Goal: Book appointment/travel/reservation

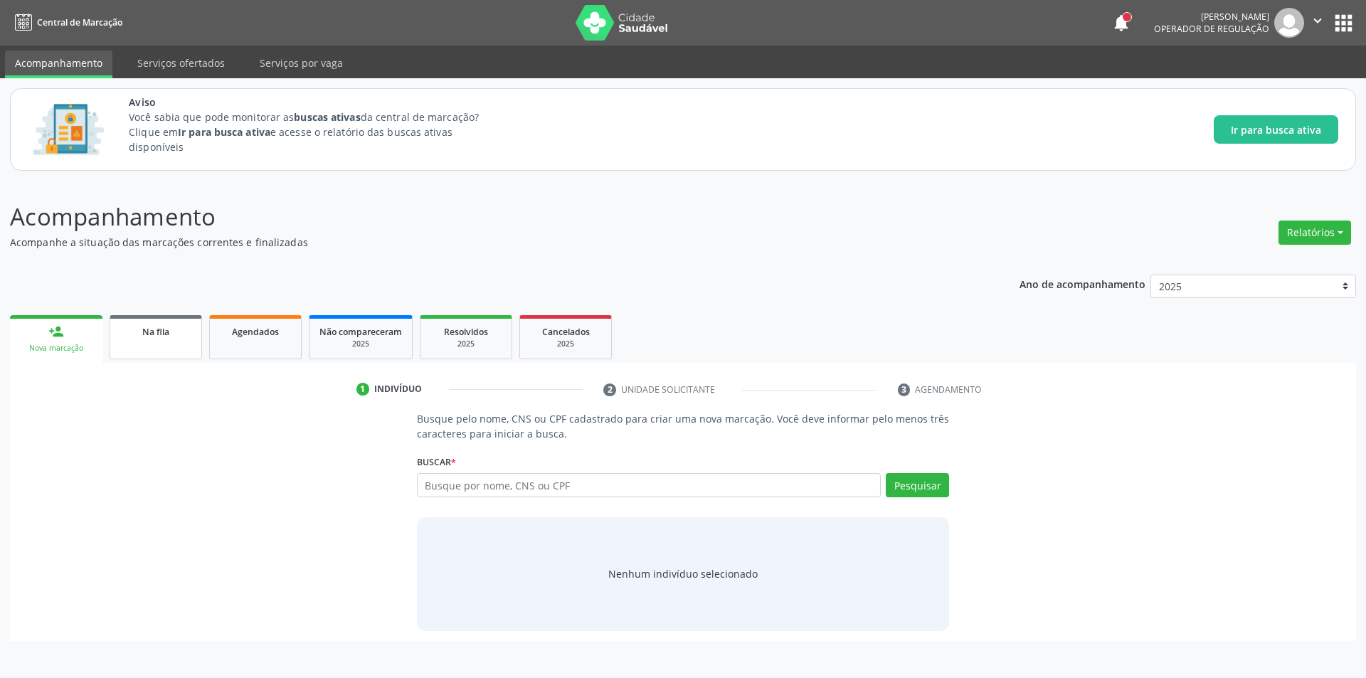
click at [149, 343] on link "Na fila" at bounding box center [156, 337] width 92 height 44
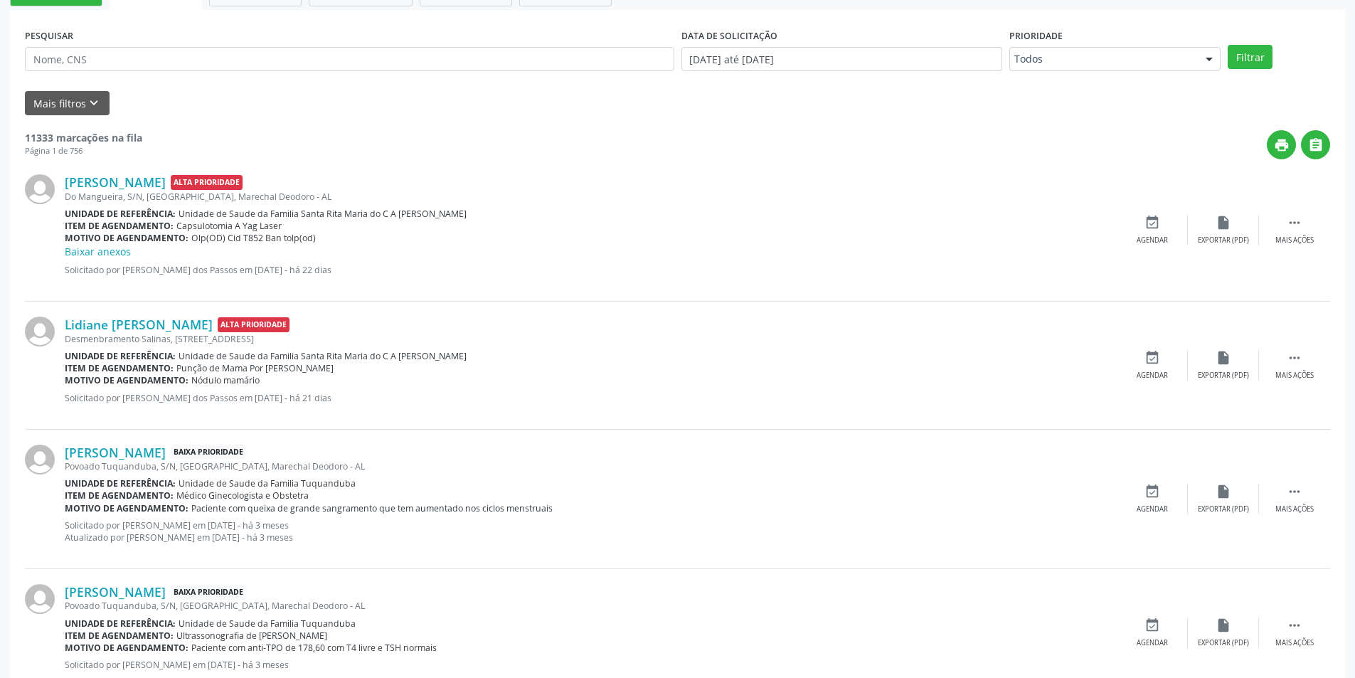
scroll to position [356, 0]
drag, startPoint x: 176, startPoint y: 56, endPoint x: 180, endPoint y: 44, distance: 12.8
click at [176, 56] on input "text" at bounding box center [350, 60] width 650 height 24
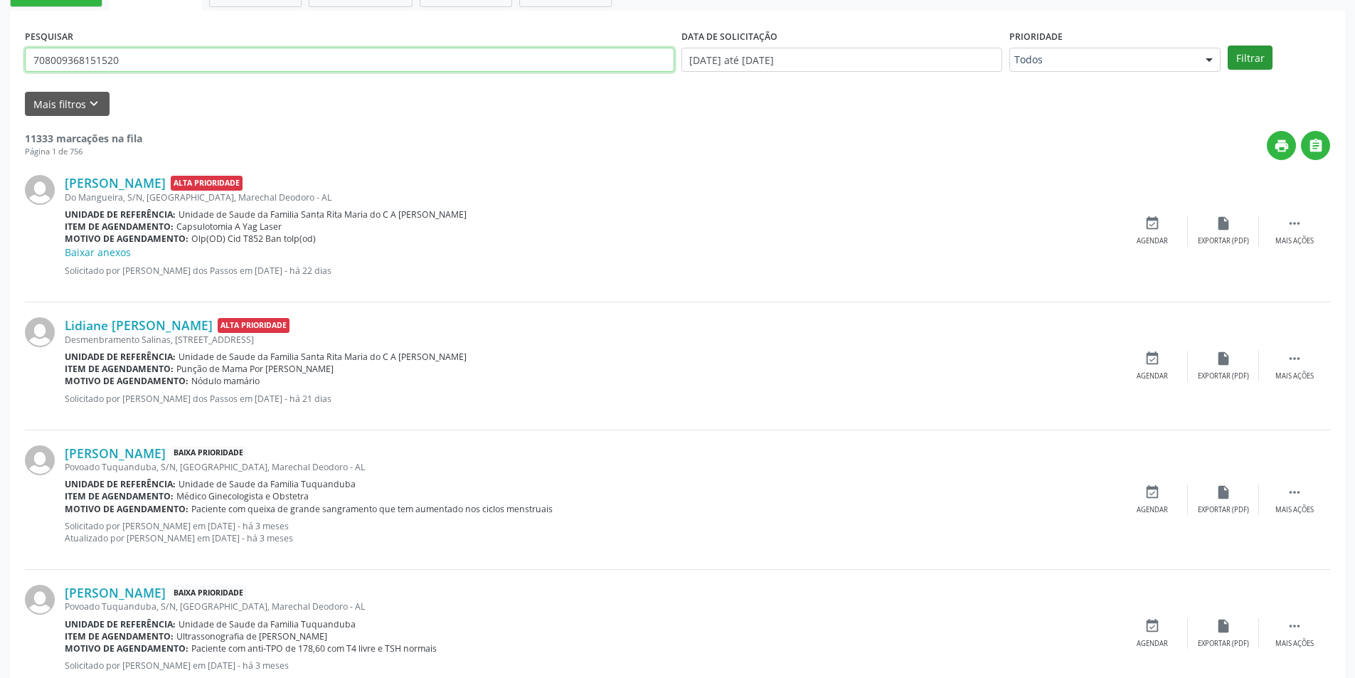
type input "708009368151520"
click at [1247, 59] on button "Filtrar" at bounding box center [1250, 58] width 45 height 24
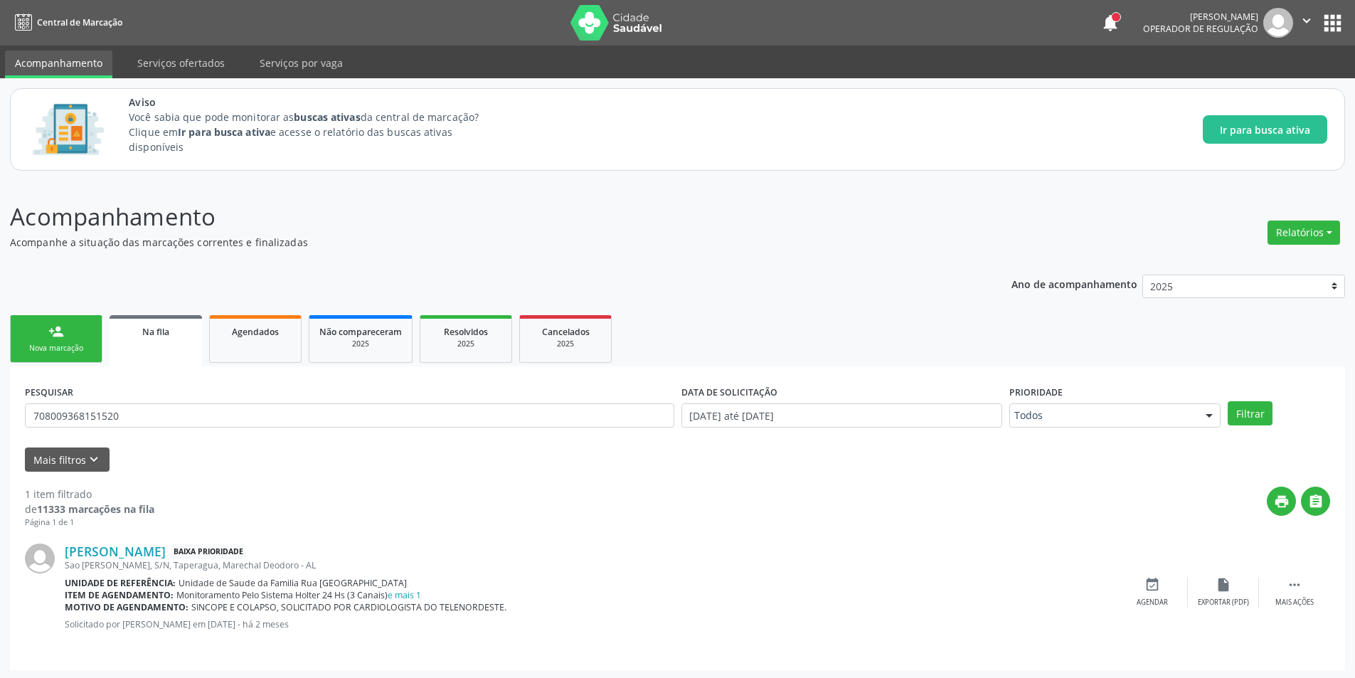
scroll to position [2, 0]
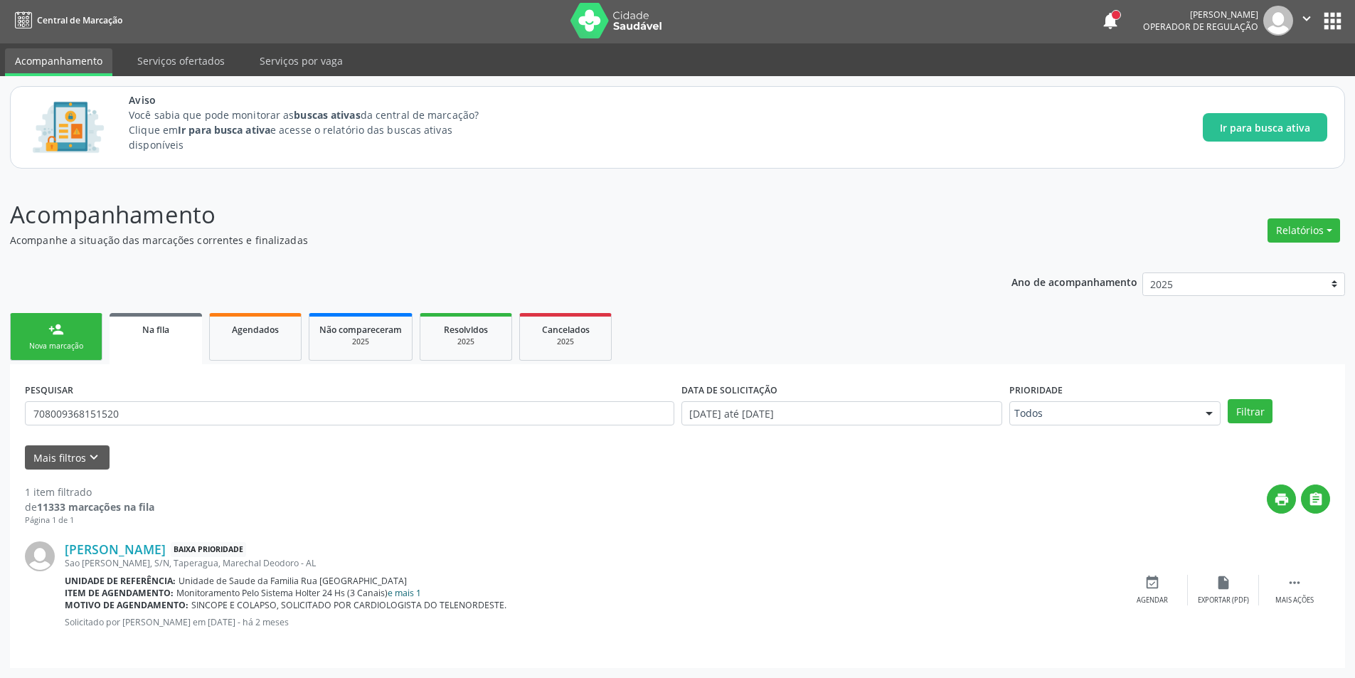
click at [414, 590] on link "e mais 1" at bounding box center [404, 593] width 33 height 12
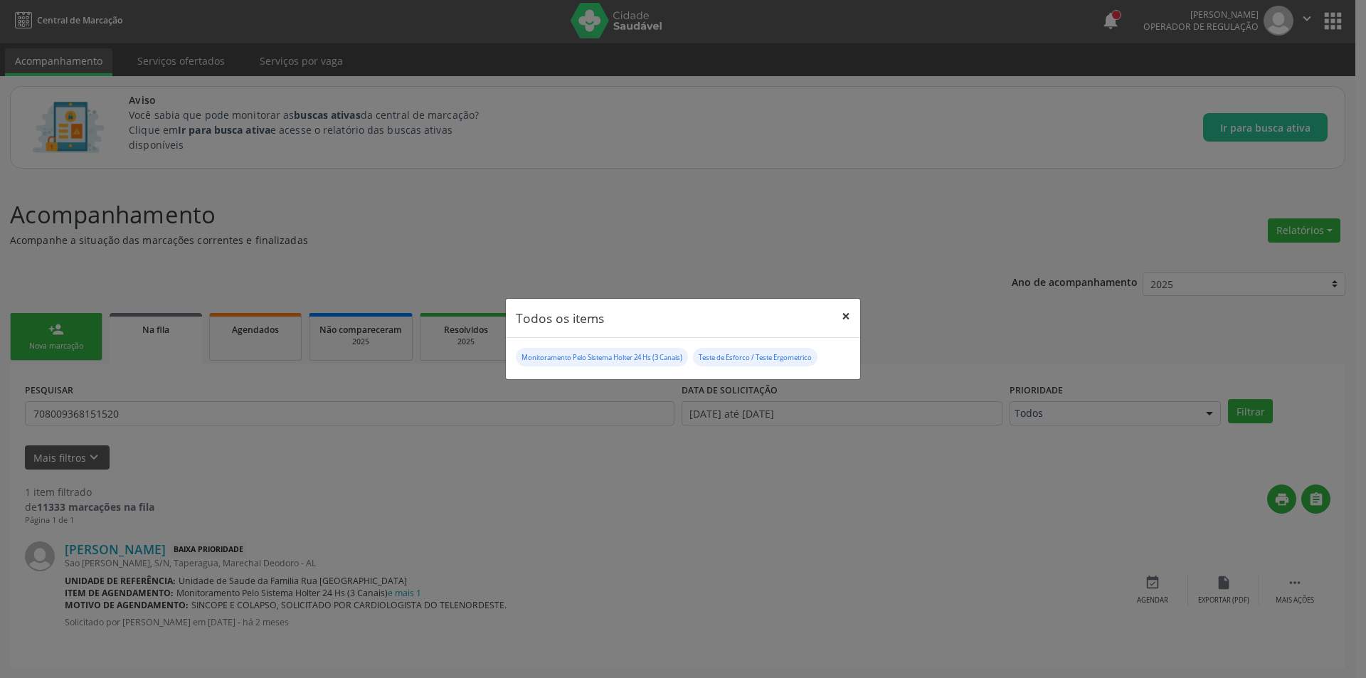
click at [852, 312] on button "×" at bounding box center [846, 316] width 28 height 35
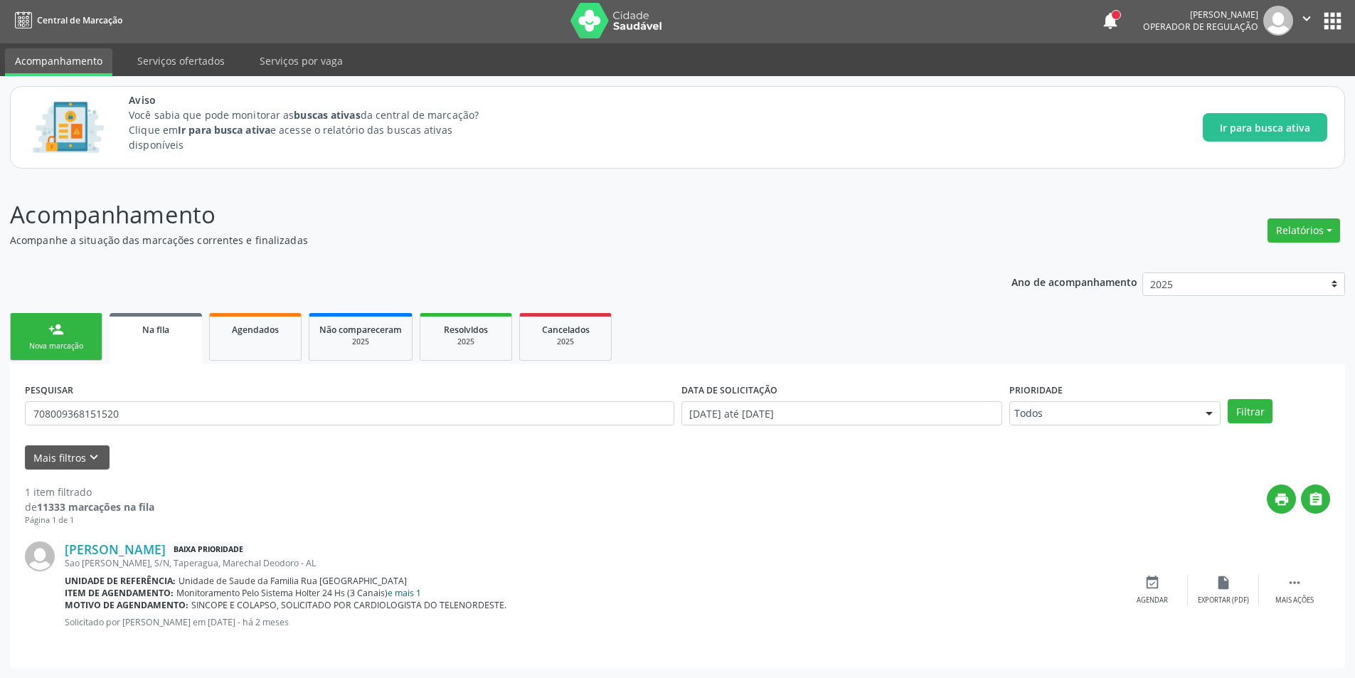
click at [413, 594] on link "e mais 1" at bounding box center [404, 593] width 33 height 12
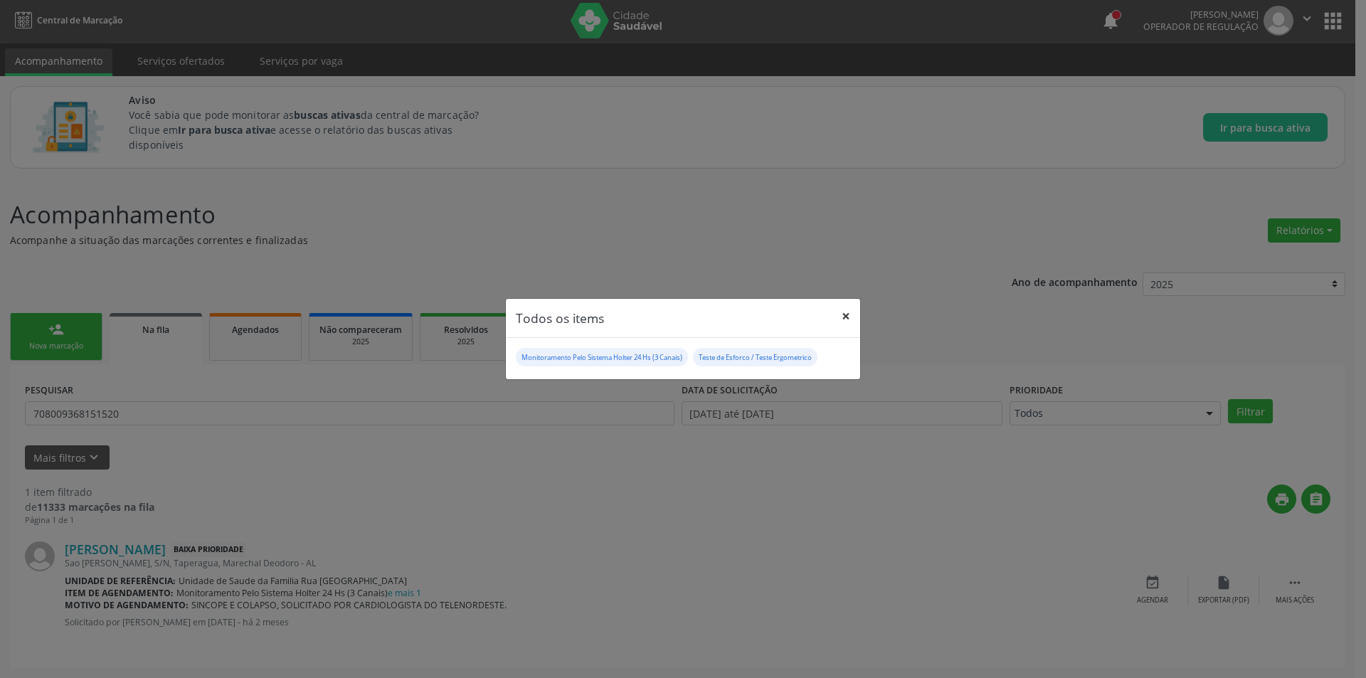
click at [852, 313] on button "×" at bounding box center [846, 316] width 28 height 35
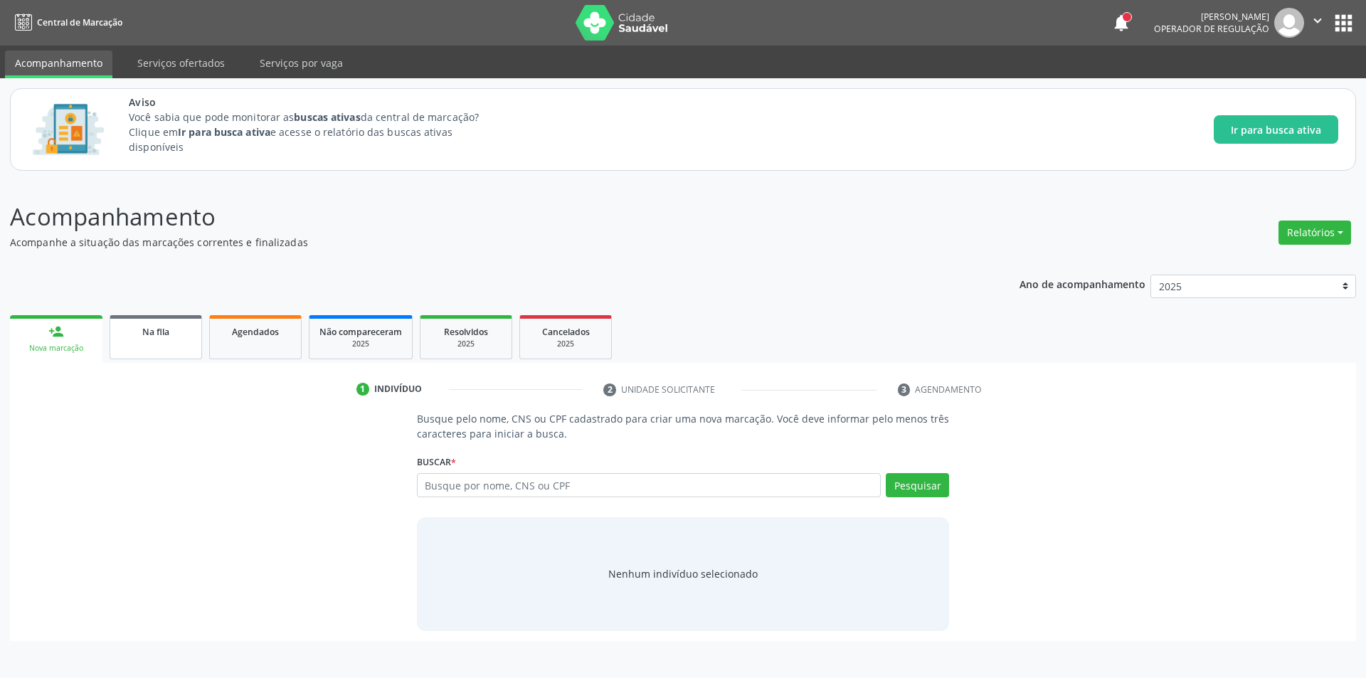
click at [142, 340] on link "Na fila" at bounding box center [156, 337] width 92 height 44
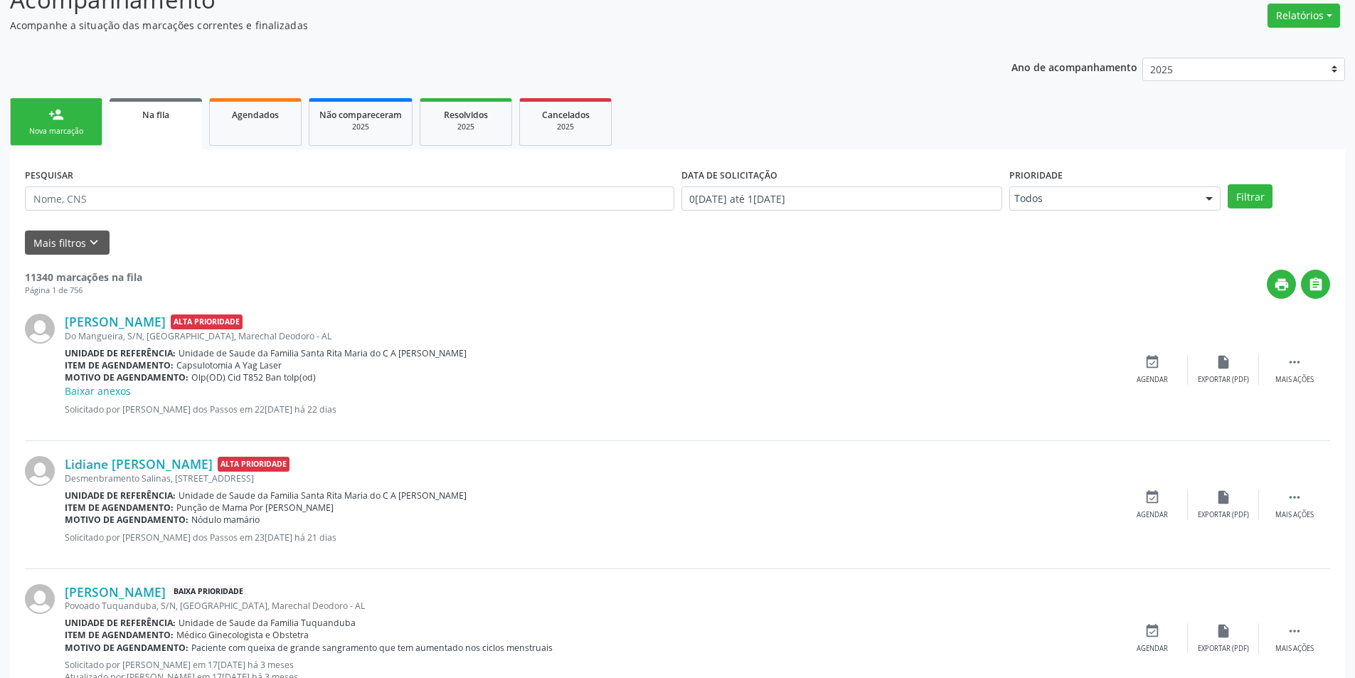
scroll to position [213, 0]
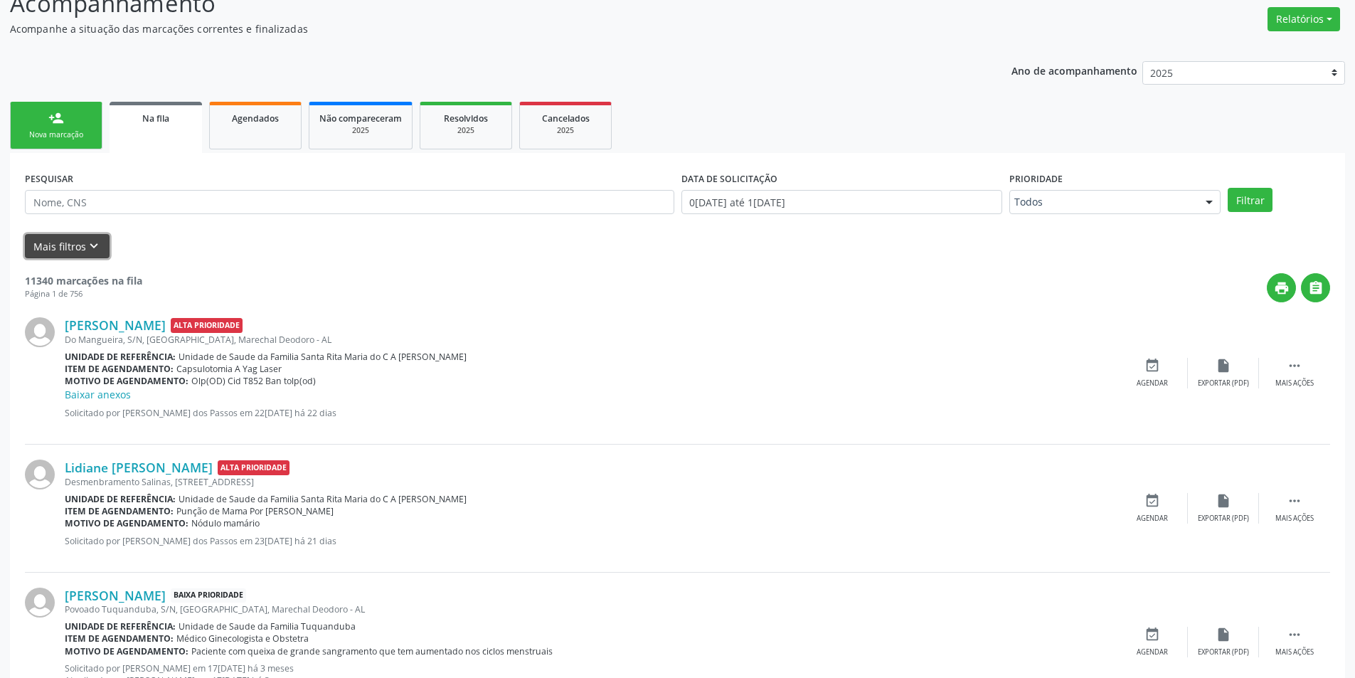
click at [95, 250] on icon "keyboard_arrow_down" at bounding box center [94, 246] width 16 height 16
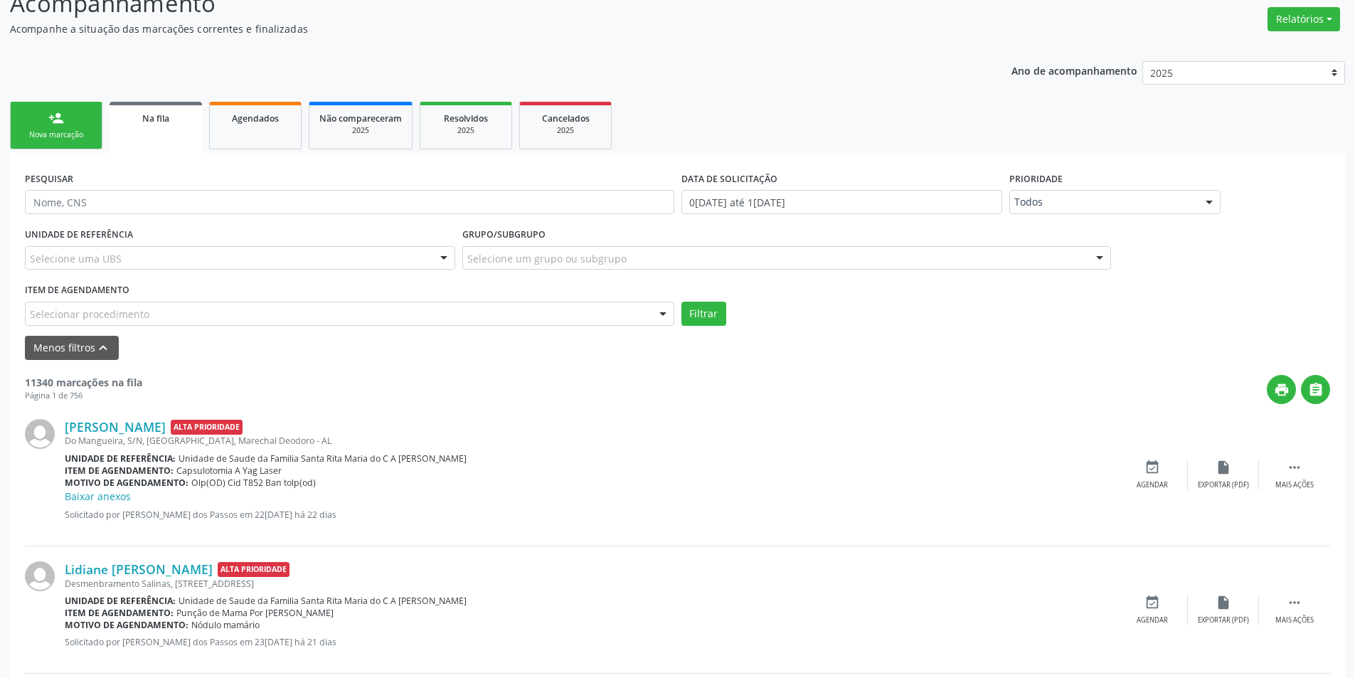
click at [176, 309] on div "Selecionar procedimento" at bounding box center [350, 314] width 650 height 24
click at [786, 455] on div "Unidade de referência: Unidade de Saude da Familia Santa Rita Maria do C A Soar…" at bounding box center [591, 459] width 1052 height 12
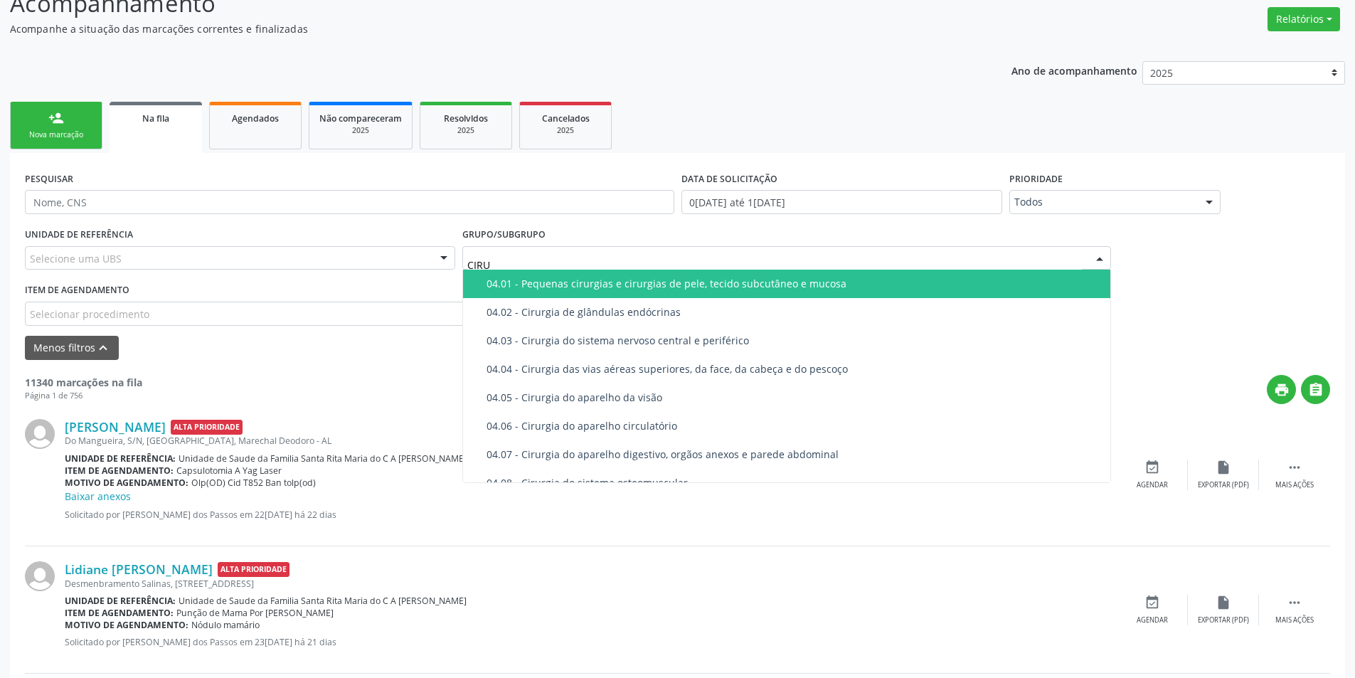
type input "CIRUR"
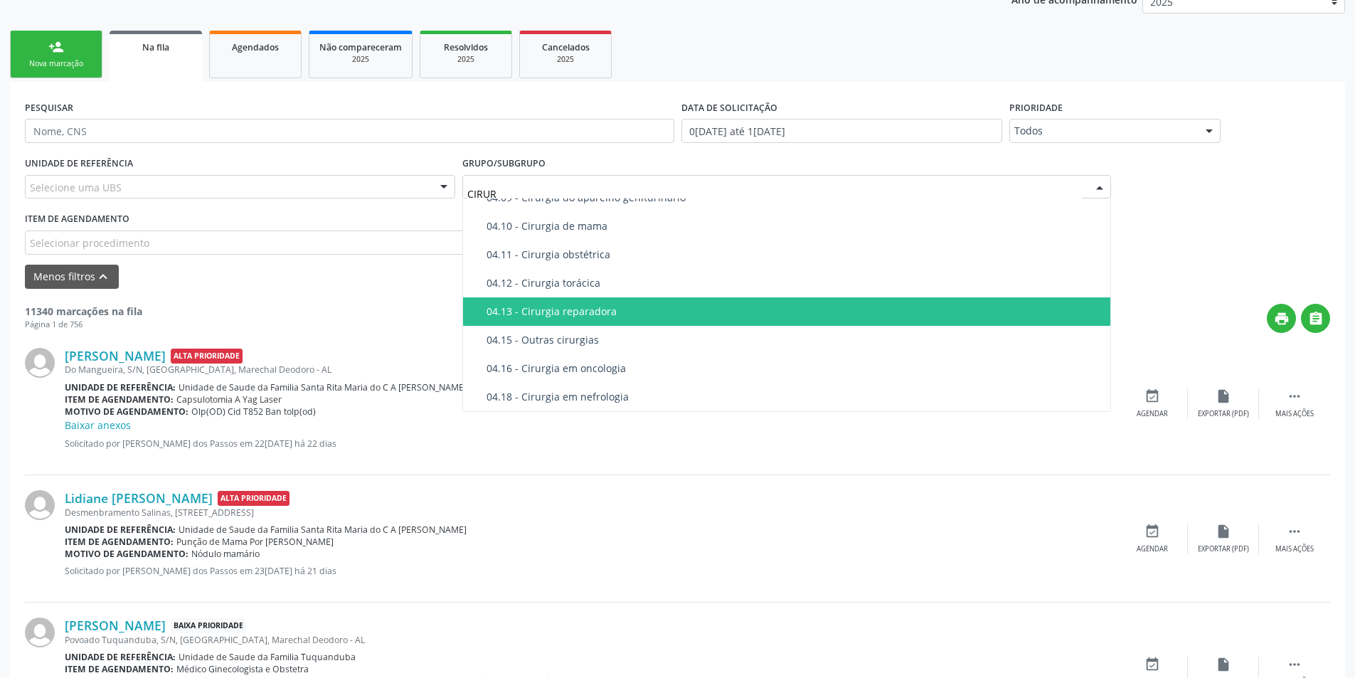
scroll to position [171, 0]
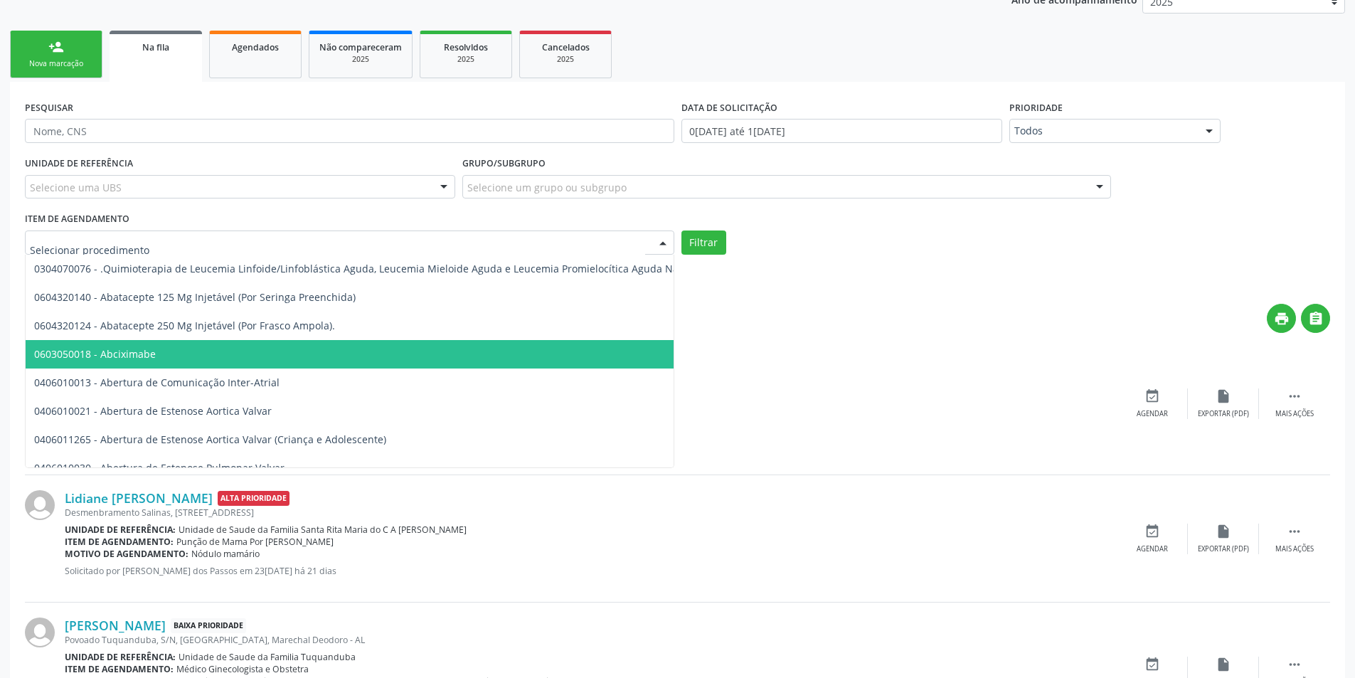
click at [202, 243] on div at bounding box center [350, 243] width 650 height 24
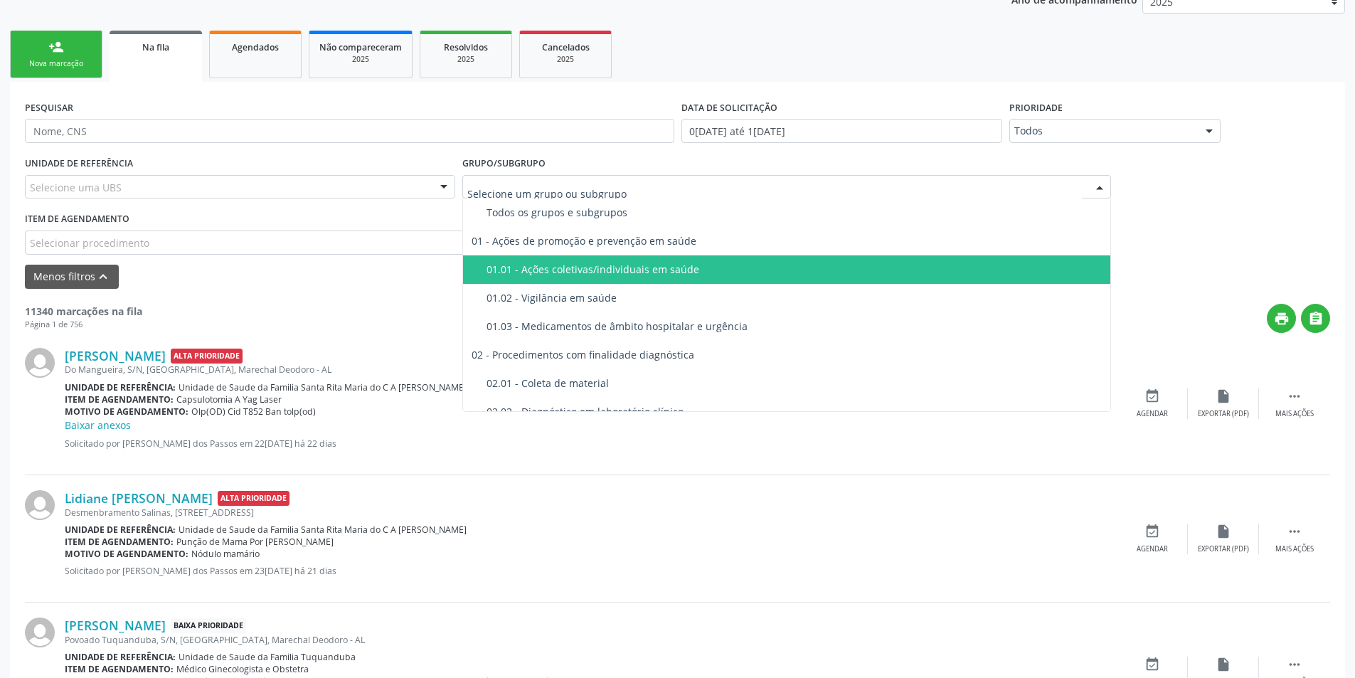
scroll to position [71, 0]
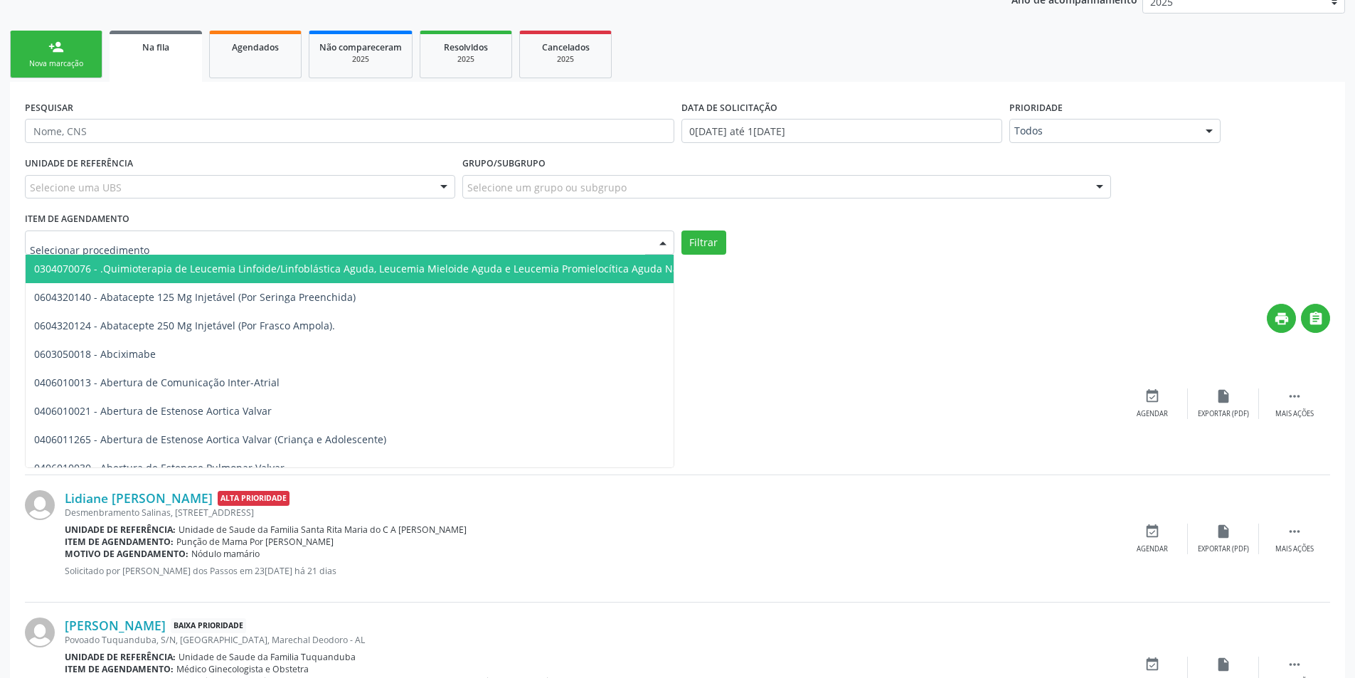
click at [159, 240] on div at bounding box center [350, 243] width 650 height 24
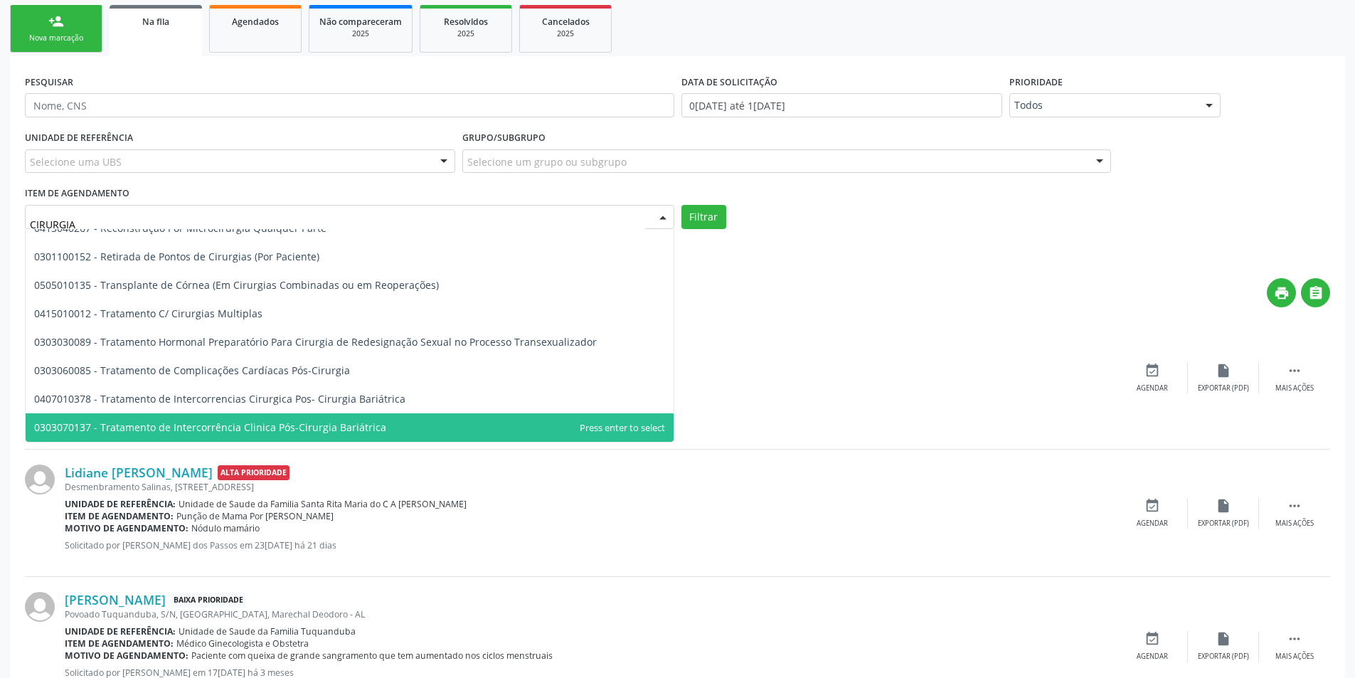
scroll to position [285, 0]
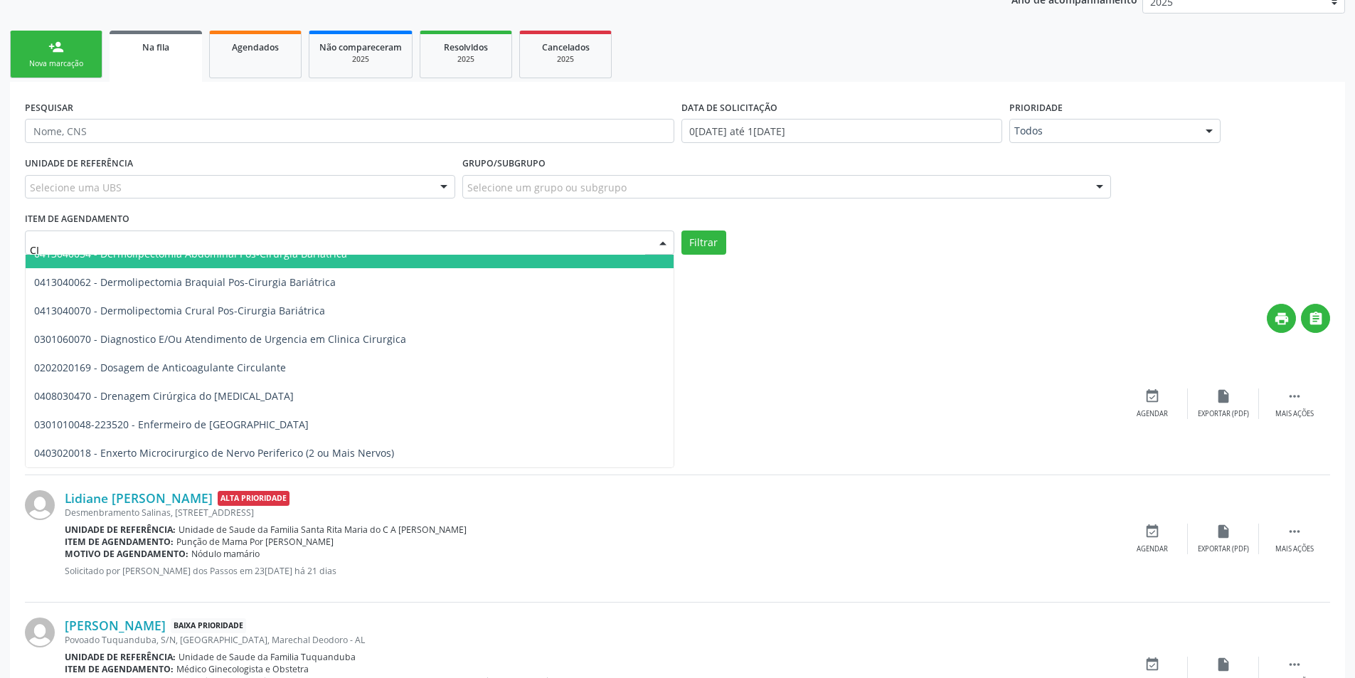
type input "C"
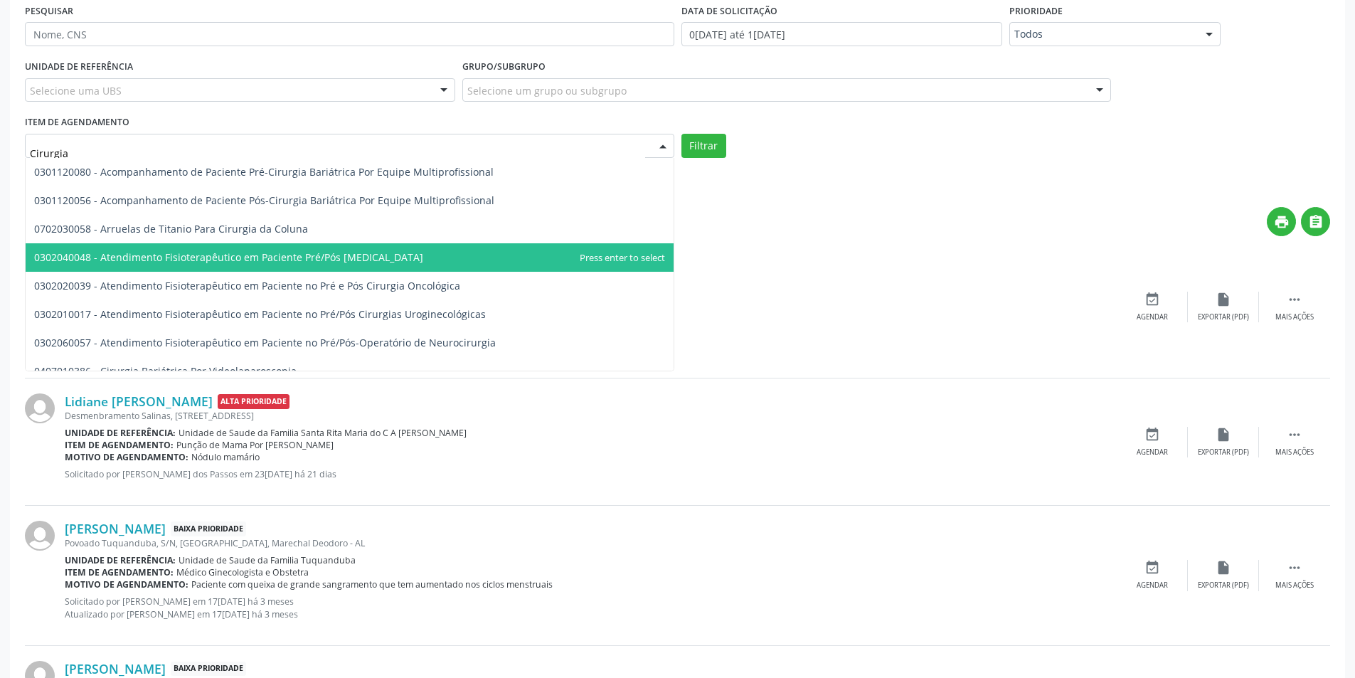
scroll to position [356, 0]
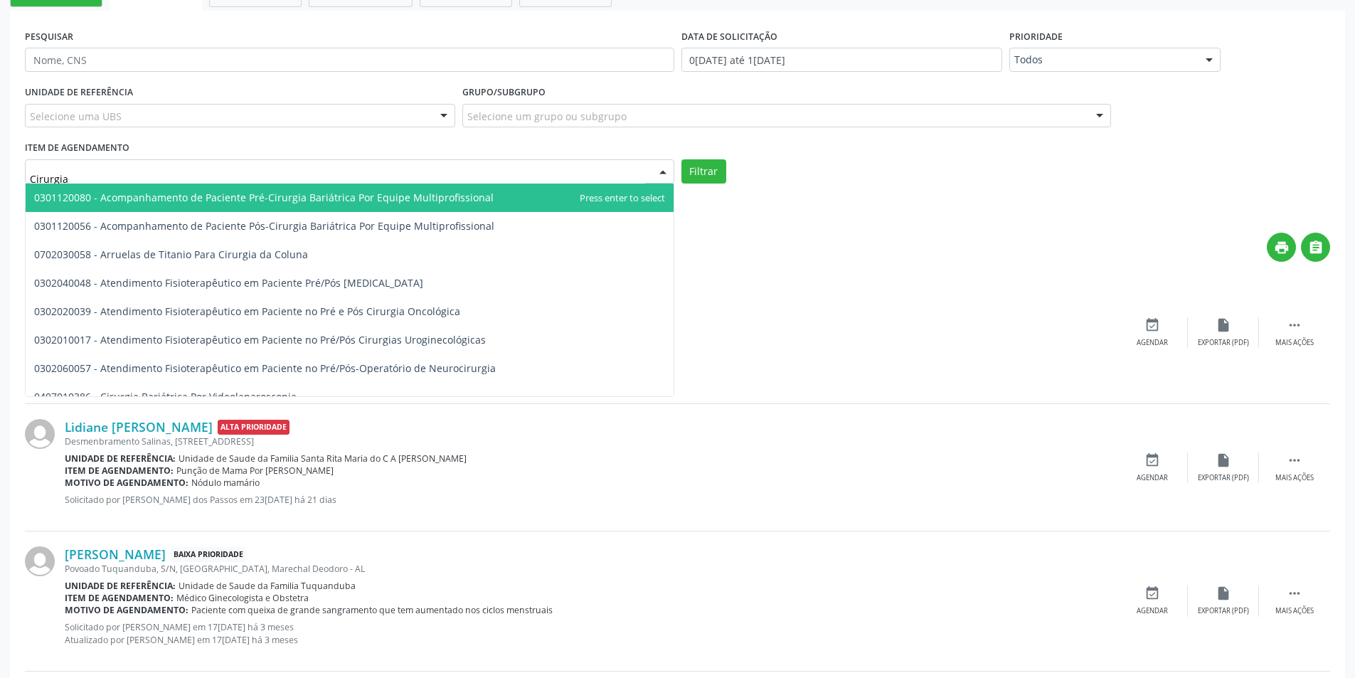
click at [142, 176] on input "Cirurgia" at bounding box center [337, 178] width 615 height 28
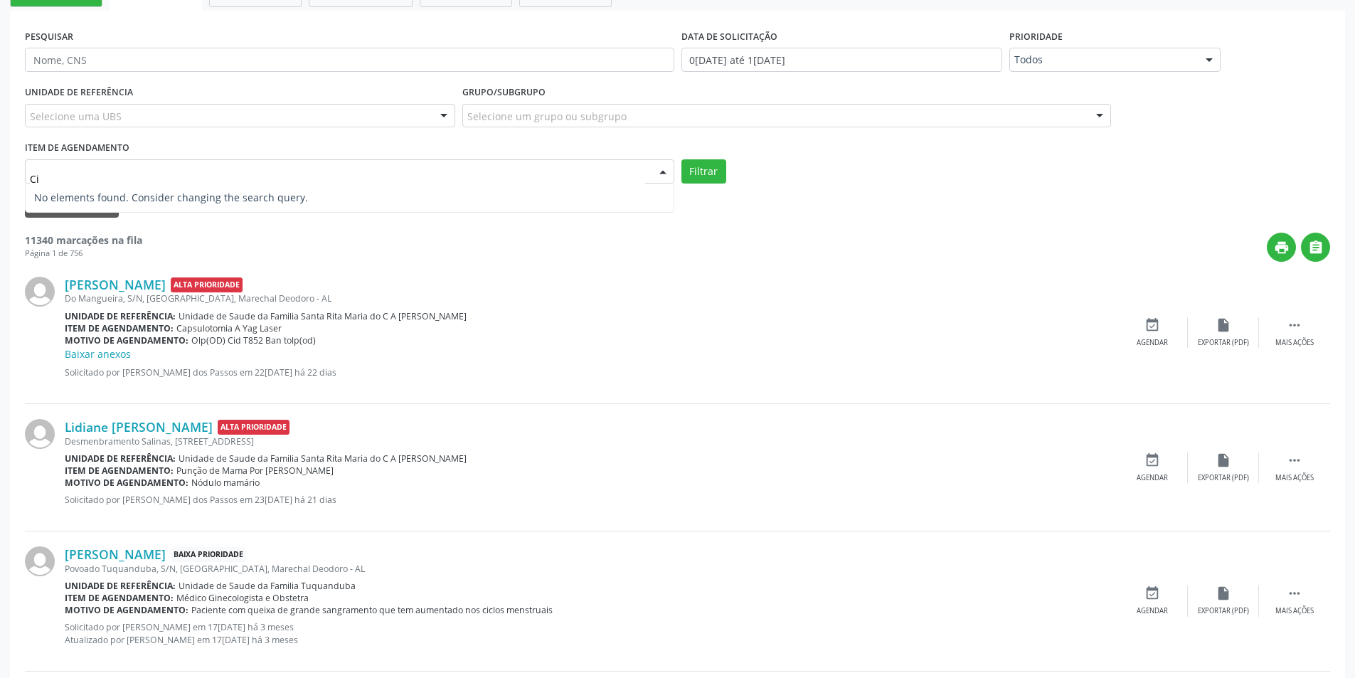
type input "C"
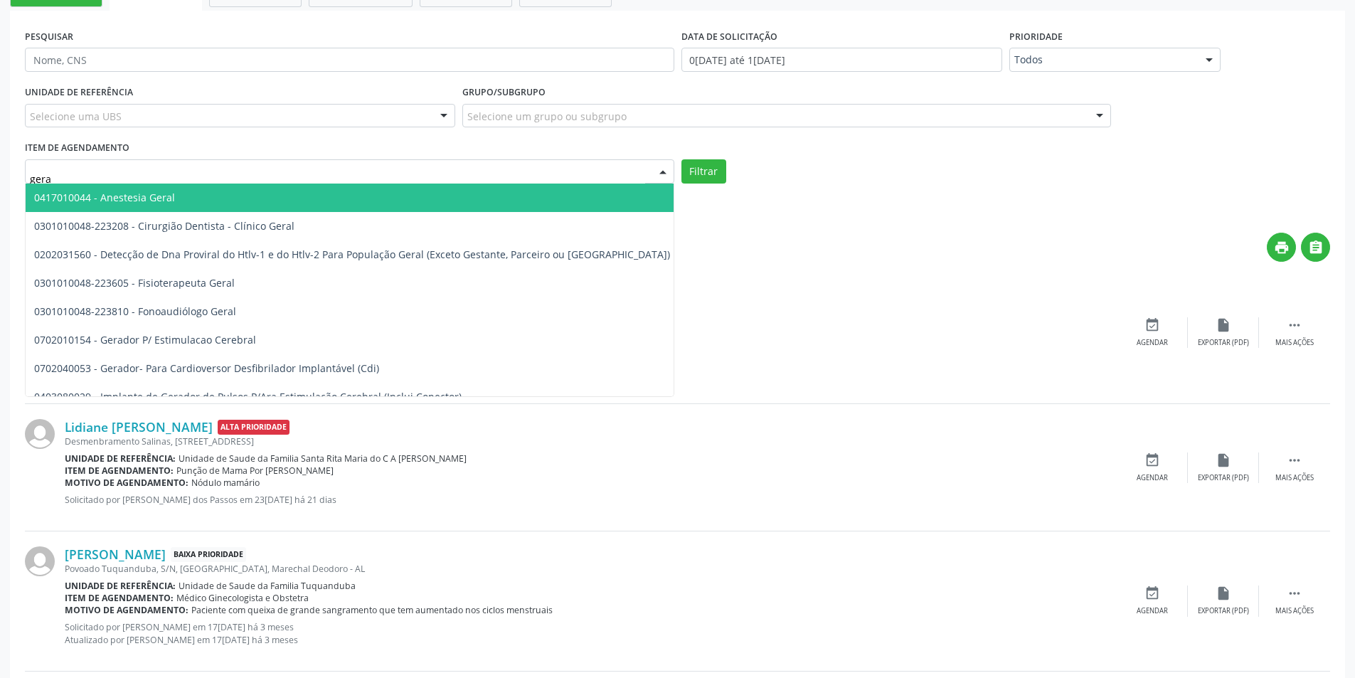
type input "geral"
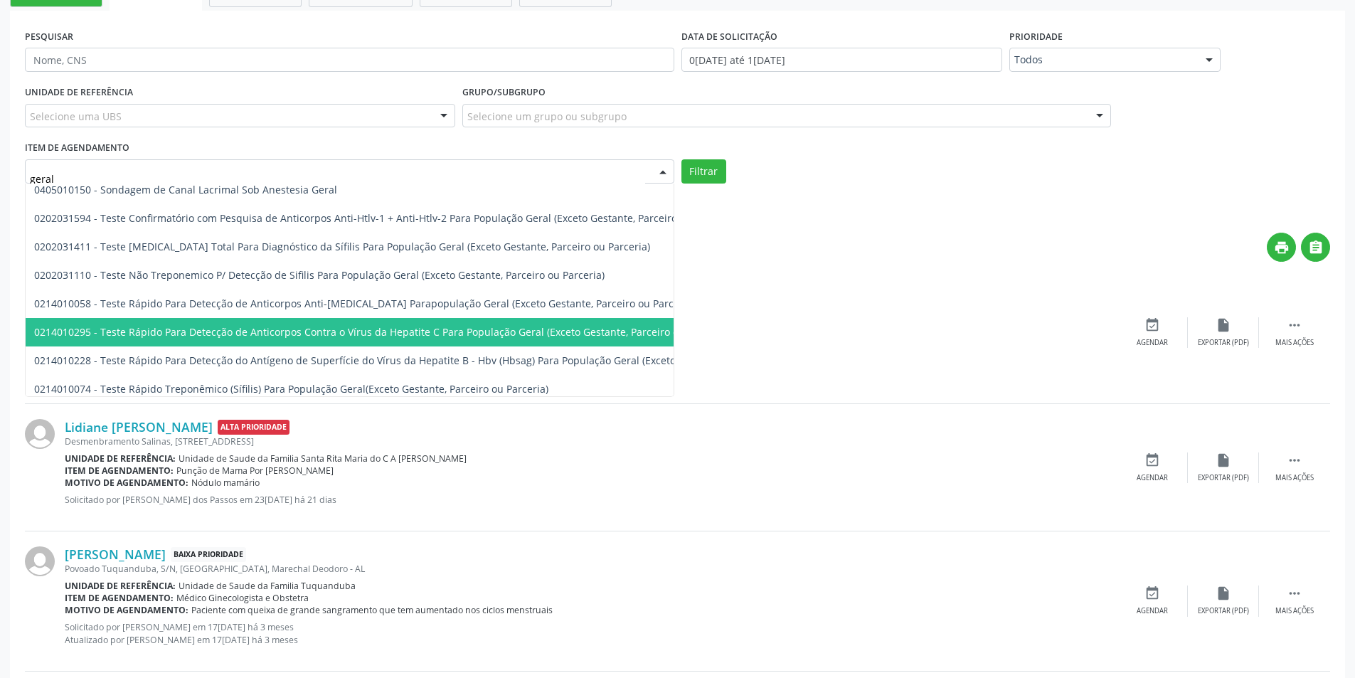
scroll to position [268, 0]
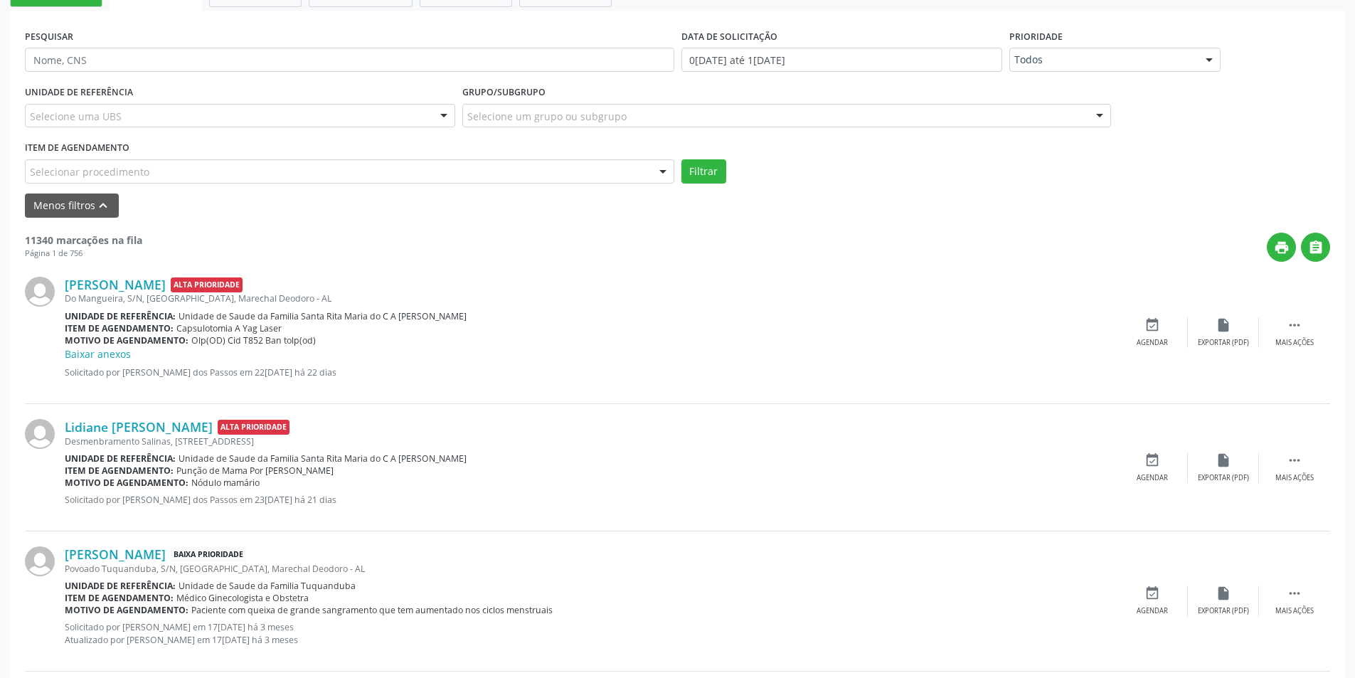
drag, startPoint x: 813, startPoint y: 265, endPoint x: 797, endPoint y: 237, distance: 32.5
click at [812, 265] on div "[PERSON_NAME] Alta Prioridade Do Mangueira, S/N, [GEOGRAPHIC_DATA], Marechal De…" at bounding box center [678, 333] width 1306 height 142
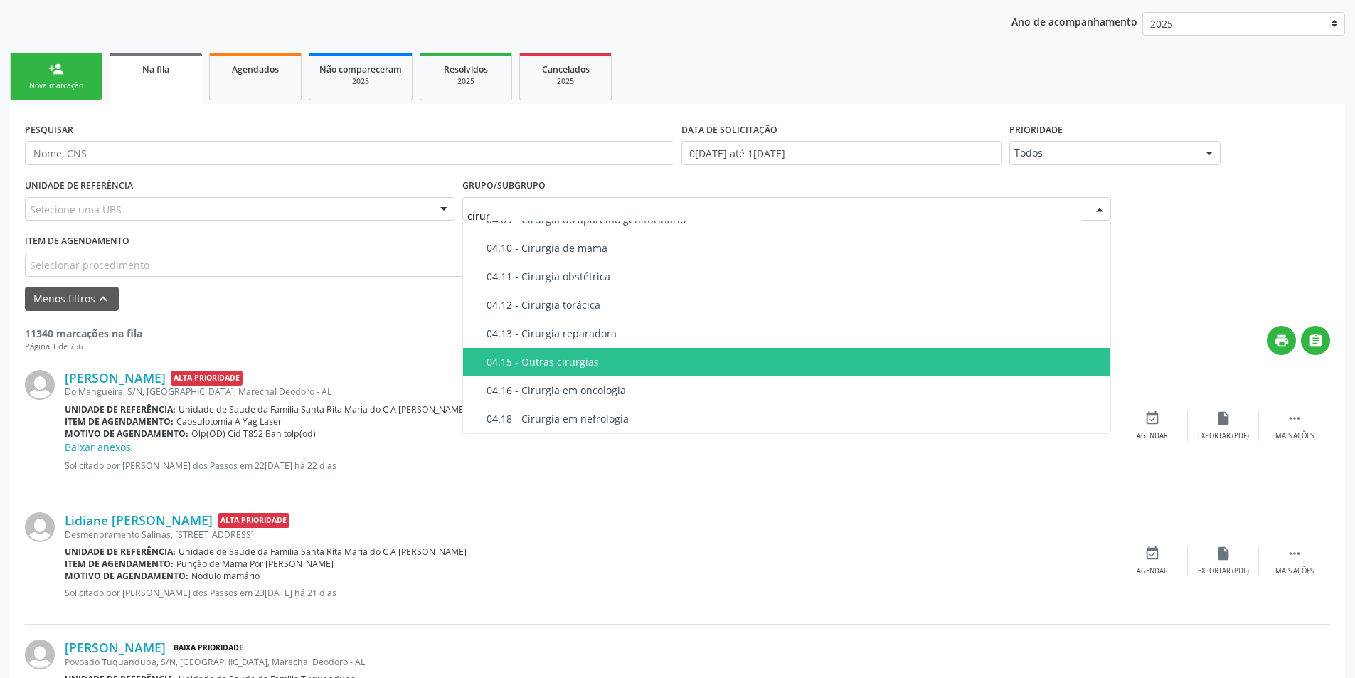
scroll to position [285, 0]
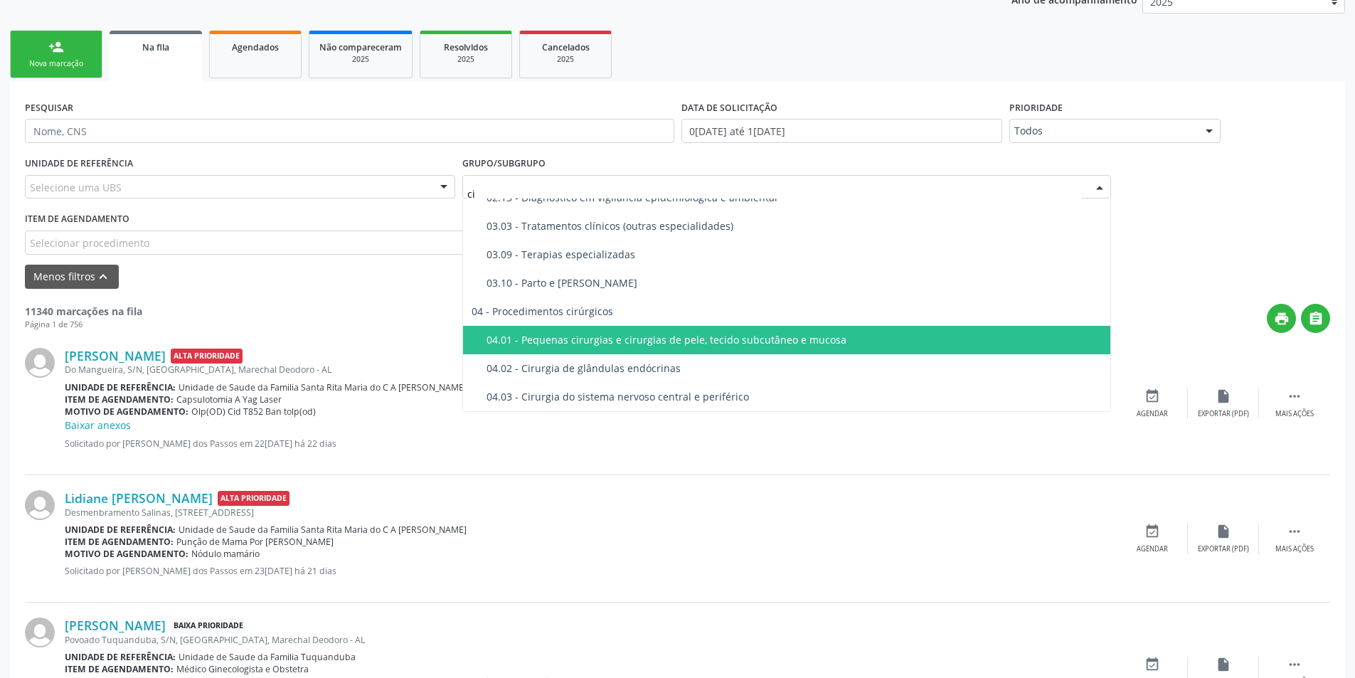
type input "c"
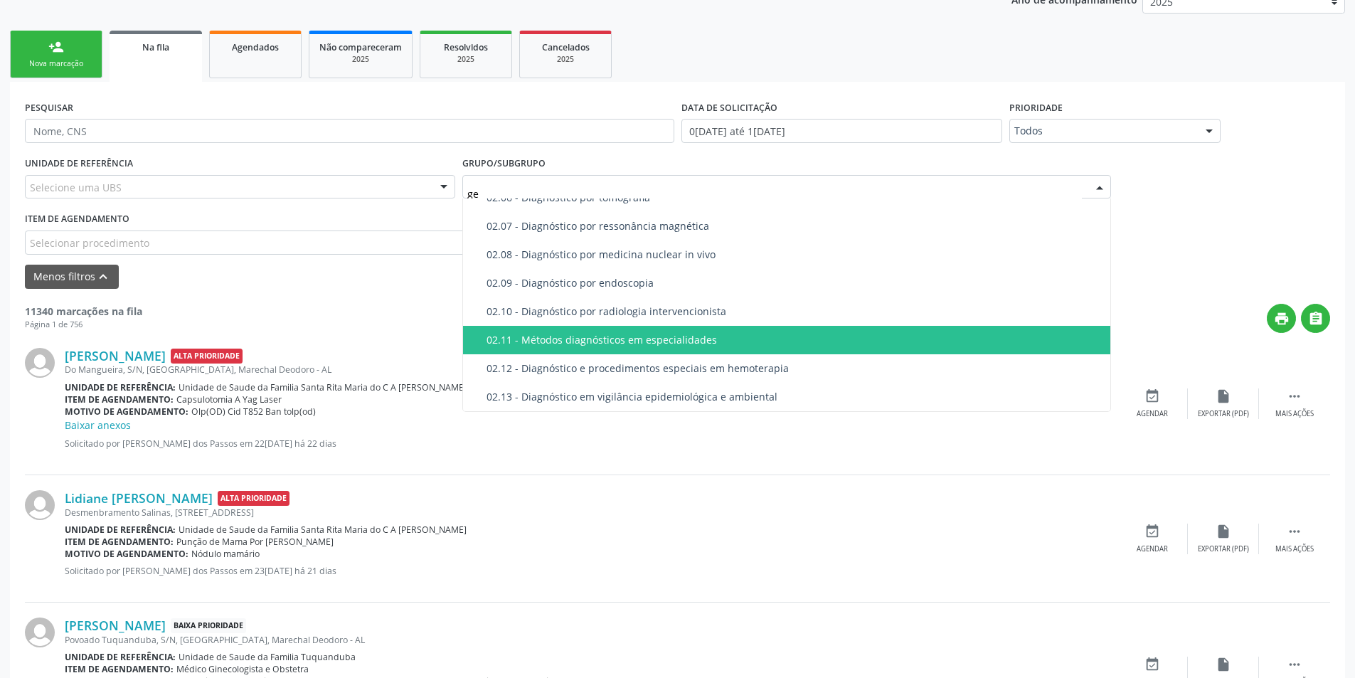
scroll to position [0, 0]
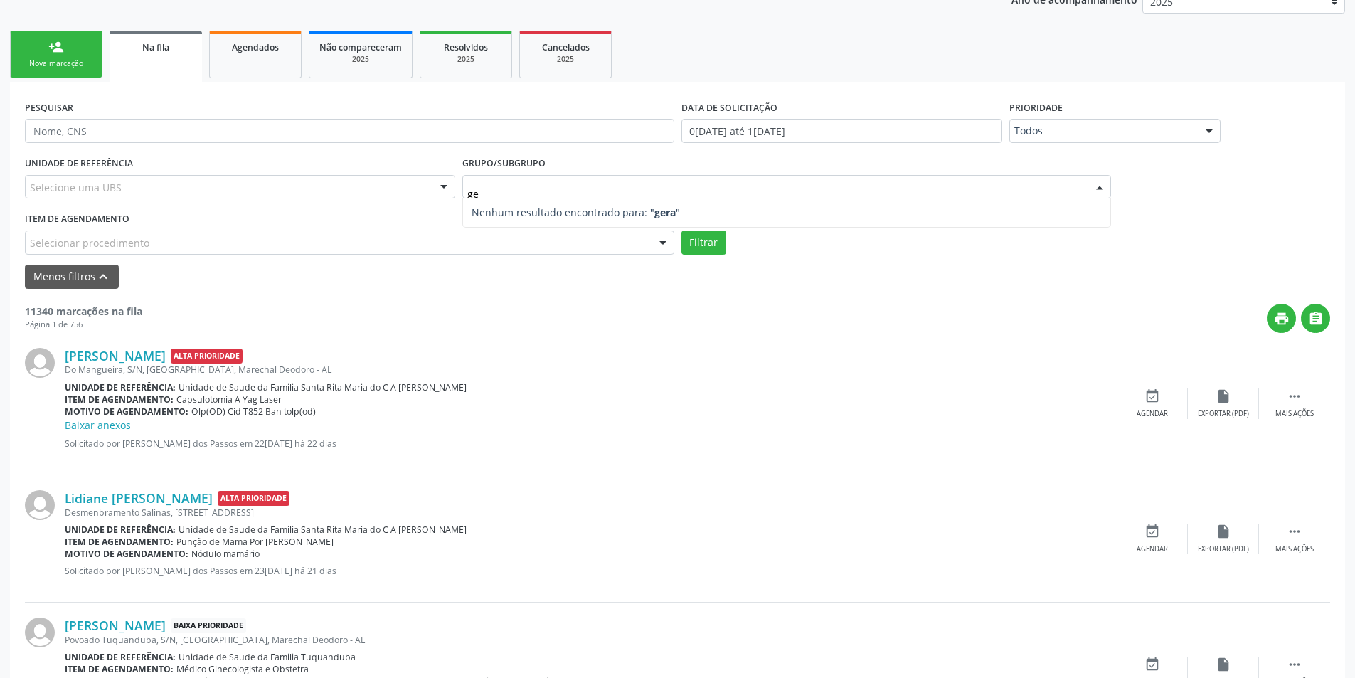
type input "g"
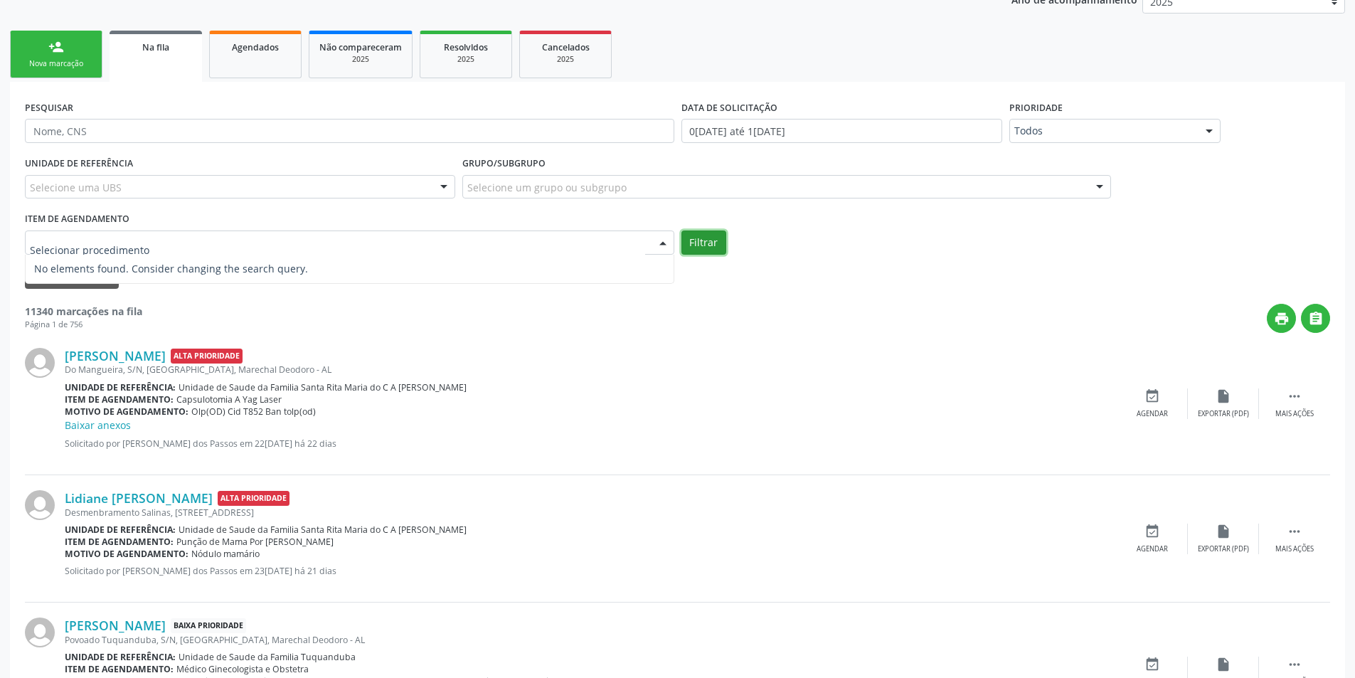
click at [706, 245] on button "Filtrar" at bounding box center [704, 243] width 45 height 24
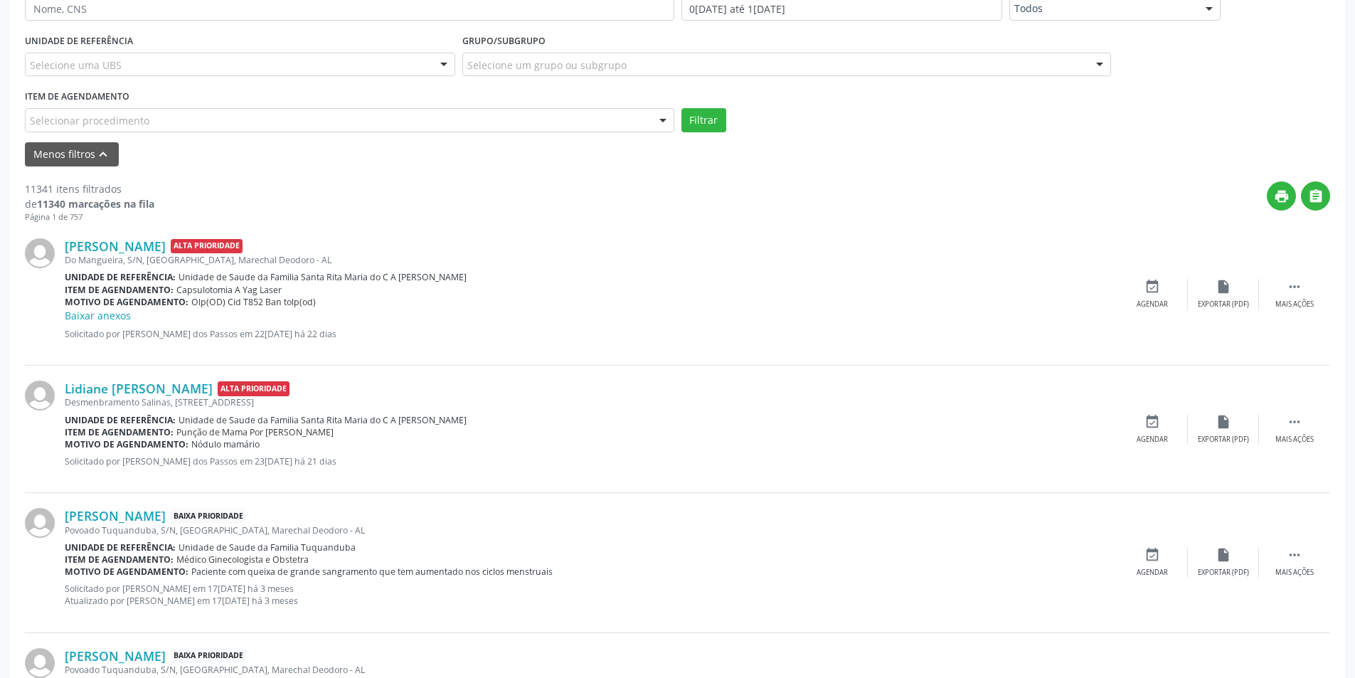
scroll to position [213, 0]
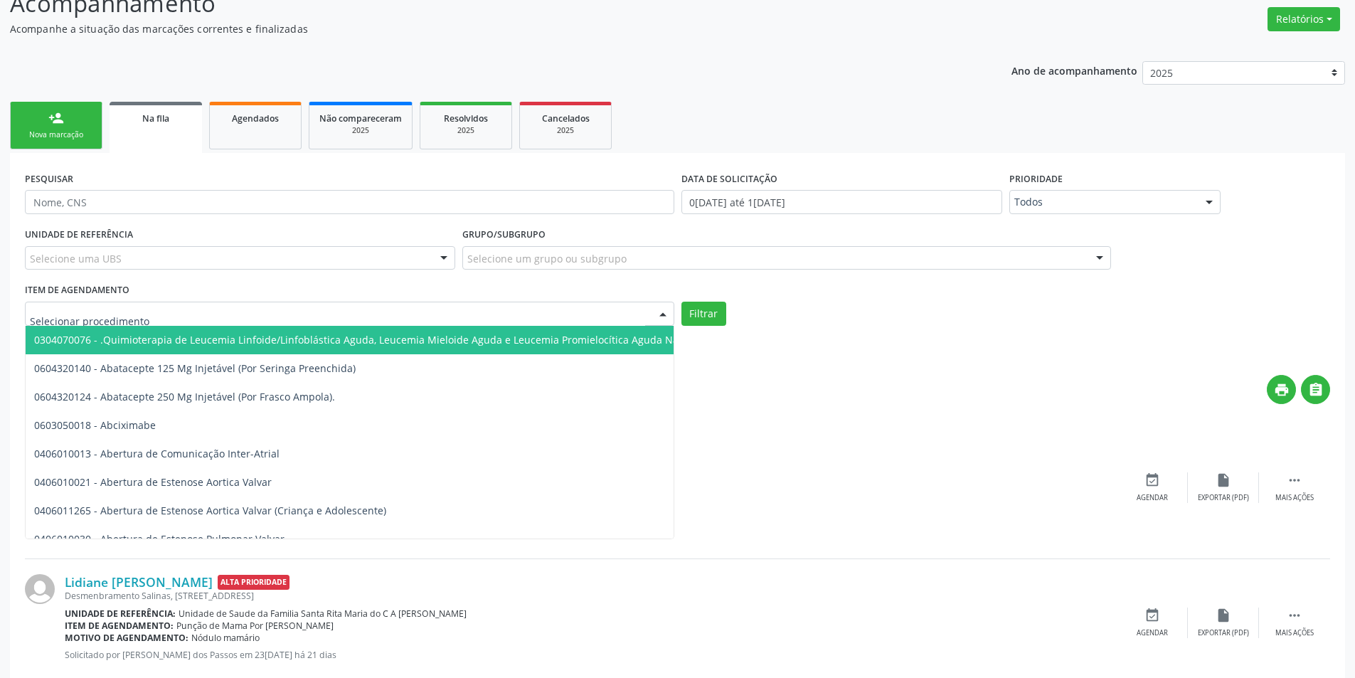
click at [147, 314] on div at bounding box center [350, 314] width 650 height 24
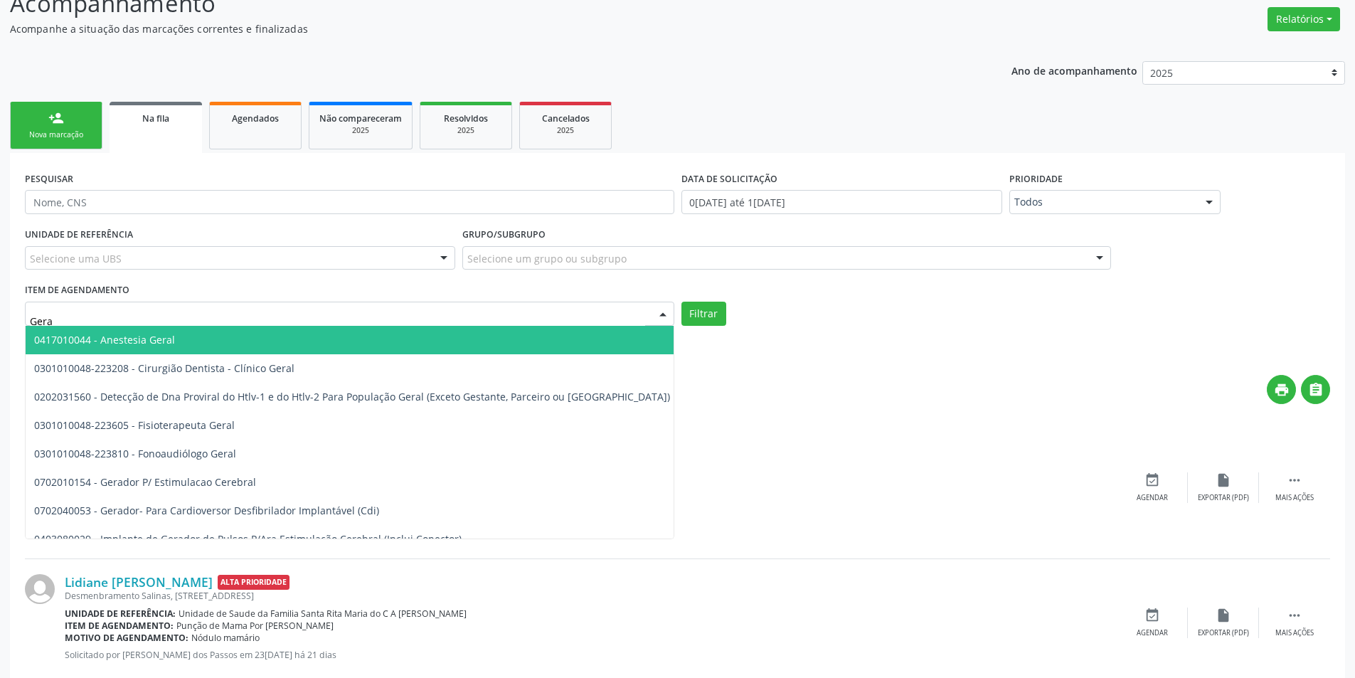
type input "Geral"
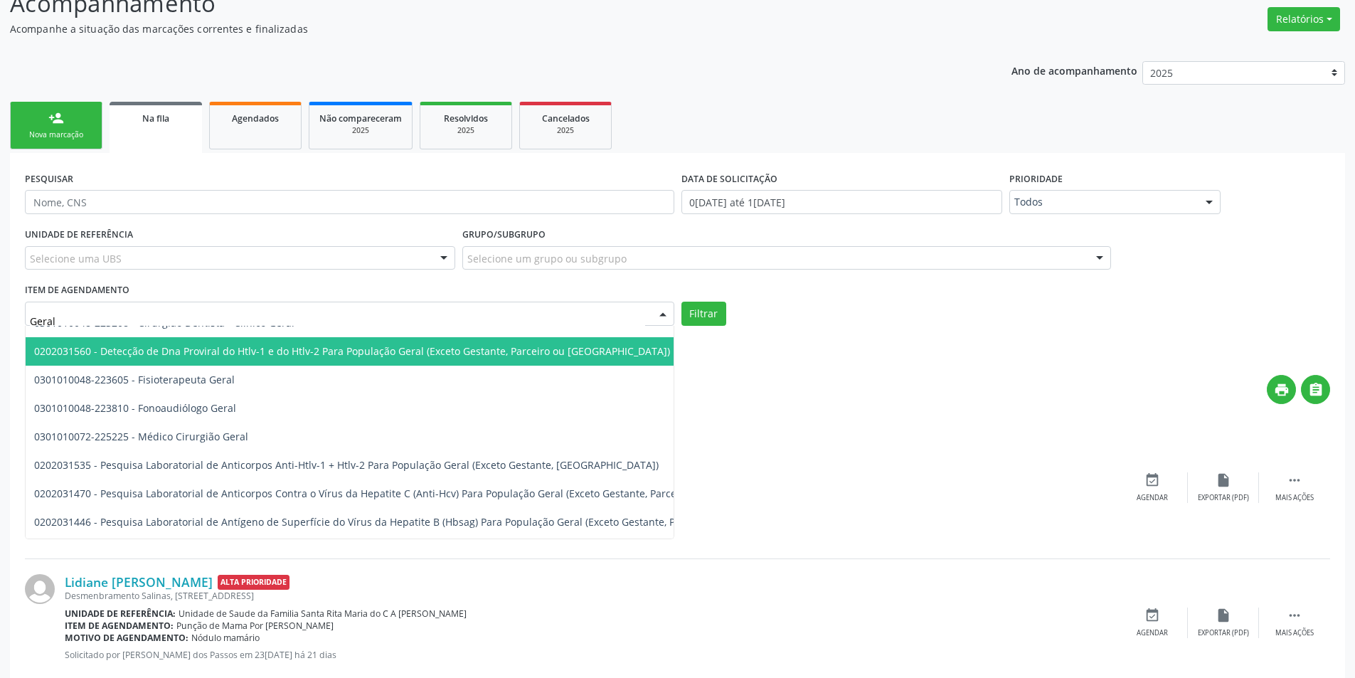
scroll to position [71, 0]
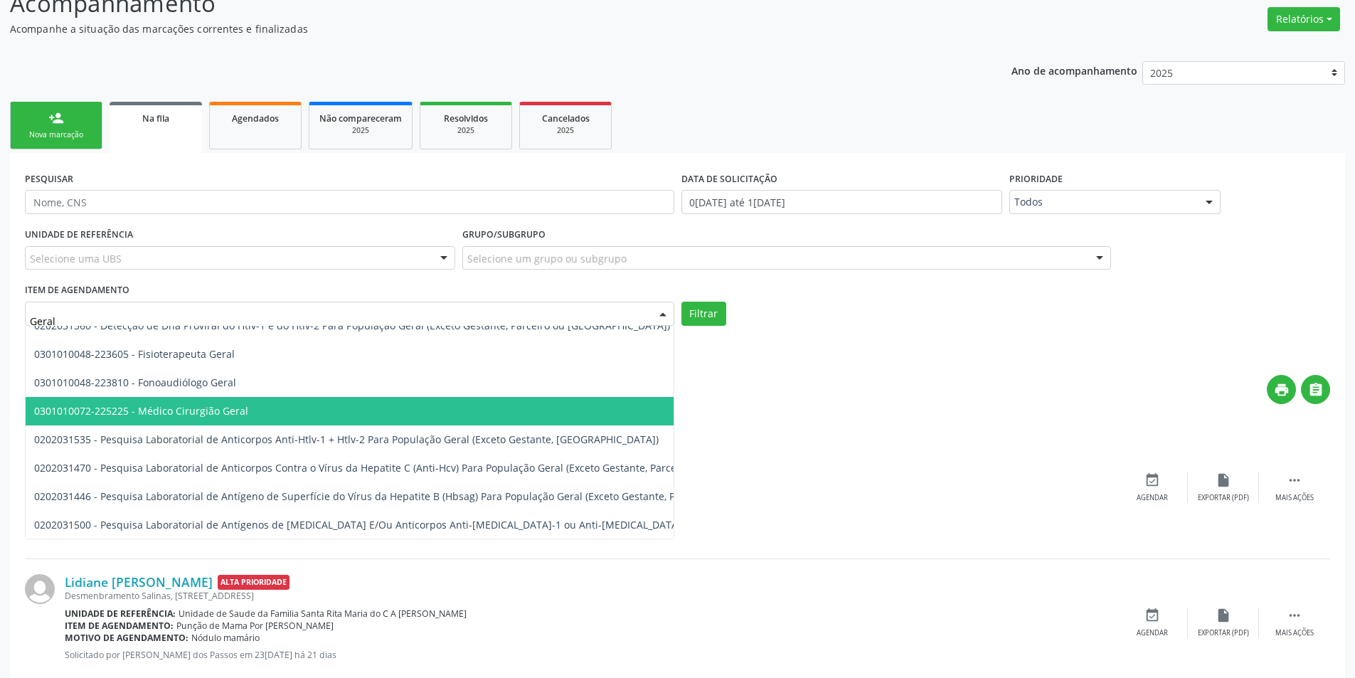
click at [240, 412] on span "0301010072-225225 - Médico Cirurgião Geral" at bounding box center [141, 411] width 214 height 14
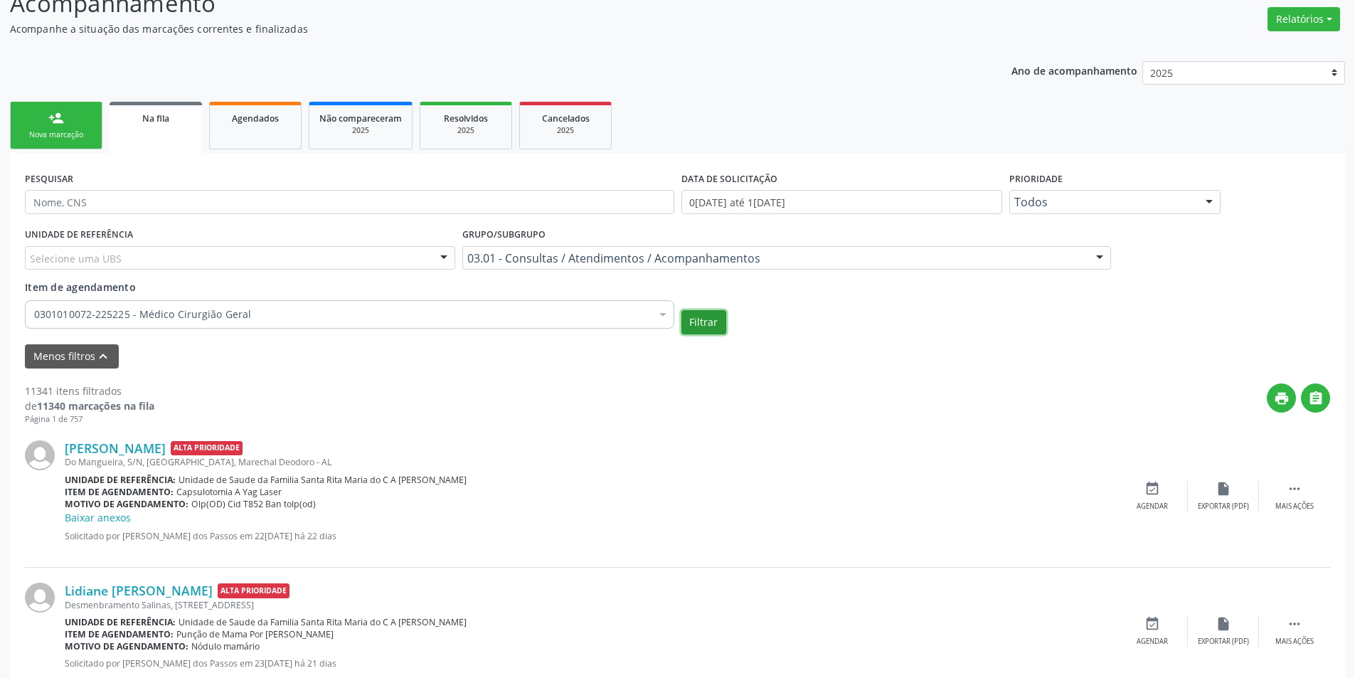
click at [714, 317] on button "Filtrar" at bounding box center [704, 322] width 45 height 24
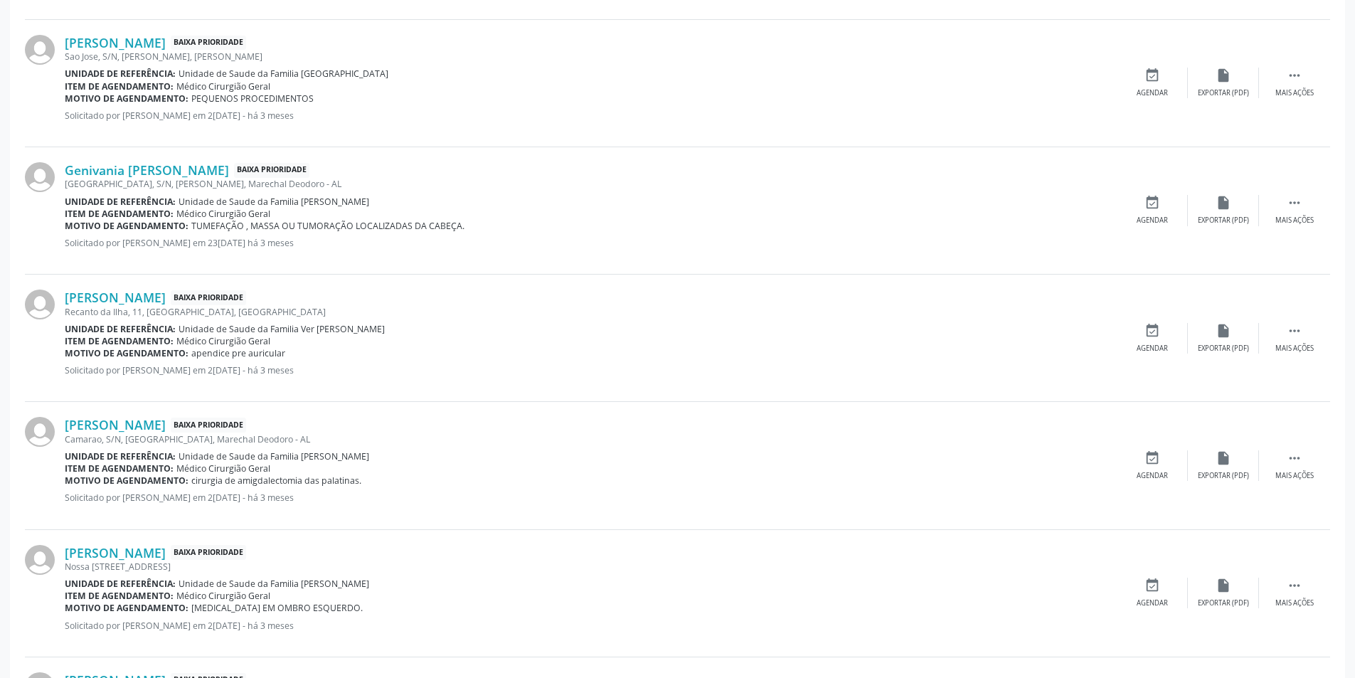
scroll to position [1850, 0]
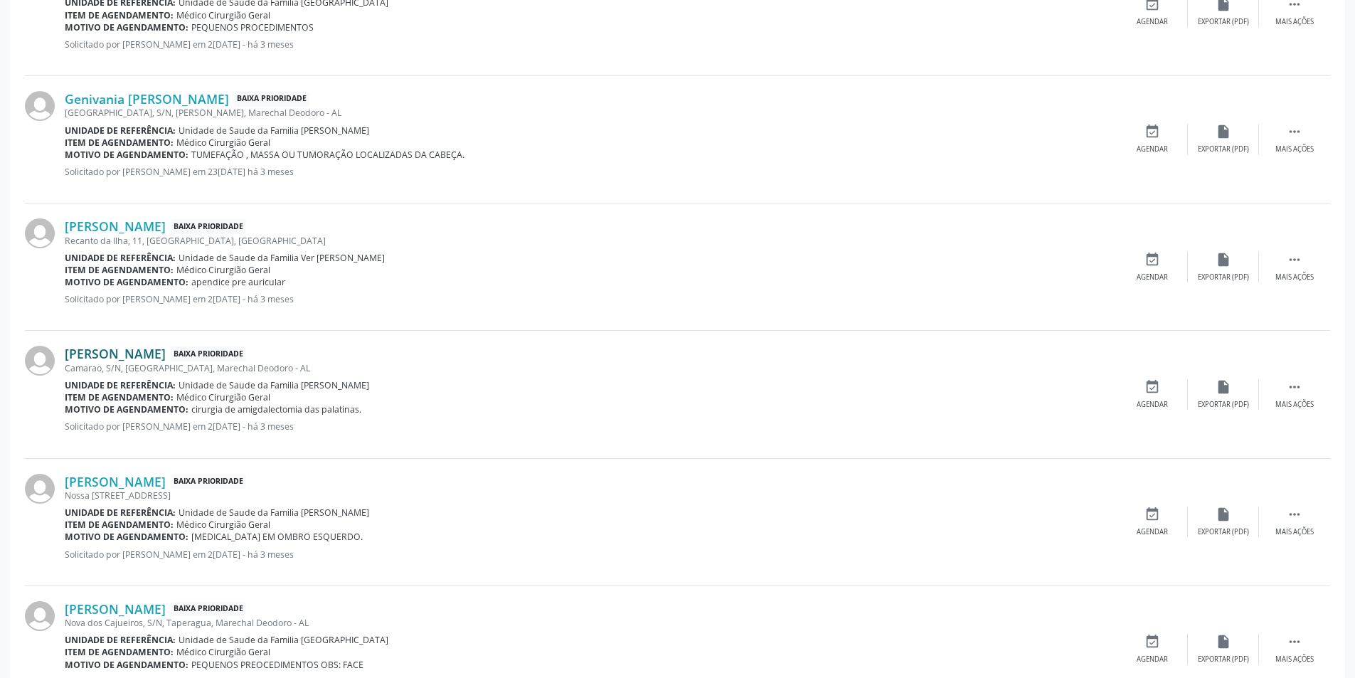
click at [162, 354] on link "[PERSON_NAME]" at bounding box center [115, 354] width 101 height 16
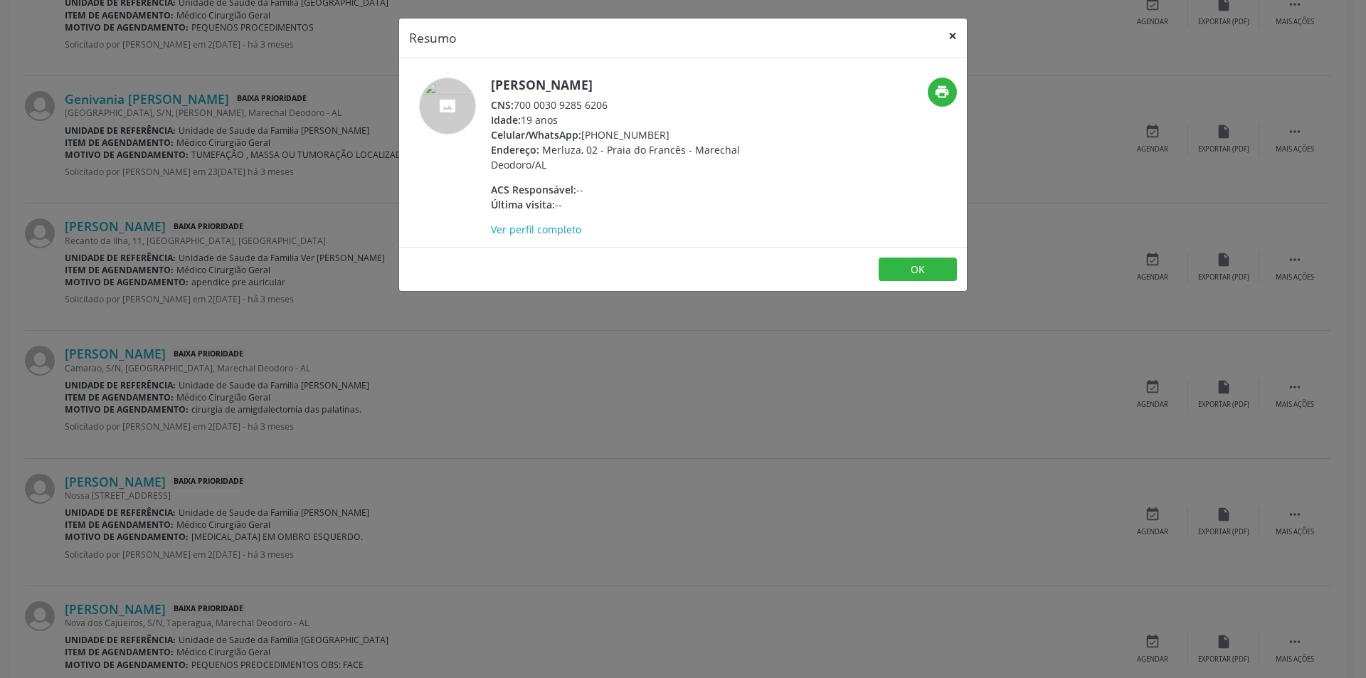
click at [955, 35] on button "×" at bounding box center [952, 35] width 28 height 35
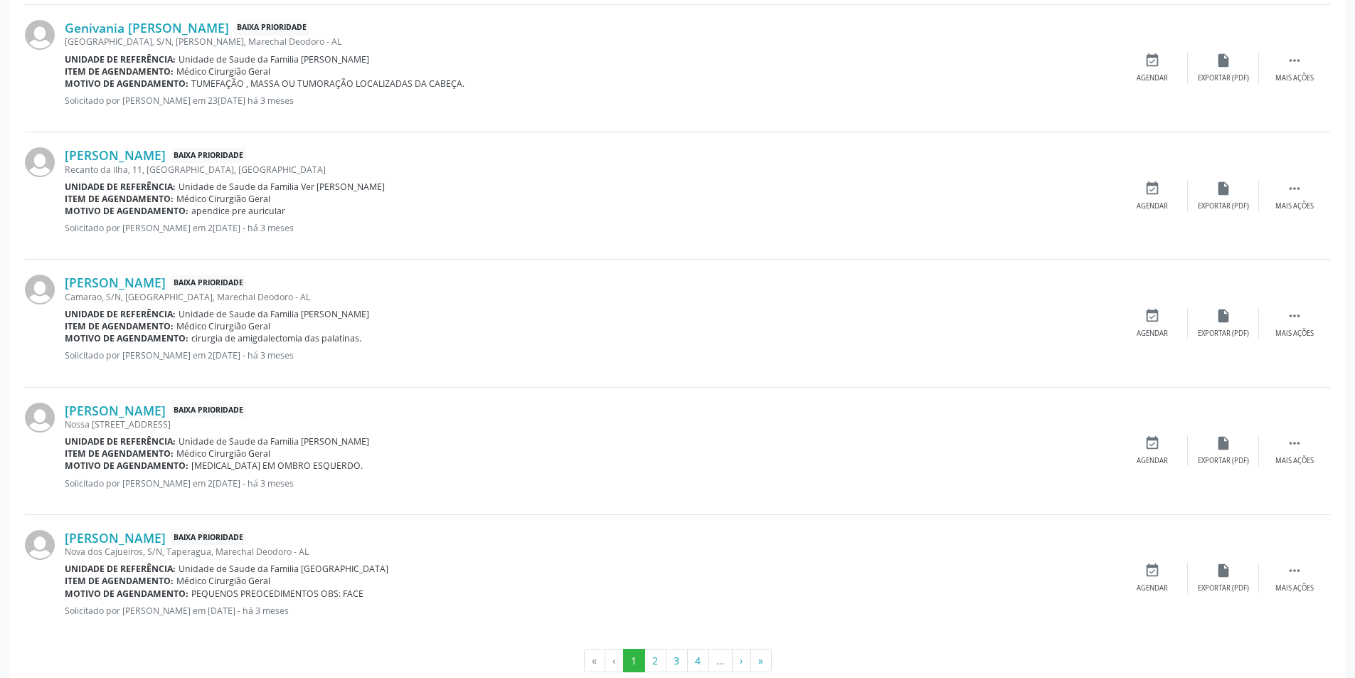
scroll to position [1950, 0]
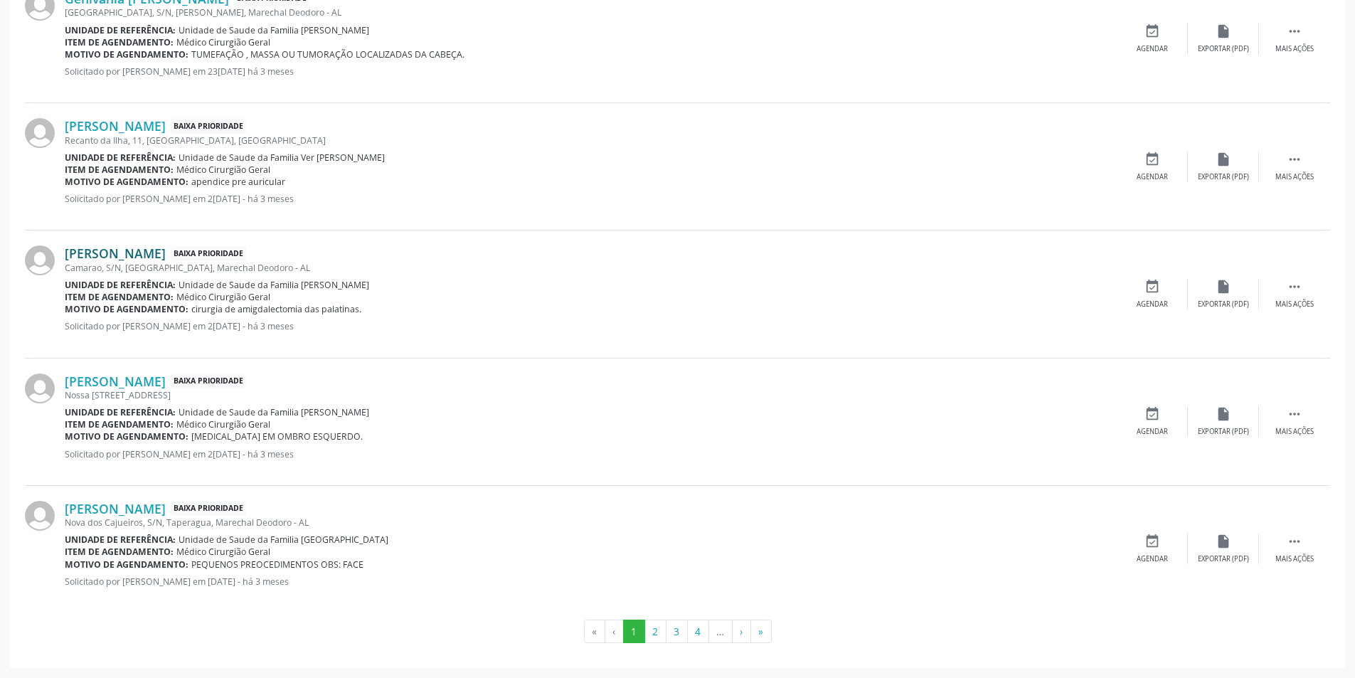
click at [149, 251] on link "[PERSON_NAME]" at bounding box center [115, 253] width 101 height 16
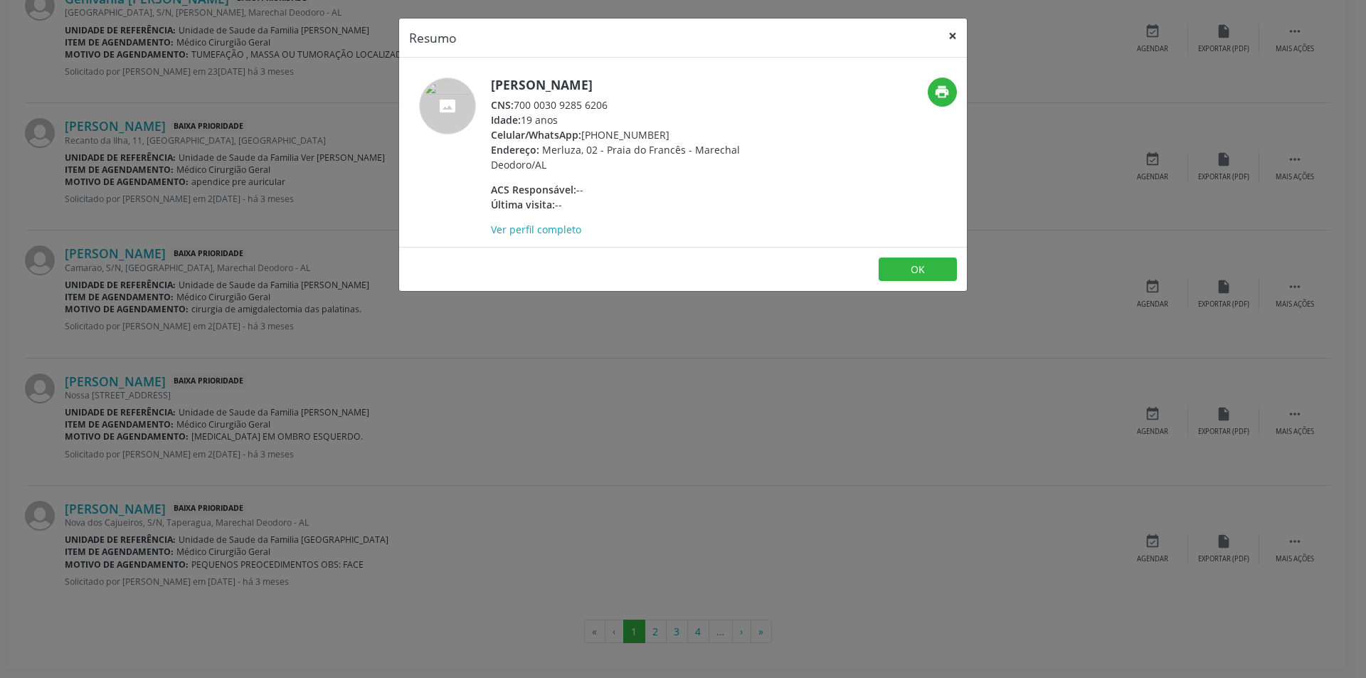
click at [952, 35] on button "×" at bounding box center [952, 35] width 28 height 35
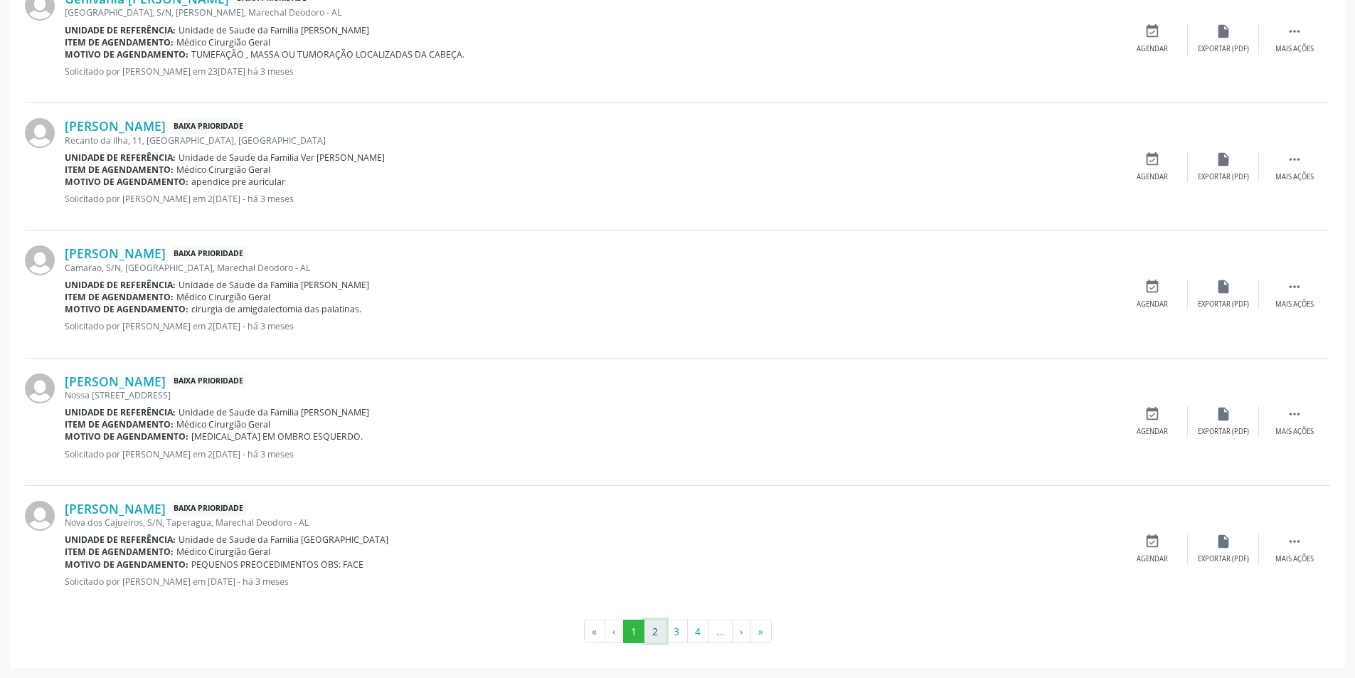
click at [660, 635] on button "2" at bounding box center [656, 632] width 22 height 24
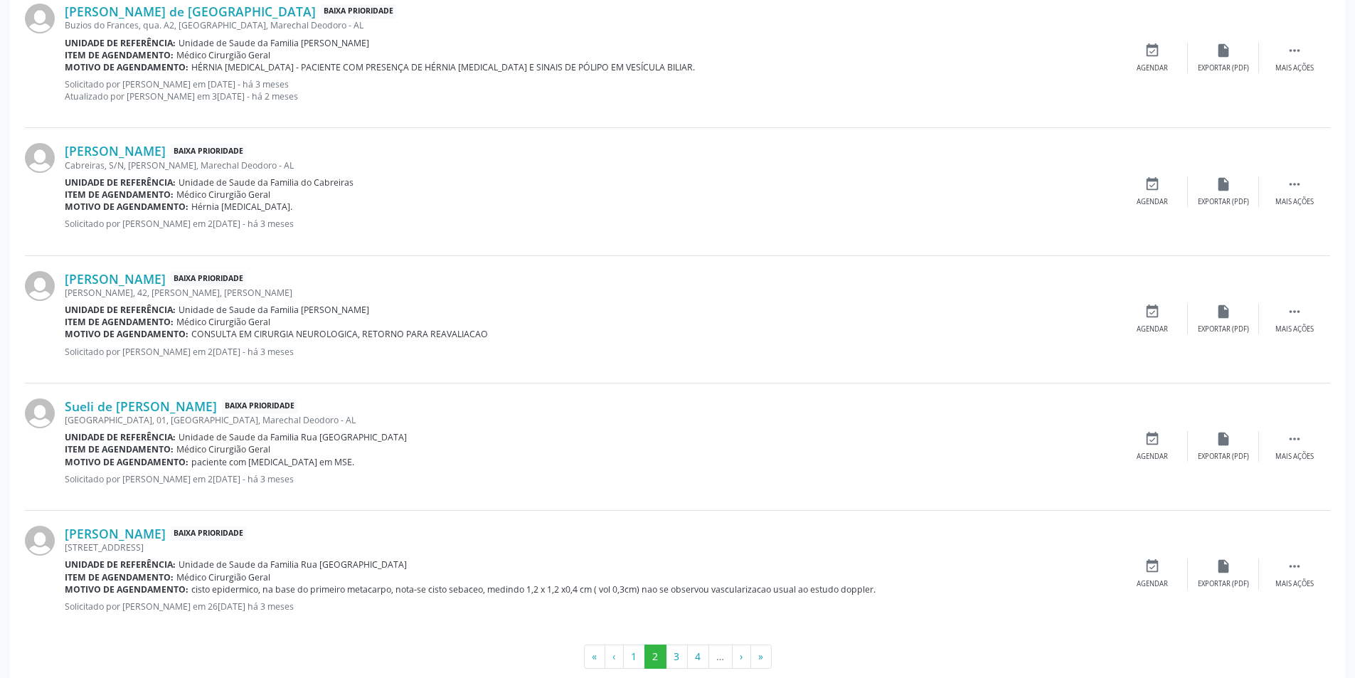
scroll to position [1963, 0]
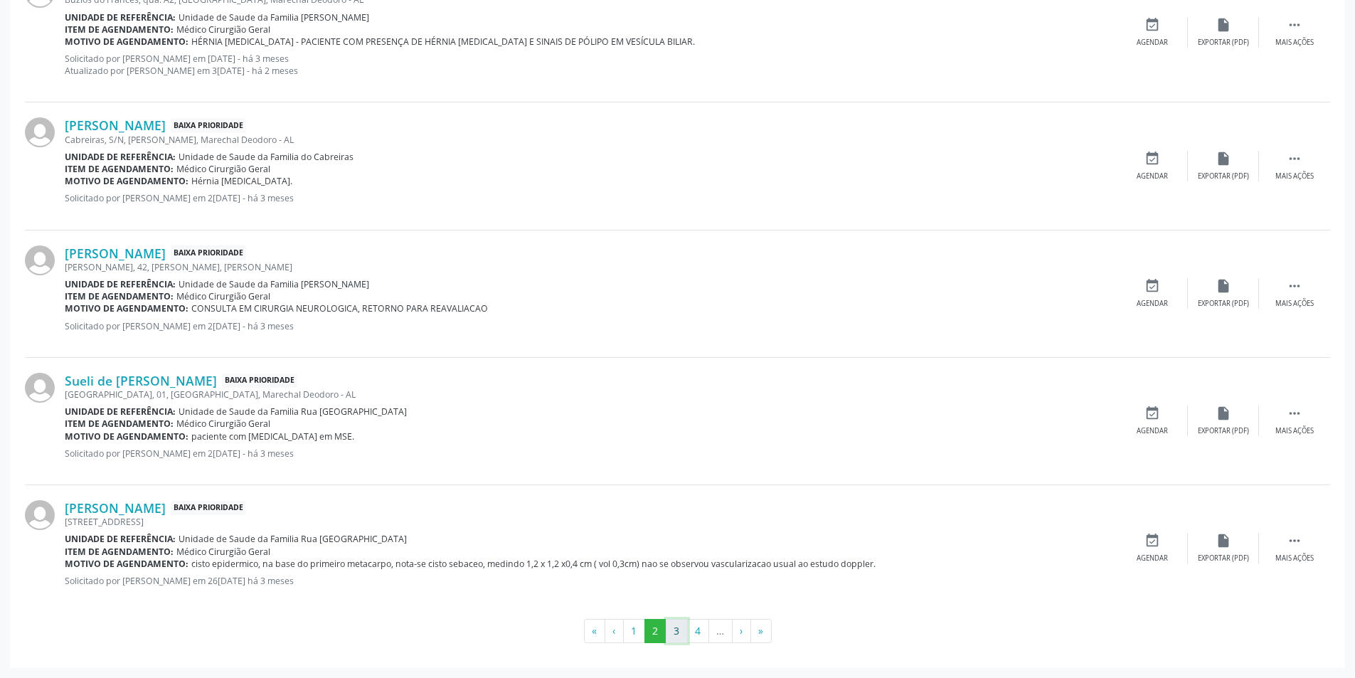
click at [677, 635] on button "3" at bounding box center [677, 631] width 22 height 24
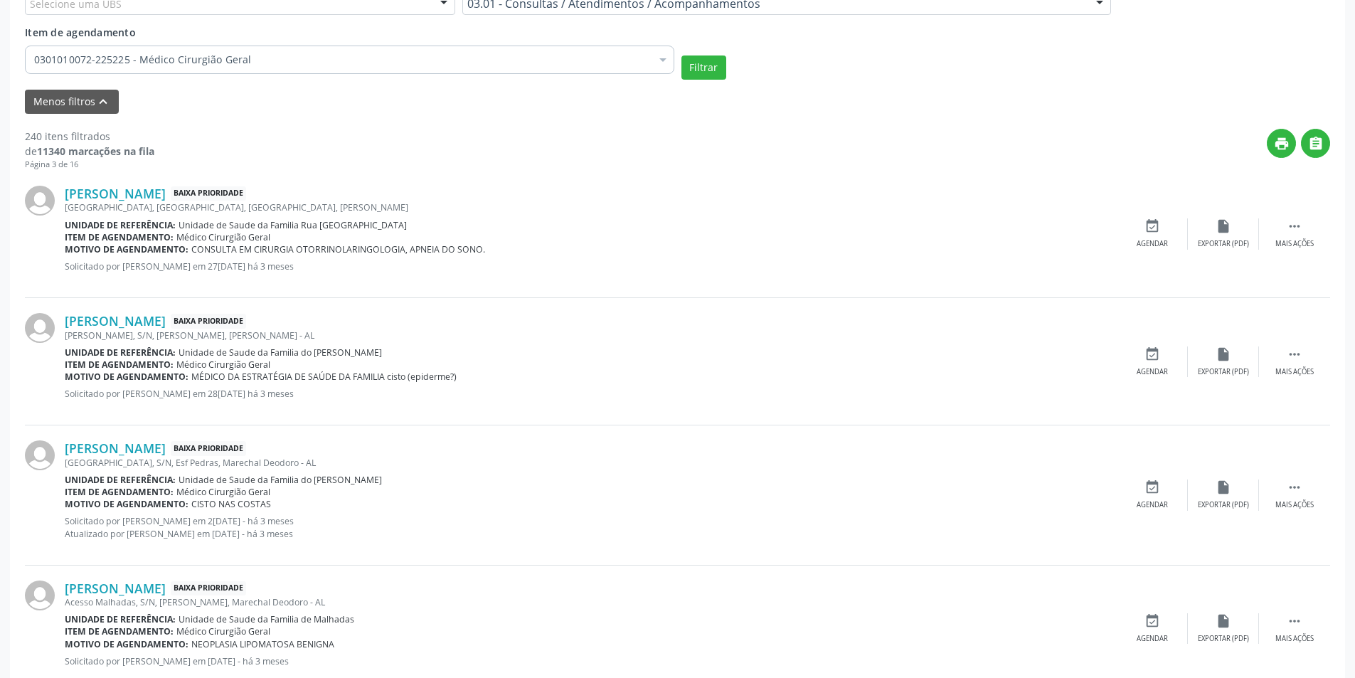
scroll to position [469, 0]
click at [166, 198] on link "[PERSON_NAME]" at bounding box center [115, 193] width 101 height 16
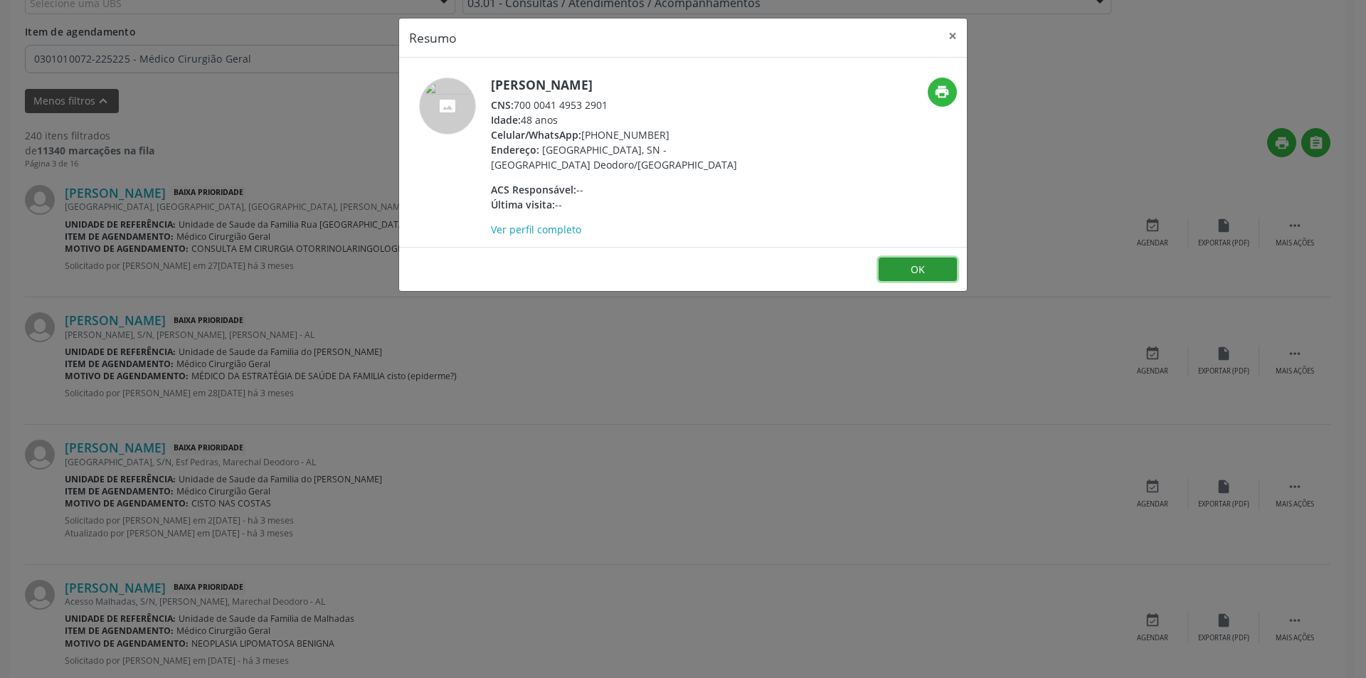
click at [921, 268] on button "OK" at bounding box center [918, 270] width 78 height 24
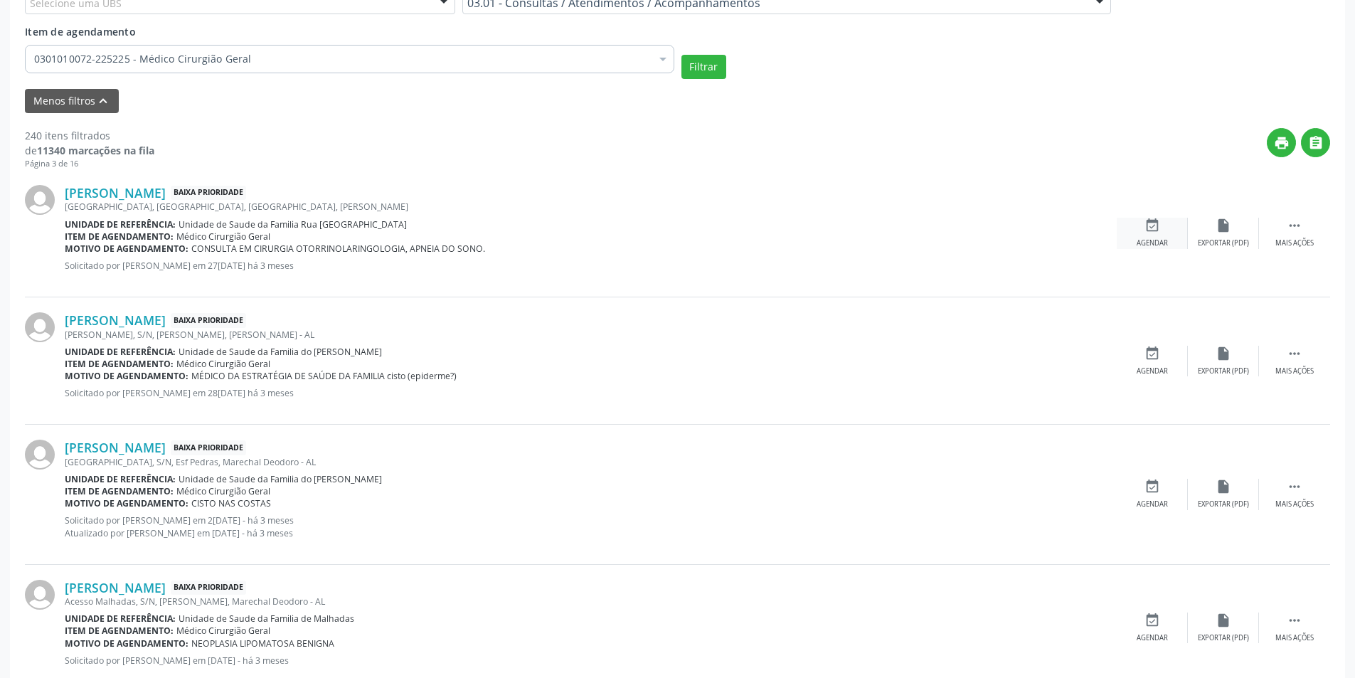
click at [1148, 228] on icon "event_available" at bounding box center [1153, 226] width 16 height 16
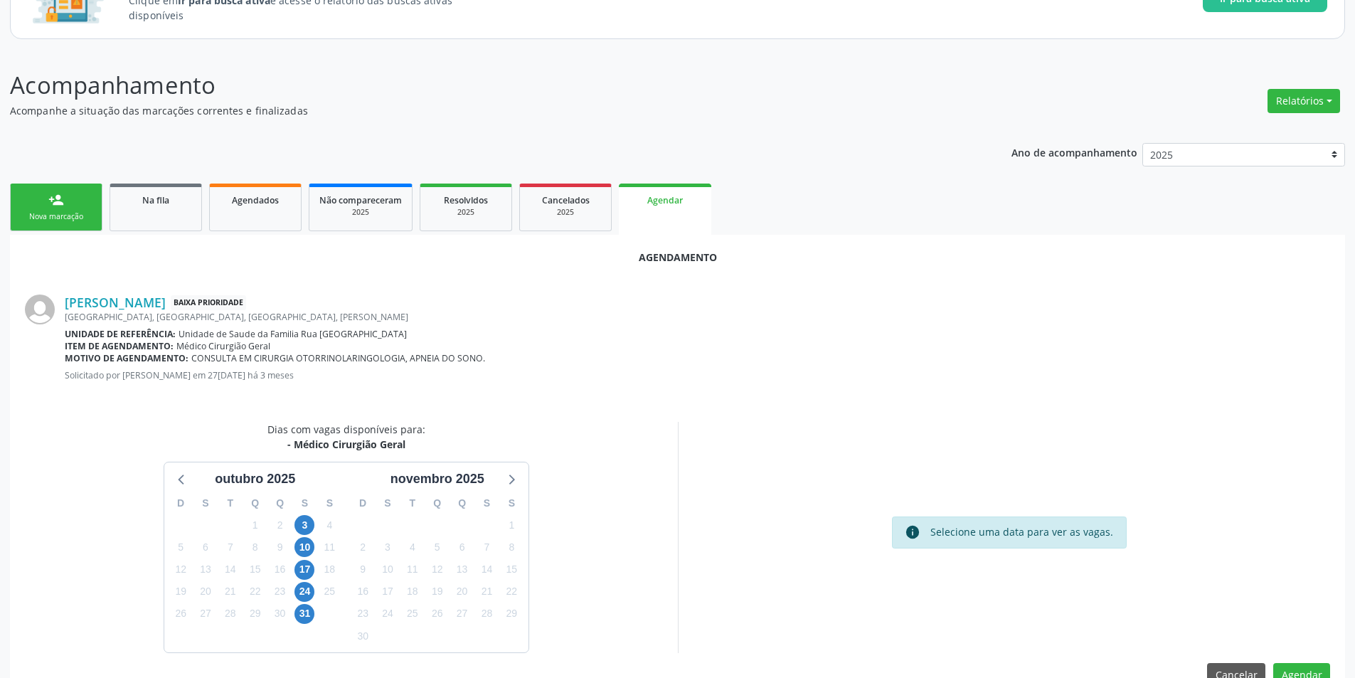
scroll to position [165, 0]
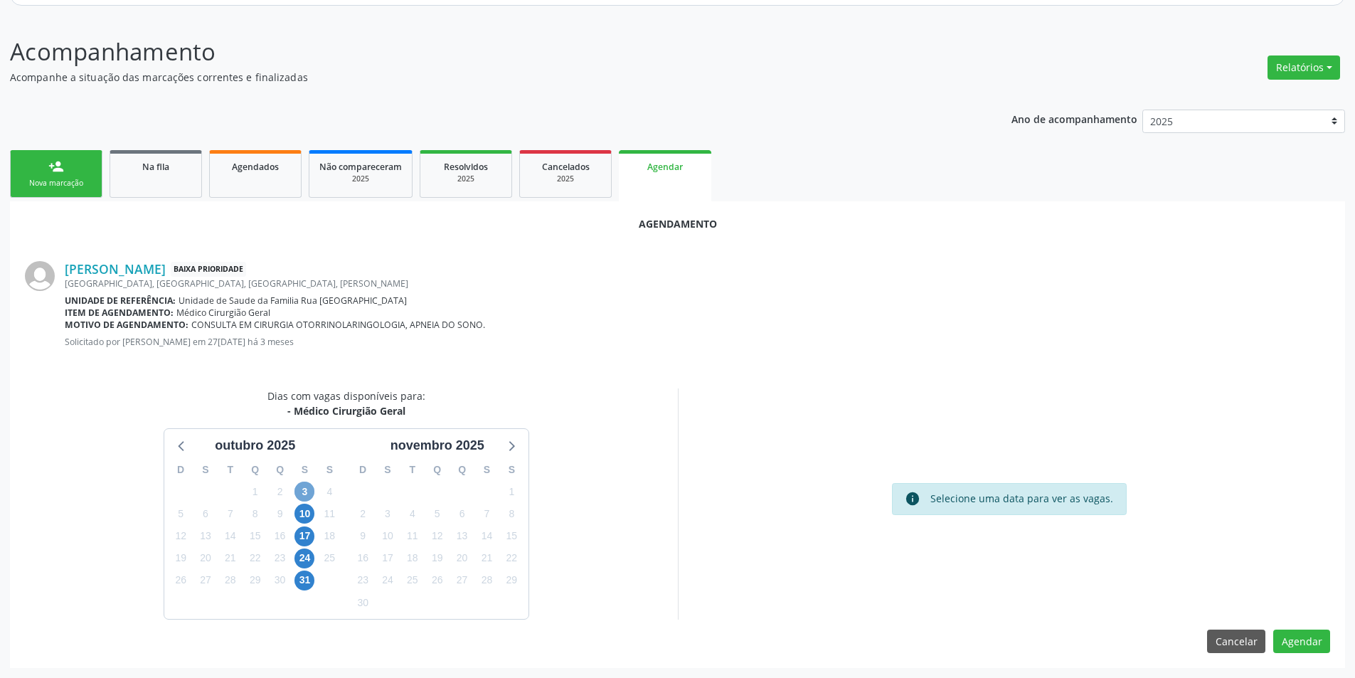
click at [302, 485] on span "3" at bounding box center [305, 492] width 20 height 20
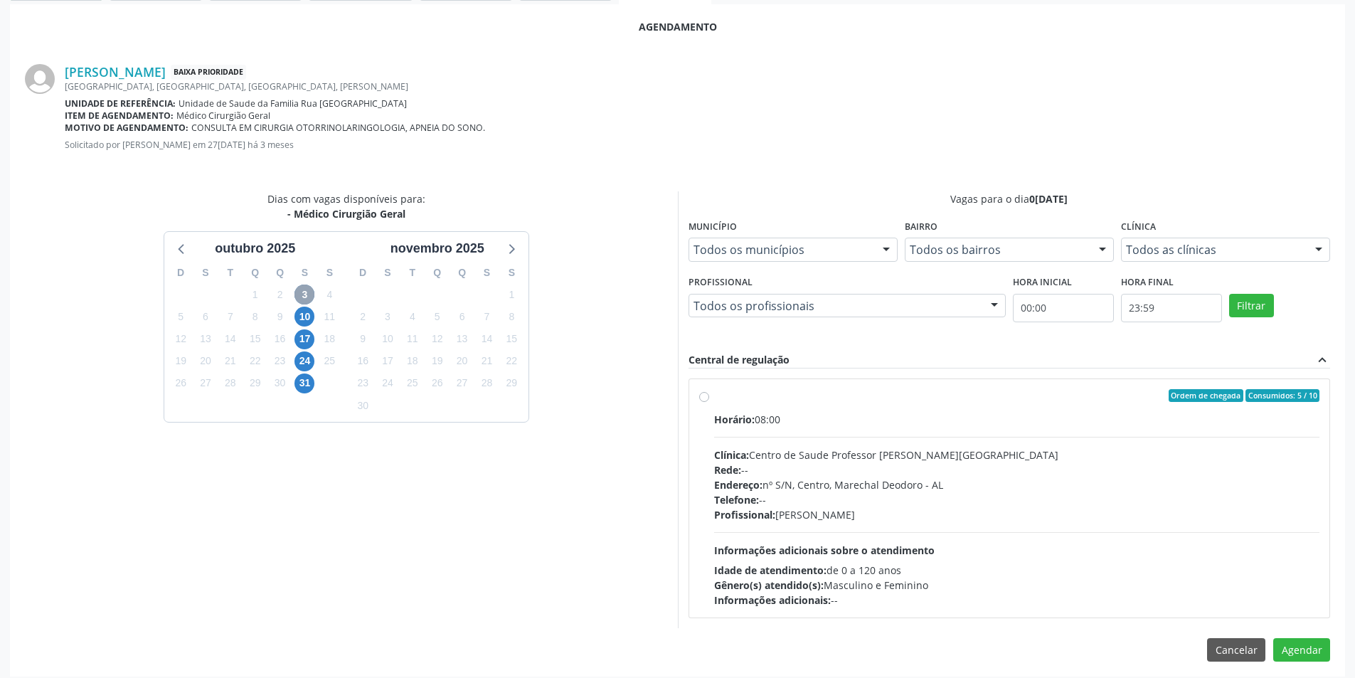
scroll to position [371, 0]
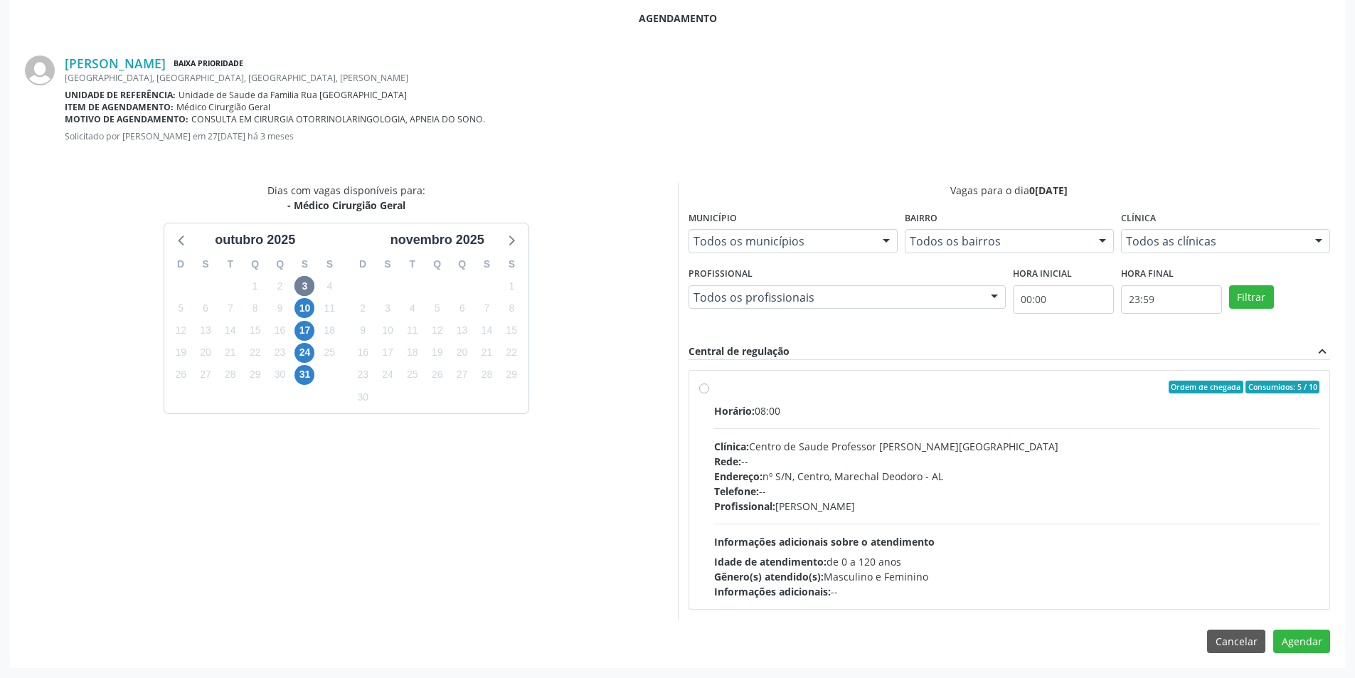
click at [603, 403] on div "Dias com vagas disponíveis para: - Médico Cirurgião Geral o[DATE] D S T Q Q S S…" at bounding box center [346, 401] width 663 height 437
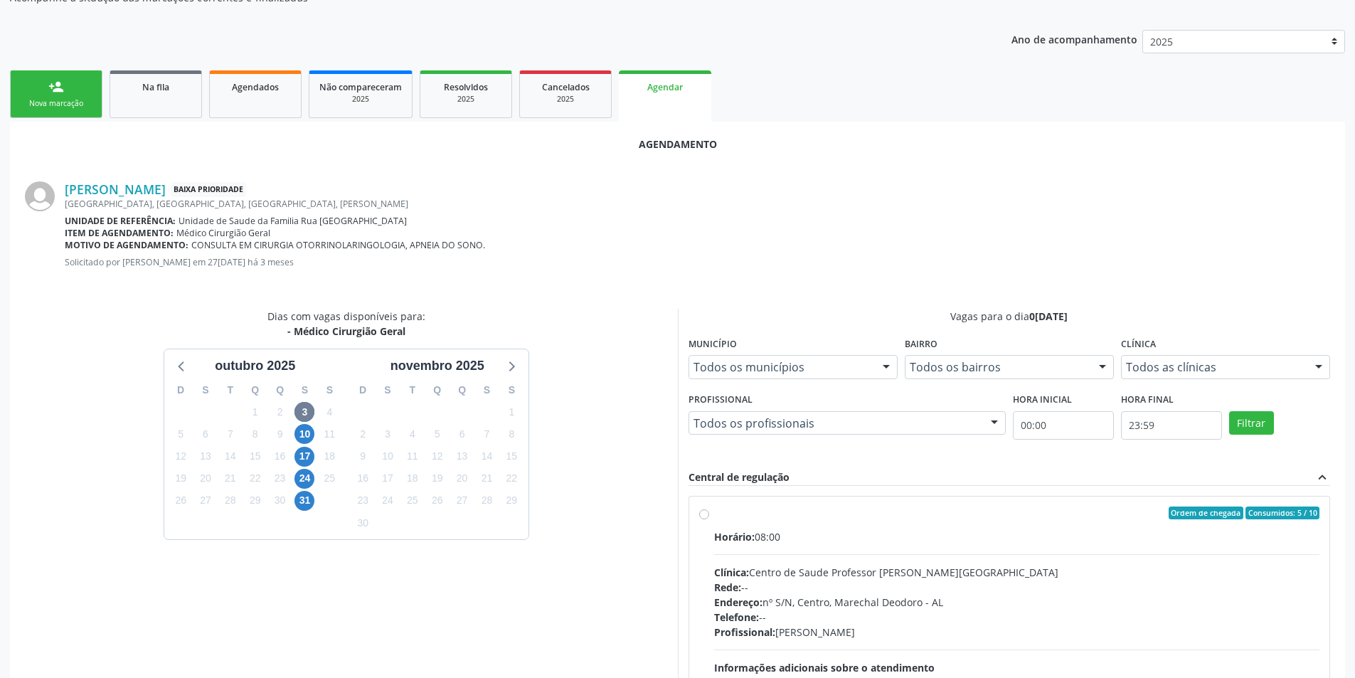
scroll to position [228, 0]
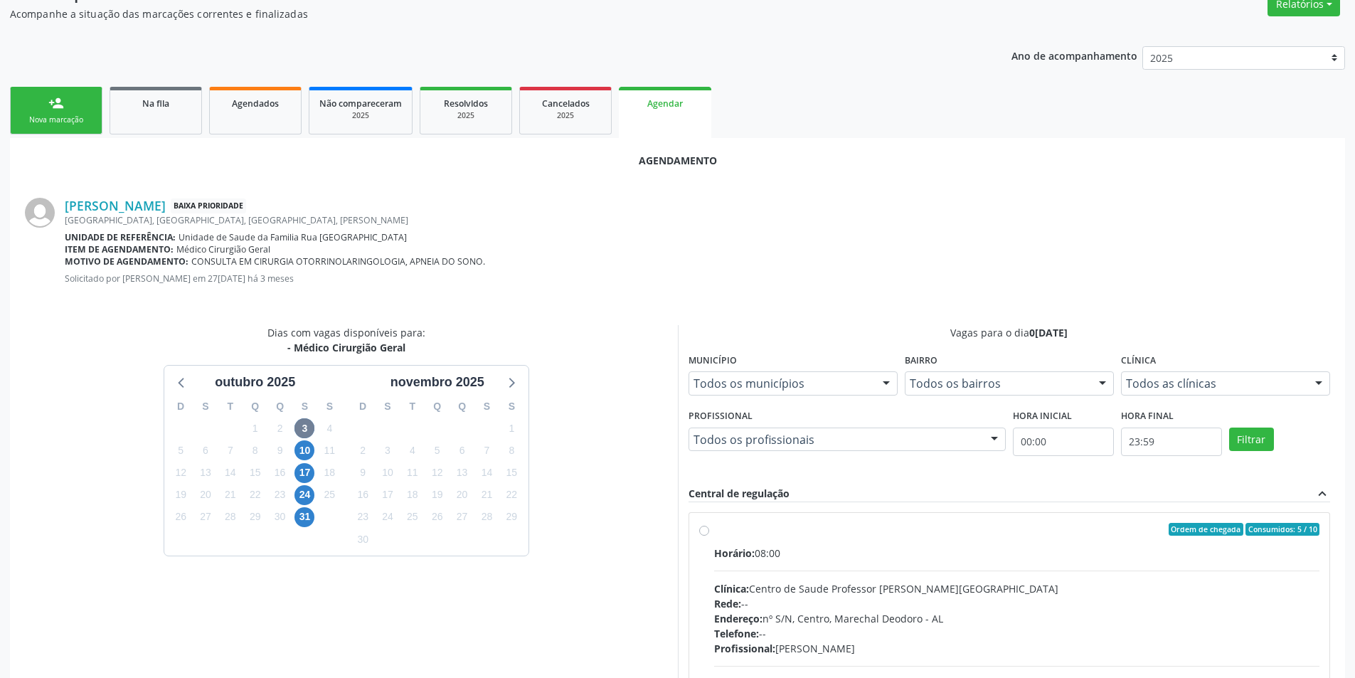
click at [714, 529] on label "Ordem de chegada Consumidos: 5 / 10 Horário: 08:00 Clínica: Centro de Saude Pro…" at bounding box center [1017, 632] width 606 height 218
click at [706, 529] on input "Ordem de chegada Consumidos: 5 / 10 Horário: 08:00 Clínica: Centro de Saude Pro…" at bounding box center [704, 529] width 10 height 13
radio input "true"
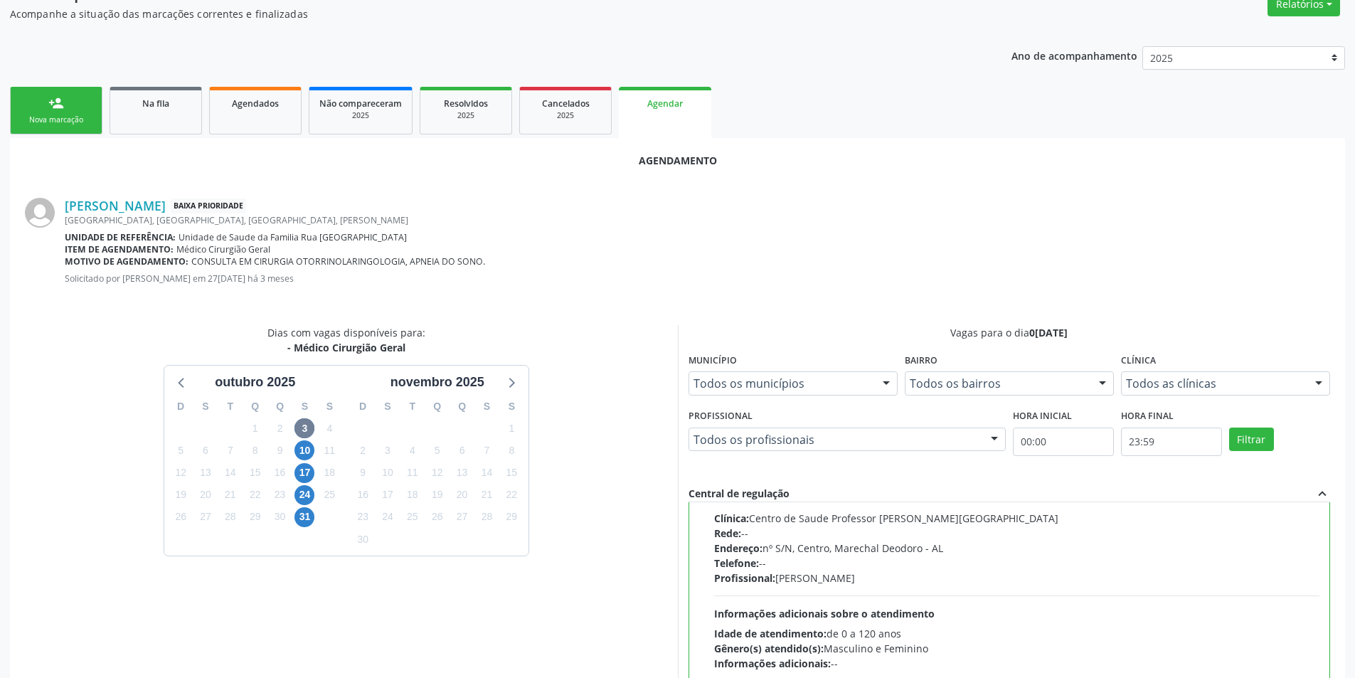
scroll to position [396, 0]
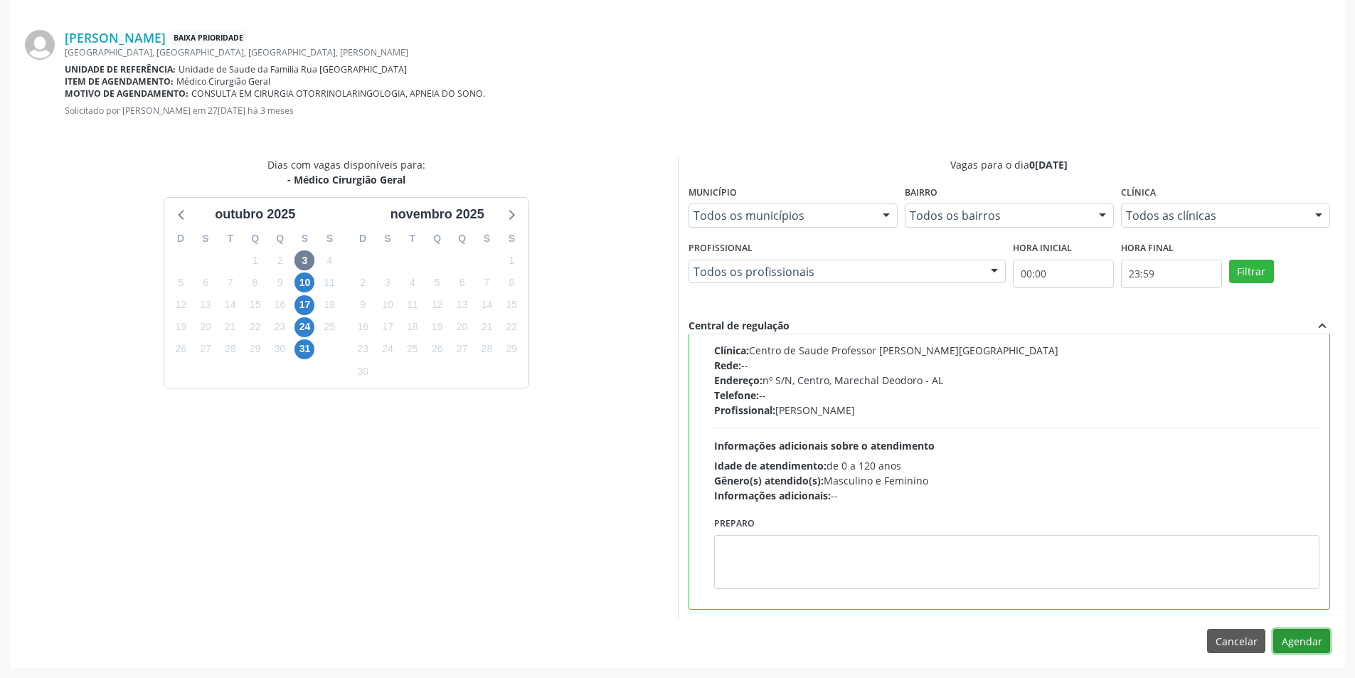
click at [1308, 633] on button "Agendar" at bounding box center [1302, 641] width 57 height 24
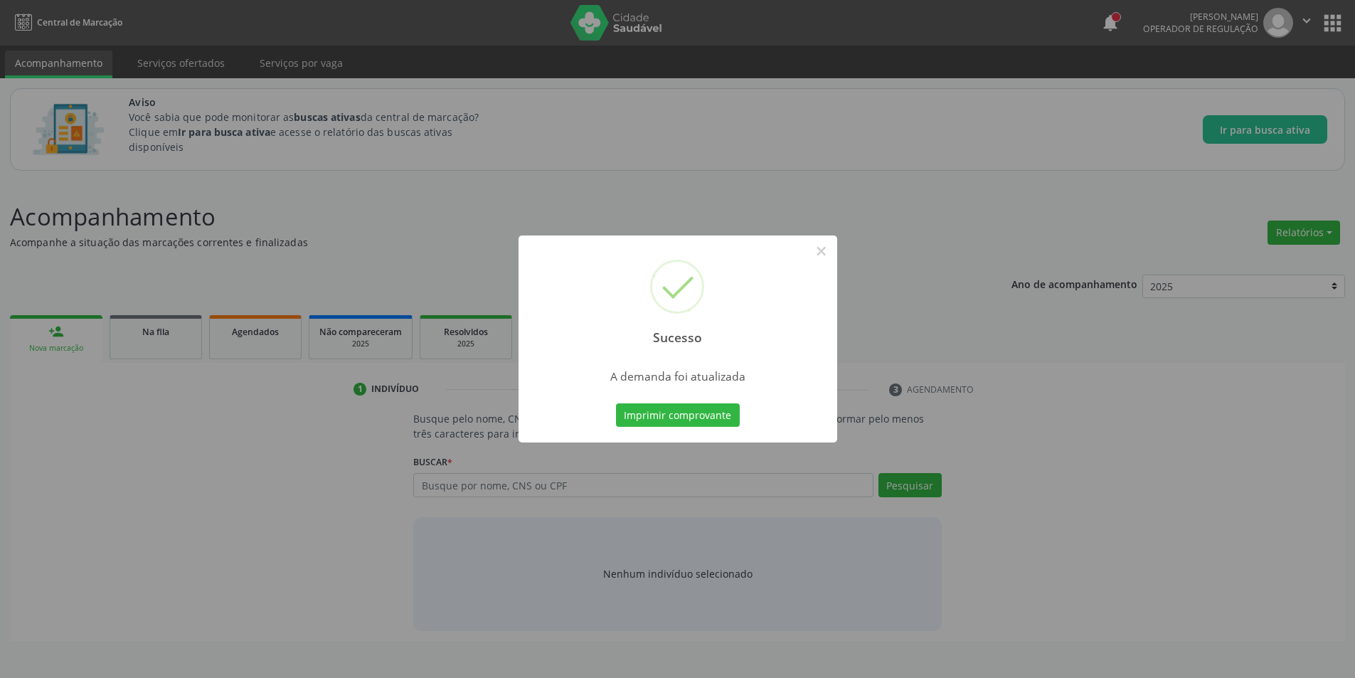
scroll to position [0, 0]
click at [826, 250] on button "×" at bounding box center [827, 251] width 24 height 24
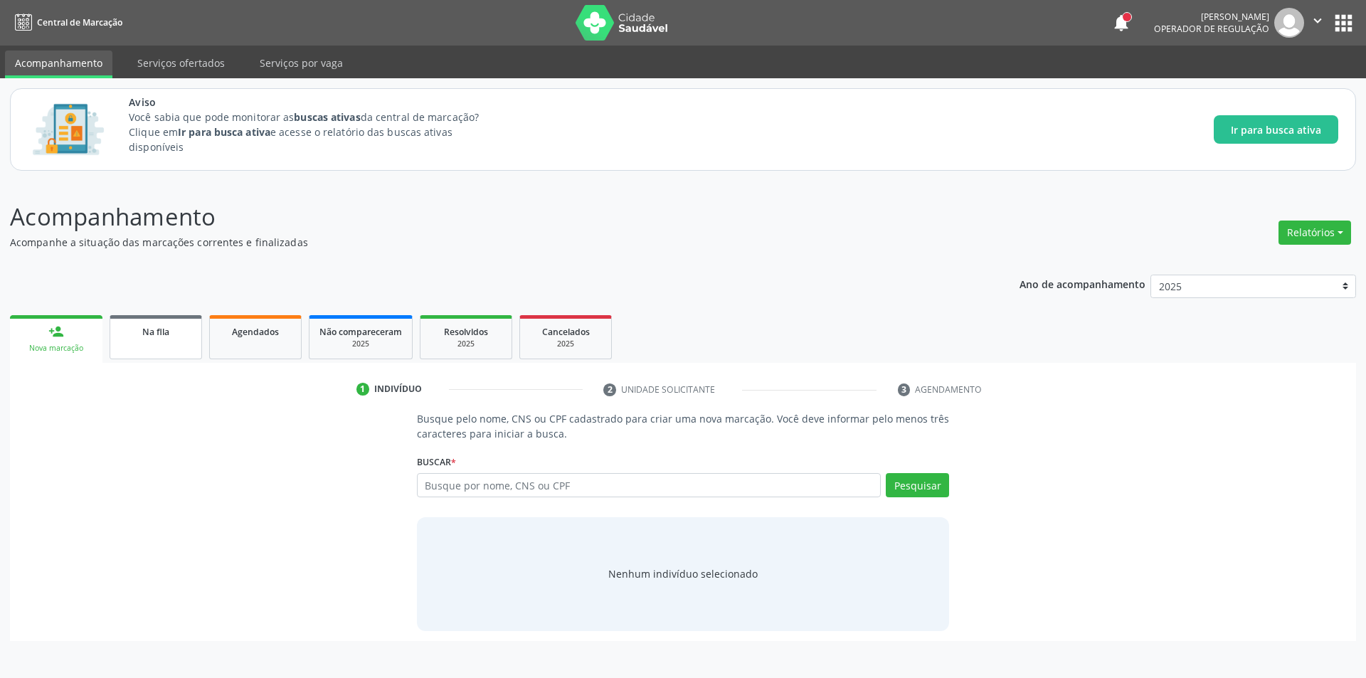
click at [165, 339] on link "Na fila" at bounding box center [156, 337] width 92 height 44
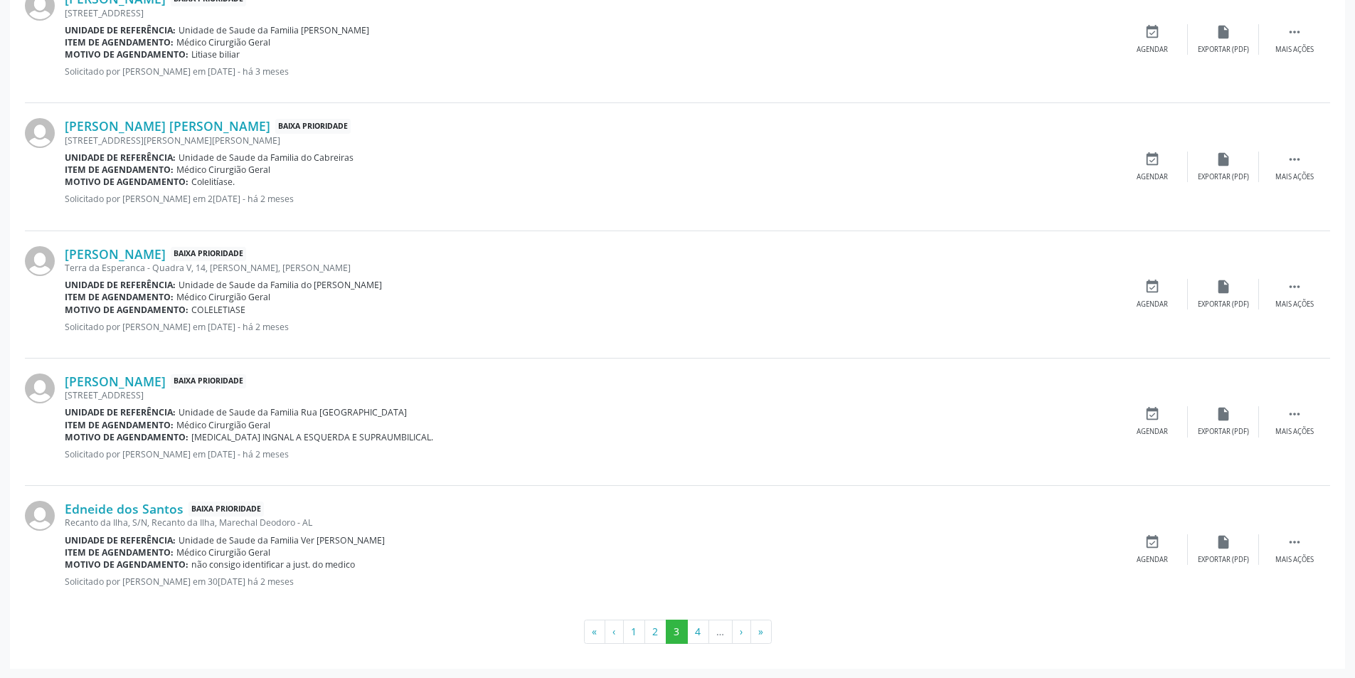
scroll to position [1853, 0]
click at [701, 632] on button "4" at bounding box center [698, 631] width 22 height 24
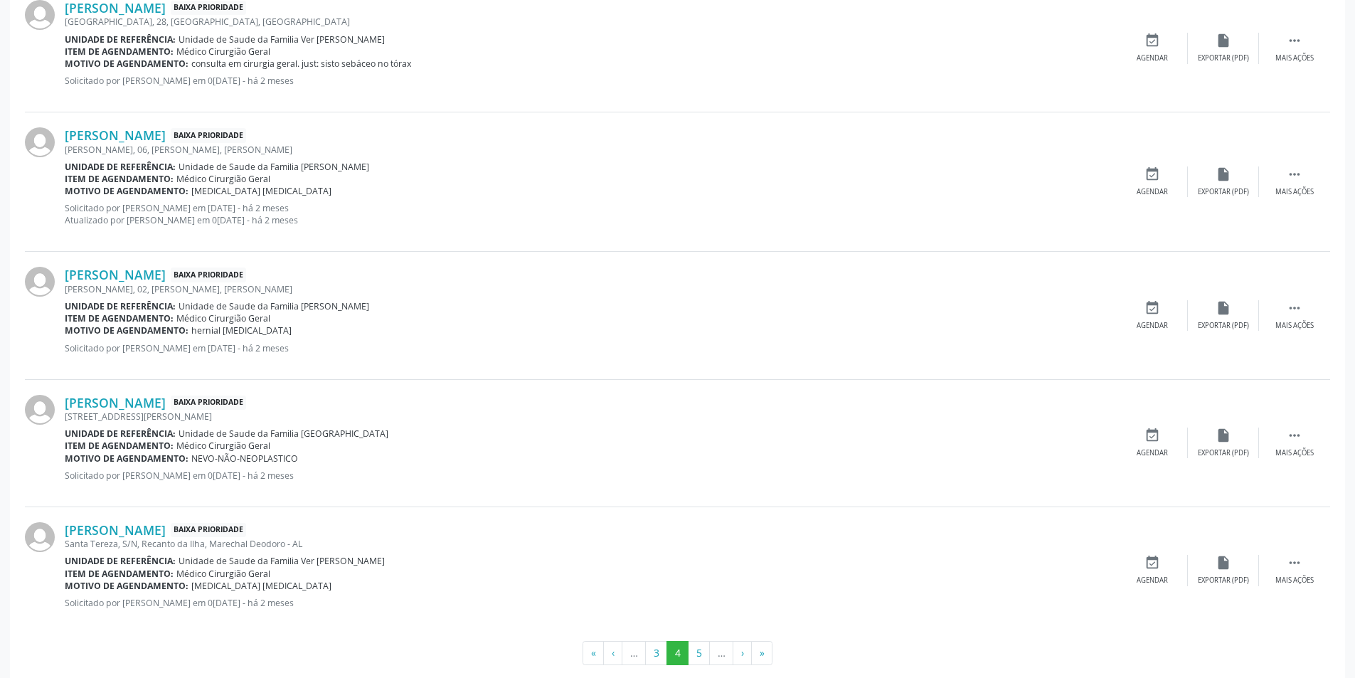
scroll to position [1841, 0]
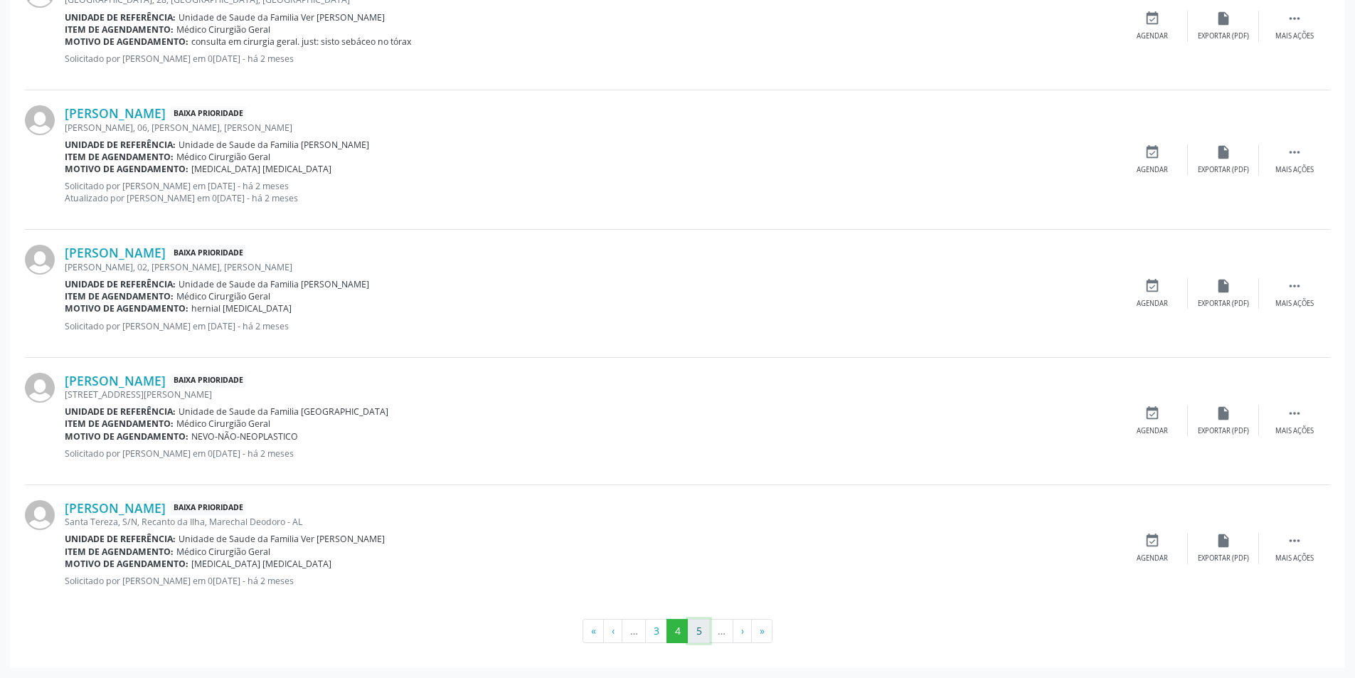
click at [695, 631] on button "5" at bounding box center [699, 631] width 22 height 24
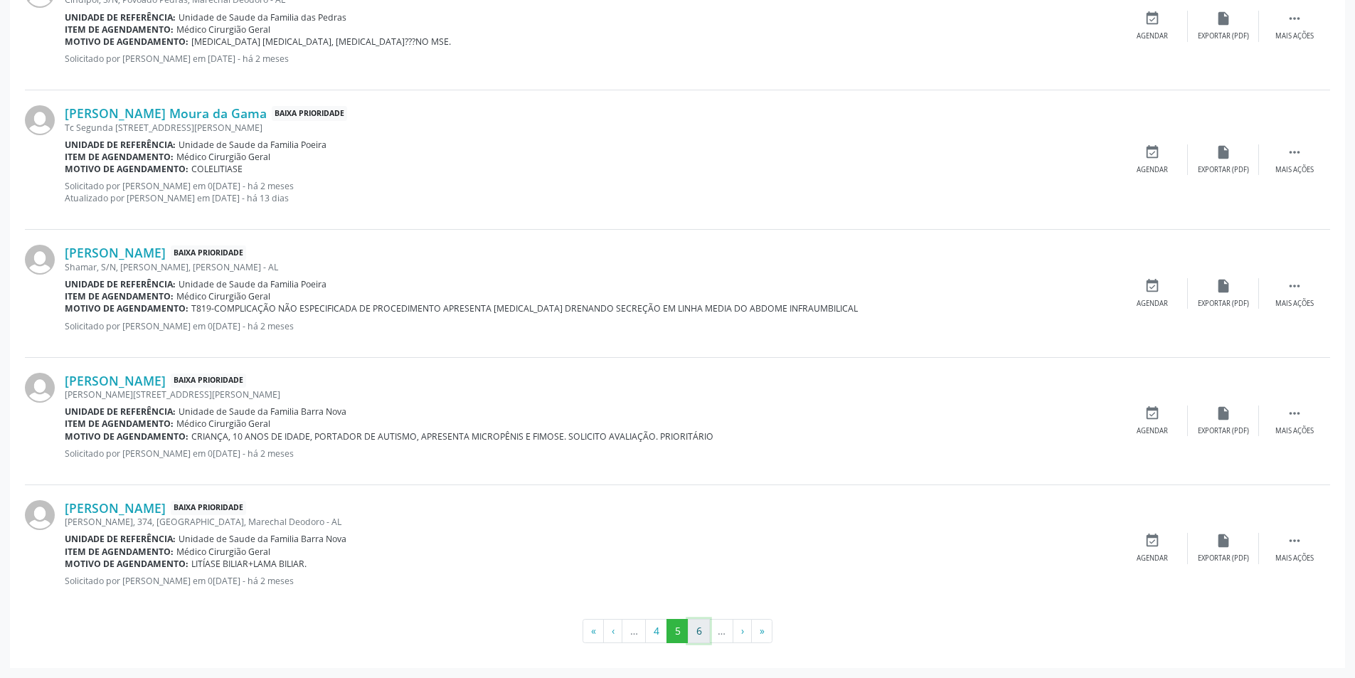
click at [697, 630] on button "6" at bounding box center [699, 631] width 22 height 24
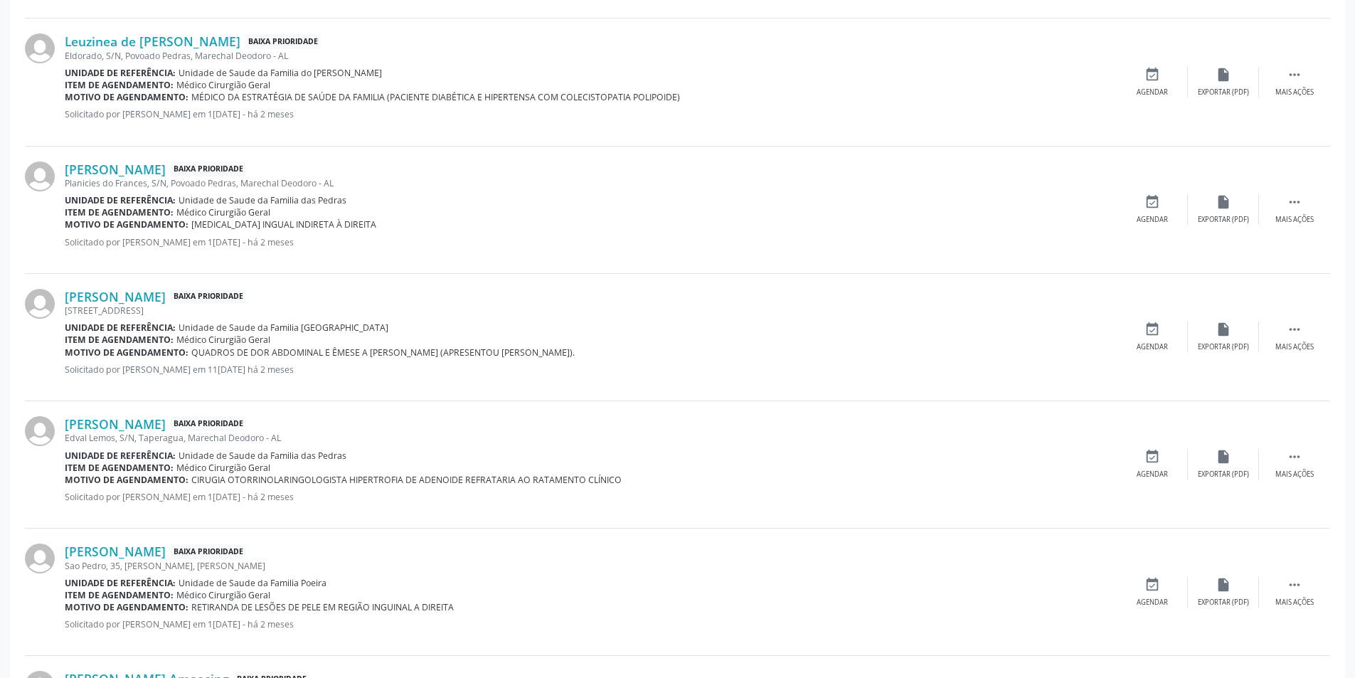
scroll to position [1423, 0]
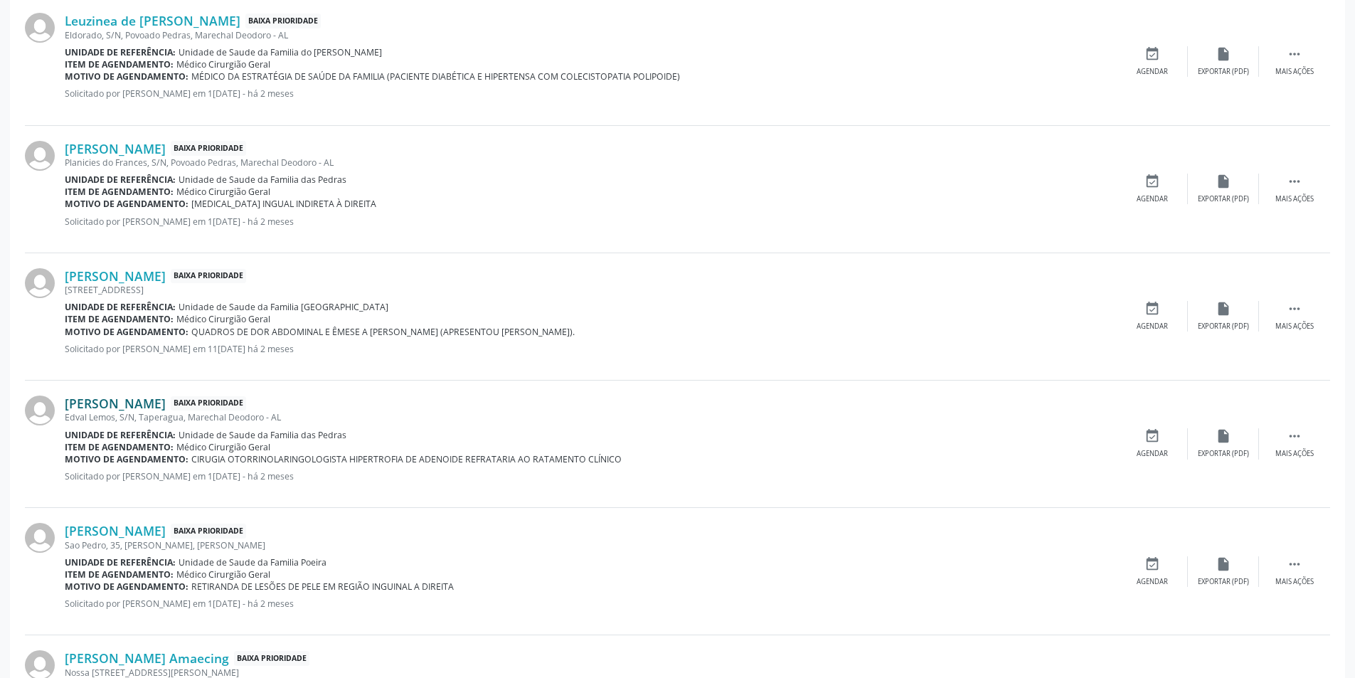
click at [134, 401] on link "[PERSON_NAME]" at bounding box center [115, 404] width 101 height 16
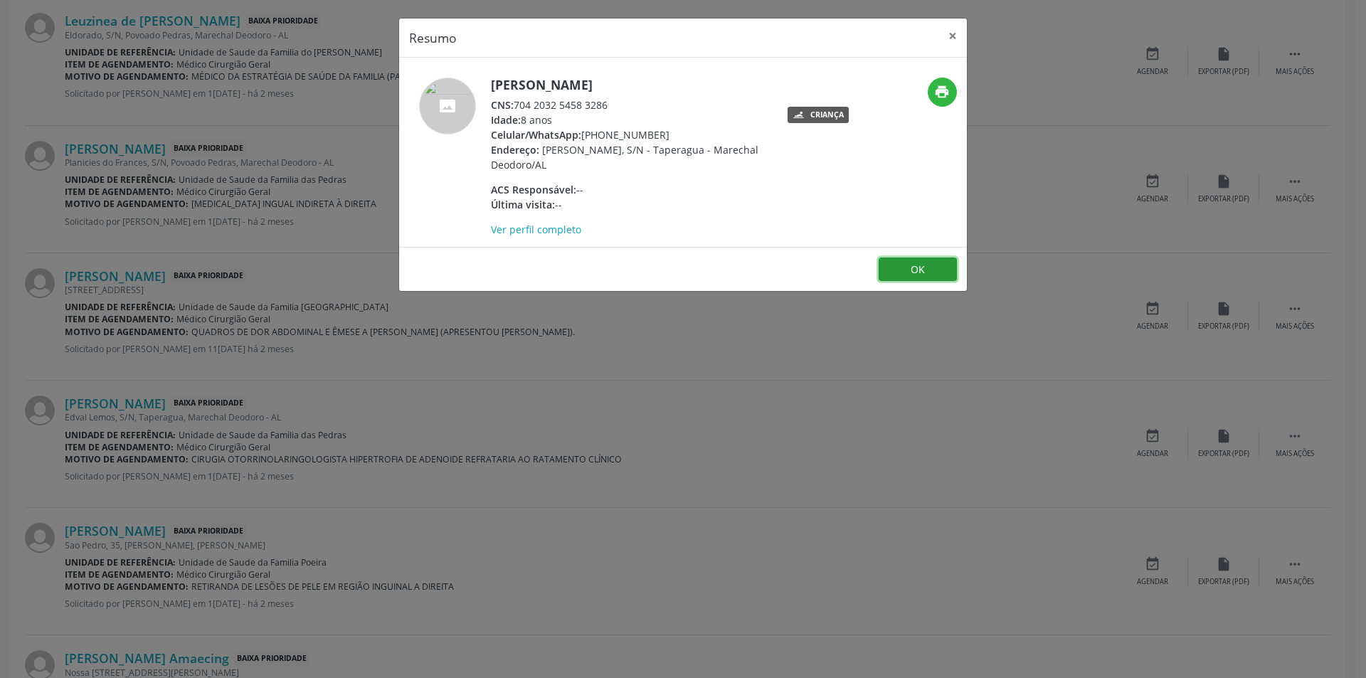
click at [904, 269] on button "OK" at bounding box center [918, 270] width 78 height 24
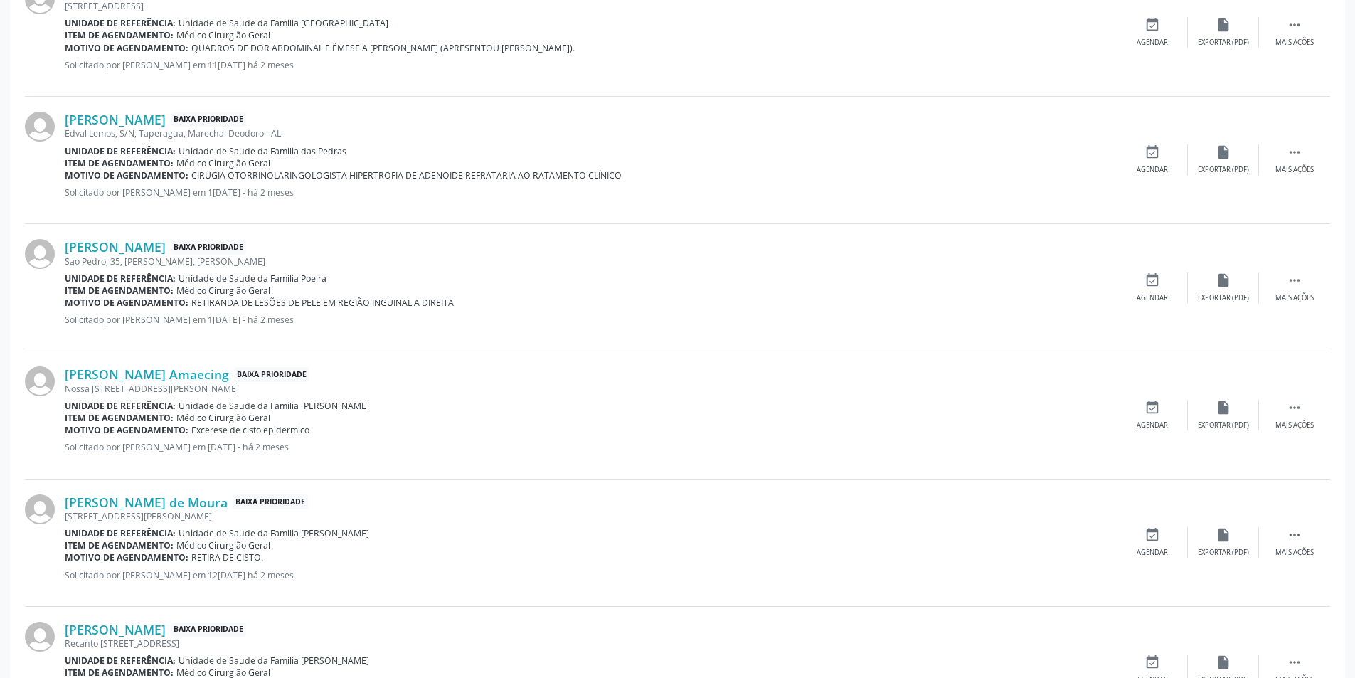
scroll to position [1708, 0]
click at [164, 119] on link "[PERSON_NAME]" at bounding box center [115, 119] width 101 height 16
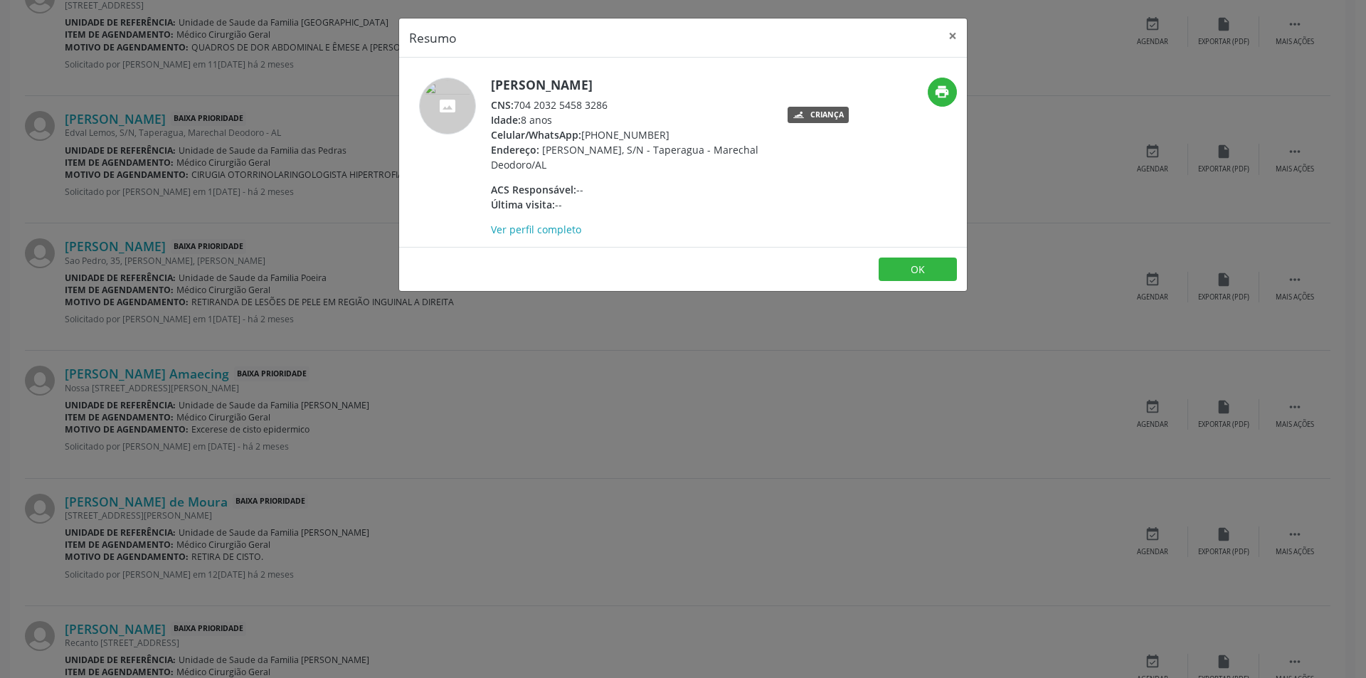
drag, startPoint x: 601, startPoint y: 134, endPoint x: 683, endPoint y: 132, distance: 81.8
click at [683, 132] on div "Celular/WhatsApp: [PHONE_NUMBER]" at bounding box center [629, 134] width 277 height 15
copy div "99390-3789"
click at [950, 272] on button "OK" at bounding box center [918, 270] width 78 height 24
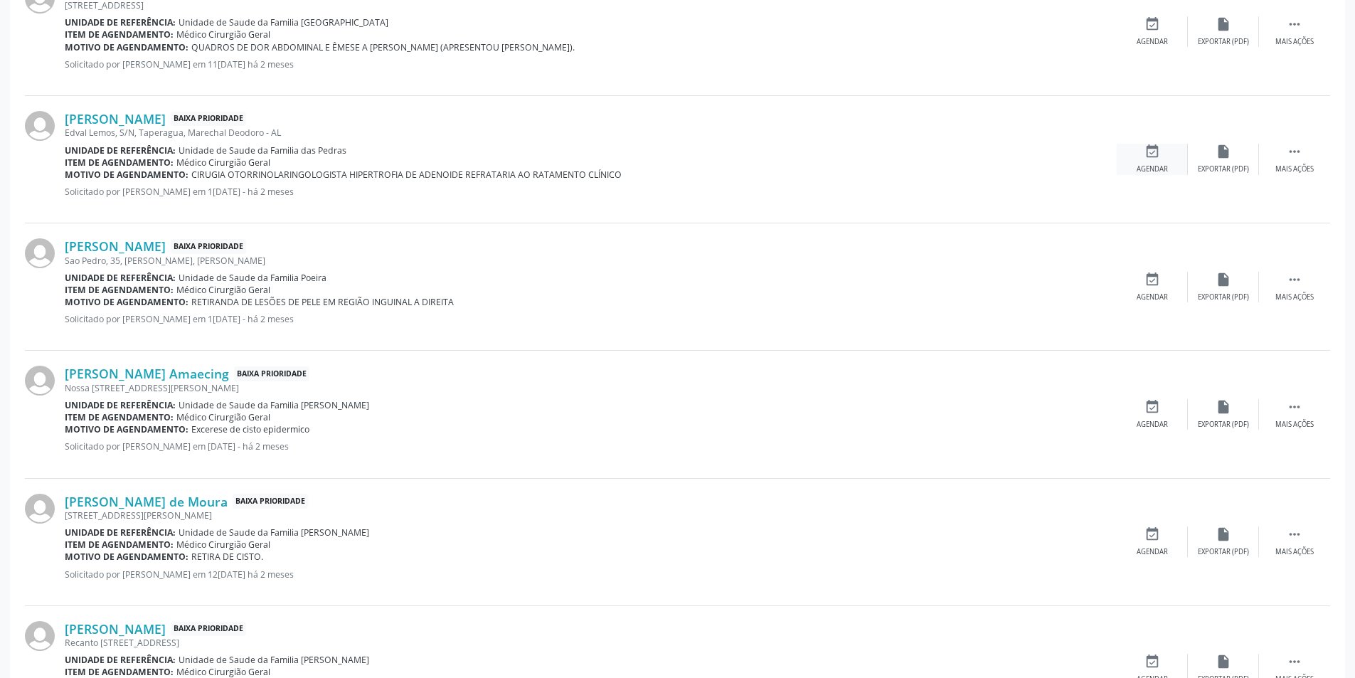
click at [1154, 157] on icon "event_available" at bounding box center [1153, 152] width 16 height 16
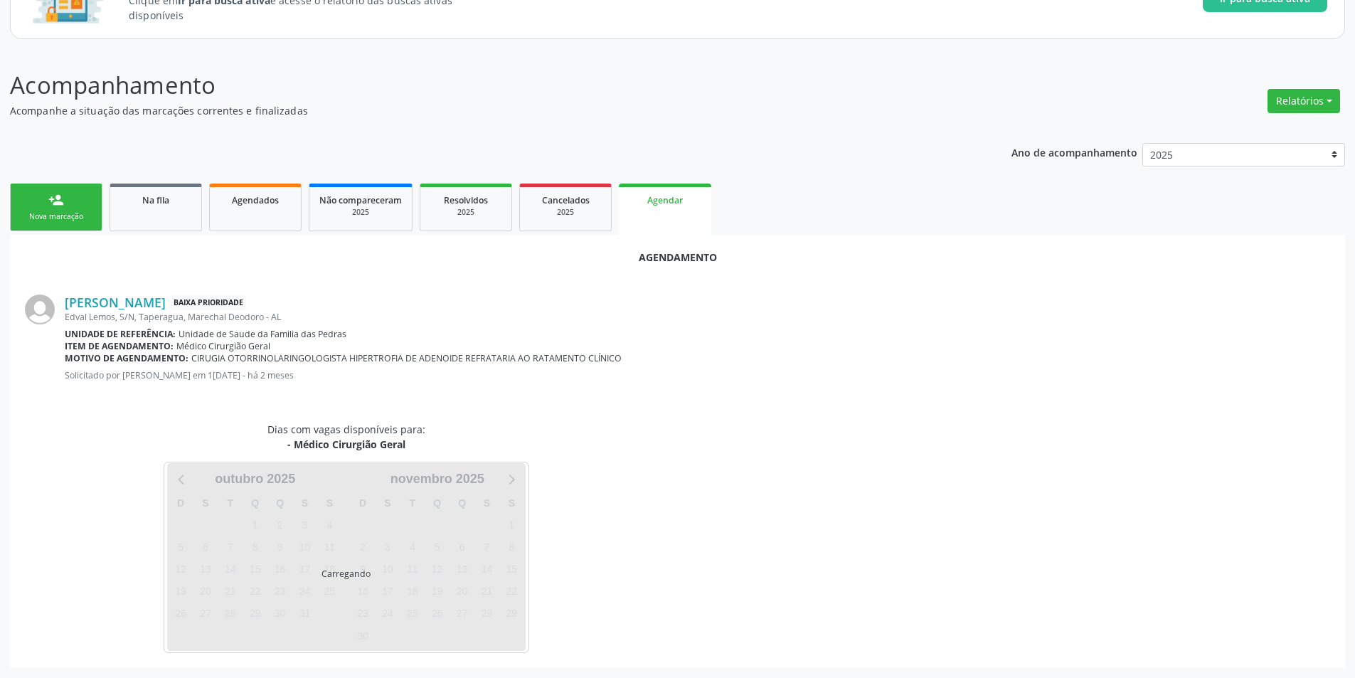
scroll to position [165, 0]
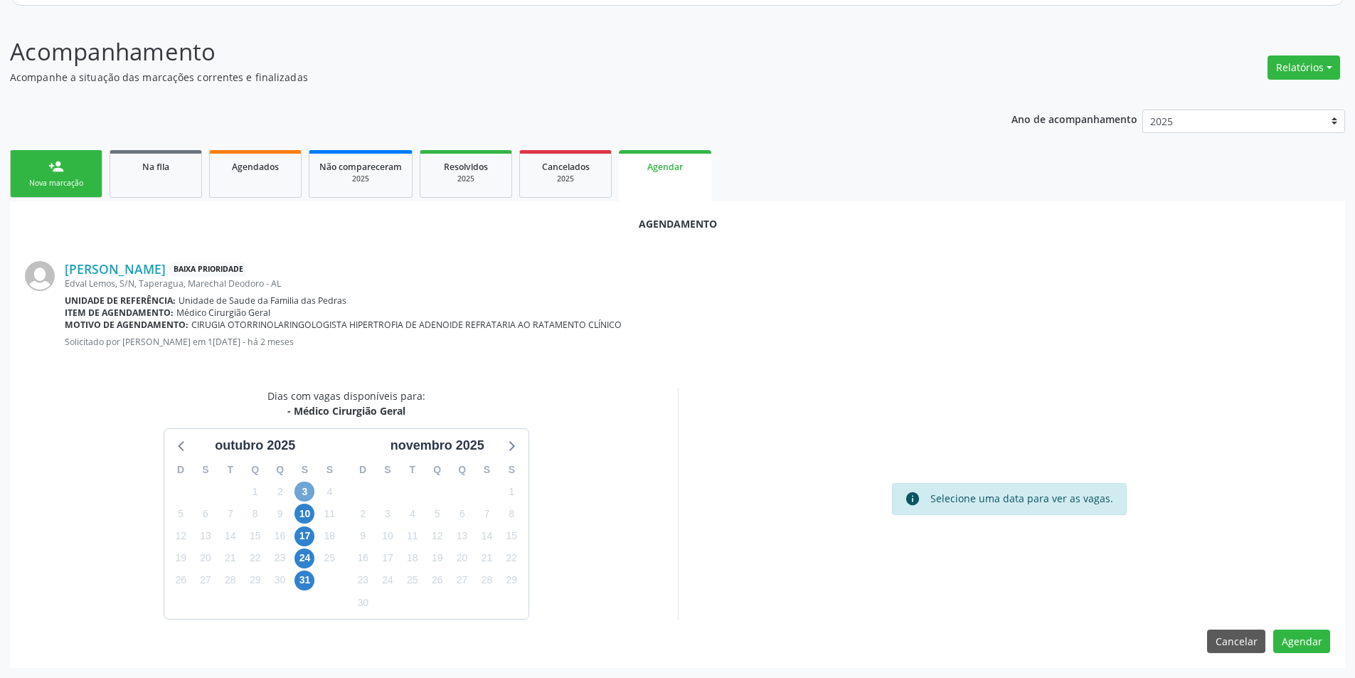
click at [308, 488] on span "3" at bounding box center [305, 492] width 20 height 20
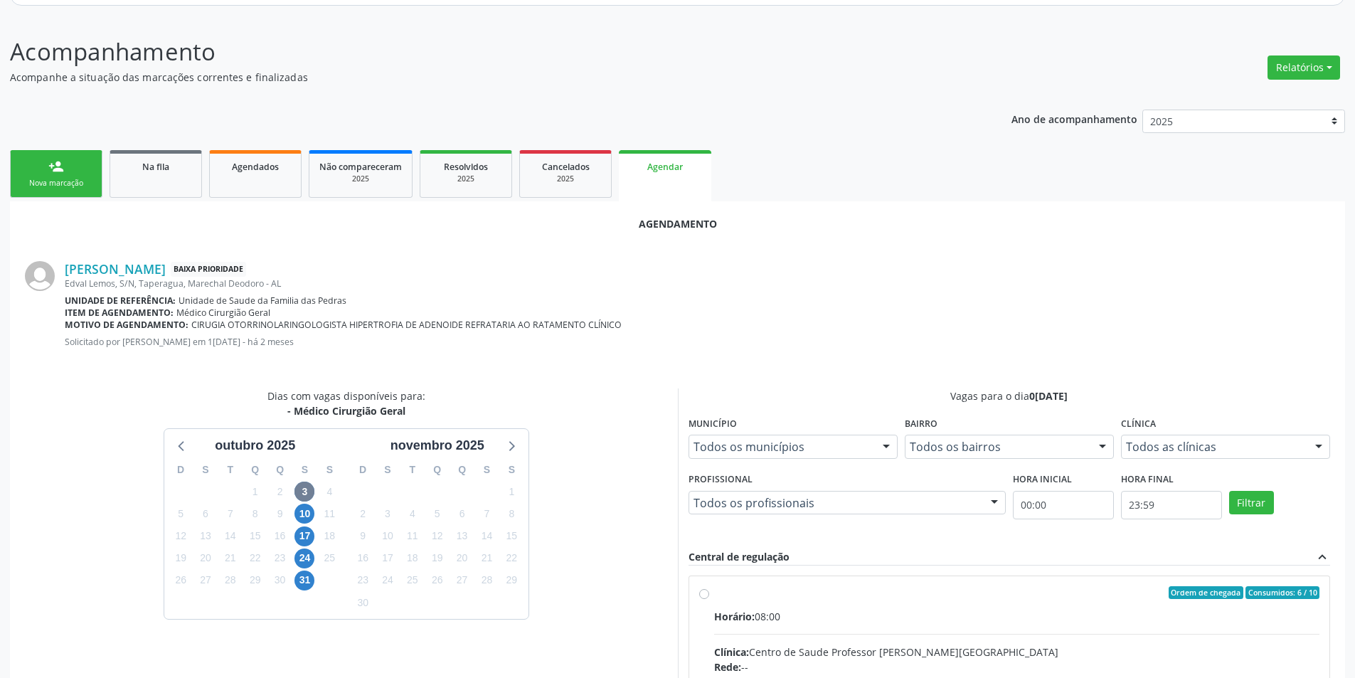
click at [699, 593] on input "Ordem de chegada Consumidos: 6 / 10 Horário: 08:00 Clínica: Centro de Saude Pro…" at bounding box center [704, 592] width 10 height 13
radio input "true"
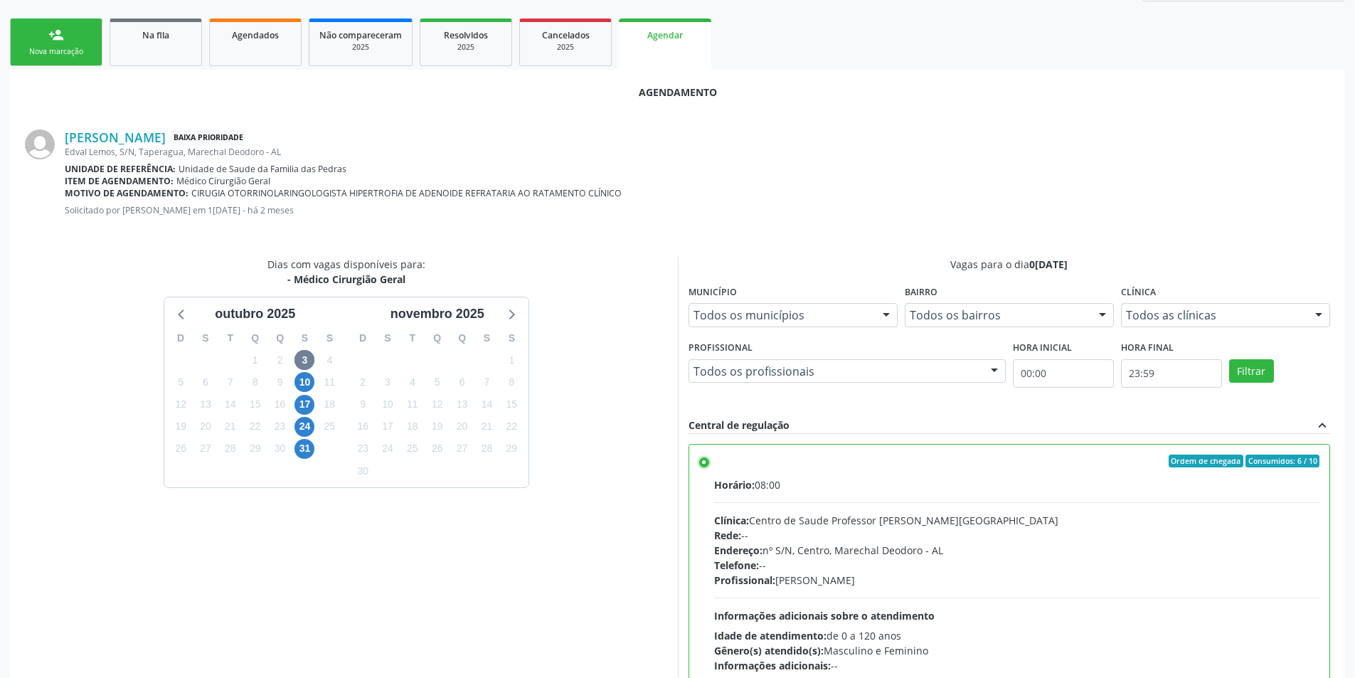
scroll to position [396, 0]
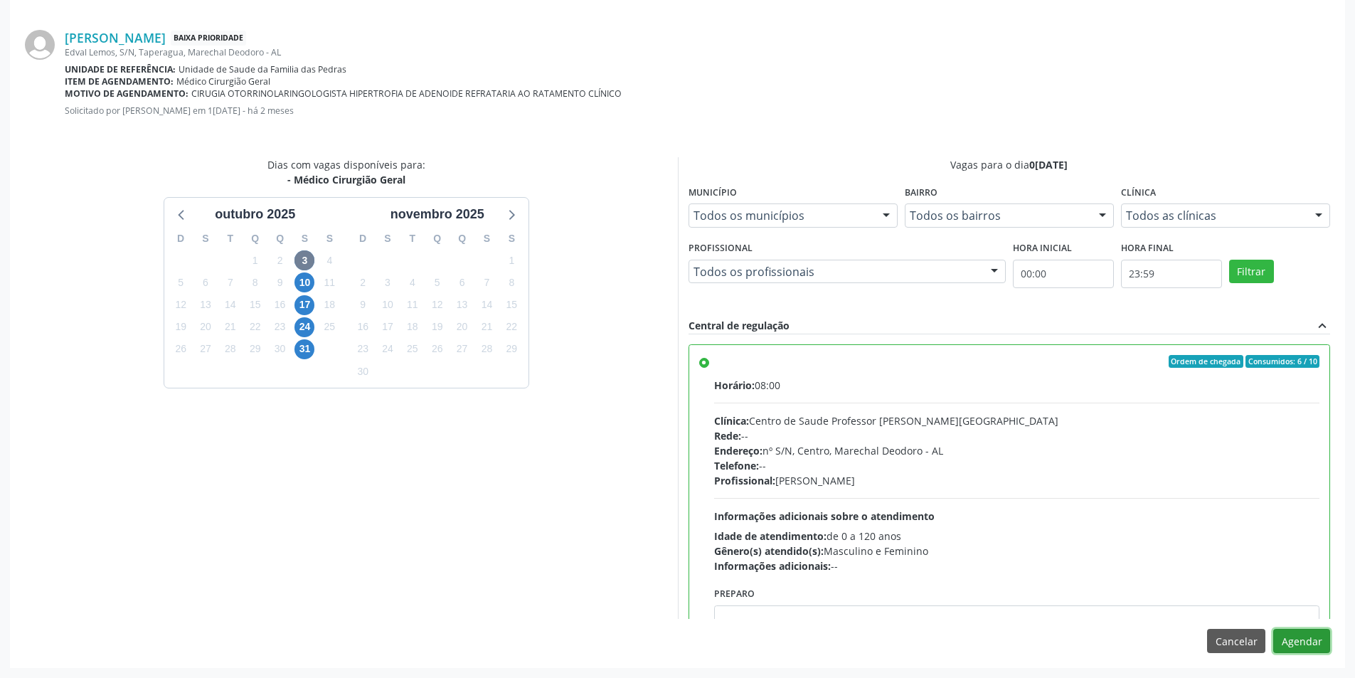
click at [1297, 645] on button "Agendar" at bounding box center [1302, 641] width 57 height 24
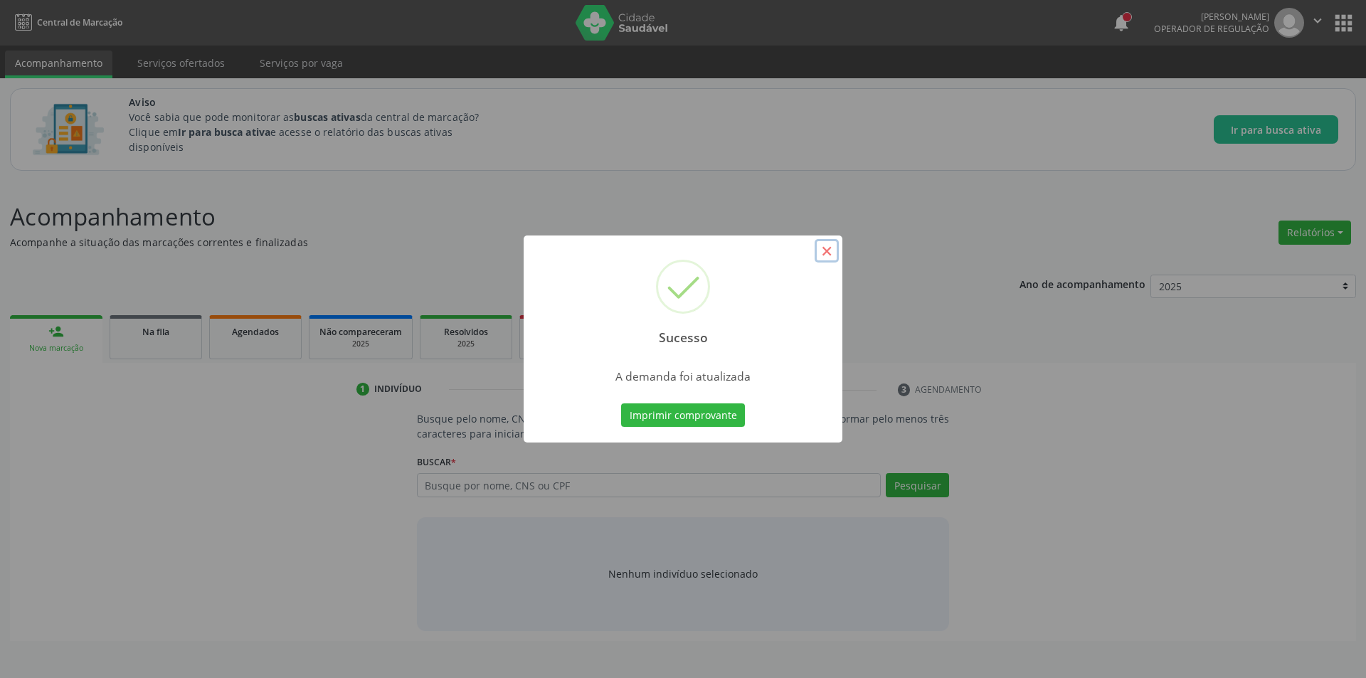
click at [825, 252] on button "×" at bounding box center [827, 251] width 24 height 24
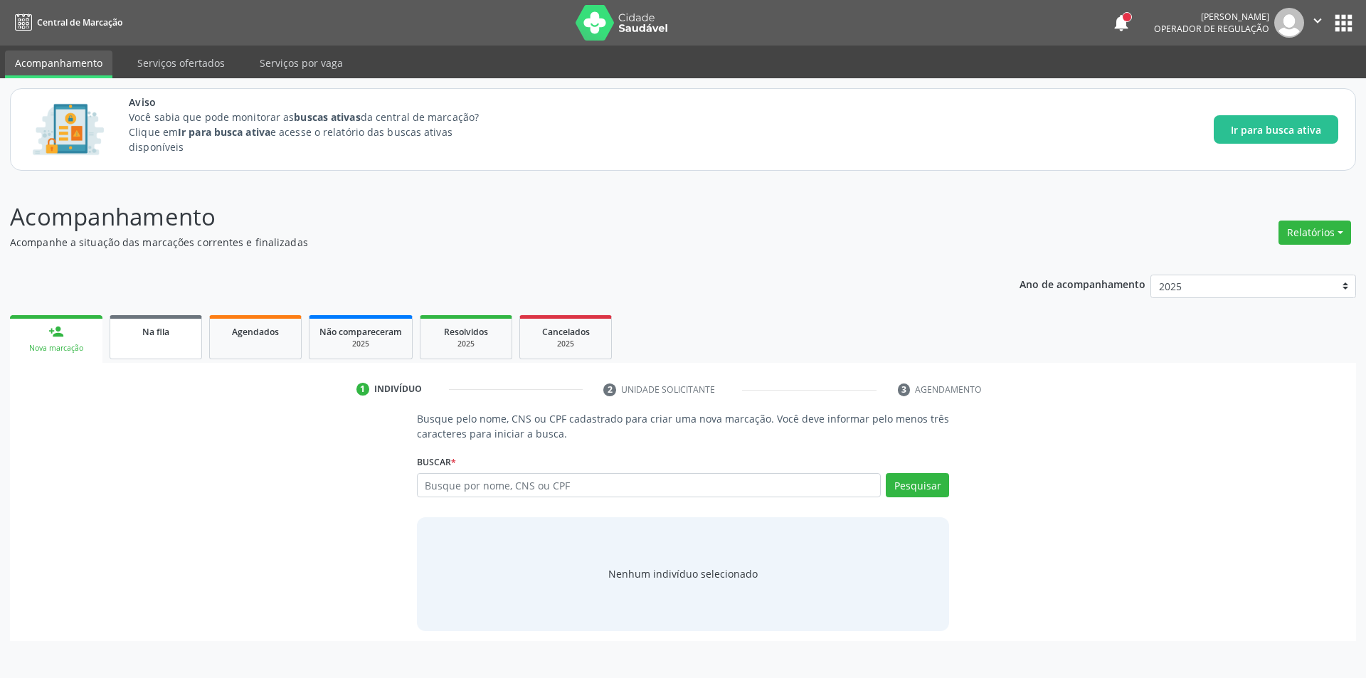
click at [150, 337] on span "Na fila" at bounding box center [155, 332] width 27 height 12
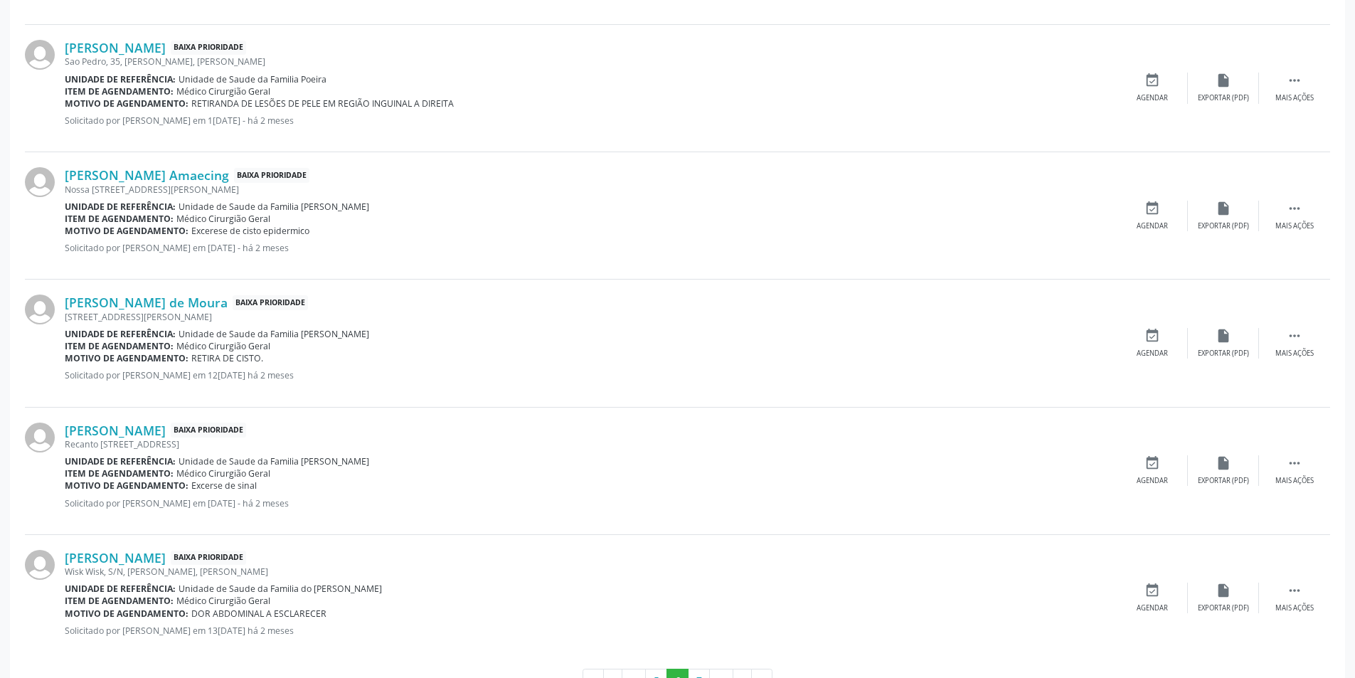
scroll to position [1828, 0]
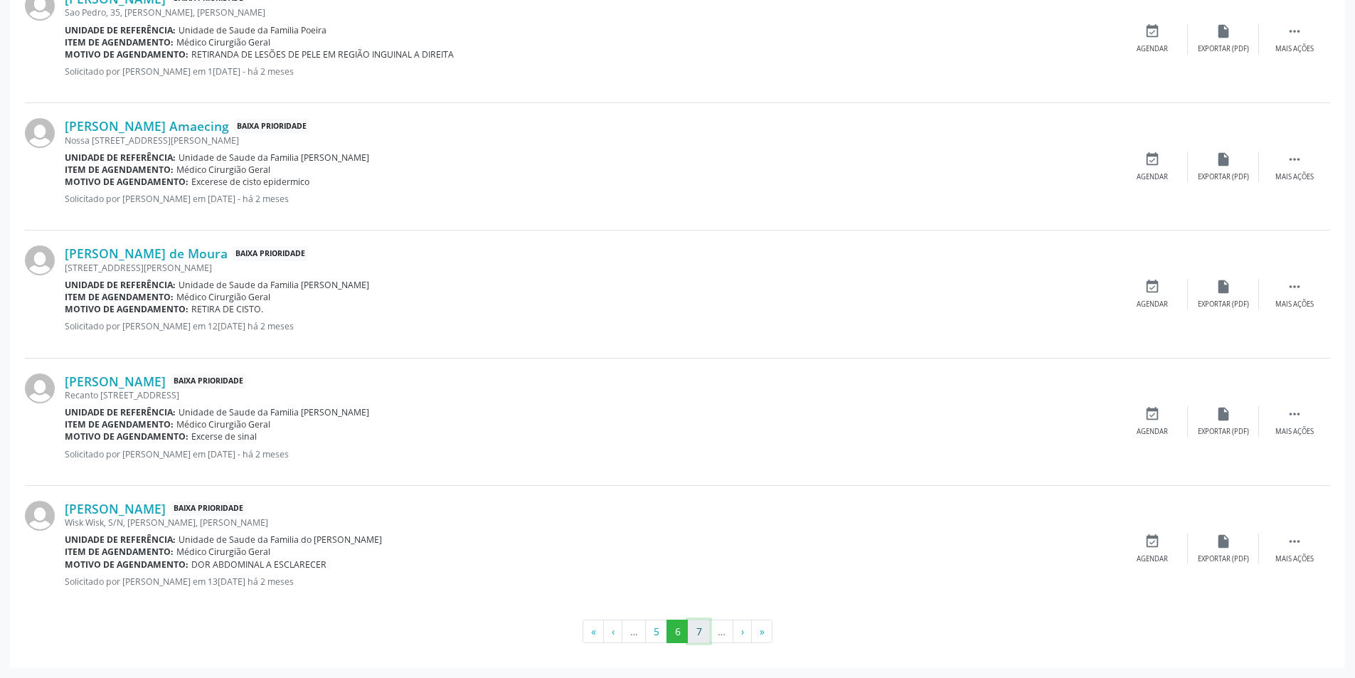
click at [694, 631] on button "7" at bounding box center [699, 632] width 22 height 24
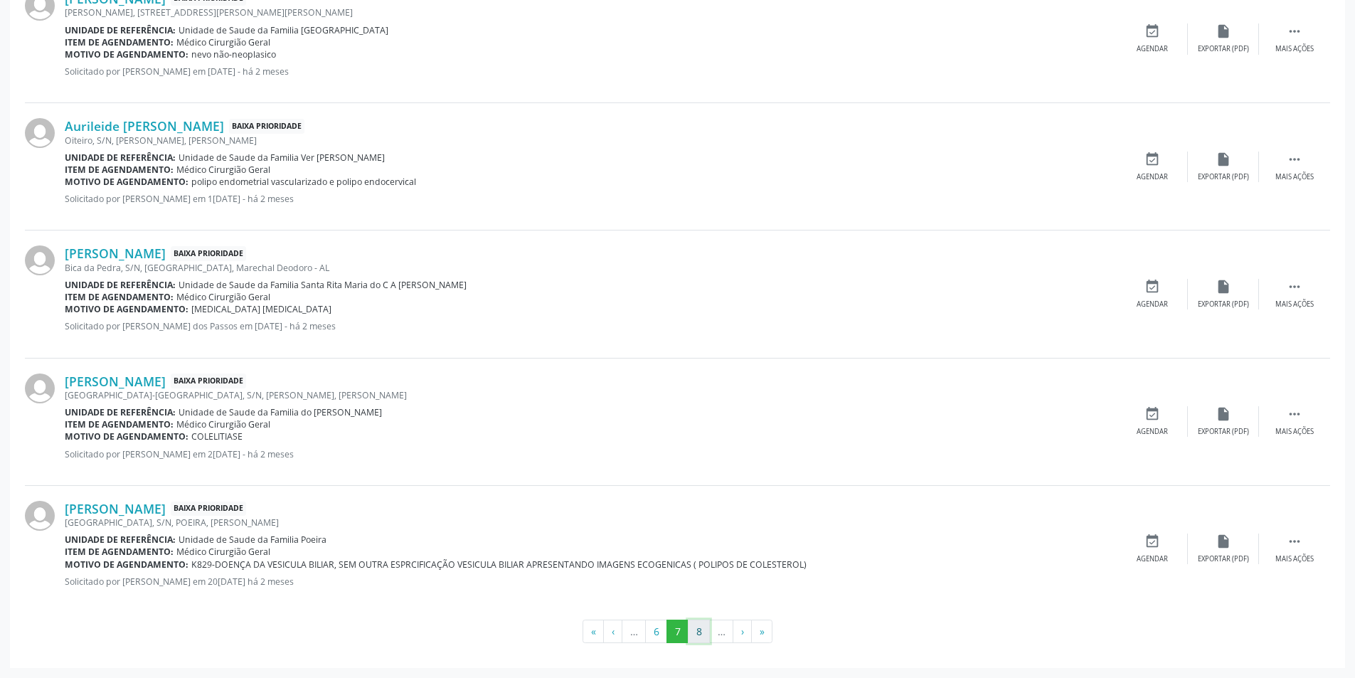
click at [703, 630] on button "8" at bounding box center [699, 632] width 22 height 24
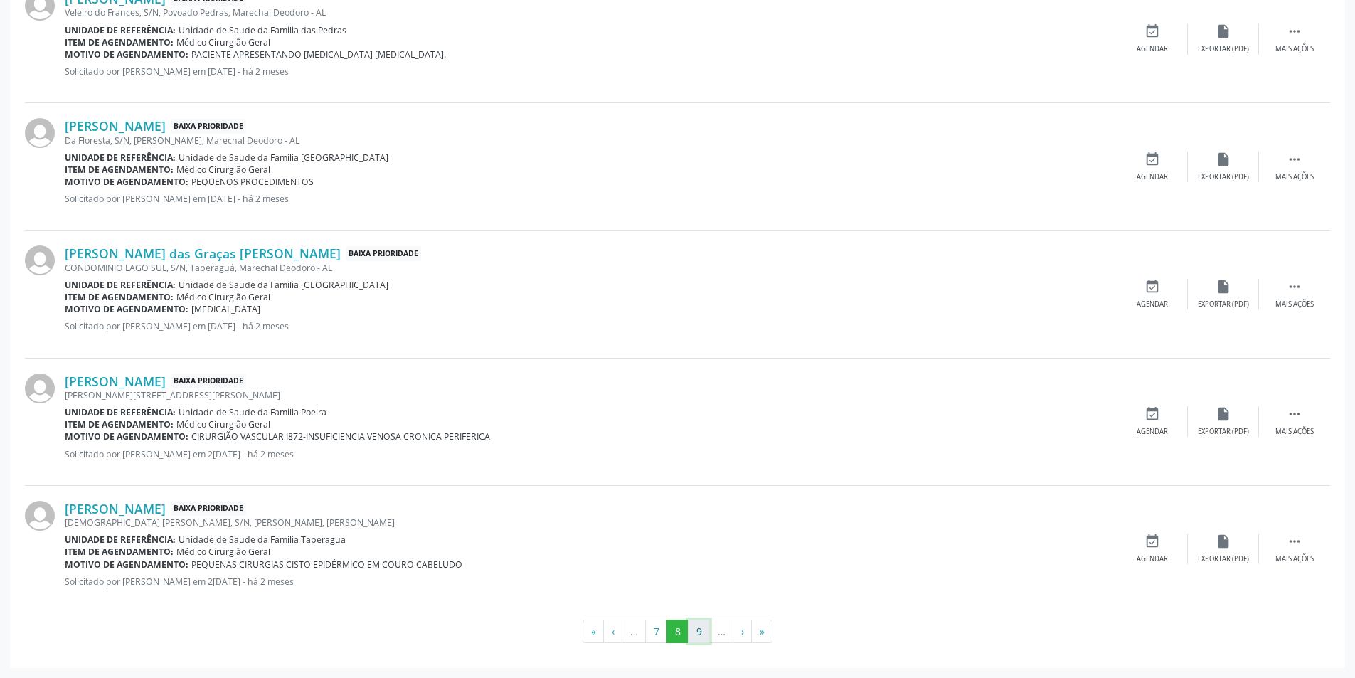
click at [695, 635] on button "9" at bounding box center [699, 632] width 22 height 24
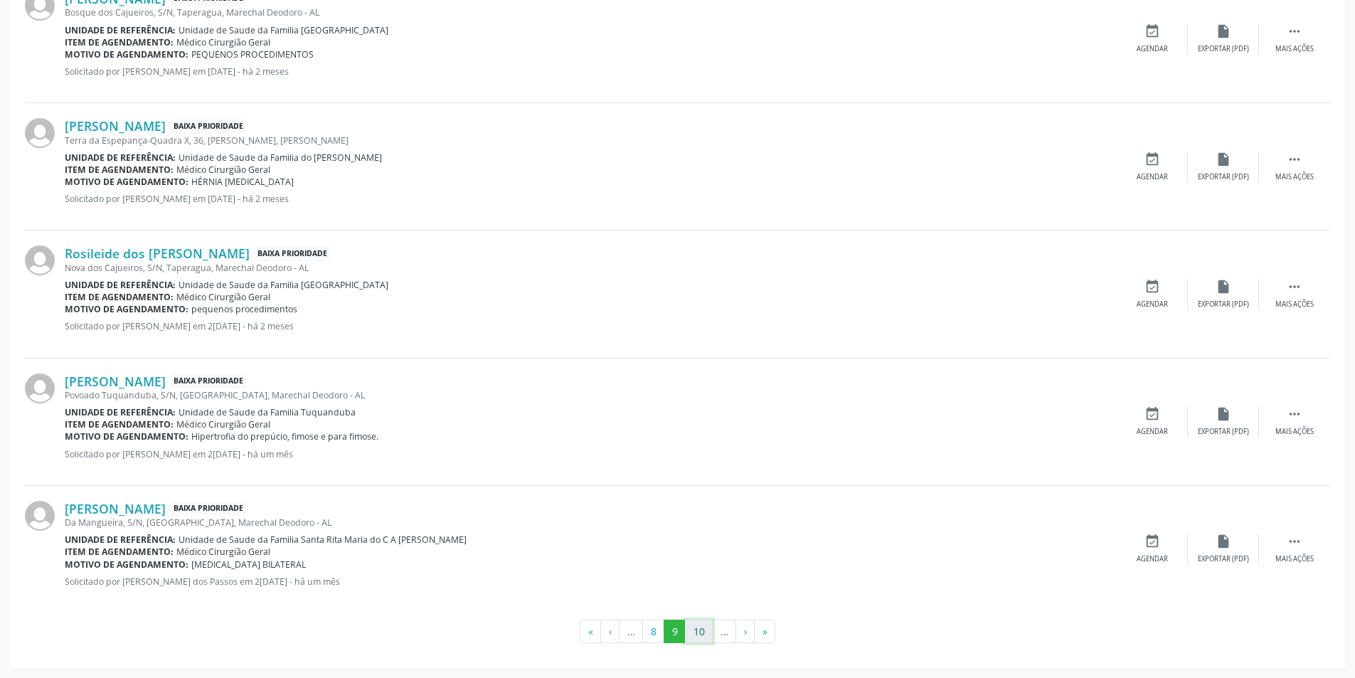
click at [701, 636] on button "10" at bounding box center [699, 632] width 28 height 24
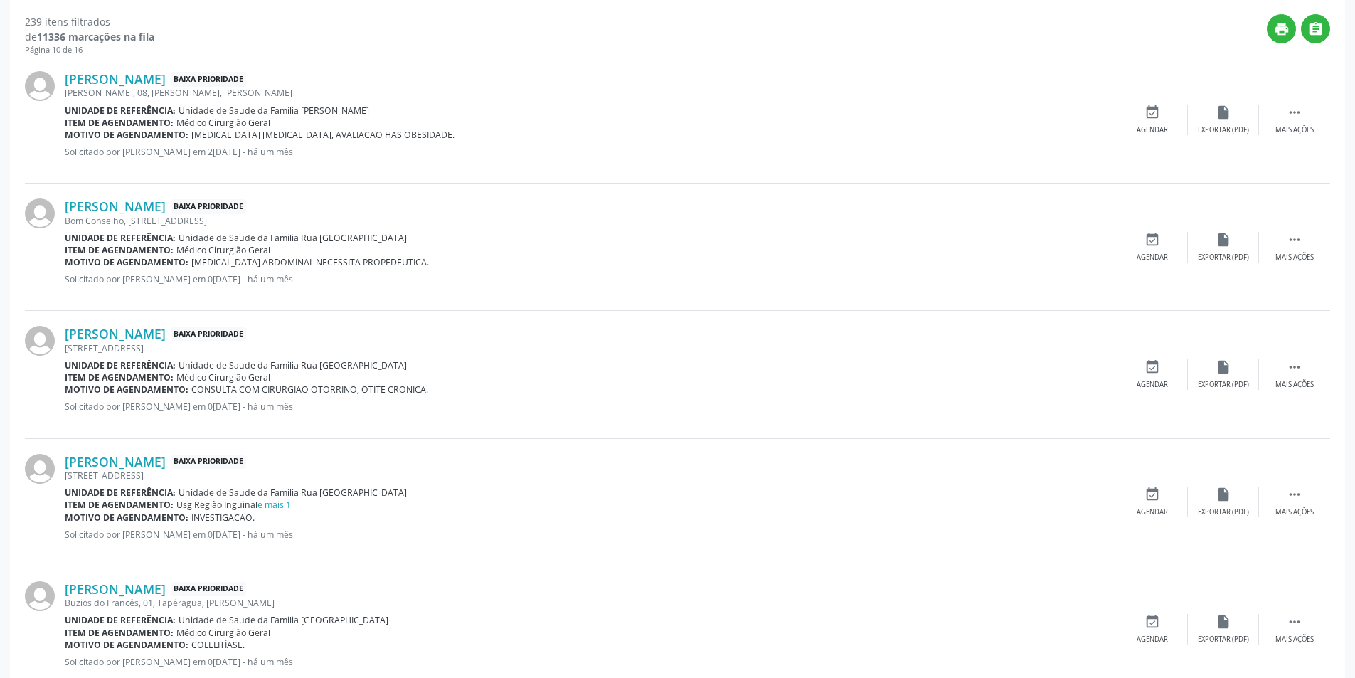
scroll to position [498, 0]
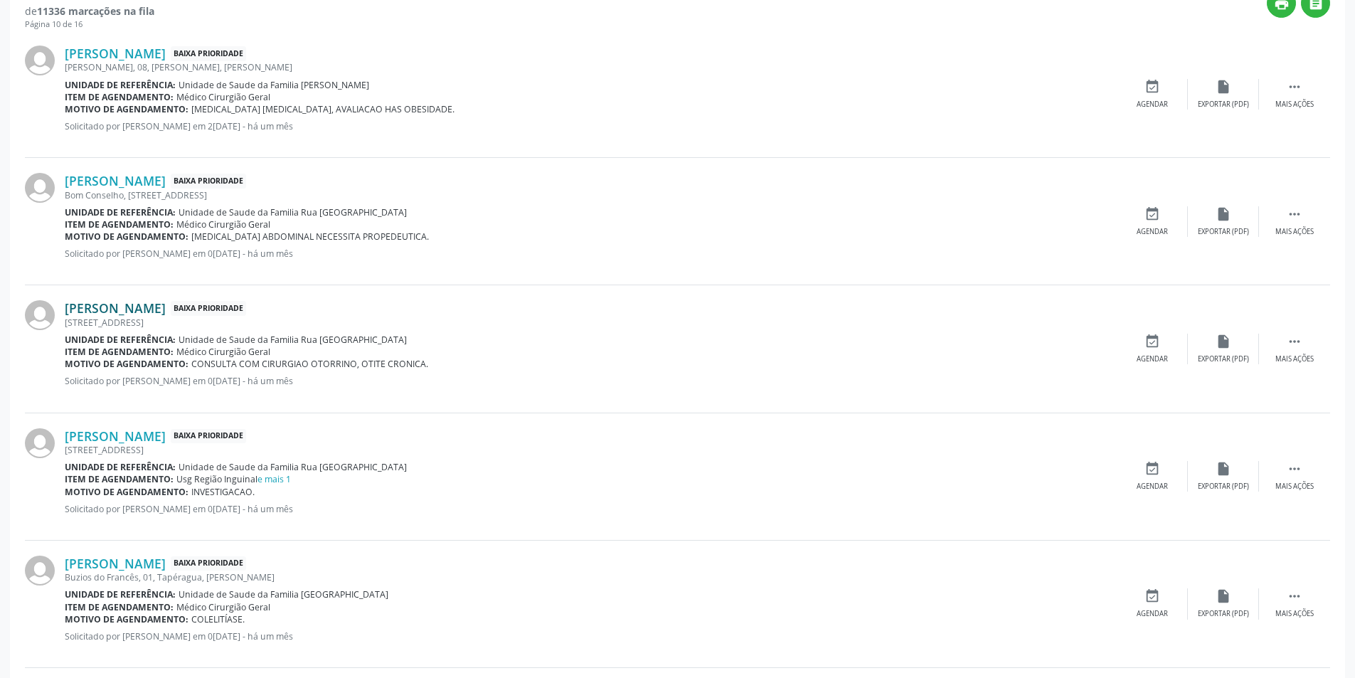
click at [166, 306] on link "[PERSON_NAME]" at bounding box center [115, 308] width 101 height 16
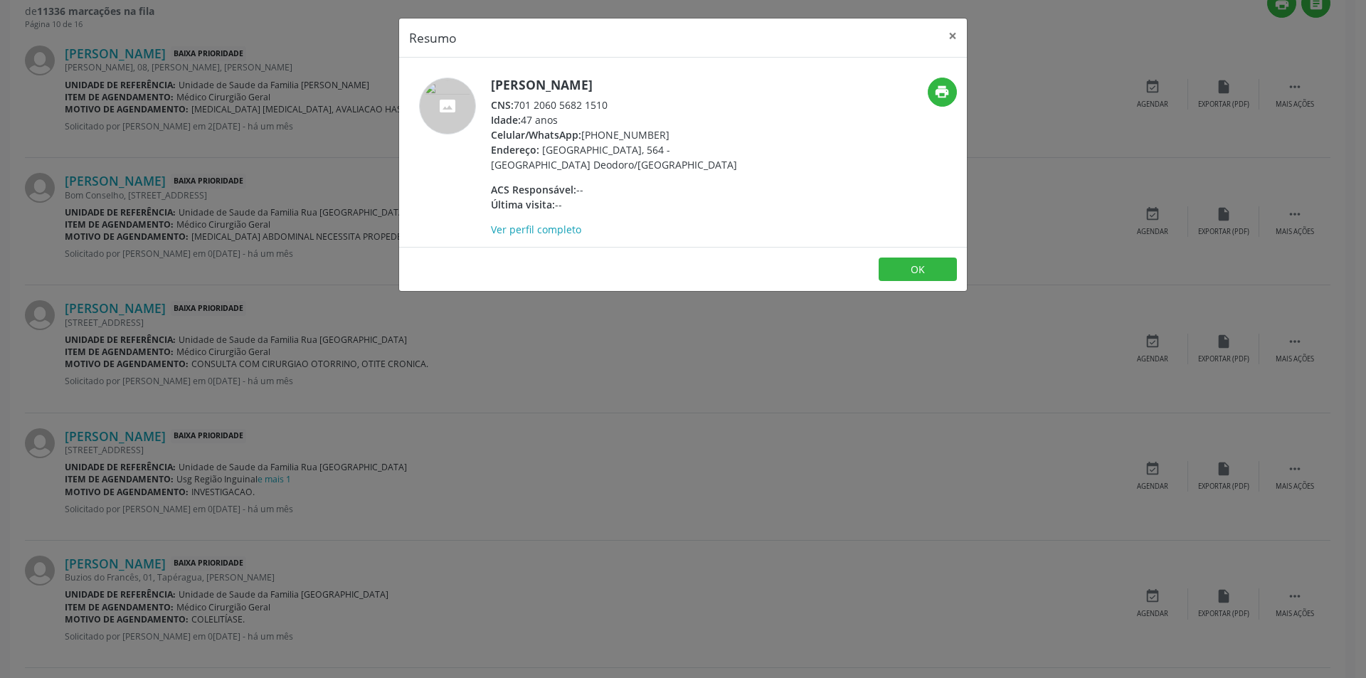
drag, startPoint x: 517, startPoint y: 105, endPoint x: 614, endPoint y: 98, distance: 97.0
click at [614, 98] on div "CNS: 701 2060 5682 1510" at bounding box center [629, 104] width 277 height 15
copy div "701 2060 5682 1510"
drag, startPoint x: 601, startPoint y: 133, endPoint x: 687, endPoint y: 126, distance: 86.4
click at [687, 126] on div "[PERSON_NAME] CNS: 701 2060 5682 1510 Idade: 47 anos Celular/WhatsApp: [PHONE_N…" at bounding box center [629, 157] width 277 height 159
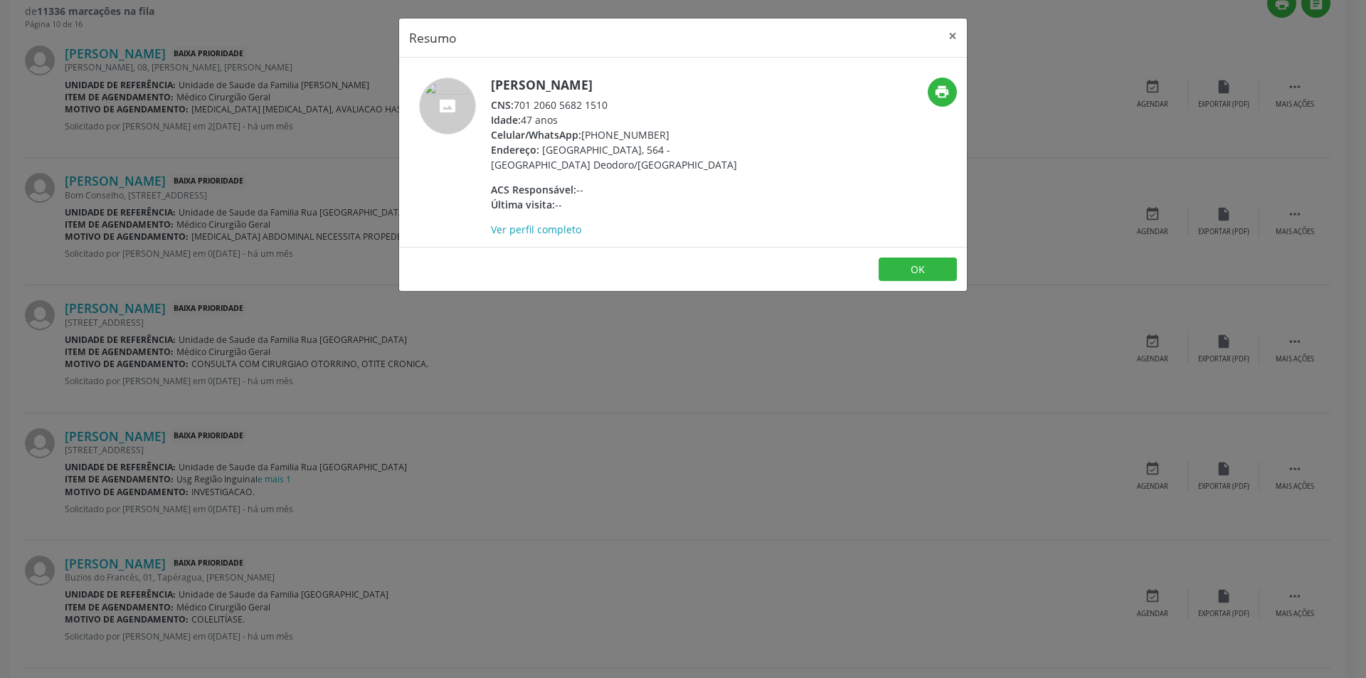
click at [626, 132] on div "Celular/WhatsApp: [PHONE_NUMBER]" at bounding box center [629, 134] width 277 height 15
drag, startPoint x: 603, startPoint y: 133, endPoint x: 679, endPoint y: 134, distance: 76.1
click at [679, 134] on div "Celular/WhatsApp: [PHONE_NUMBER]" at bounding box center [629, 134] width 277 height 15
copy div "99113-7616"
click at [956, 38] on button "×" at bounding box center [952, 35] width 28 height 35
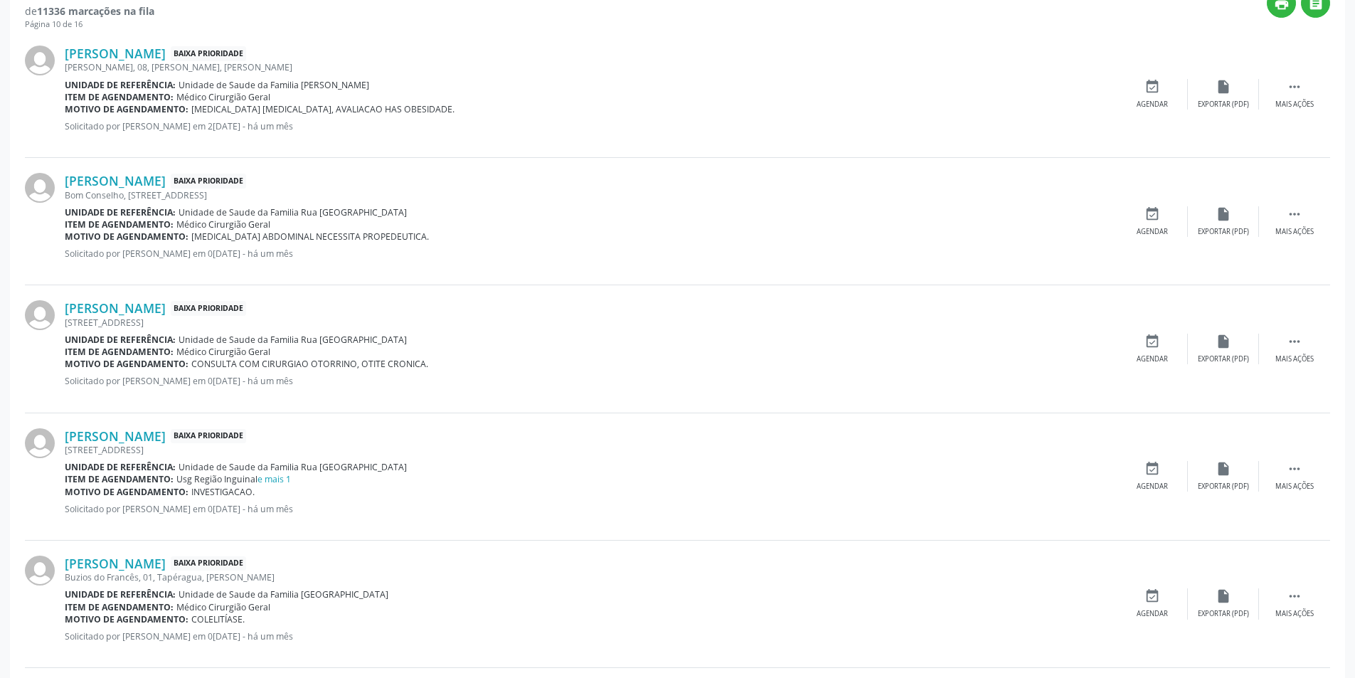
scroll to position [71, 0]
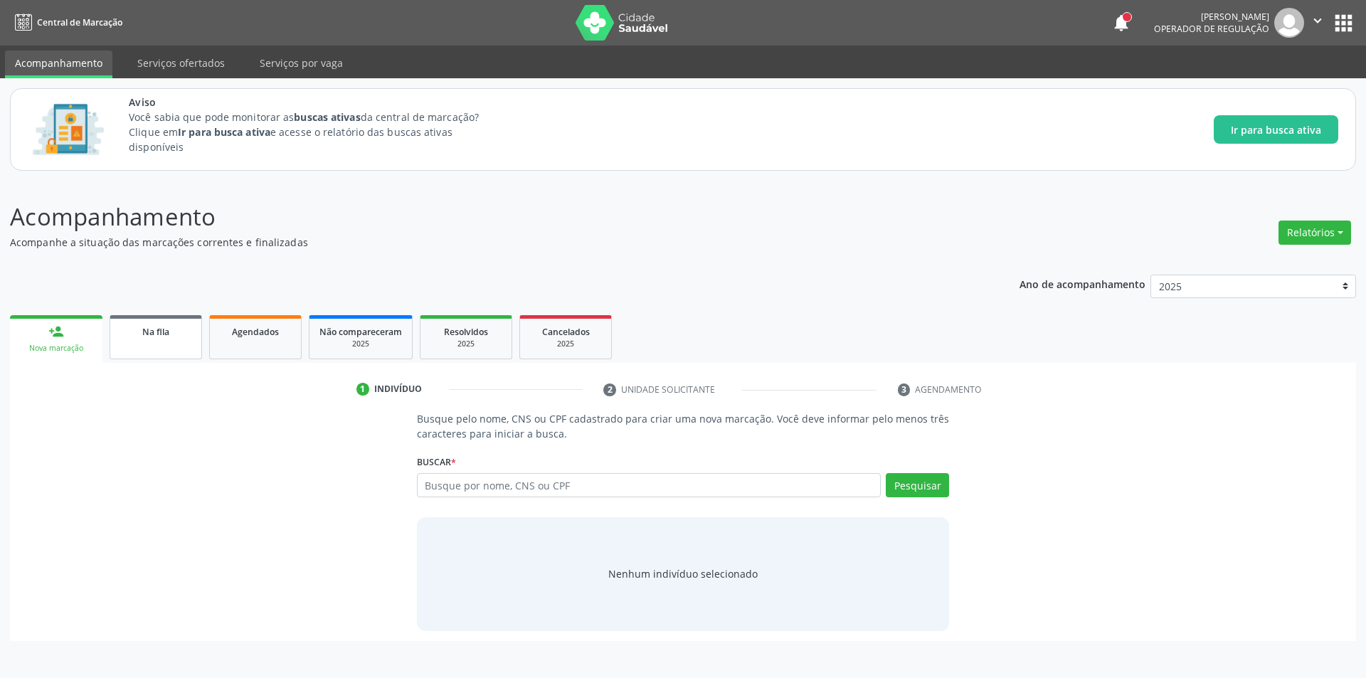
click at [154, 334] on span "Na fila" at bounding box center [155, 332] width 27 height 12
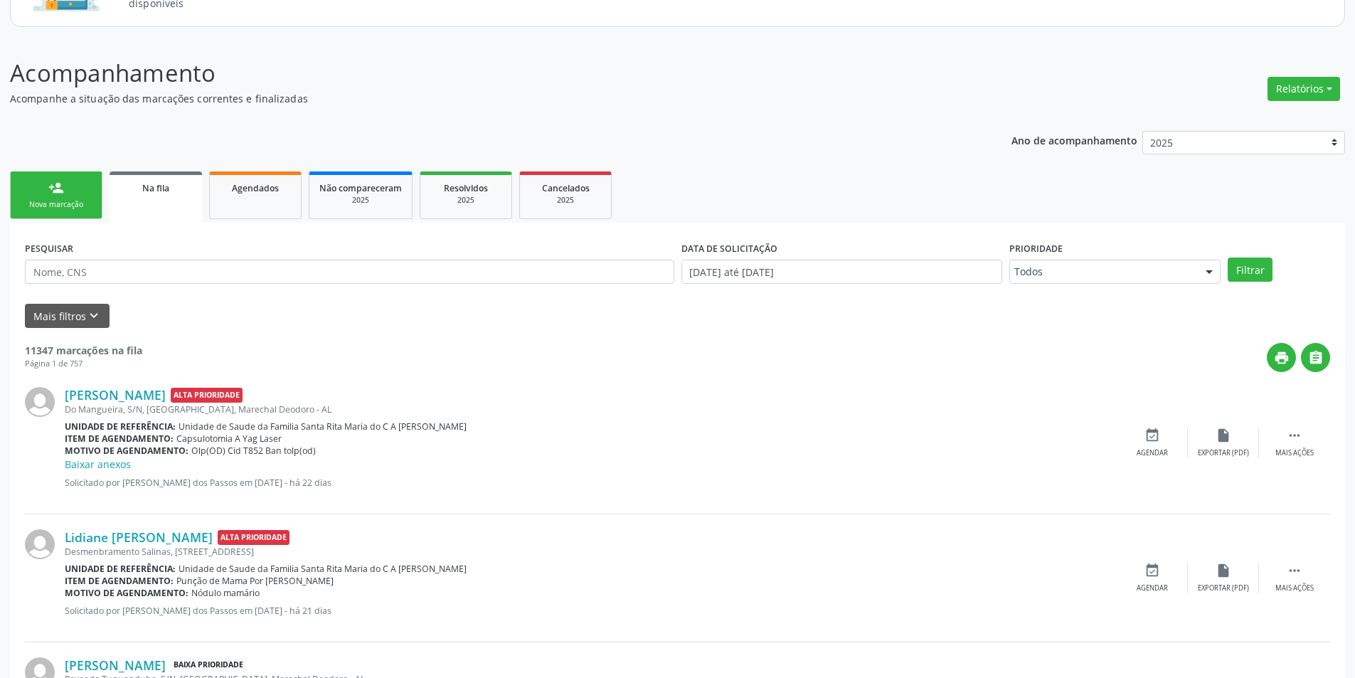
scroll to position [142, 0]
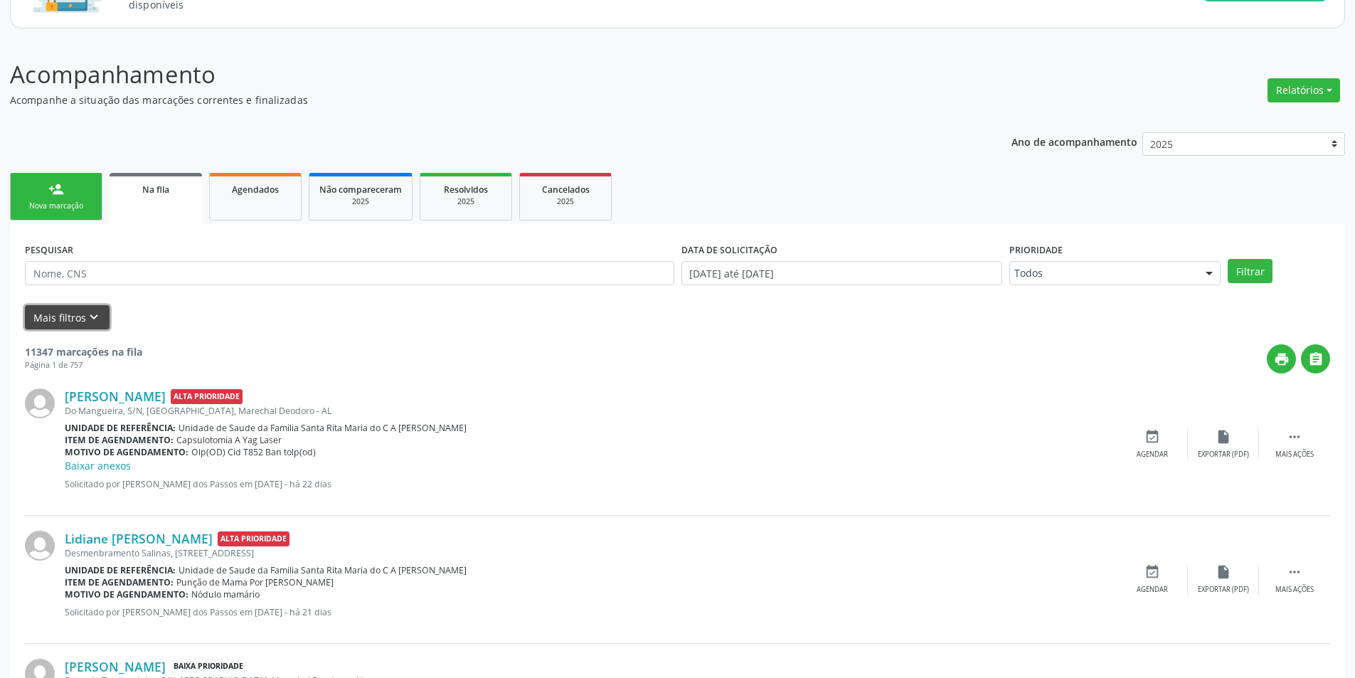
click at [92, 319] on icon "keyboard_arrow_down" at bounding box center [94, 317] width 16 height 16
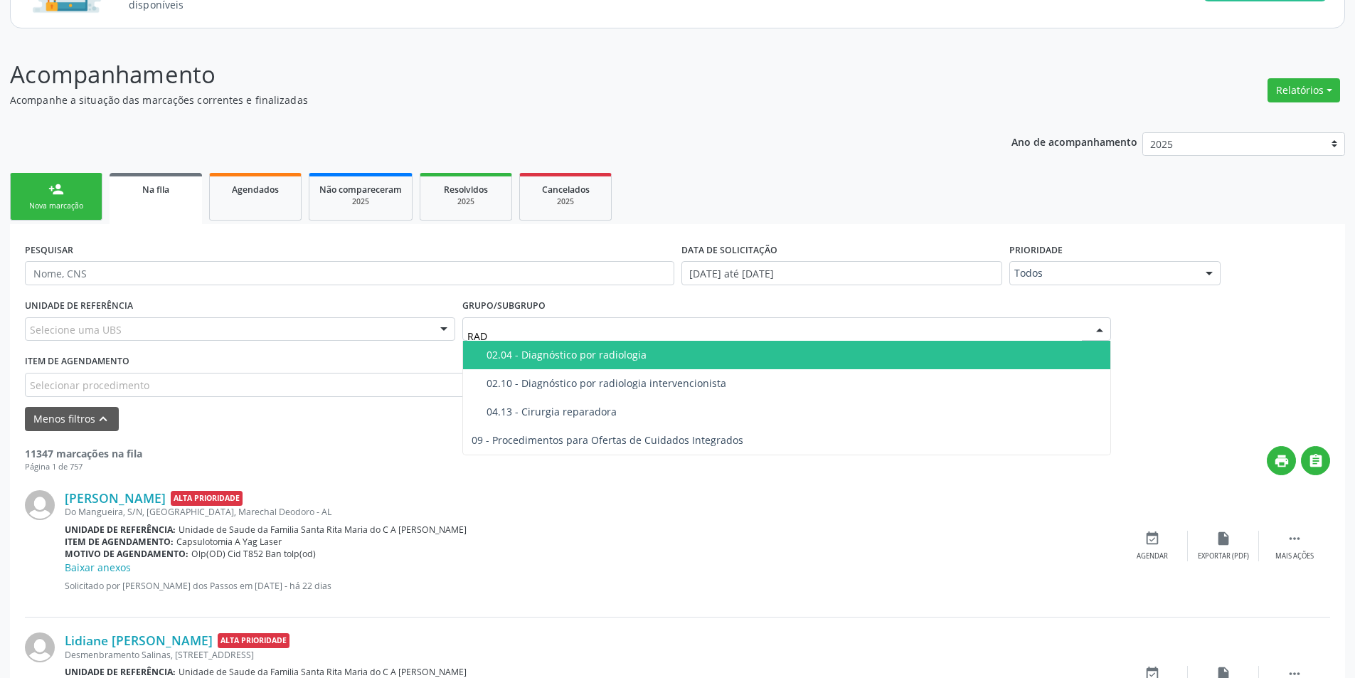
type input "RADI"
click at [605, 352] on div "02.04 - Diagnóstico por radiologia" at bounding box center [795, 354] width 616 height 11
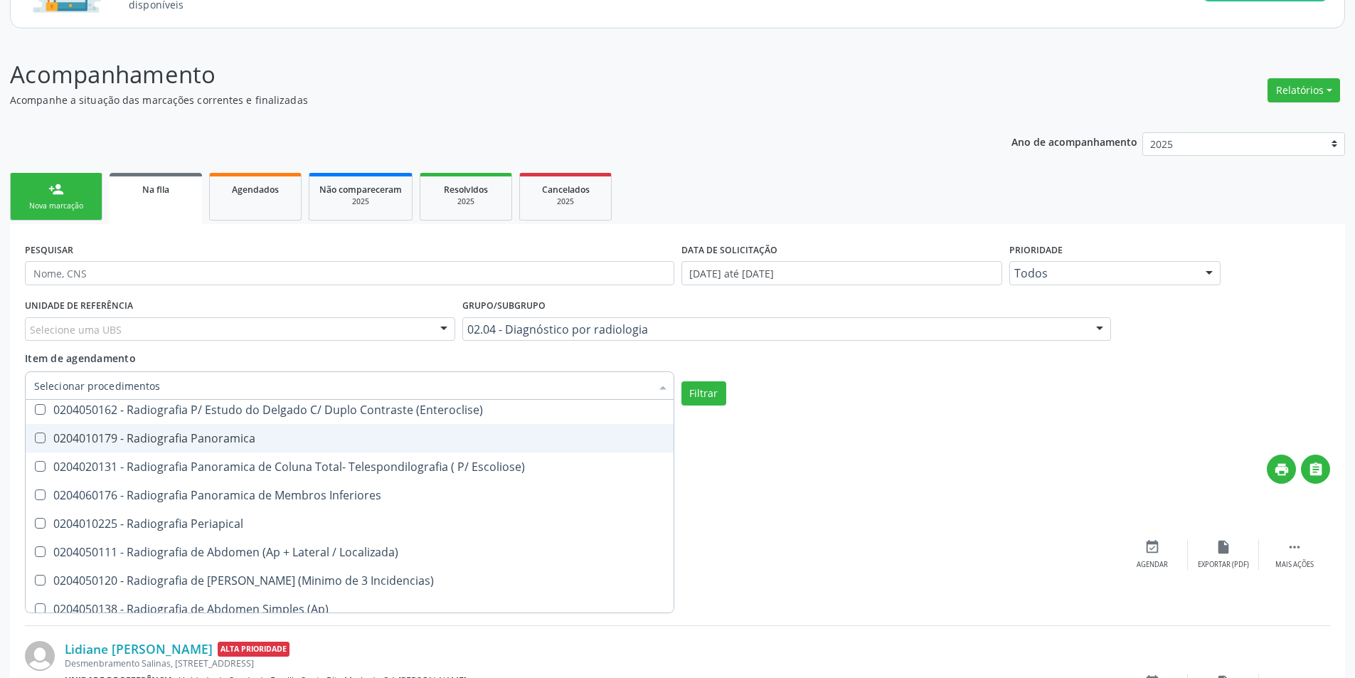
scroll to position [854, 0]
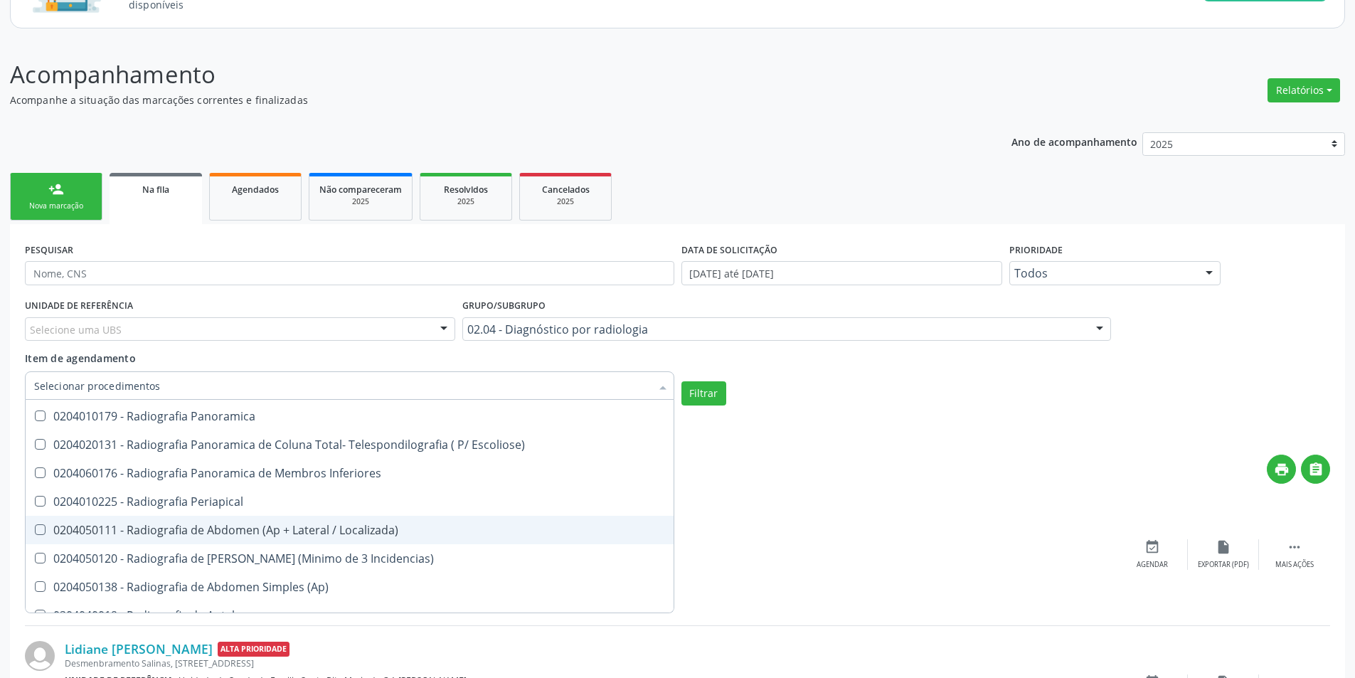
click at [264, 535] on div "0204050111 - Radiografia de Abdomen (Ap + Lateral / Localizada)" at bounding box center [349, 529] width 631 height 11
checkbox Localizada\) "true"
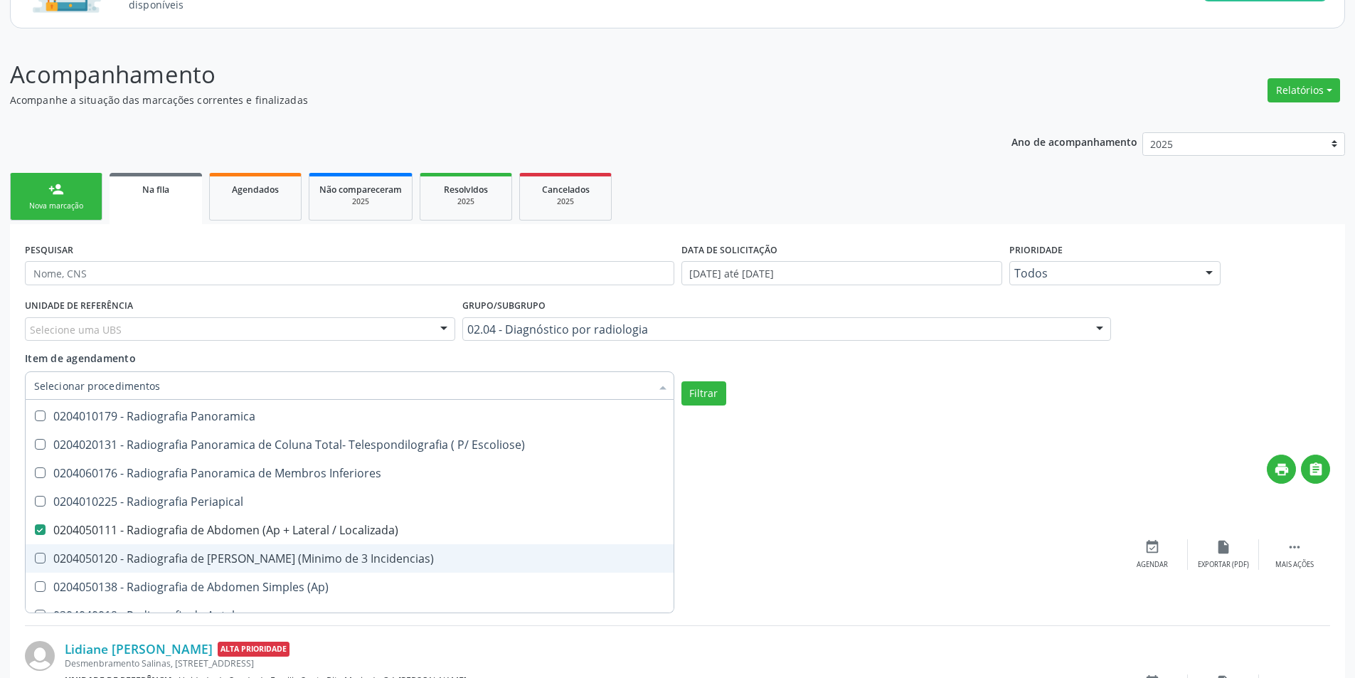
drag, startPoint x: 273, startPoint y: 557, endPoint x: 291, endPoint y: 599, distance: 45.6
click at [274, 560] on div "0204050120 - Radiografia de [PERSON_NAME] (Minimo de 3 Incidencias)" at bounding box center [349, 558] width 631 height 11
checkbox Incidencias\) "true"
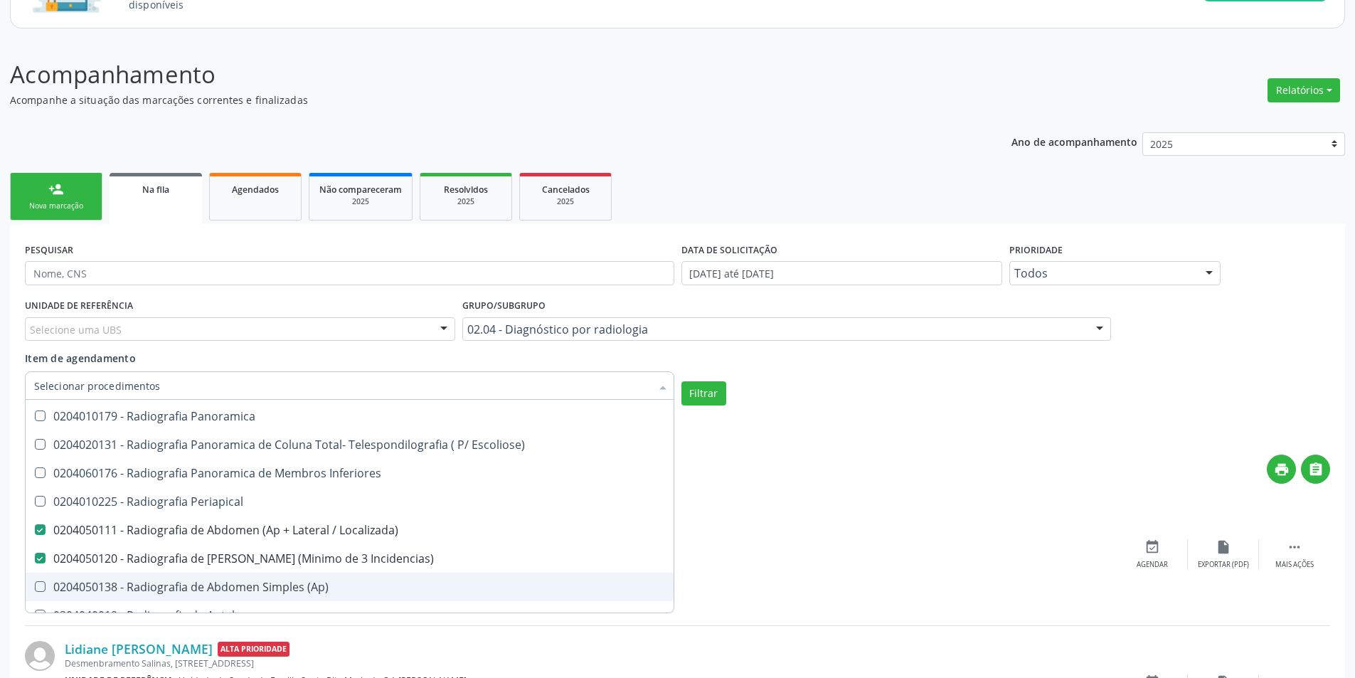
click at [295, 587] on div "0204050138 - Radiografia de Abdomen Simples (Ap)" at bounding box center [349, 586] width 631 height 11
checkbox \(Ap\) "true"
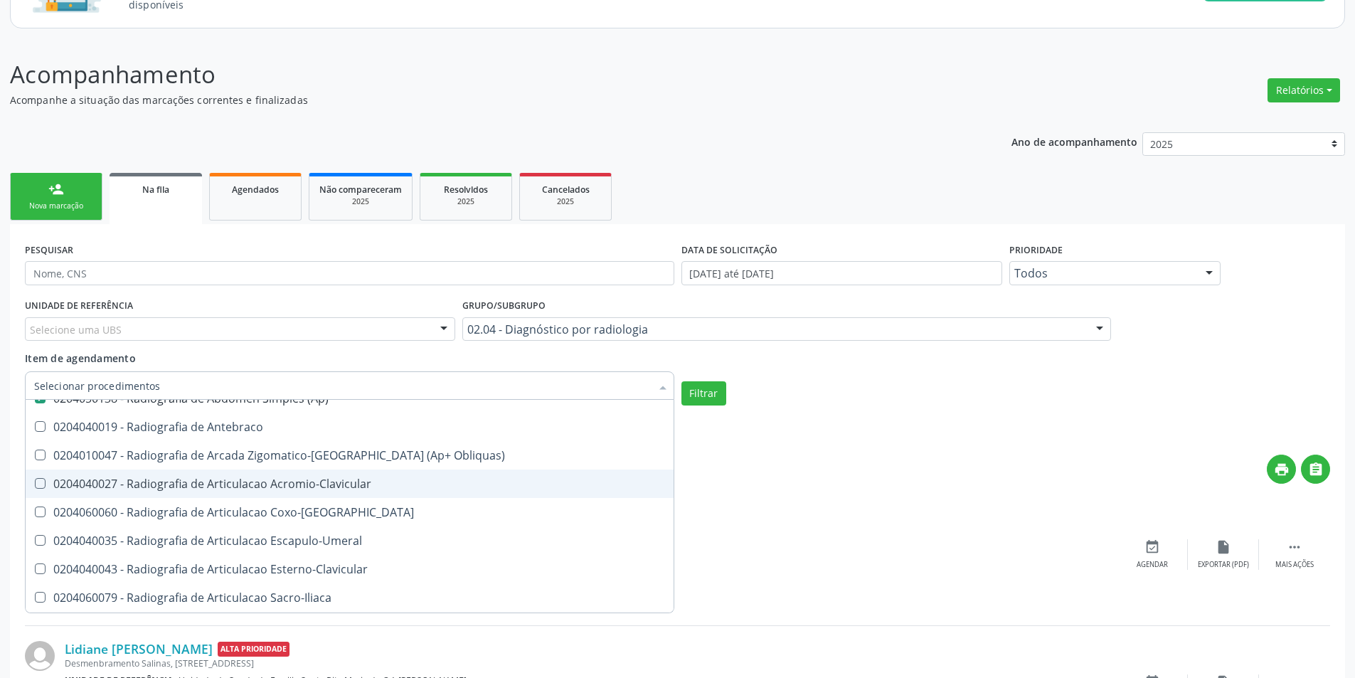
scroll to position [1067, 0]
click at [293, 482] on div "0204060060 - Radiografia de Articulacao Coxo-[GEOGRAPHIC_DATA]" at bounding box center [349, 487] width 631 height 11
checkbox Coxo-Femoral "true"
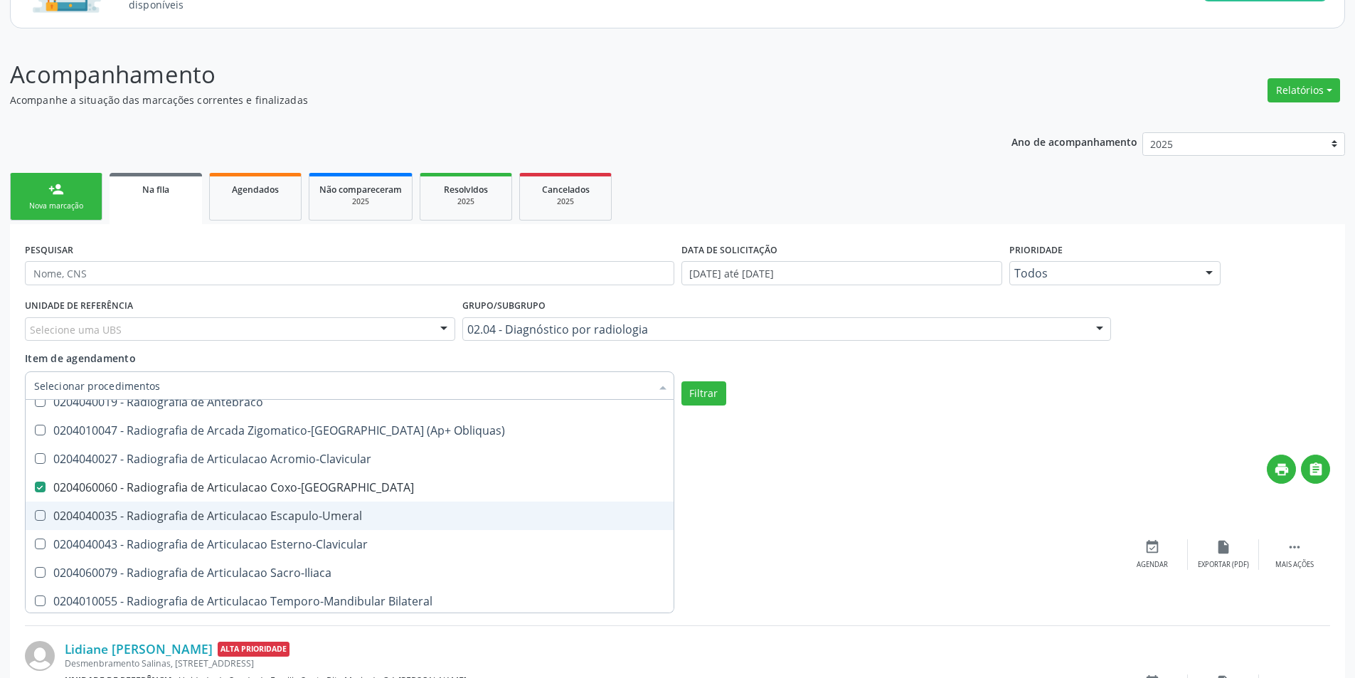
click at [312, 512] on div "0204040035 - Radiografia de Articulacao Escapulo-Umeral" at bounding box center [349, 515] width 631 height 11
checkbox Escapulo-Umeral "true"
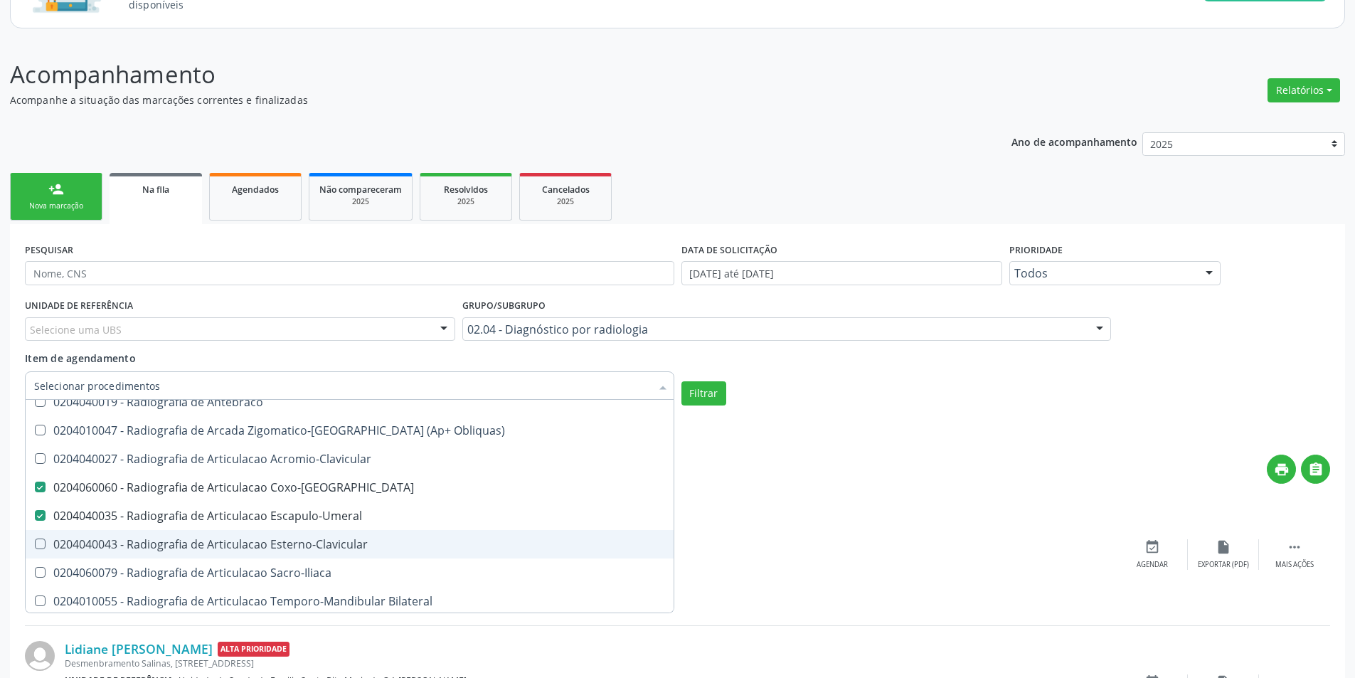
click at [322, 546] on div "0204040043 - Radiografia de Articulacao Esterno-Clavicular" at bounding box center [349, 544] width 631 height 11
checkbox Esterno-Clavicular "true"
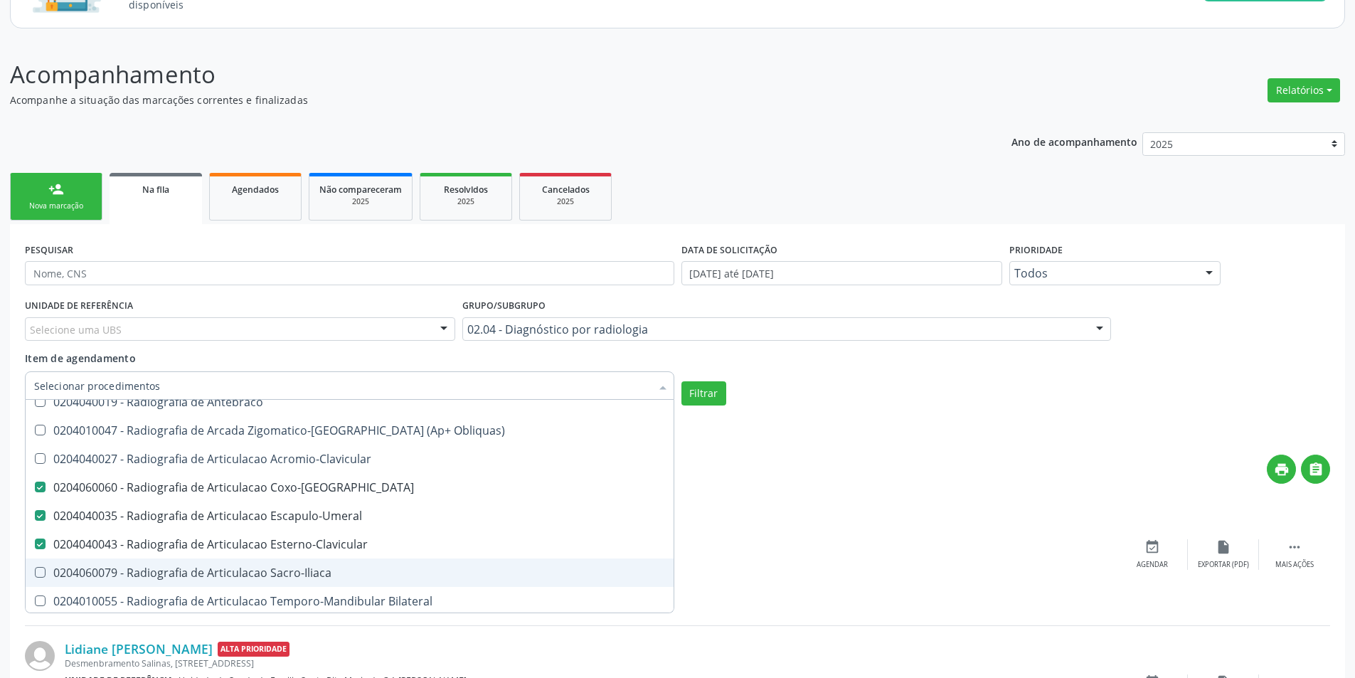
click at [319, 571] on div "0204060079 - Radiografia de Articulacao Sacro-Iliaca" at bounding box center [349, 572] width 631 height 11
checkbox Sacro-Iliaca "true"
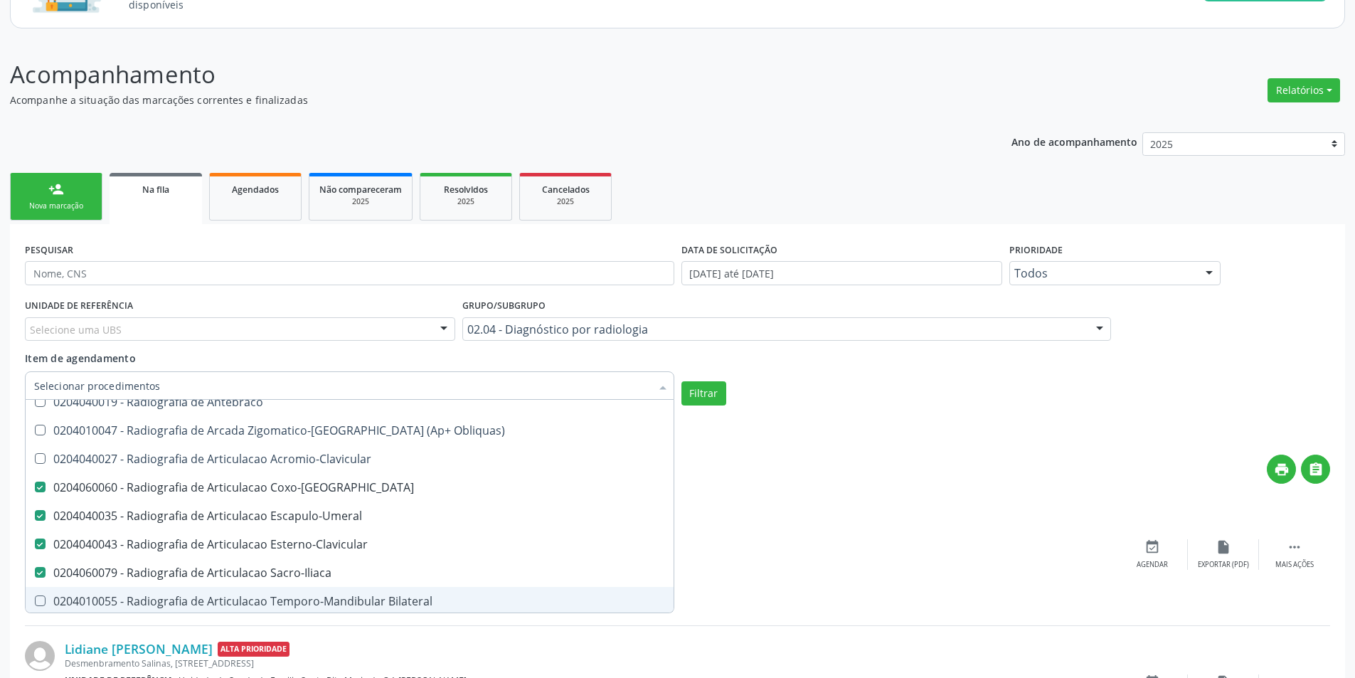
click at [343, 596] on div "0204010055 - Radiografia de Articulacao Temporo-Mandibular Bilateral" at bounding box center [349, 601] width 631 height 11
checkbox Bilateral "true"
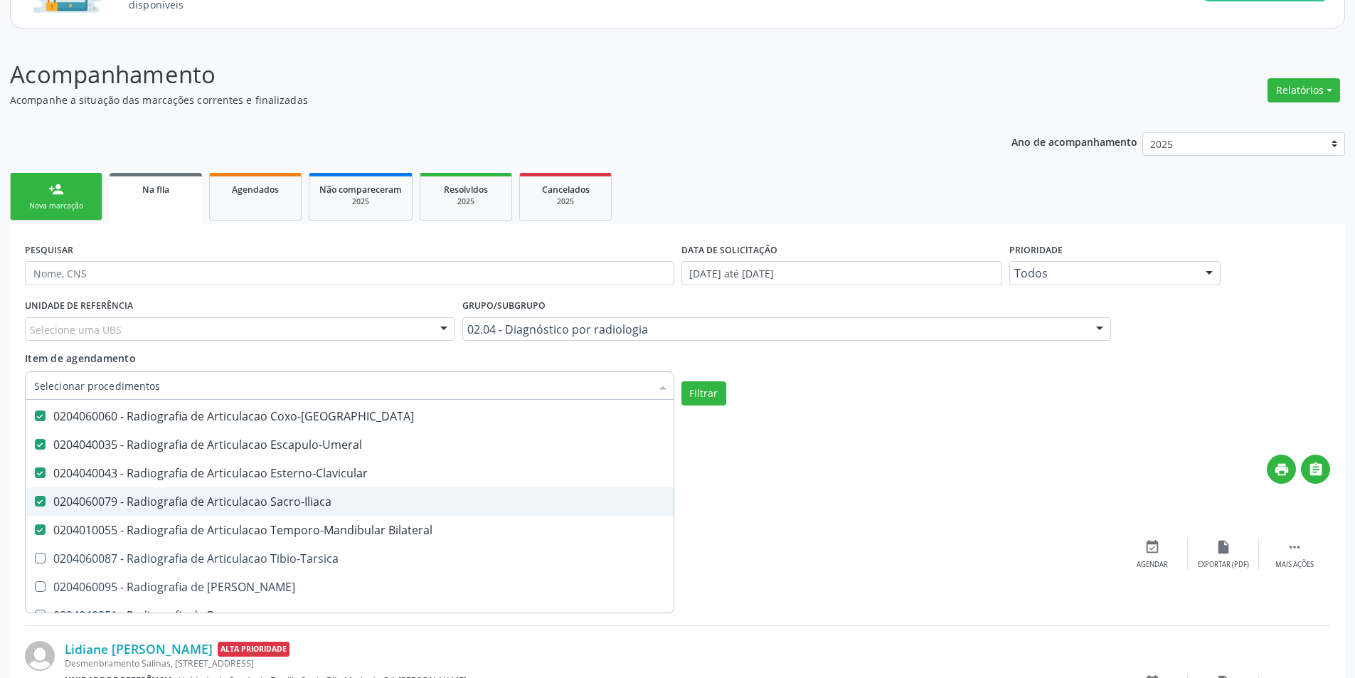
scroll to position [1210, 0]
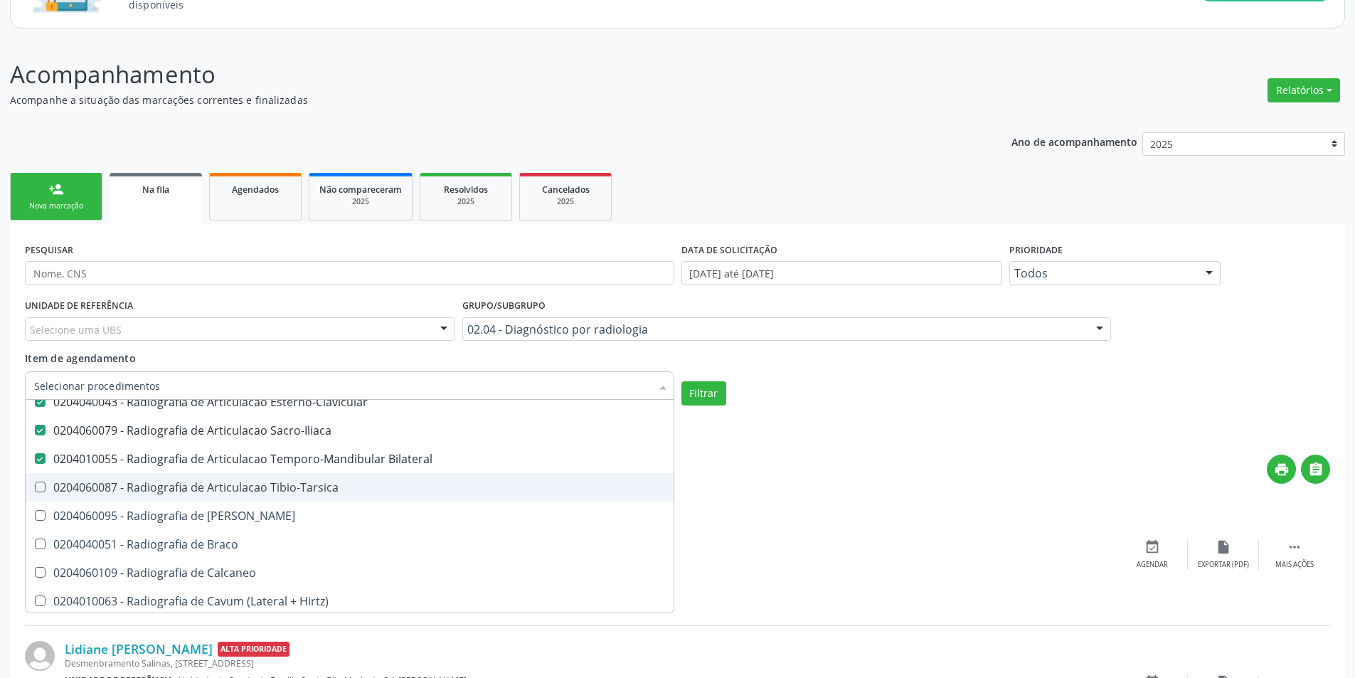
click at [290, 484] on div "0204060087 - Radiografia de Articulacao Tibio-Tarsica" at bounding box center [349, 487] width 631 height 11
checkbox Tibio-Tarsica "true"
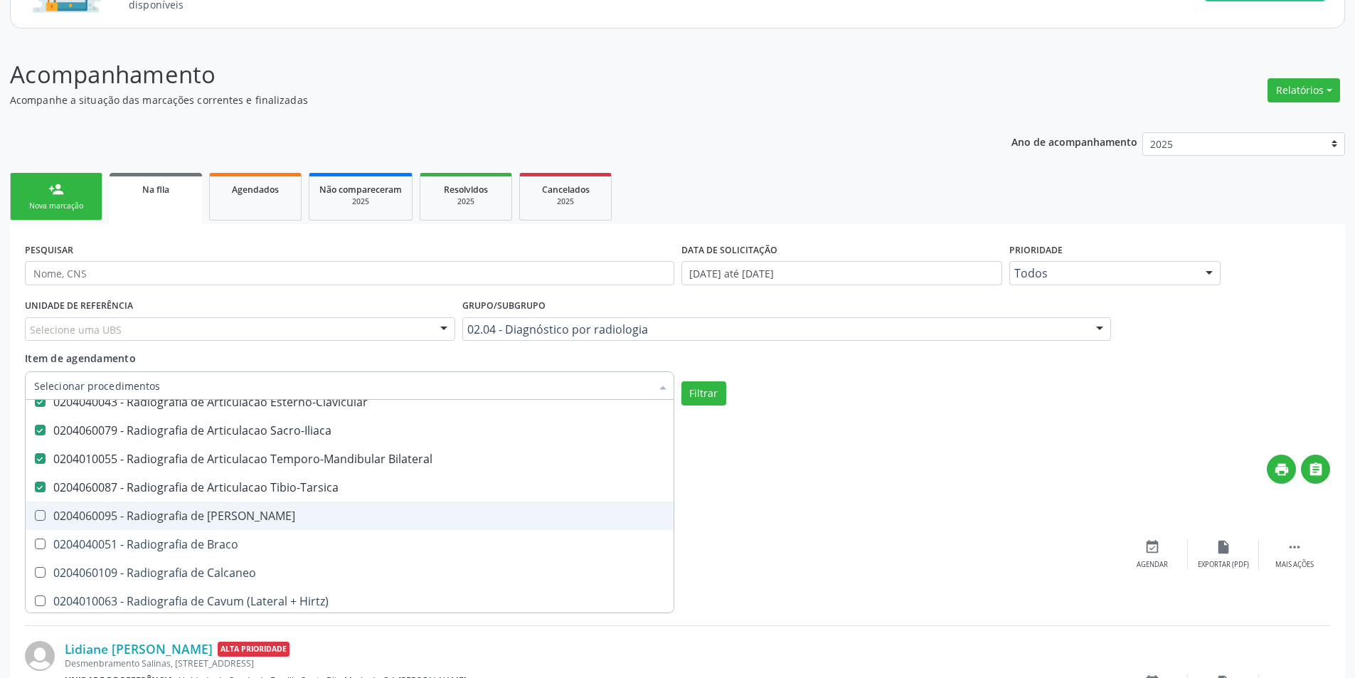
click at [277, 514] on div "0204060095 - Radiografia de [PERSON_NAME]" at bounding box center [349, 515] width 631 height 11
checkbox Bacia "true"
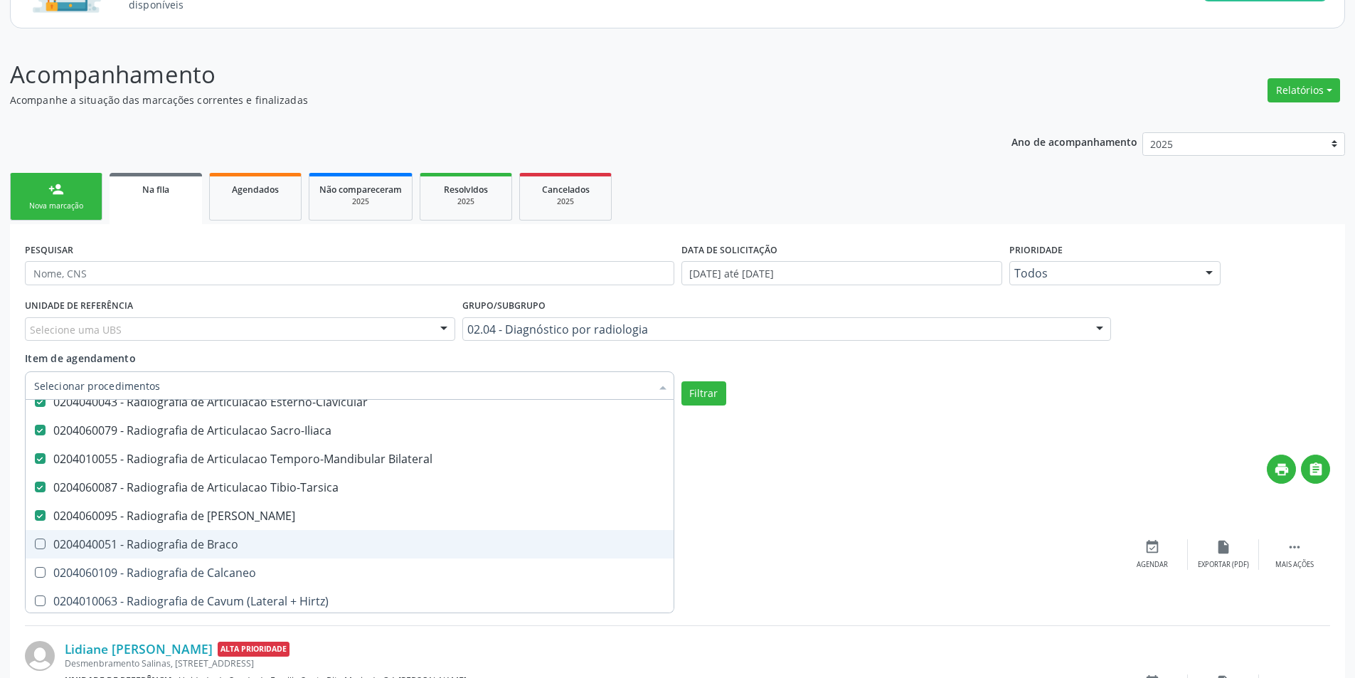
click at [274, 539] on div "0204040051 - Radiografia de Braco" at bounding box center [349, 544] width 631 height 11
checkbox Braco "true"
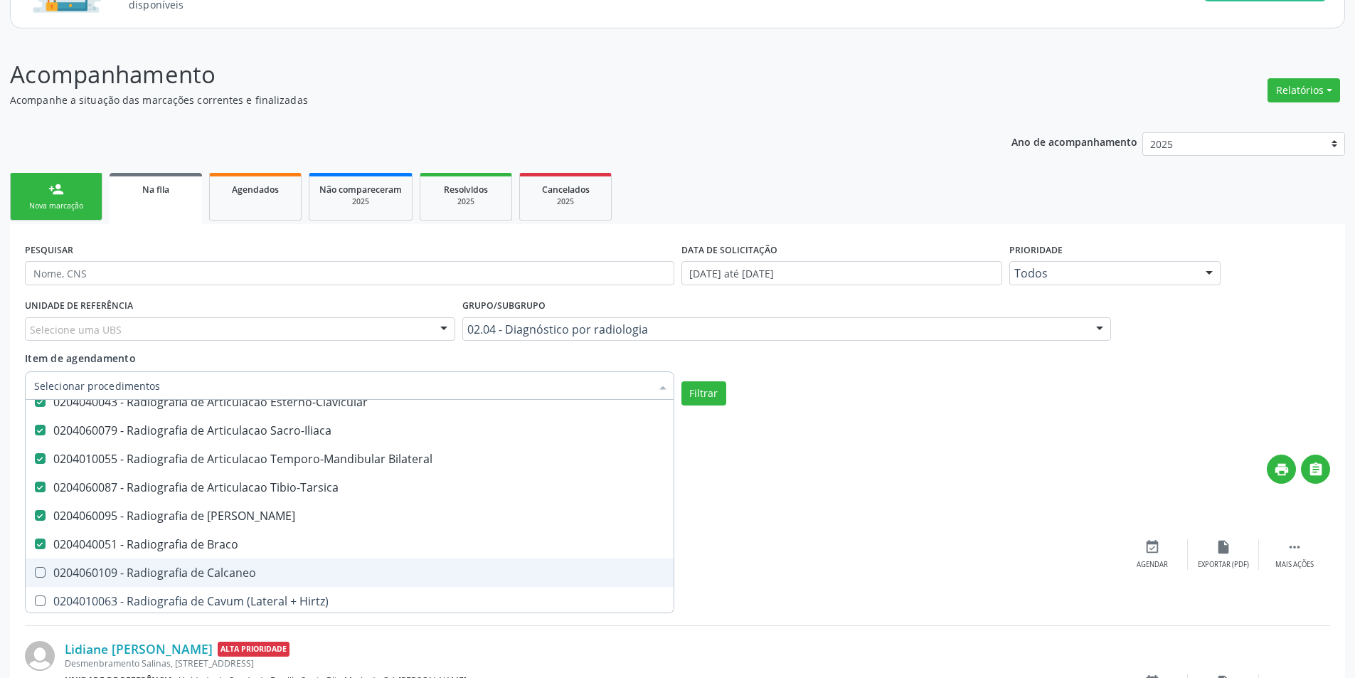
drag, startPoint x: 273, startPoint y: 574, endPoint x: 292, endPoint y: 603, distance: 34.9
click at [273, 576] on div "0204060109 - Radiografia de Calcaneo" at bounding box center [349, 572] width 631 height 11
checkbox Calcaneo "true"
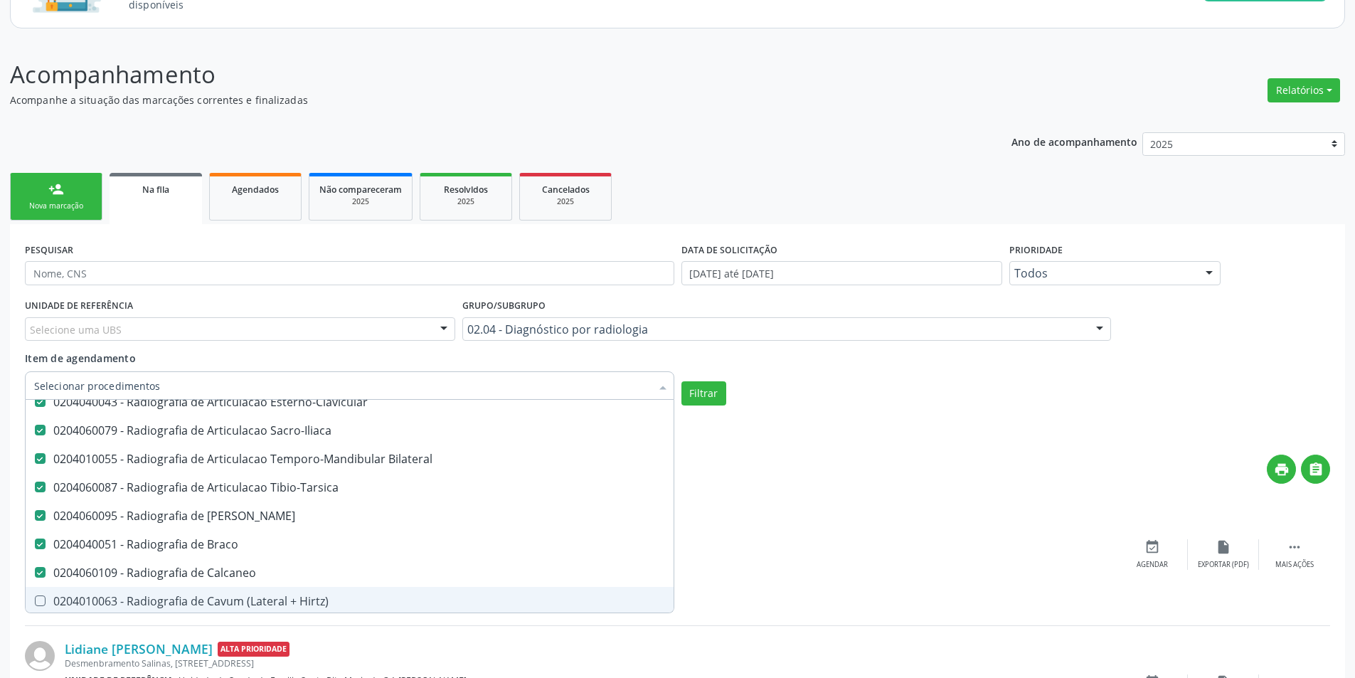
click at [292, 603] on div "0204010063 - Radiografia de Cavum (Lateral + Hirtz)" at bounding box center [349, 601] width 631 height 11
checkbox Hirtz\) "true"
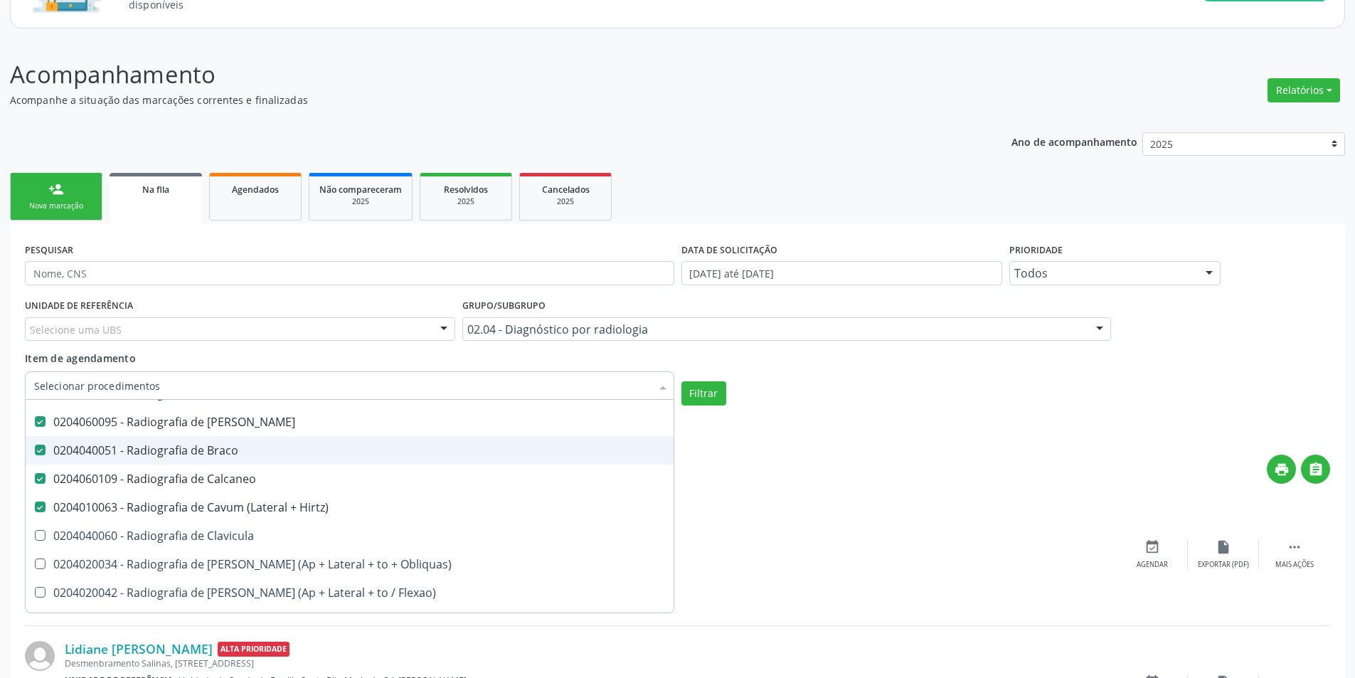
scroll to position [1352, 0]
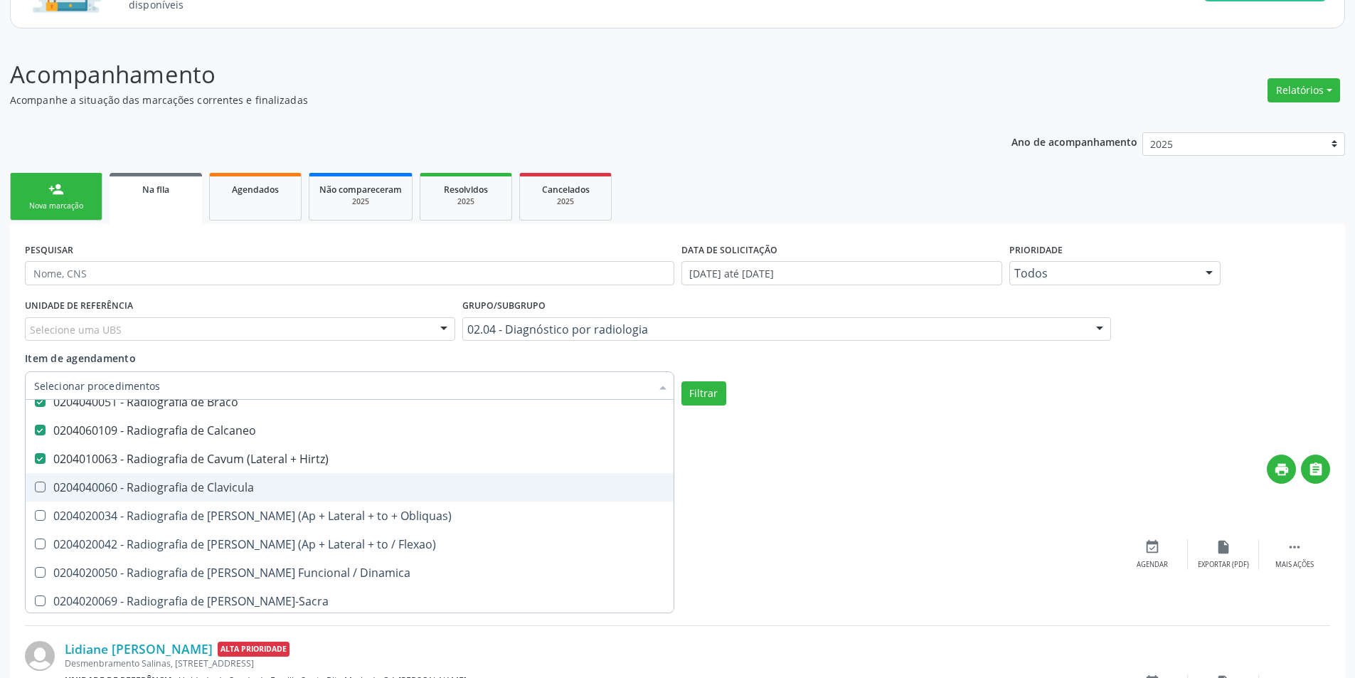
click at [280, 487] on div "0204040060 - Radiografia de Clavicula" at bounding box center [349, 487] width 631 height 11
checkbox Clavicula "true"
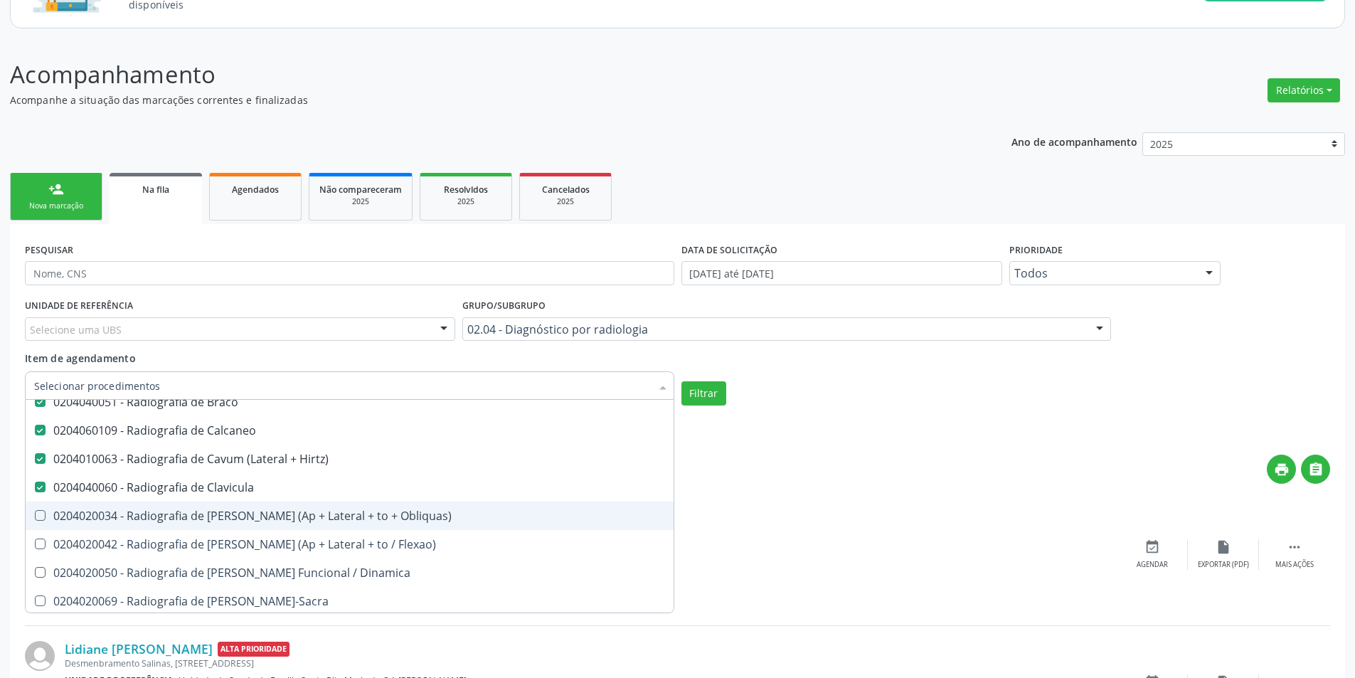
click at [287, 510] on div "0204020034 - Radiografia de [PERSON_NAME] (Ap + Lateral + to + Obliquas)" at bounding box center [349, 515] width 631 height 11
checkbox Obliquas\) "true"
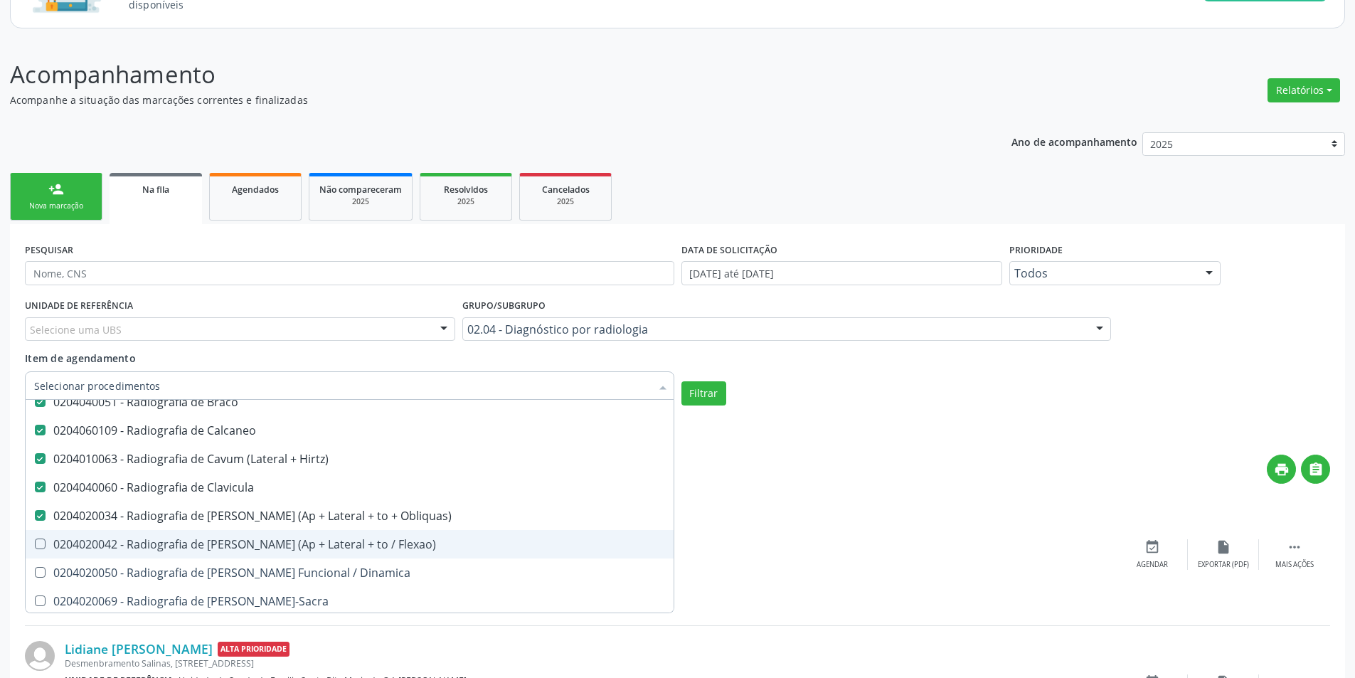
drag, startPoint x: 297, startPoint y: 537, endPoint x: 304, endPoint y: 562, distance: 25.7
click at [297, 539] on div "0204020042 - Radiografia de [PERSON_NAME] (Ap + Lateral + to / Flexao)" at bounding box center [349, 544] width 631 height 11
checkbox Flexao\) "true"
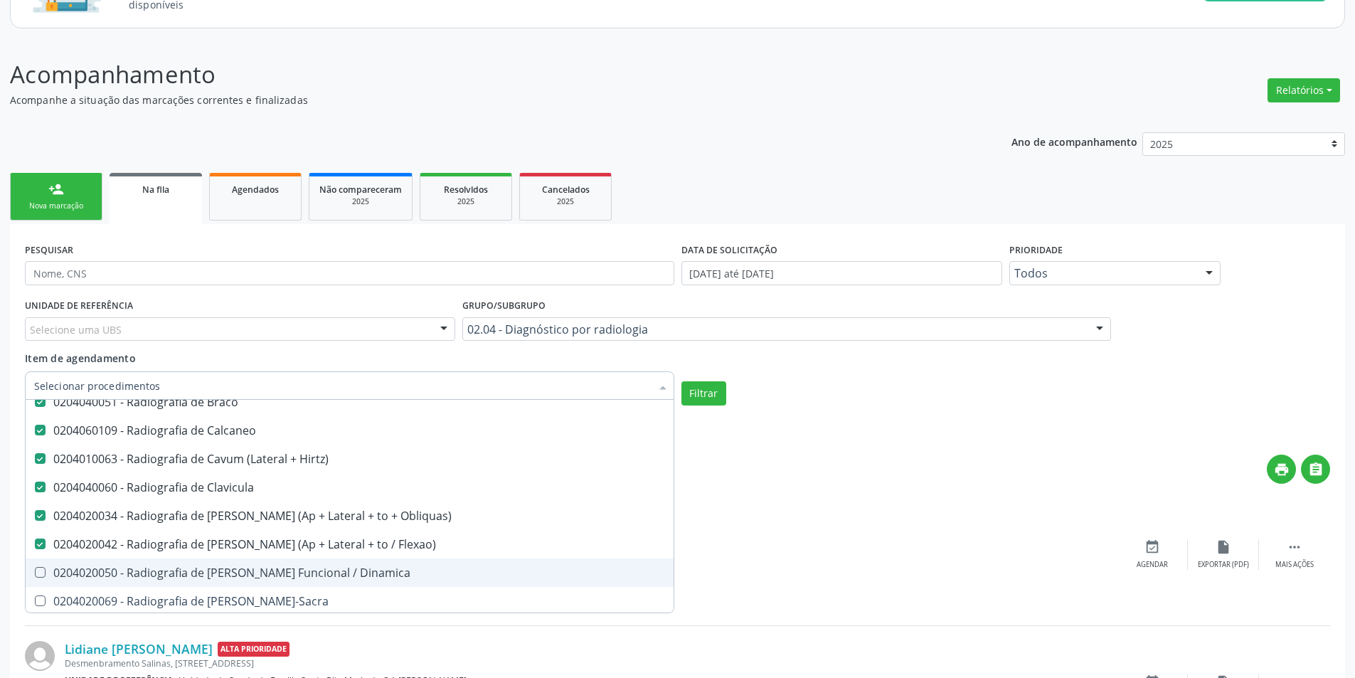
drag, startPoint x: 304, startPoint y: 563, endPoint x: 302, endPoint y: 583, distance: 19.3
click at [304, 565] on span "0204020050 - Radiografia de [PERSON_NAME] Funcional / Dinamica" at bounding box center [350, 573] width 648 height 28
checkbox Dinamica "true"
click at [302, 598] on div "0204020069 - Radiografia de [PERSON_NAME]-Sacra" at bounding box center [349, 601] width 631 height 11
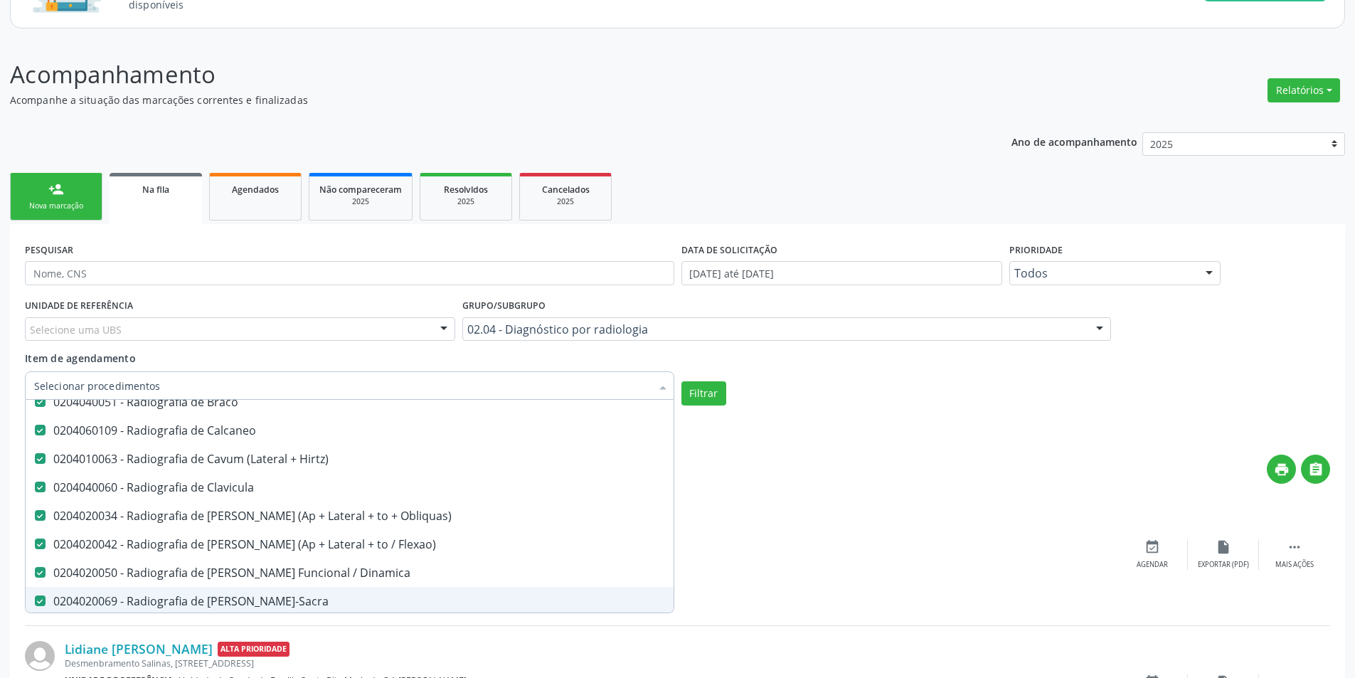
checkbox Lombo-Sacra "true"
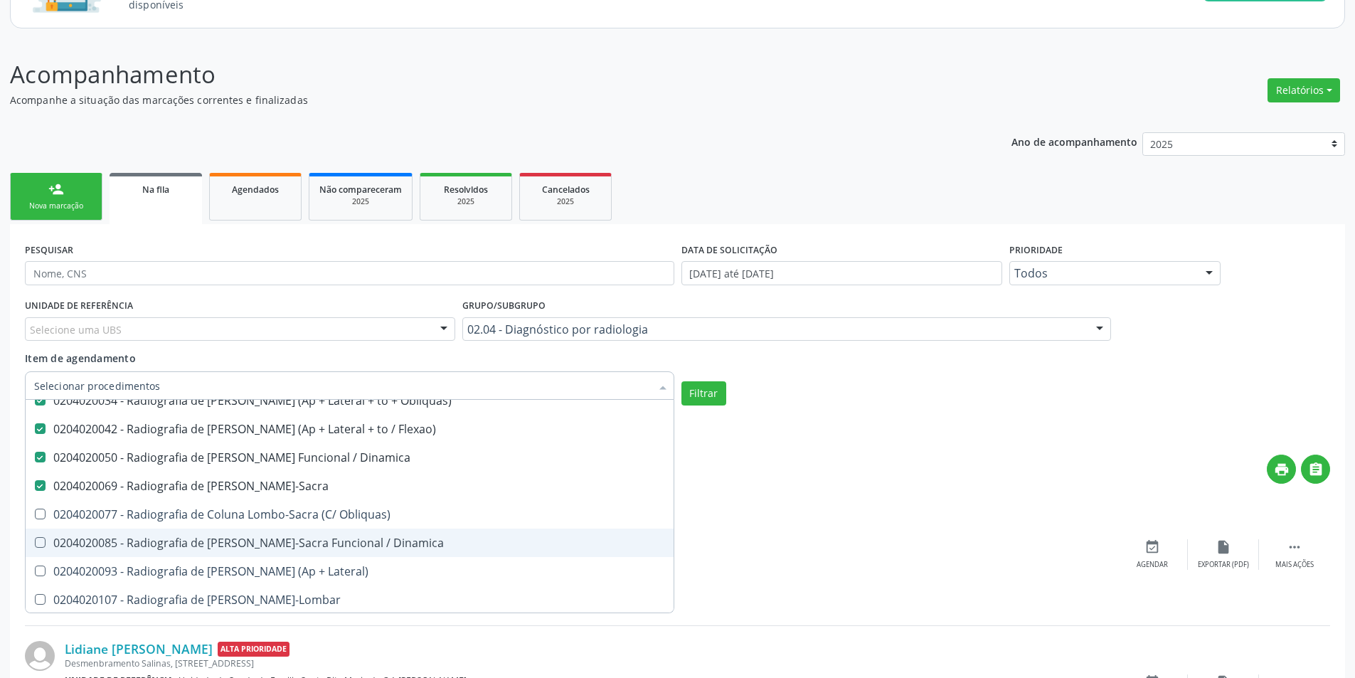
scroll to position [1494, 0]
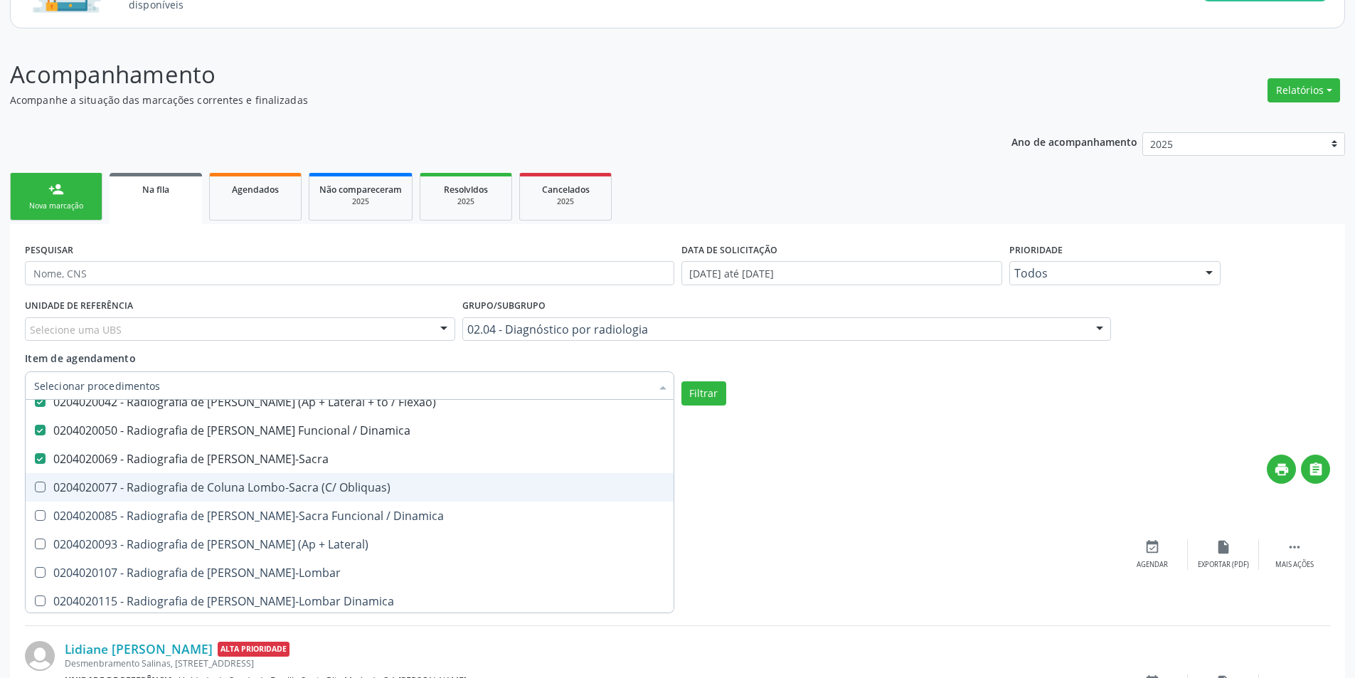
click at [329, 497] on span "0204020077 - Radiografia de Coluna Lombo-Sacra (C/ Obliquas)" at bounding box center [350, 487] width 648 height 28
checkbox Obliquas\) "true"
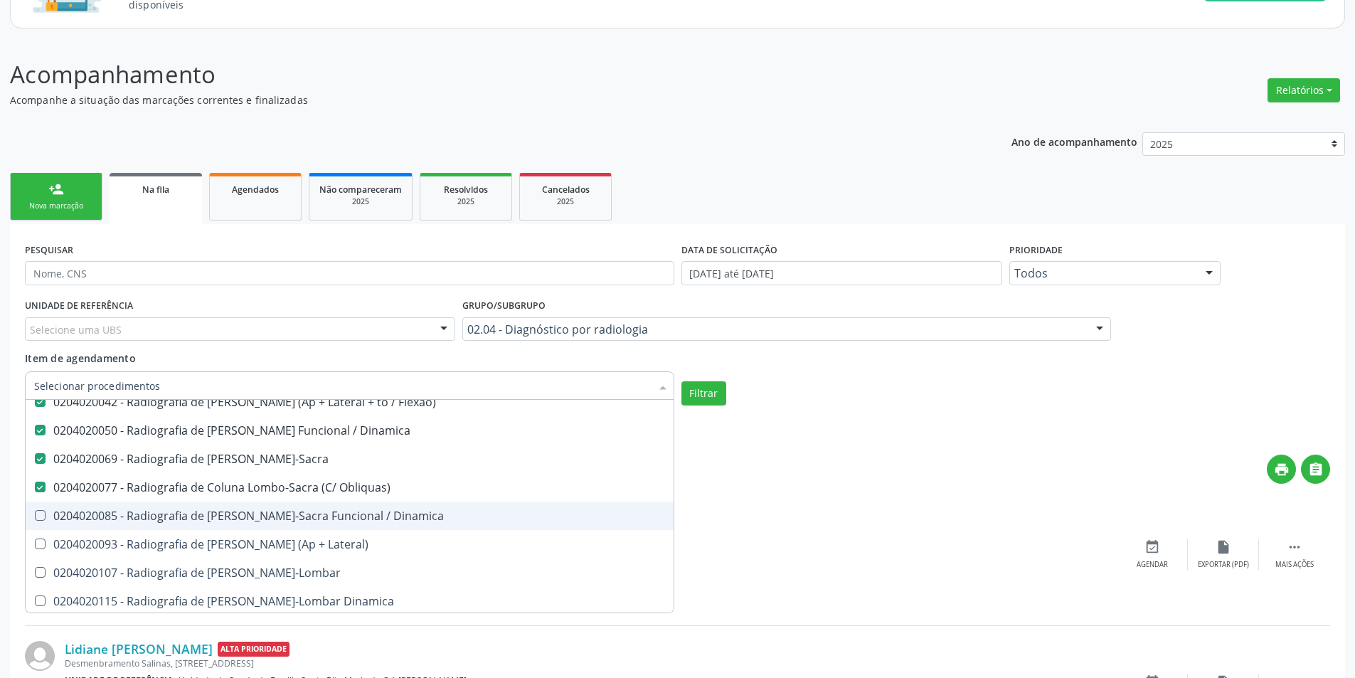
click at [332, 515] on div "0204020085 - Radiografia de [PERSON_NAME]-Sacra Funcional / Dinamica" at bounding box center [349, 515] width 631 height 11
checkbox Dinamica "true"
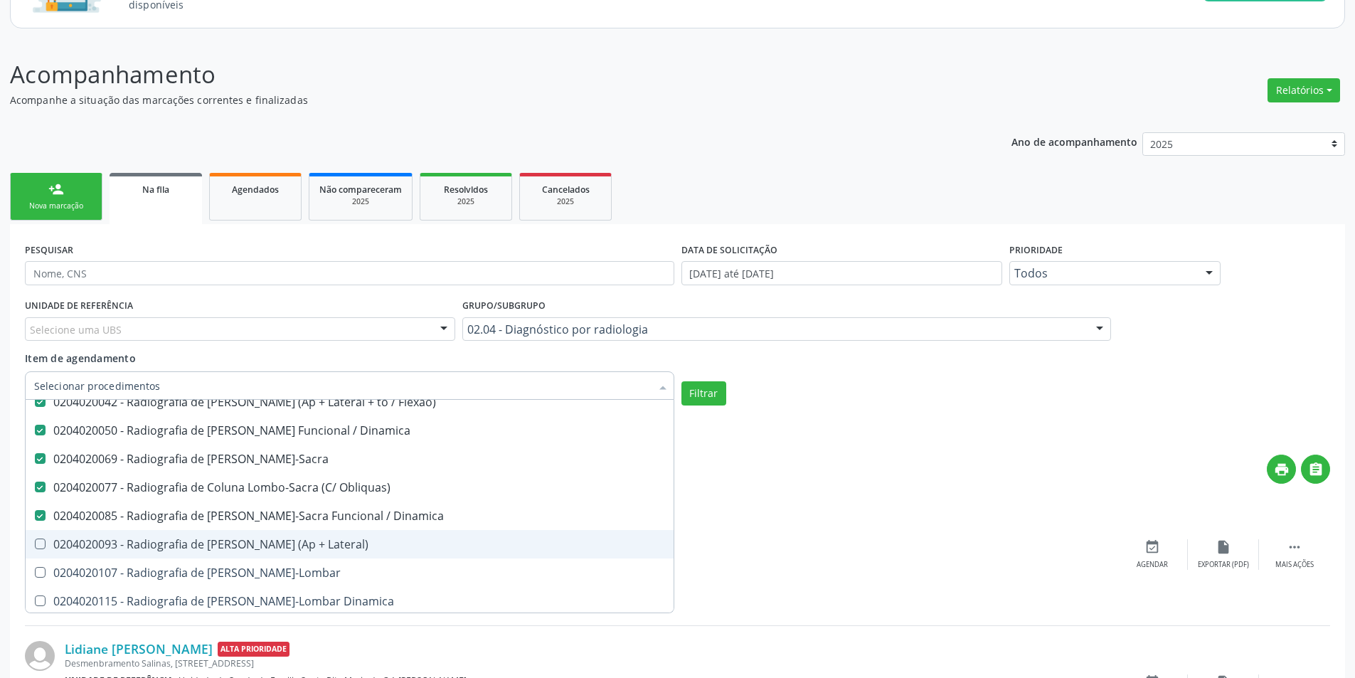
drag, startPoint x: 329, startPoint y: 551, endPoint x: 322, endPoint y: 573, distance: 23.4
click at [329, 553] on span "0204020093 - Radiografia de [PERSON_NAME] (Ap + Lateral)" at bounding box center [350, 544] width 648 height 28
checkbox Lateral\) "true"
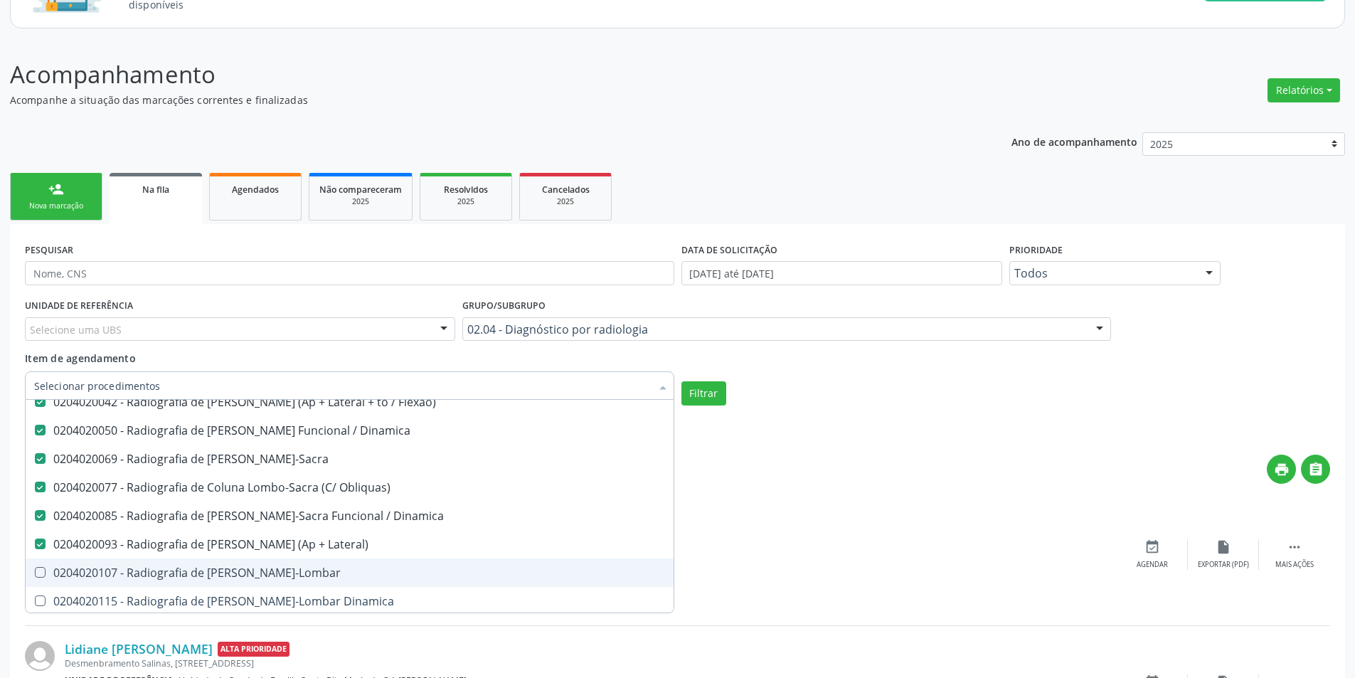
drag, startPoint x: 315, startPoint y: 578, endPoint x: 349, endPoint y: 598, distance: 38.6
click at [317, 581] on span "0204020107 - Radiografia de [PERSON_NAME]-Lombar" at bounding box center [350, 573] width 648 height 28
checkbox Toraco-Lombar "true"
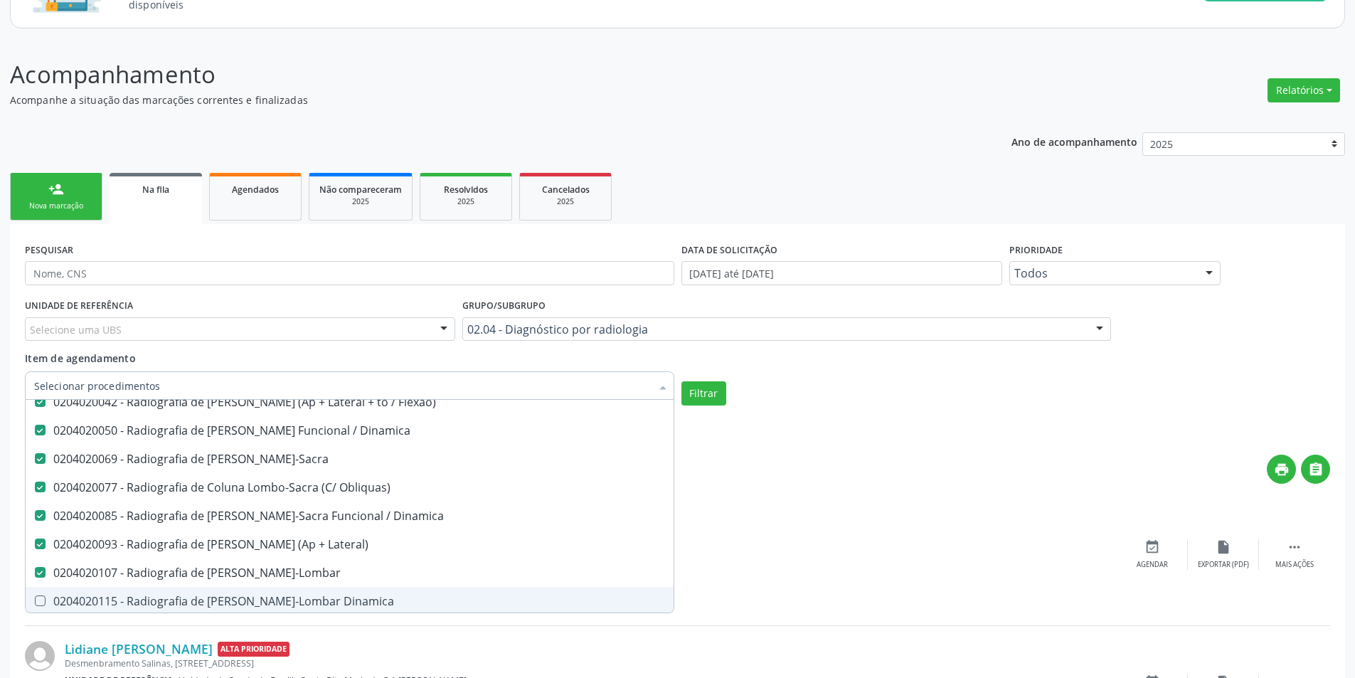
click at [364, 607] on div "0204020115 - Radiografia de [PERSON_NAME]-Lombar Dinamica" at bounding box center [349, 601] width 631 height 11
checkbox Dinamica "true"
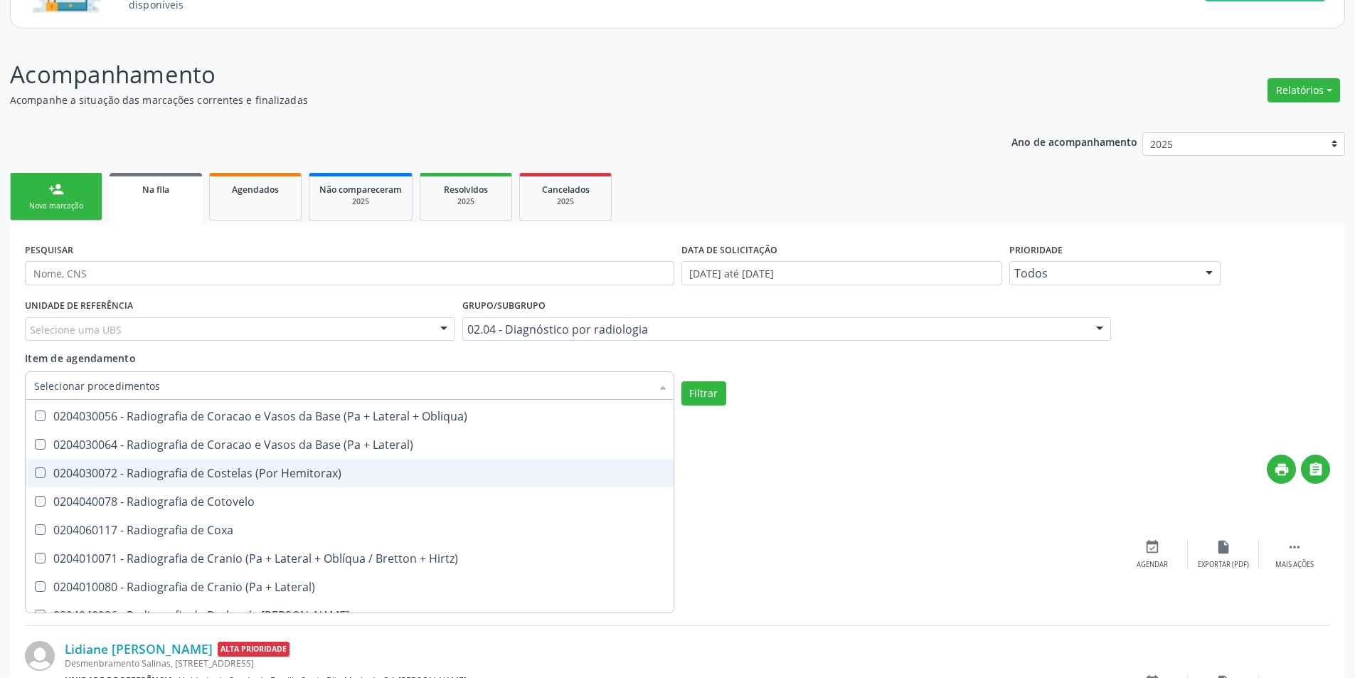
scroll to position [1636, 0]
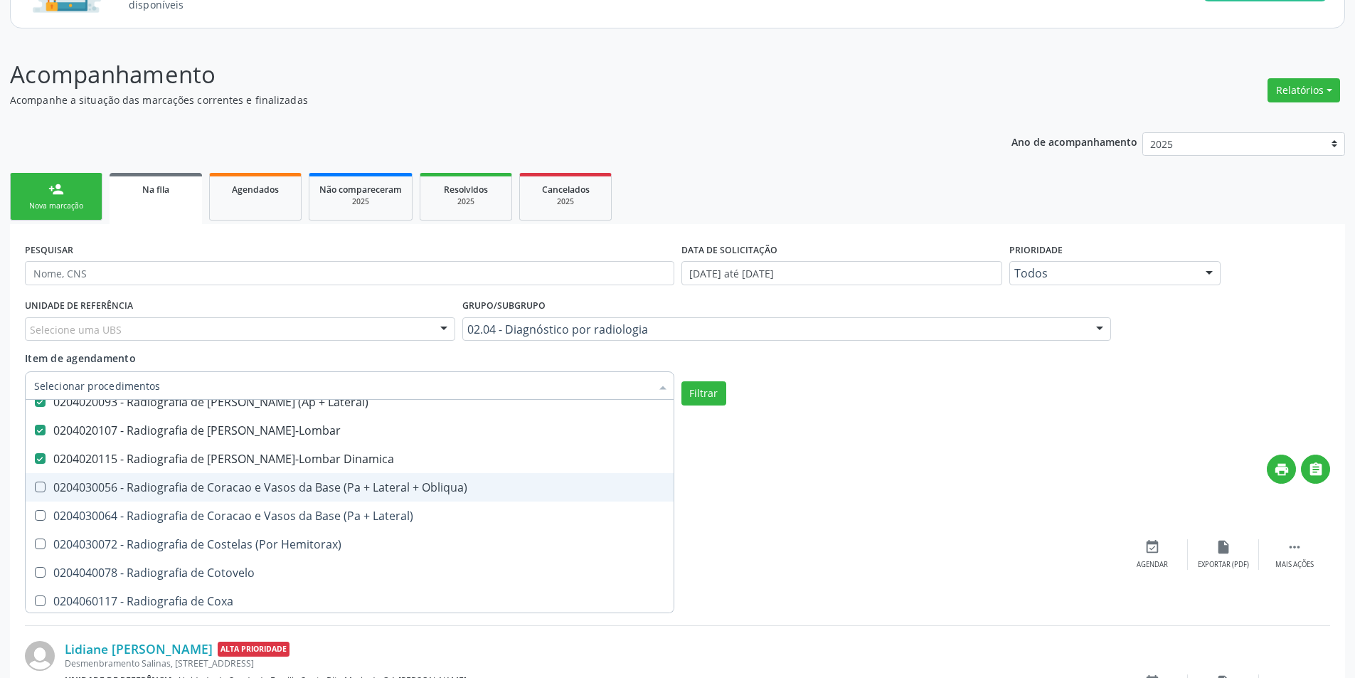
click at [378, 495] on span "0204030056 - Radiografia de Coracao e Vasos da Base (Pa + Lateral + Obliqua)" at bounding box center [350, 487] width 648 height 28
checkbox Obliqua\) "true"
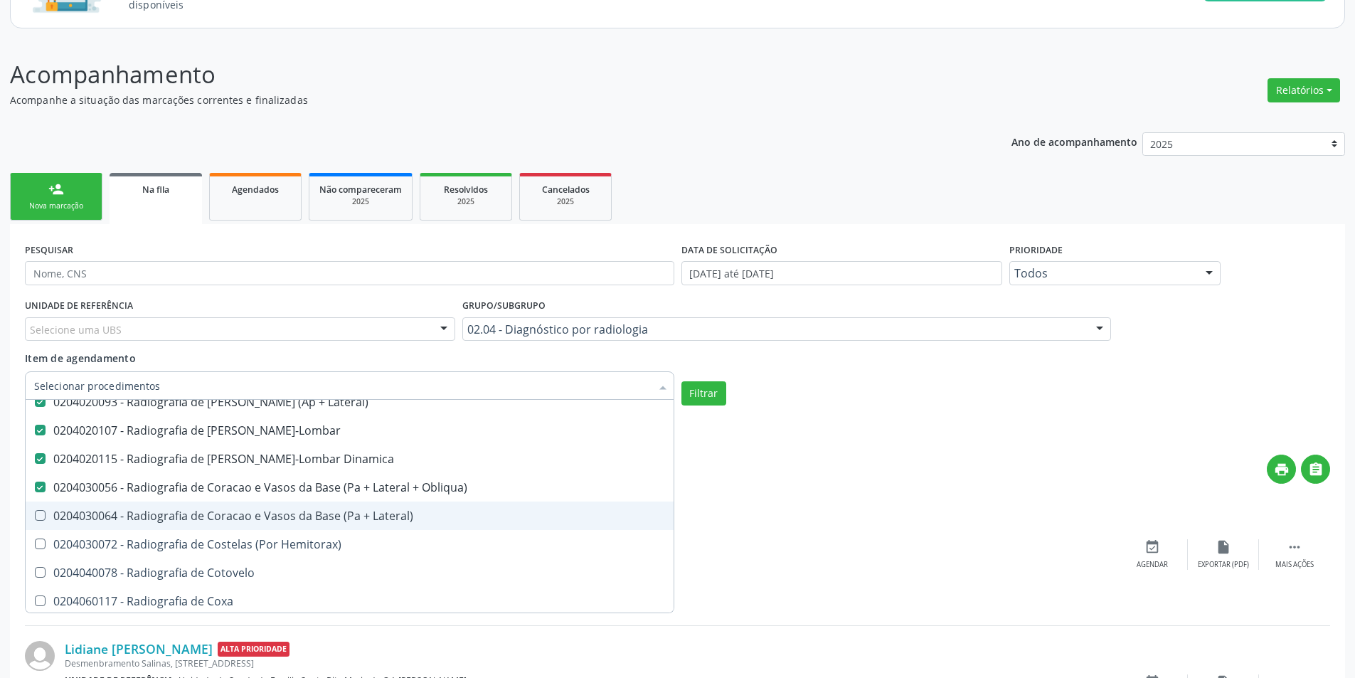
drag, startPoint x: 386, startPoint y: 517, endPoint x: 329, endPoint y: 531, distance: 58.7
click at [383, 519] on div "0204030064 - Radiografia de Coracao e Vasos da Base (Pa + Lateral)" at bounding box center [349, 515] width 631 height 11
checkbox Lateral\) "true"
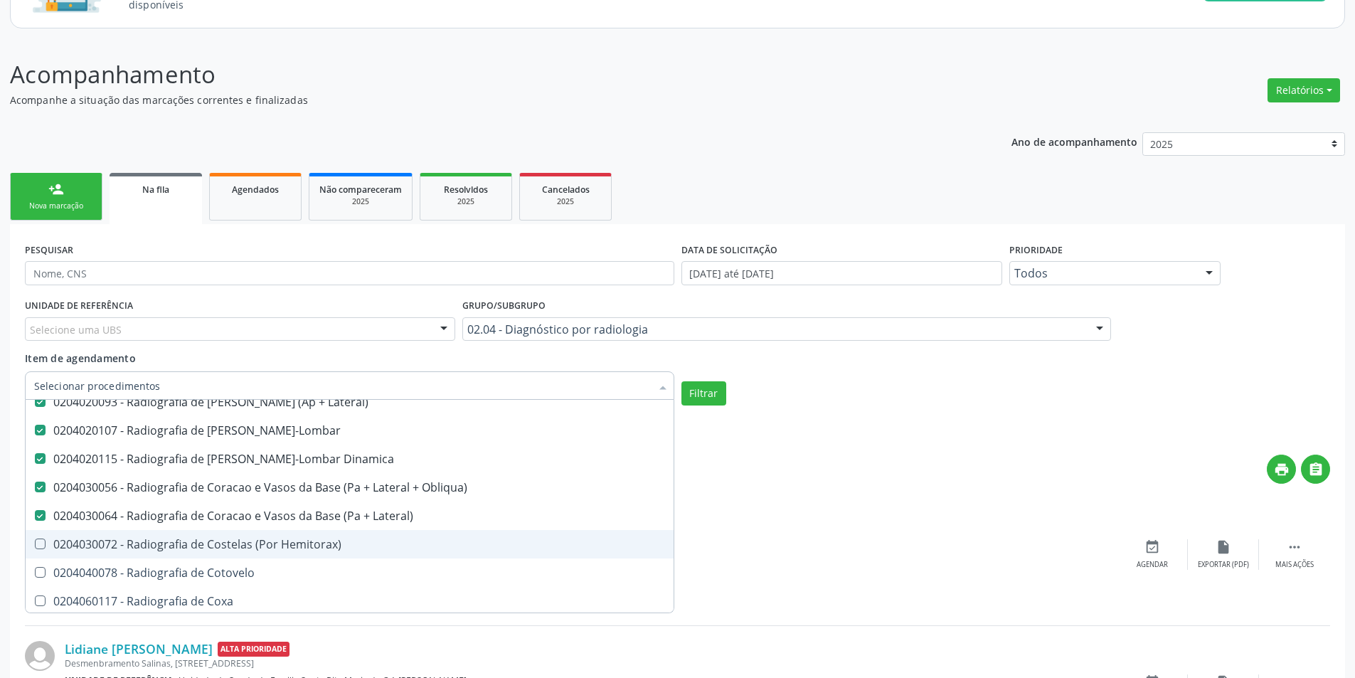
drag, startPoint x: 328, startPoint y: 532, endPoint x: 334, endPoint y: 551, distance: 20.0
click at [328, 534] on span "0204030072 - Radiografia de Costelas (Por Hemitorax)" at bounding box center [350, 544] width 648 height 28
checkbox Hemitorax\) "true"
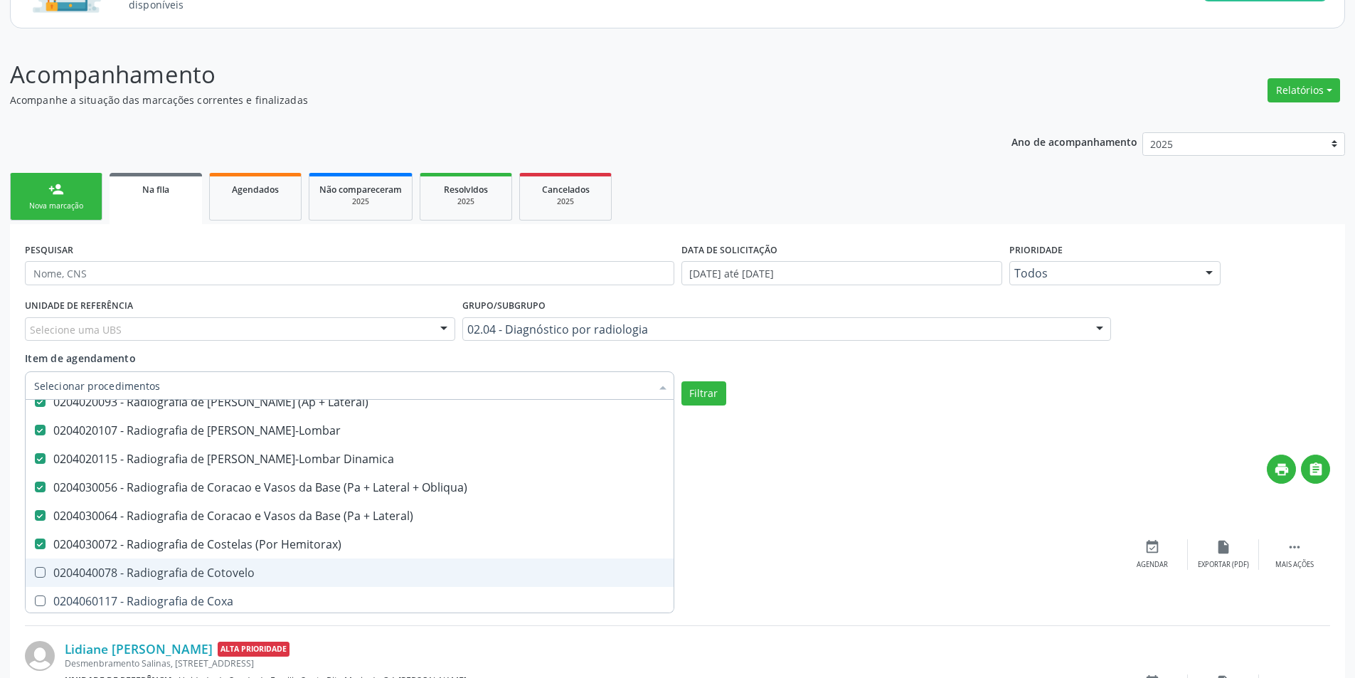
drag, startPoint x: 319, startPoint y: 576, endPoint x: 318, endPoint y: 594, distance: 17.8
click at [318, 576] on div "0204040078 - Radiografia de Cotovelo" at bounding box center [349, 572] width 631 height 11
checkbox Cotovelo "true"
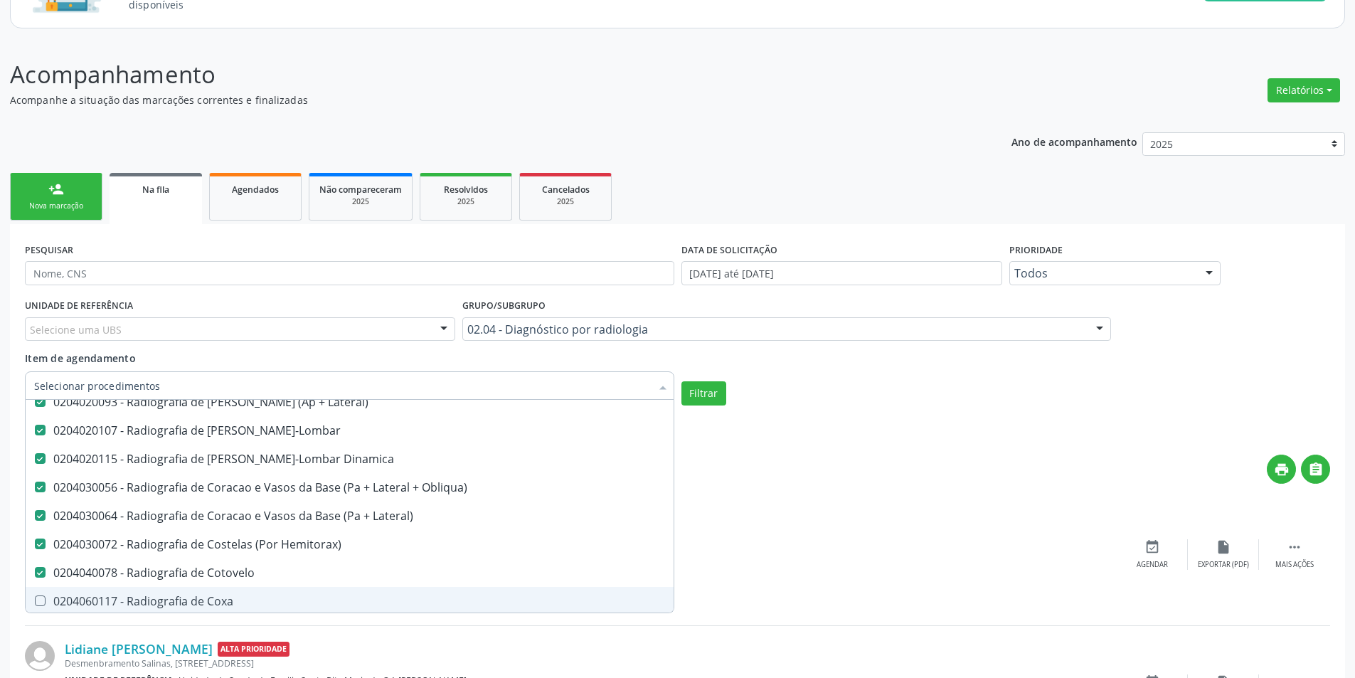
click at [318, 604] on div "0204060117 - Radiografia de Coxa" at bounding box center [349, 601] width 631 height 11
checkbox Coxa "true"
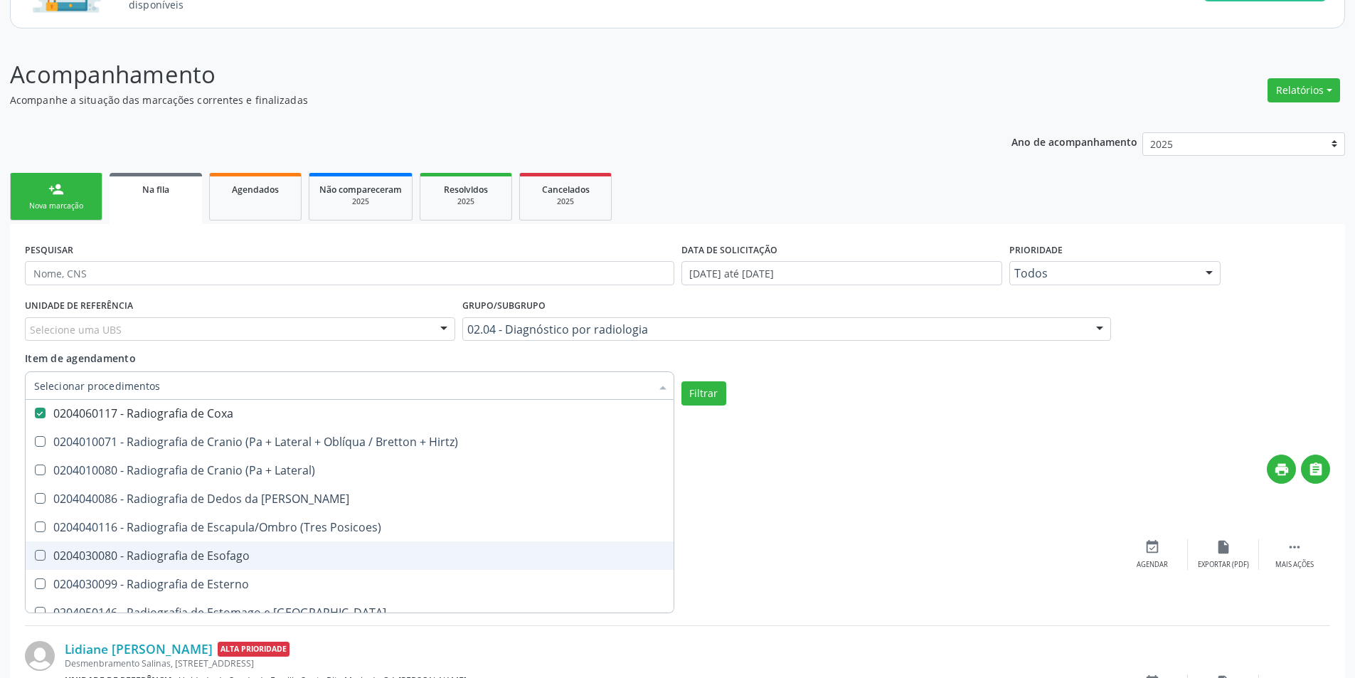
scroll to position [1850, 0]
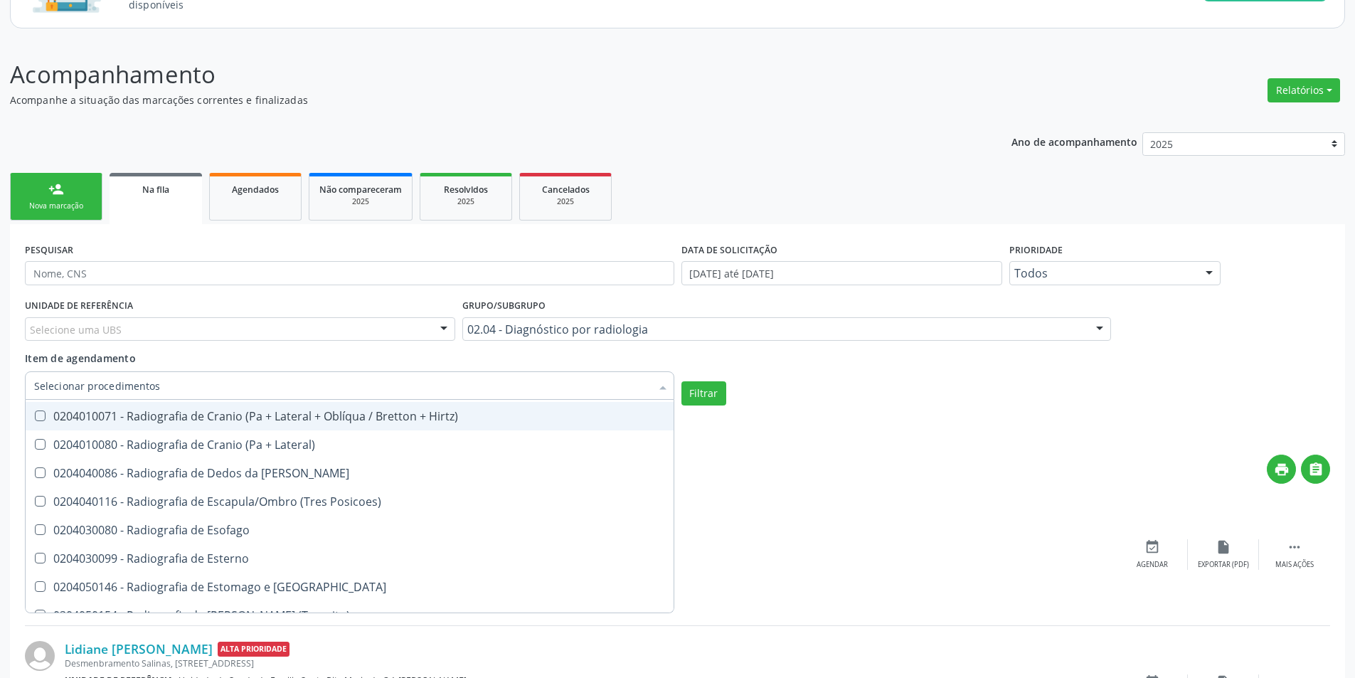
click at [335, 424] on span "0204010071 - Radiografia de Cranio (Pa + Lateral + Oblíqua / Bretton + Hirtz)" at bounding box center [350, 416] width 648 height 28
checkbox Hirtz\) "true"
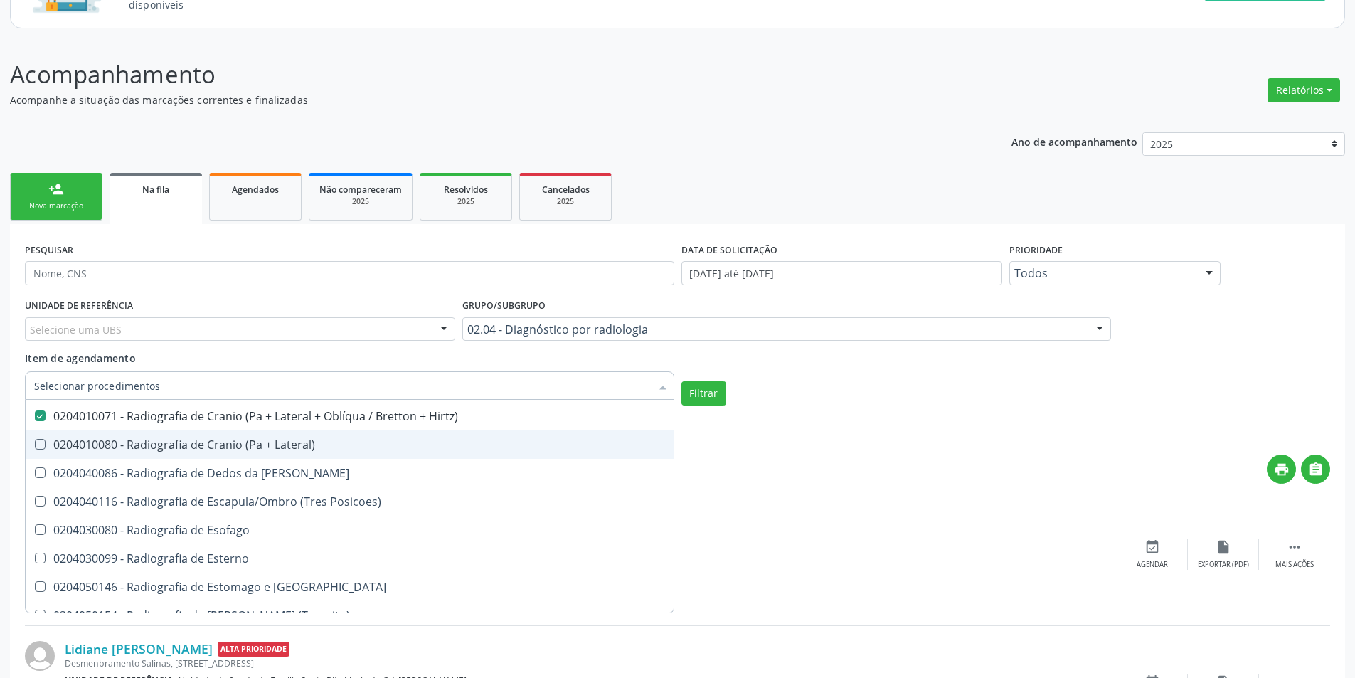
click at [327, 448] on div "0204010080 - Radiografia de Cranio (Pa + Lateral)" at bounding box center [349, 444] width 631 height 11
checkbox Lateral\) "true"
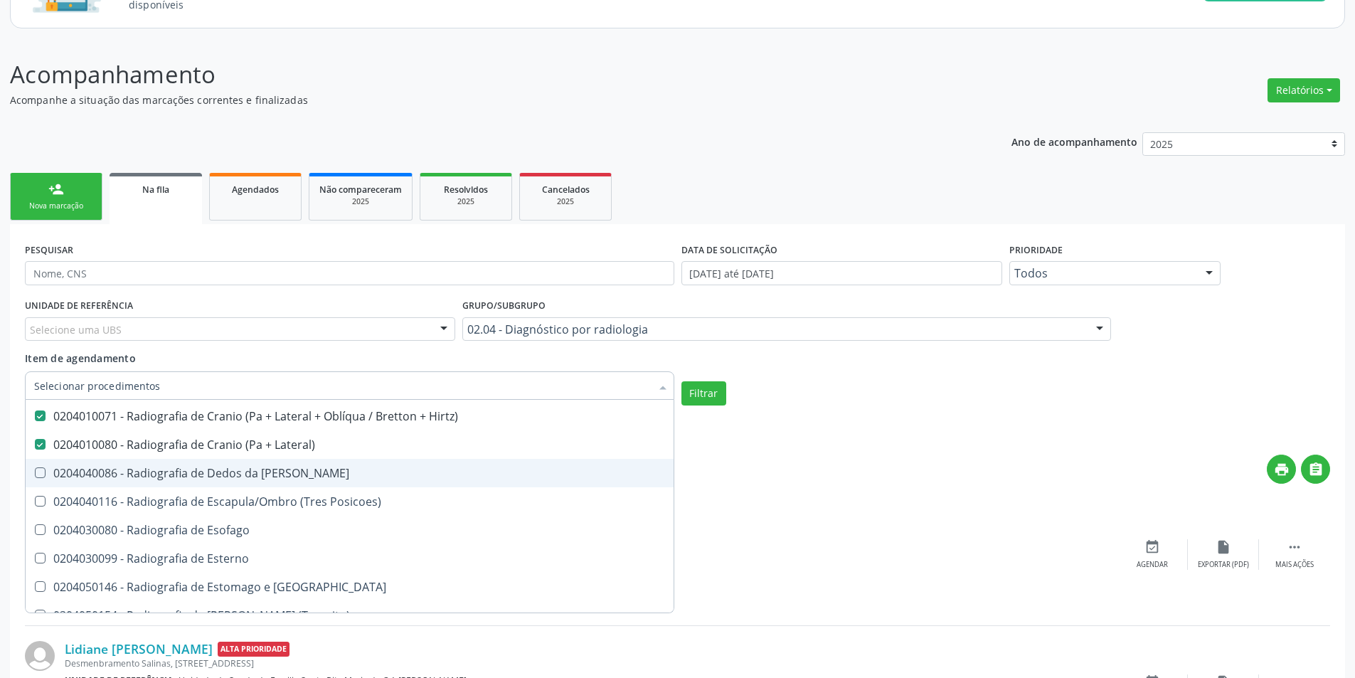
drag, startPoint x: 327, startPoint y: 478, endPoint x: 333, endPoint y: 510, distance: 32.5
click at [329, 481] on span "0204040086 - Radiografia de Dedos da [PERSON_NAME]" at bounding box center [350, 473] width 648 height 28
checkbox Mao "true"
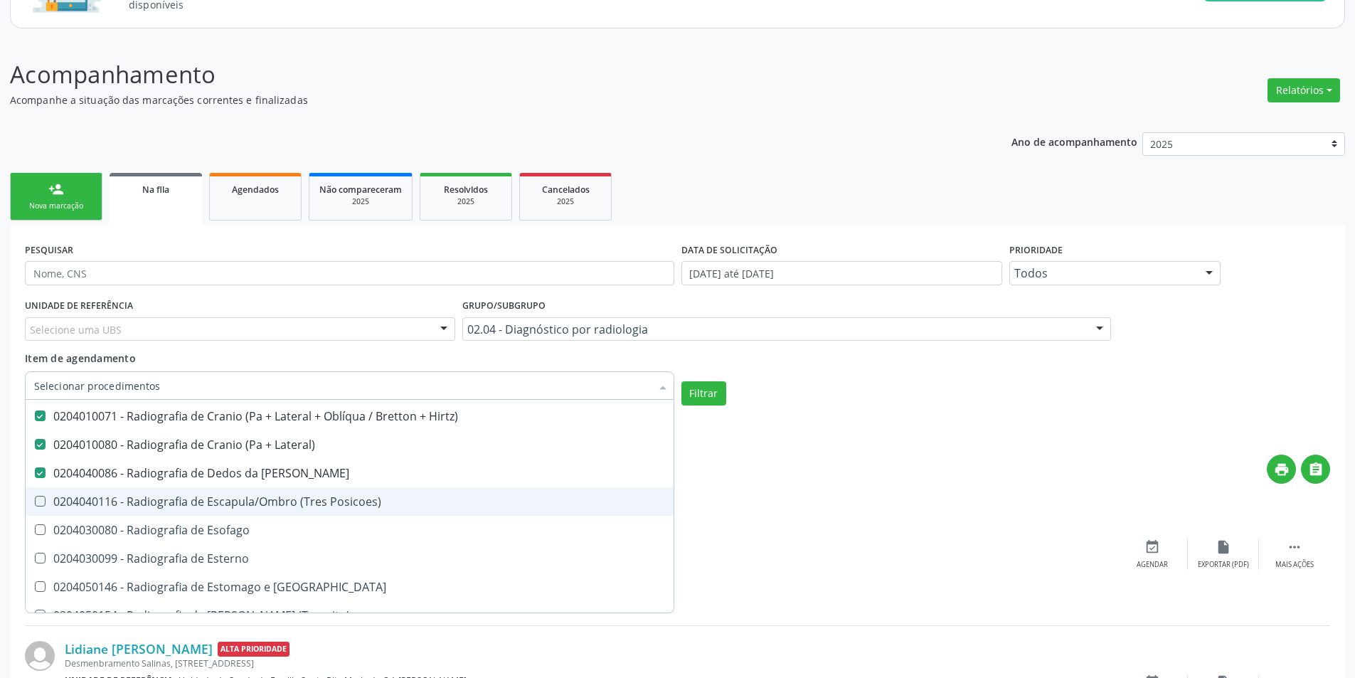
click at [333, 510] on span "0204040116 - Radiografia de Escapula/Ombro (Tres Posicoes)" at bounding box center [350, 501] width 648 height 28
checkbox Posicoes\) "true"
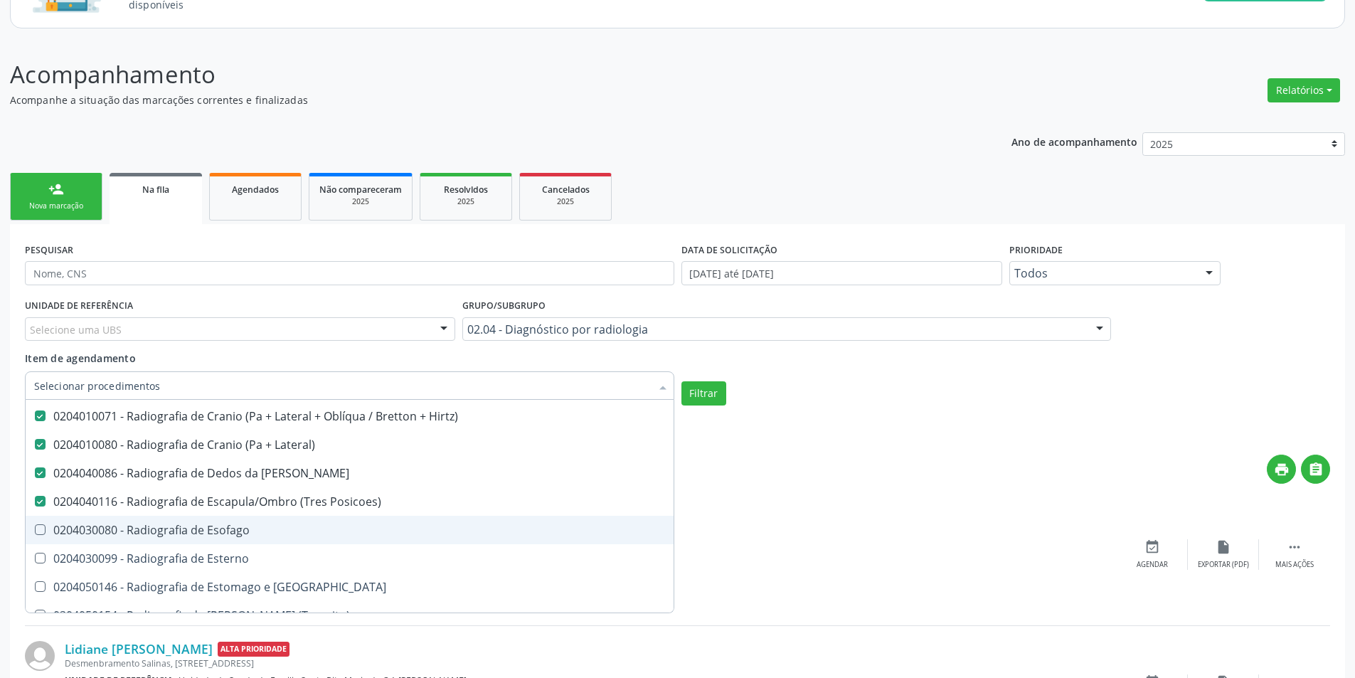
click at [305, 539] on span "0204030080 - Radiografia de Esofago" at bounding box center [350, 530] width 648 height 28
checkbox Esofago "true"
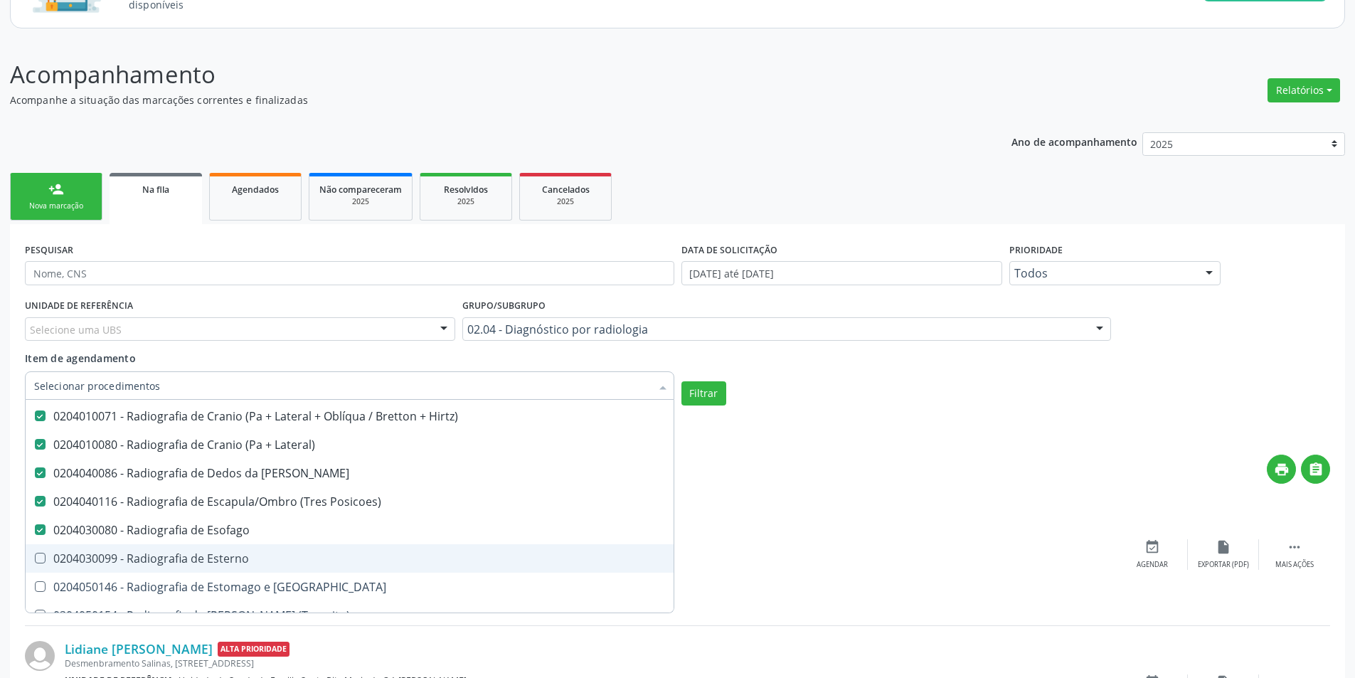
click at [305, 558] on div "0204030099 - Radiografia de Esterno" at bounding box center [349, 558] width 631 height 11
checkbox Esterno "true"
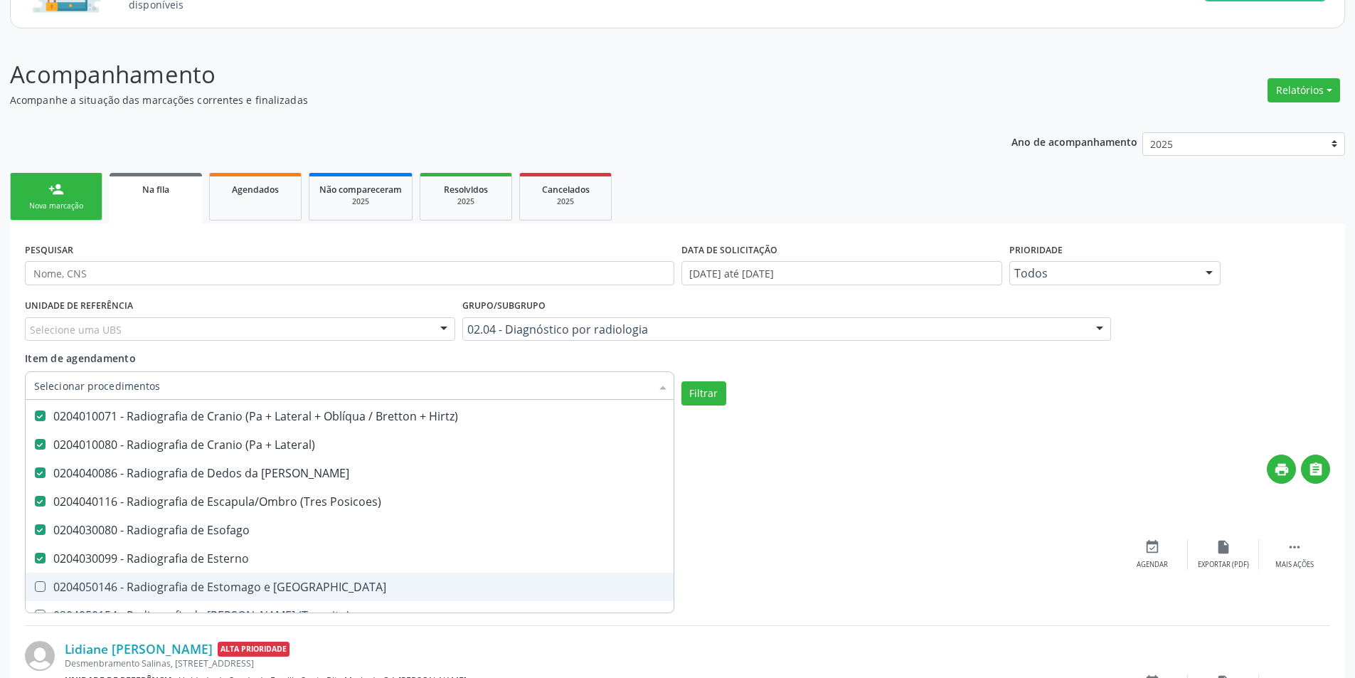
click at [328, 586] on div "0204050146 - Radiografia de Estomago e [GEOGRAPHIC_DATA]" at bounding box center [349, 586] width 631 height 11
checkbox Duodeno "true"
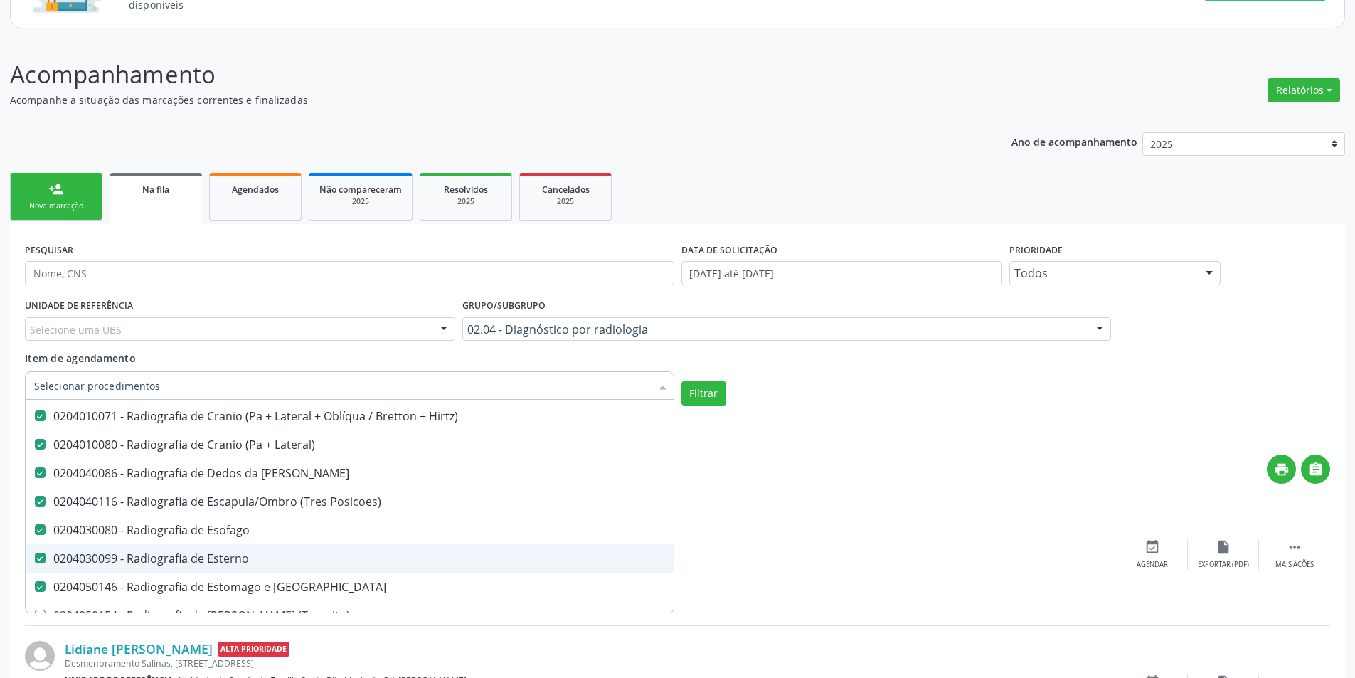
scroll to position [1992, 0]
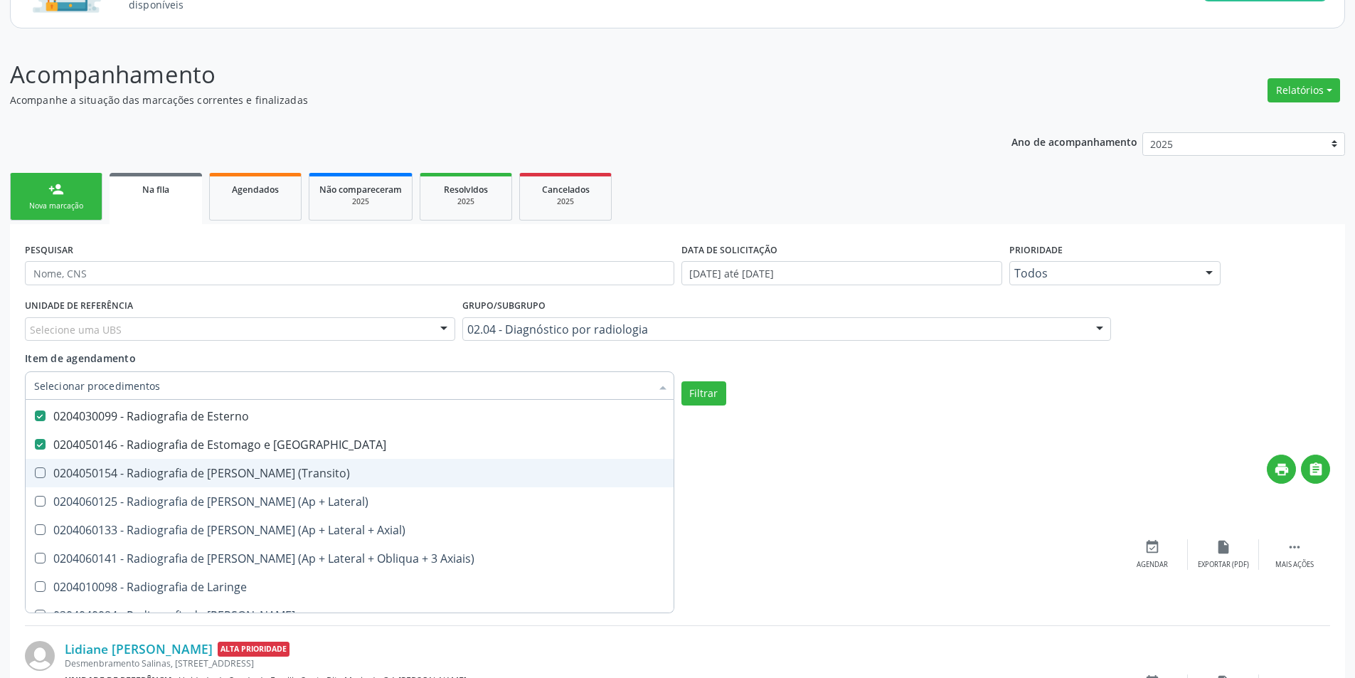
click at [327, 469] on div "0204050154 - Radiografia de [PERSON_NAME] (Transito)" at bounding box center [349, 472] width 631 height 11
checkbox \(Transito\) "true"
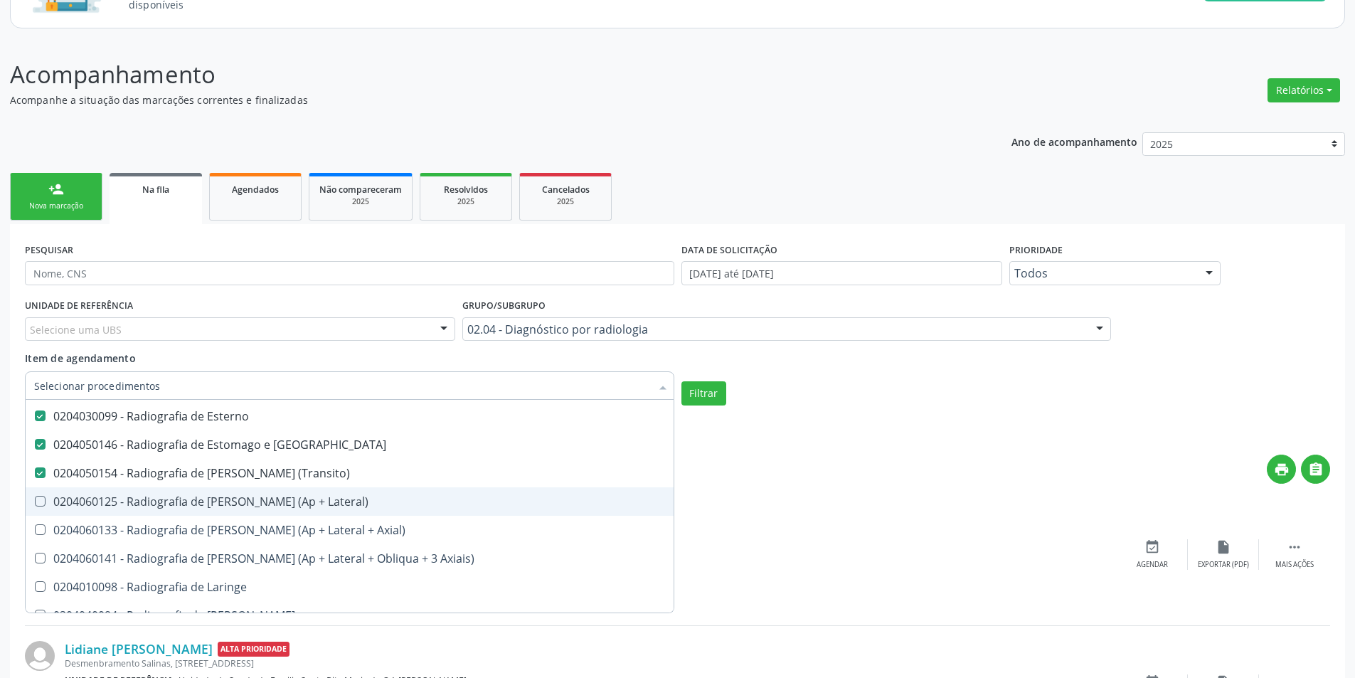
click at [344, 509] on span "0204060125 - Radiografia de [PERSON_NAME] (Ap + Lateral)" at bounding box center [350, 501] width 648 height 28
checkbox Lateral\) "true"
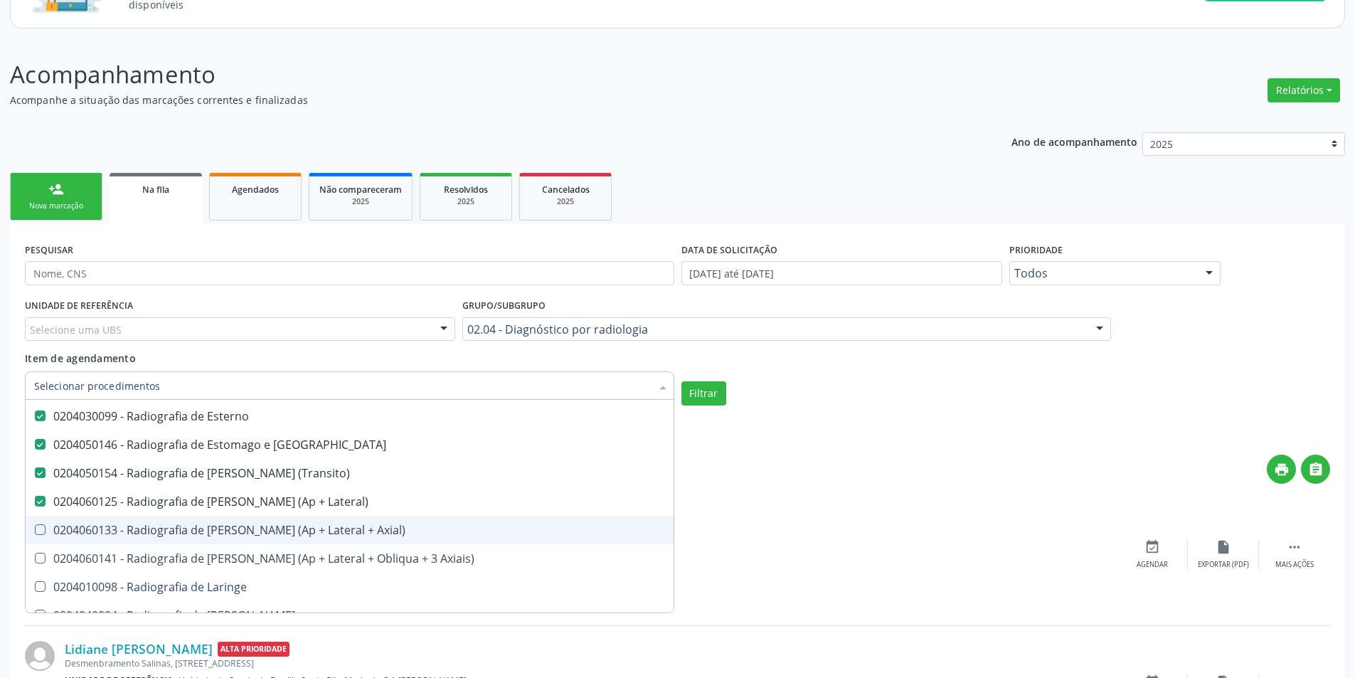
drag, startPoint x: 388, startPoint y: 539, endPoint x: 398, endPoint y: 559, distance: 22.6
click at [388, 539] on span "0204060133 - Radiografia de [PERSON_NAME] (Ap + Lateral + Axial)" at bounding box center [350, 530] width 648 height 28
checkbox Axial\) "true"
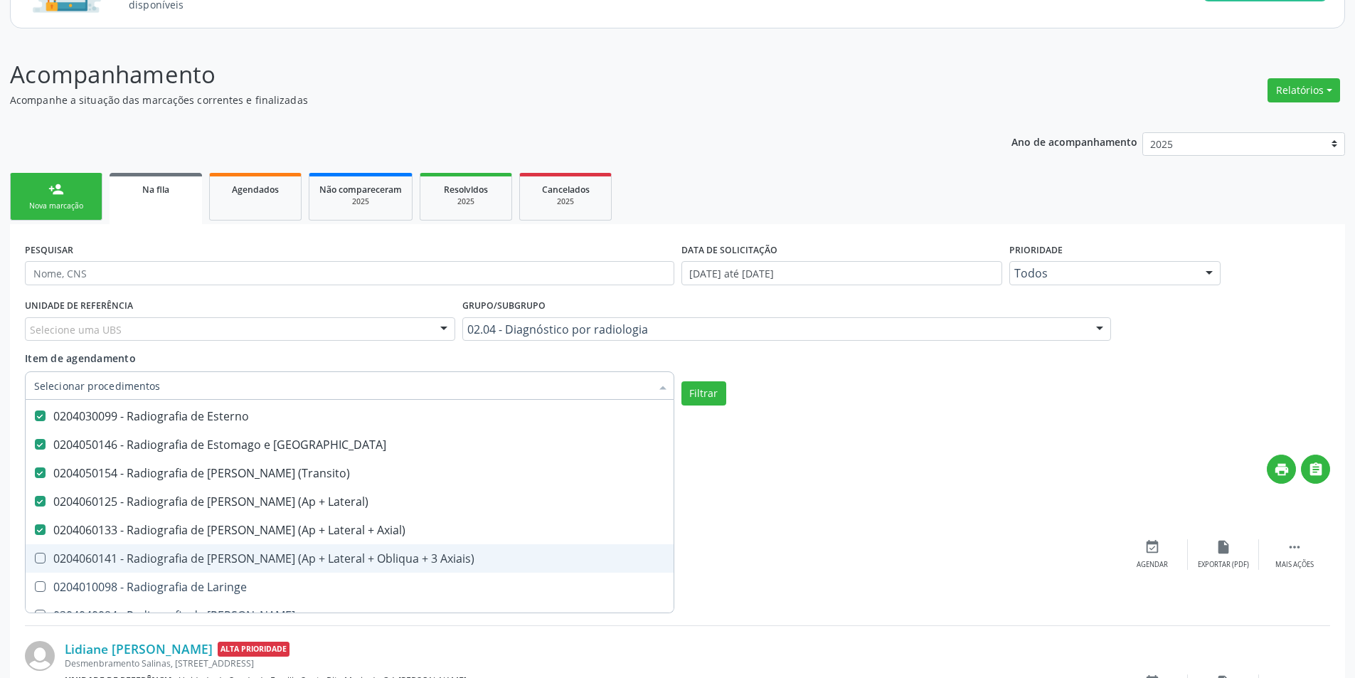
click at [398, 559] on div "0204060141 - Radiografia de [PERSON_NAME] (Ap + Lateral + Obliqua + 3 Axiais)" at bounding box center [349, 558] width 631 height 11
checkbox Axiais\) "true"
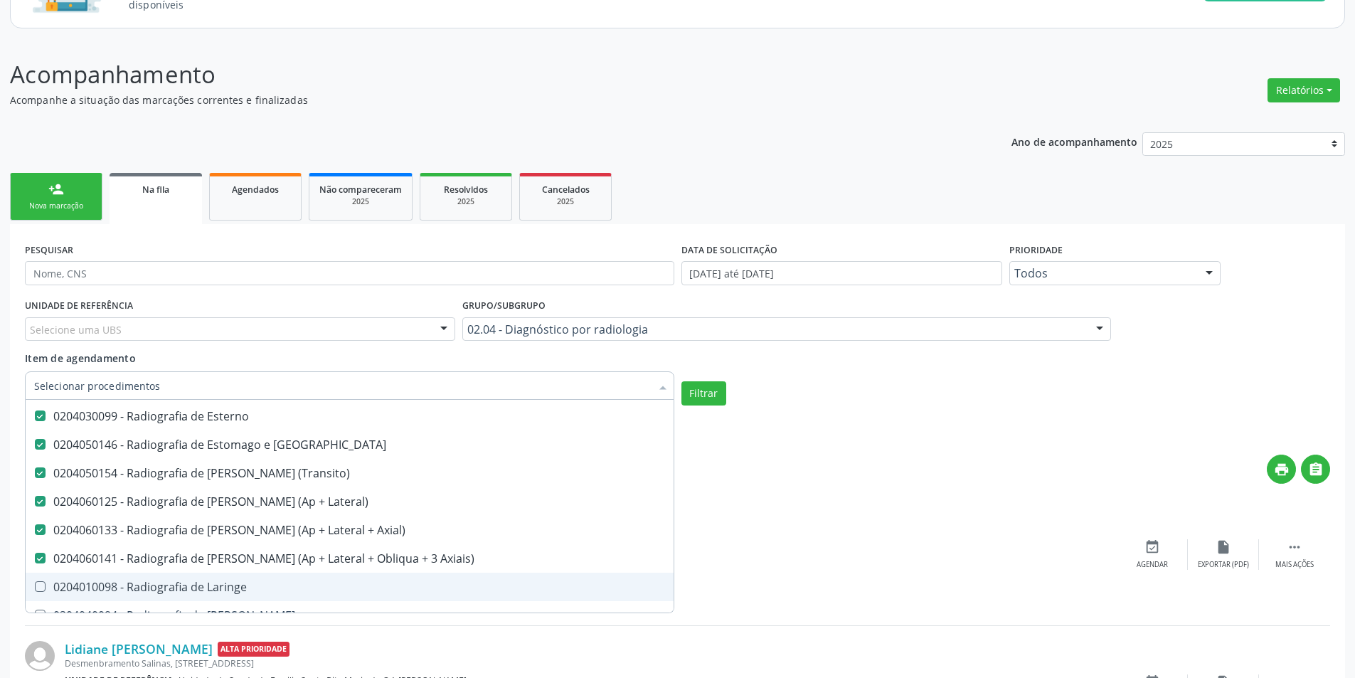
click at [370, 580] on span "0204010098 - Radiografia de Laringe" at bounding box center [350, 587] width 648 height 28
checkbox Laringe "true"
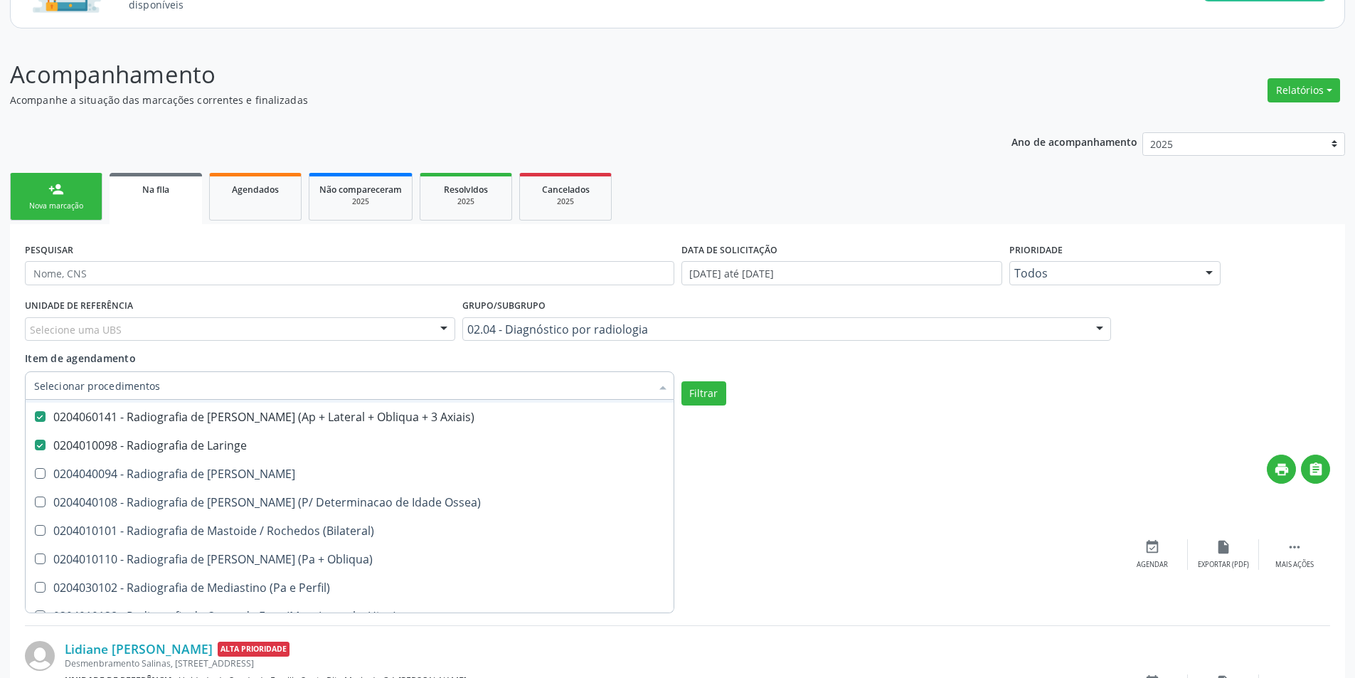
scroll to position [2134, 0]
click at [366, 476] on div "0204040094 - Radiografia de [PERSON_NAME]" at bounding box center [349, 472] width 631 height 11
checkbox Mao "true"
click at [379, 499] on div "0204040108 - Radiografia de [PERSON_NAME] (P/ Determinacao de Idade Ossea)" at bounding box center [349, 501] width 631 height 11
checkbox Ossea\) "true"
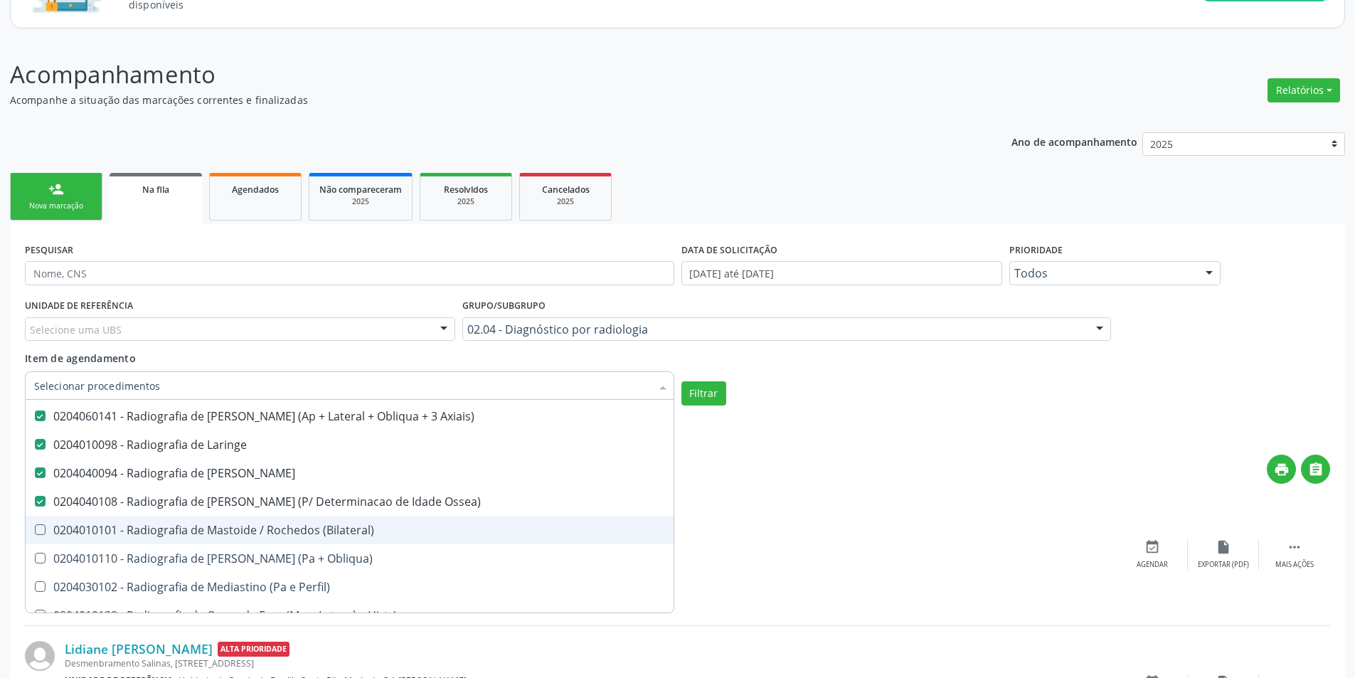
drag, startPoint x: 391, startPoint y: 529, endPoint x: 400, endPoint y: 549, distance: 22.0
click at [394, 538] on span "0204010101 - Radiografia de Mastoide / Rochedos (Bilateral)" at bounding box center [350, 530] width 648 height 28
checkbox \(Bilateral\) "true"
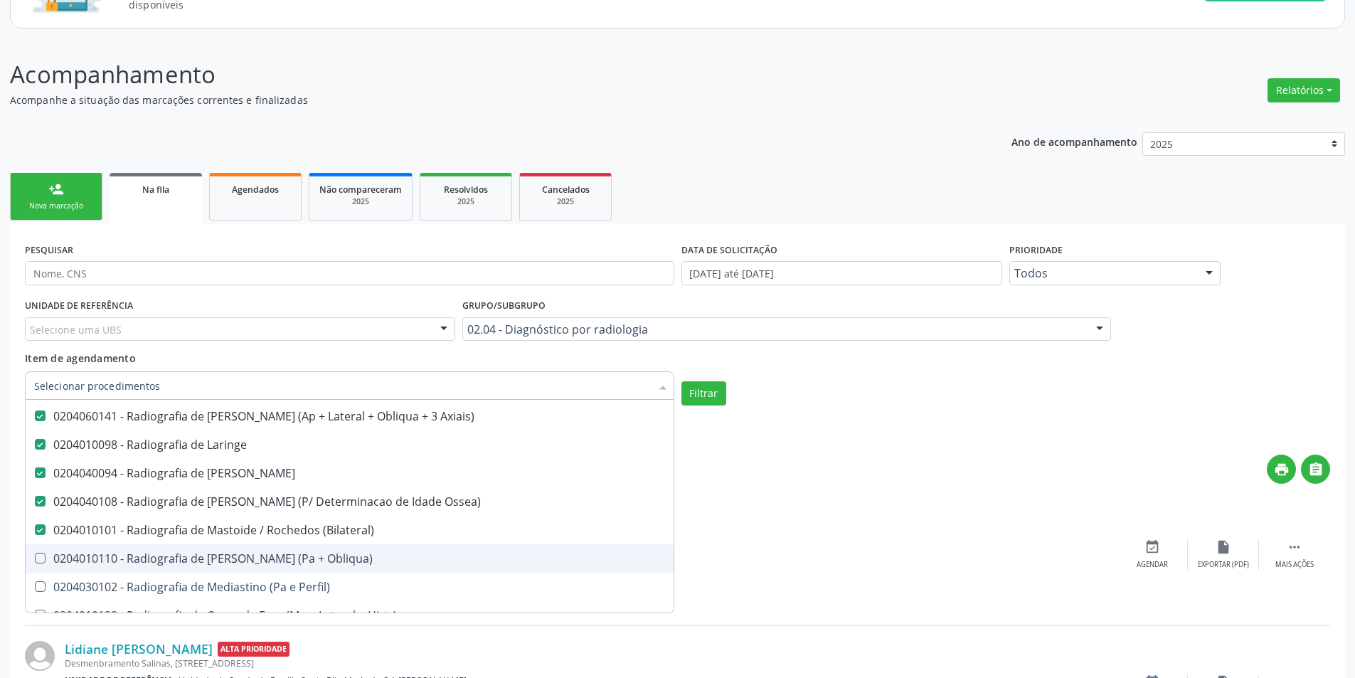
drag, startPoint x: 400, startPoint y: 551, endPoint x: 406, endPoint y: 564, distance: 15.0
click at [402, 556] on span "0204010110 - Radiografia de [PERSON_NAME] (Pa + Obliqua)" at bounding box center [350, 558] width 648 height 28
drag, startPoint x: 406, startPoint y: 564, endPoint x: 411, endPoint y: 557, distance: 8.7
click at [407, 564] on div "0204010110 - Radiografia de [PERSON_NAME] (Pa + Obliqua)" at bounding box center [349, 558] width 631 height 11
checkbox Obliqua\) "false"
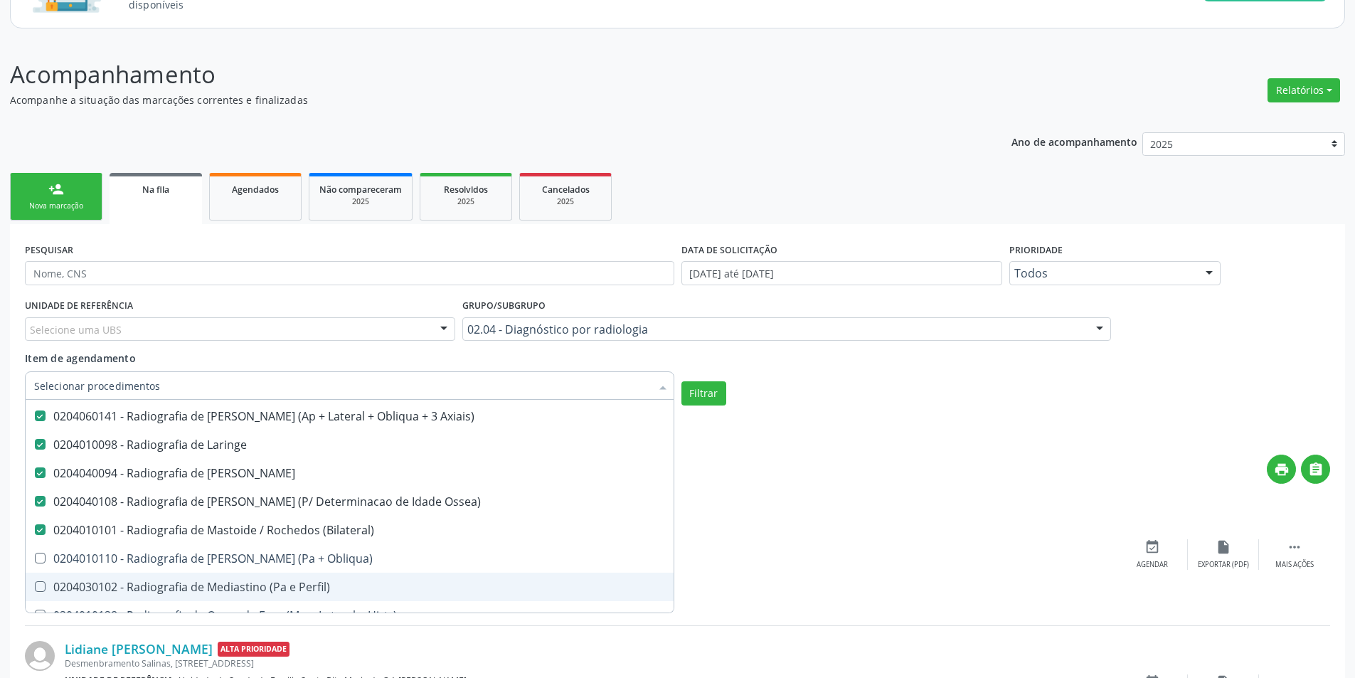
click at [429, 573] on span "0204030102 - Radiografia de Mediastino (Pa e Perfil)" at bounding box center [350, 587] width 648 height 28
checkbox Perfil\) "true"
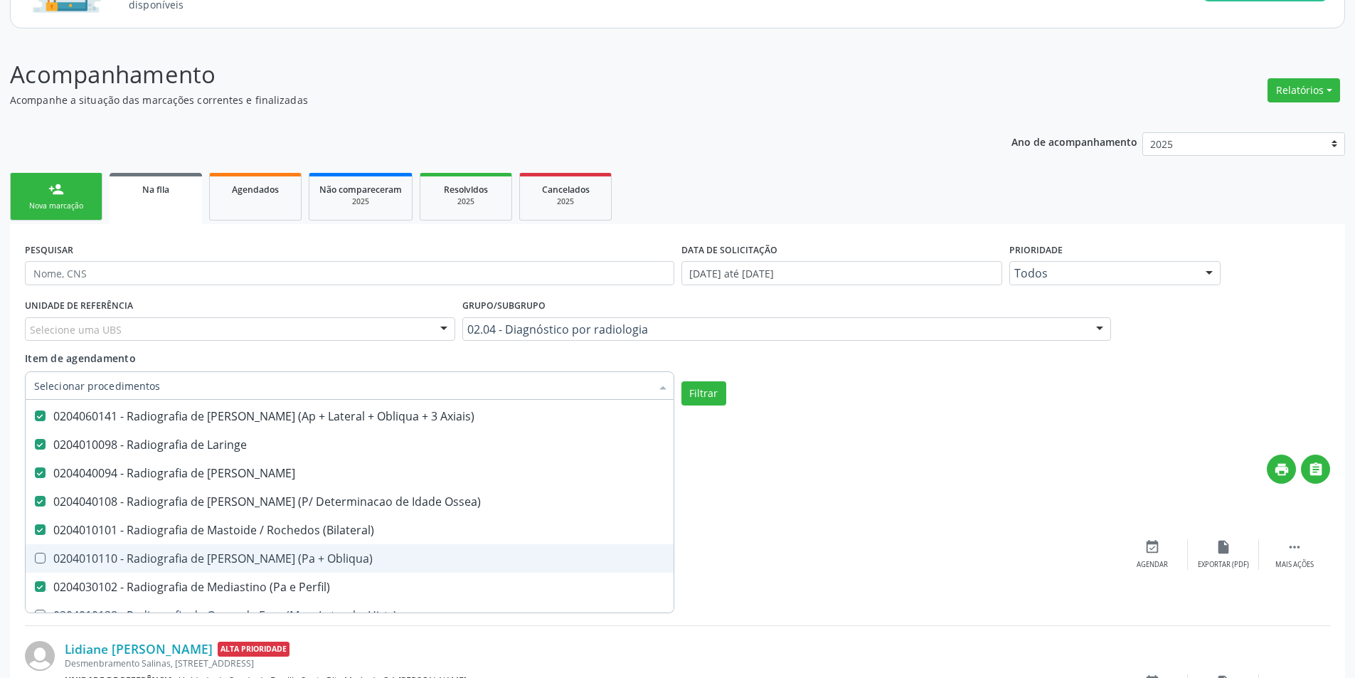
click at [417, 558] on div "0204010110 - Radiografia de [PERSON_NAME] (Pa + Obliqua)" at bounding box center [349, 558] width 631 height 11
checkbox Obliqua\) "true"
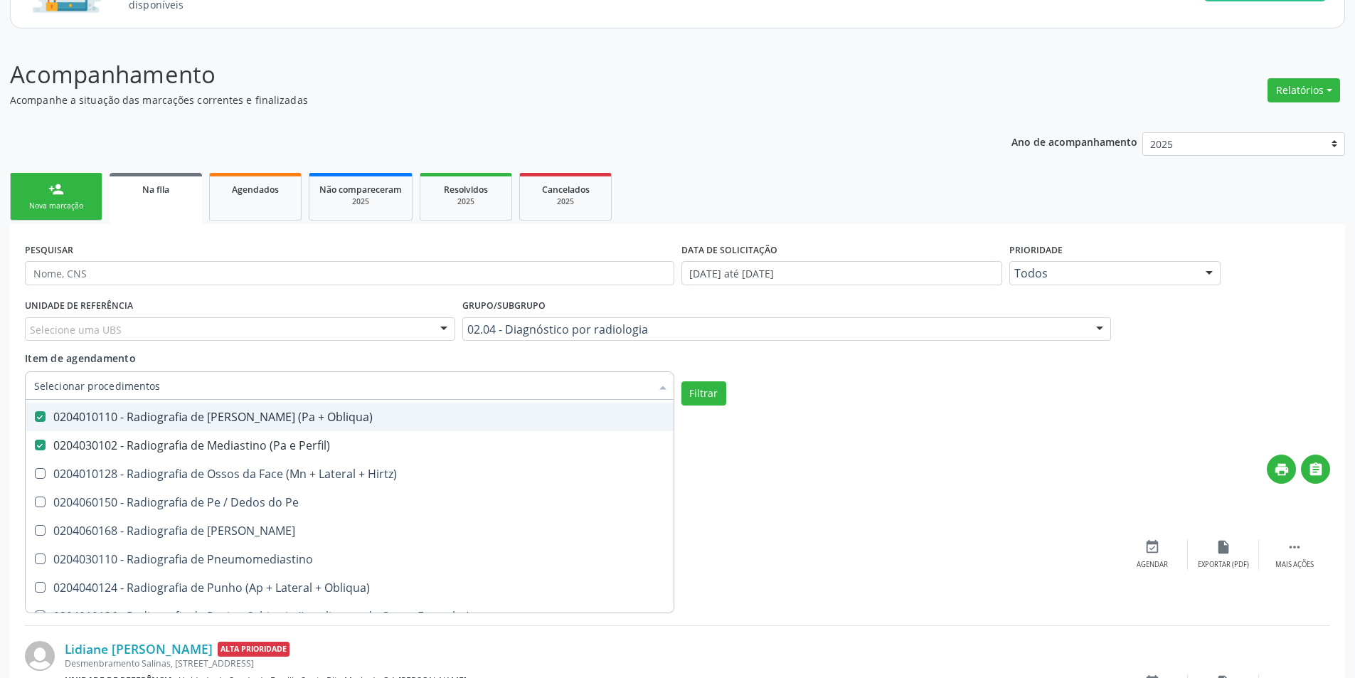
scroll to position [2277, 0]
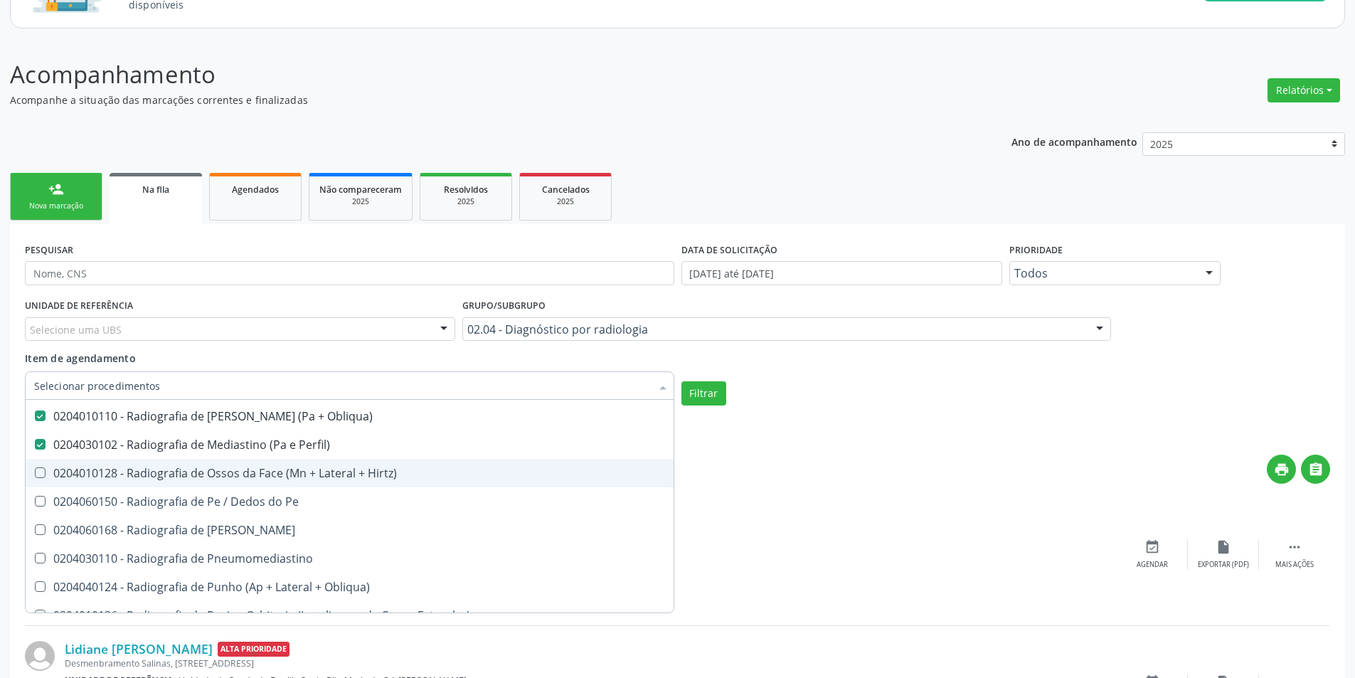
click at [364, 469] on div "0204010128 - Radiografia de Ossos da Face (Mn + Lateral + Hirtz)" at bounding box center [349, 472] width 631 height 11
checkbox Hirtz\) "true"
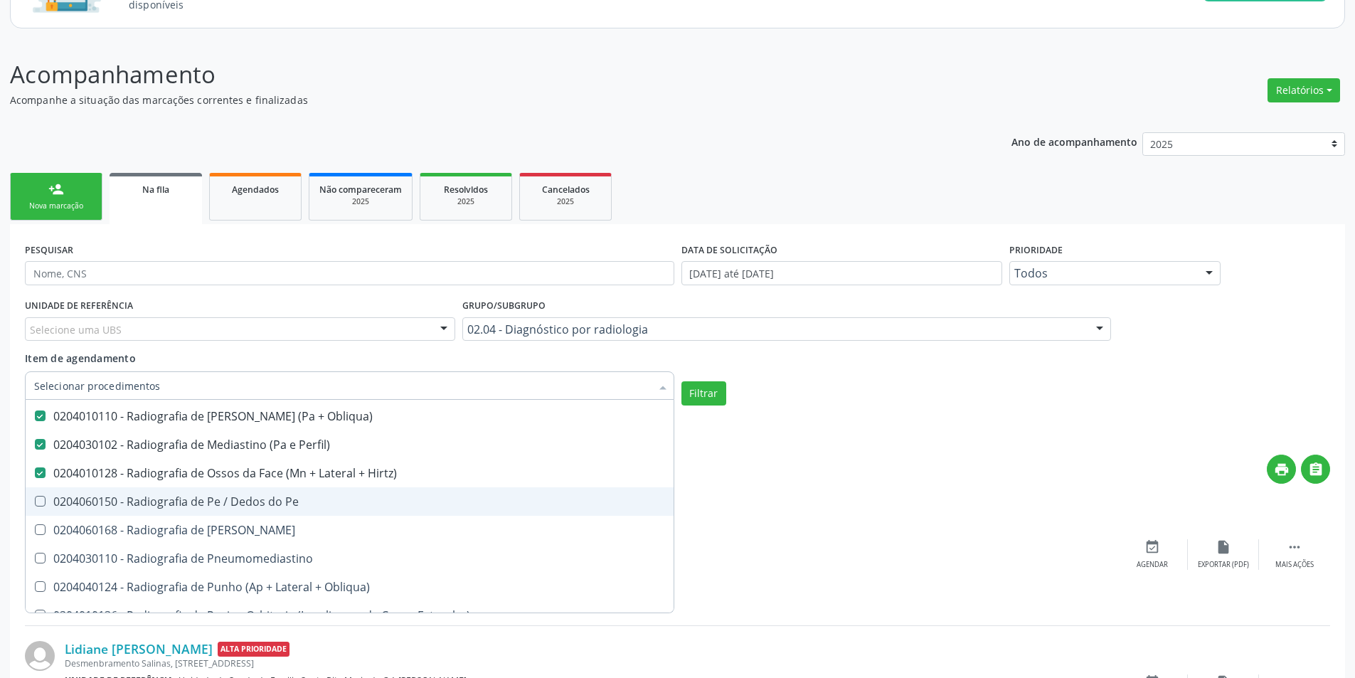
click at [354, 507] on div "0204060150 - Radiografia de Pe / Dedos do Pe" at bounding box center [349, 501] width 631 height 11
checkbox Pe "true"
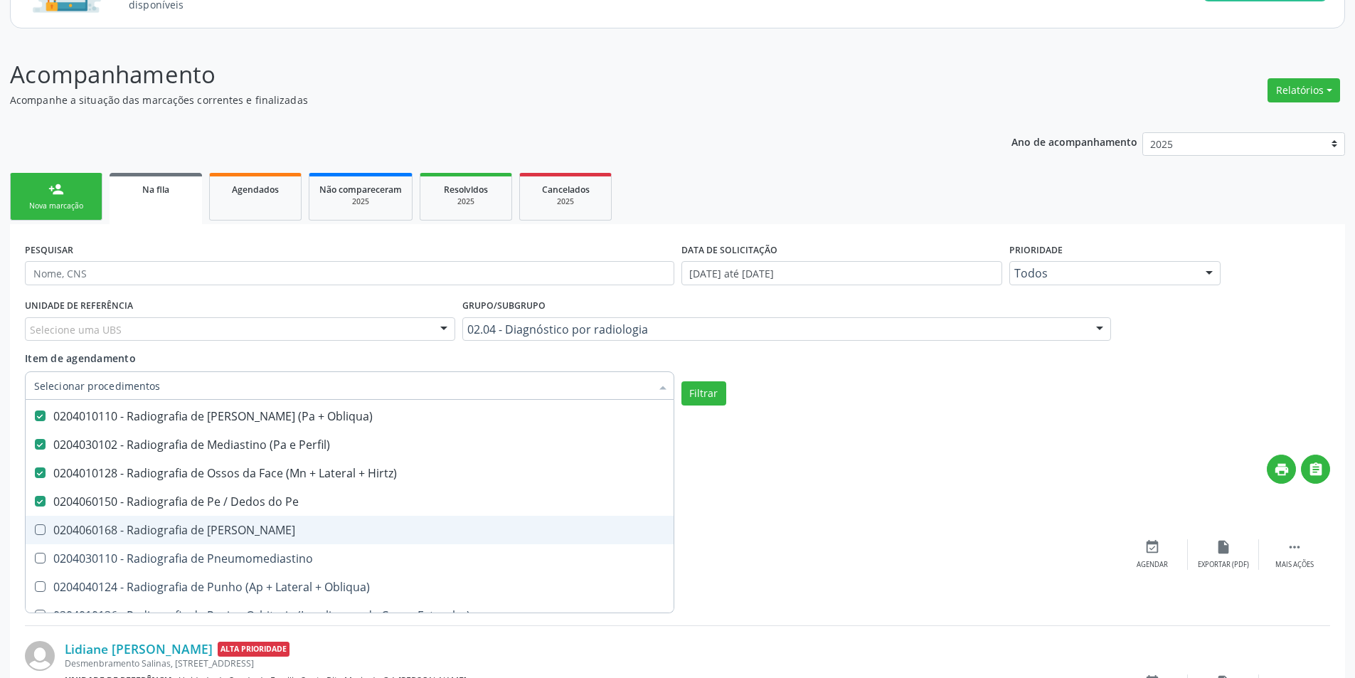
click at [339, 534] on div "0204060168 - Radiografia de [PERSON_NAME]" at bounding box center [349, 529] width 631 height 11
checkbox Perna "true"
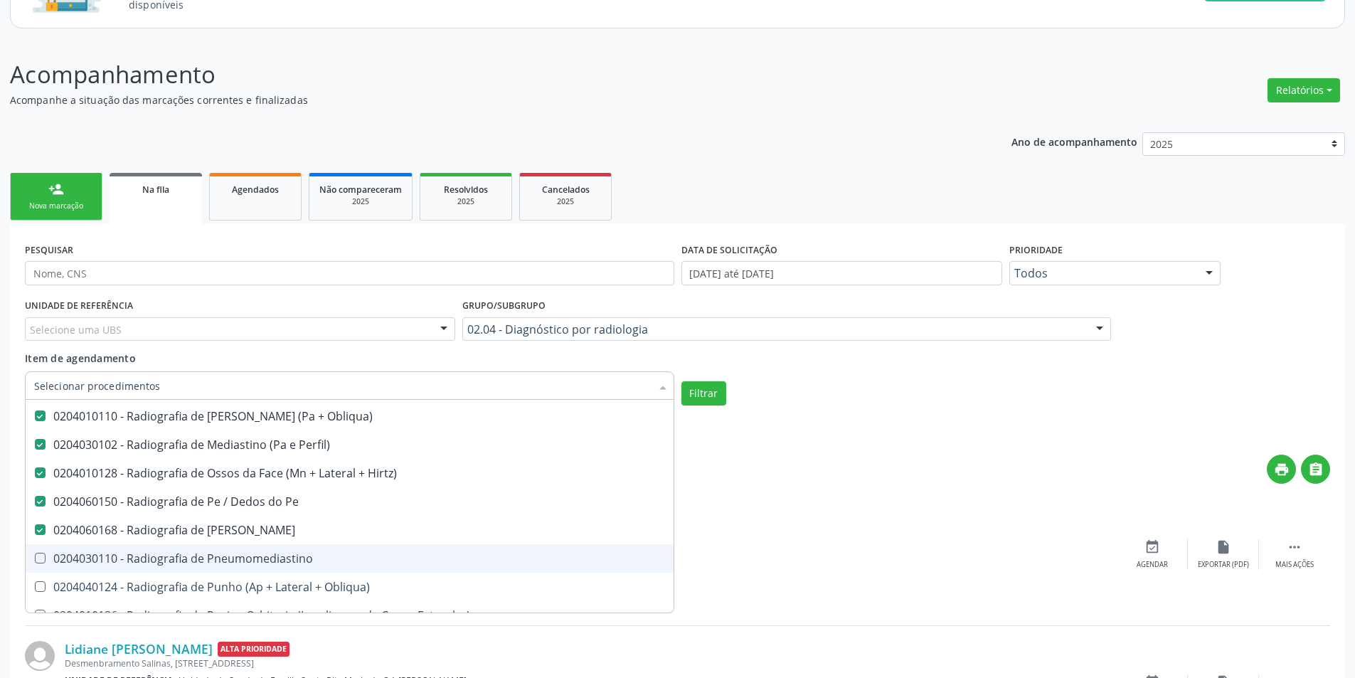
drag, startPoint x: 353, startPoint y: 561, endPoint x: 356, endPoint y: 576, distance: 15.2
click at [353, 562] on div "0204030110 - Radiografia de Pneumomediastino" at bounding box center [349, 558] width 631 height 11
checkbox Pneumomediastino "true"
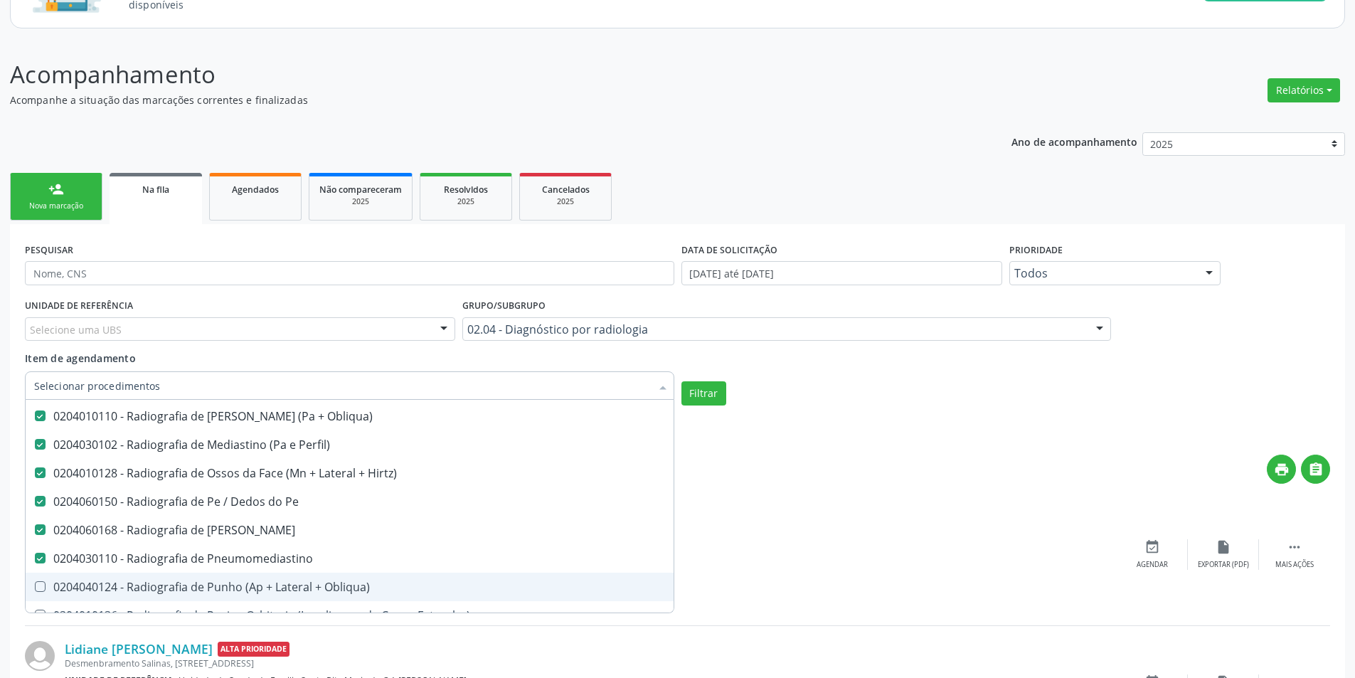
click at [360, 586] on div "0204040124 - Radiografia de Punho (Ap + Lateral + Obliqua)" at bounding box center [349, 586] width 631 height 11
checkbox Obliqua\) "true"
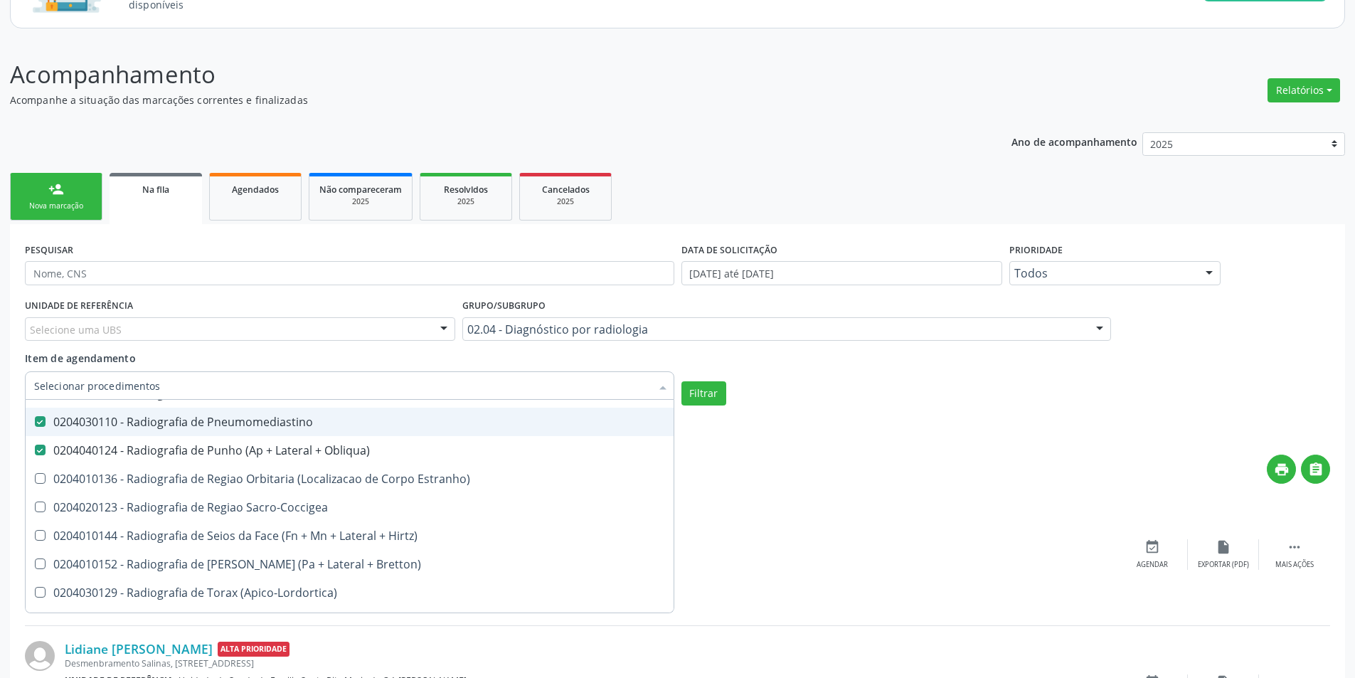
scroll to position [2419, 0]
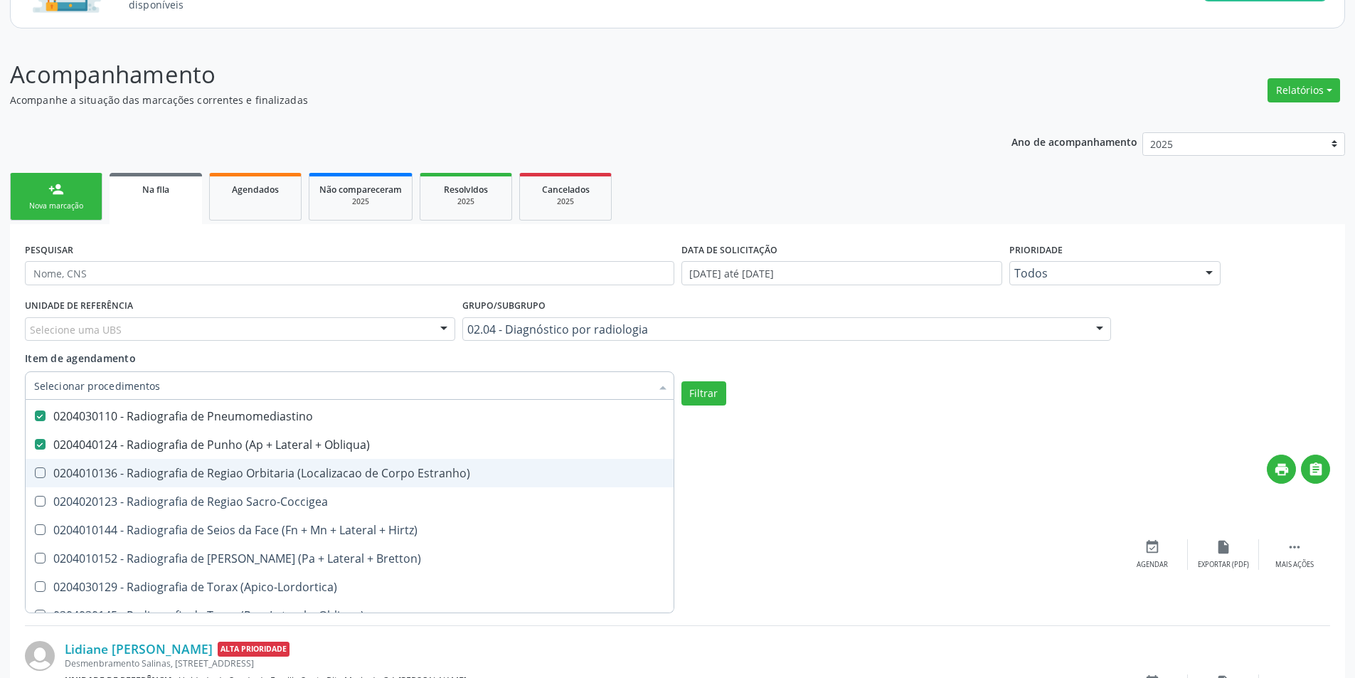
click at [344, 471] on div "0204010136 - Radiografia de Regiao Orbitaria (Localizacao de Corpo Estranho)" at bounding box center [349, 472] width 631 height 11
checkbox Estranho\) "true"
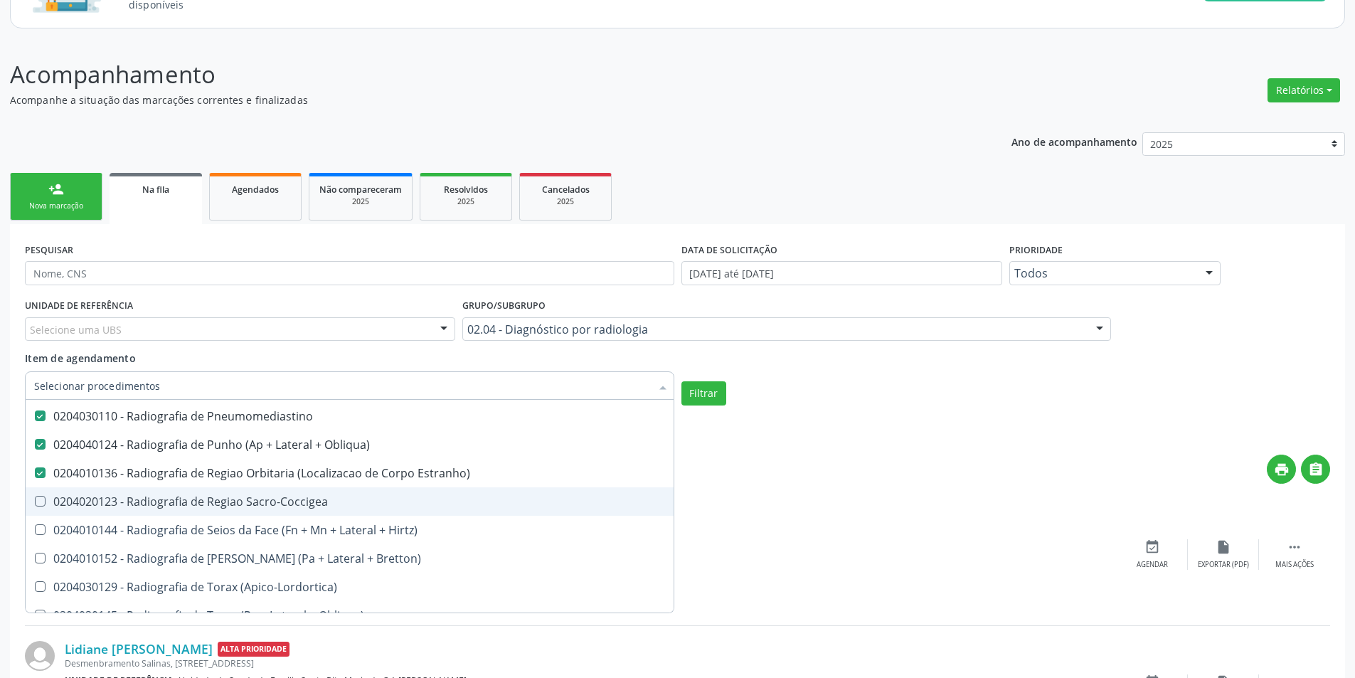
click at [358, 503] on div "0204020123 - Radiografia de Regiao Sacro-Coccigea" at bounding box center [349, 501] width 631 height 11
checkbox Sacro-Coccigea "true"
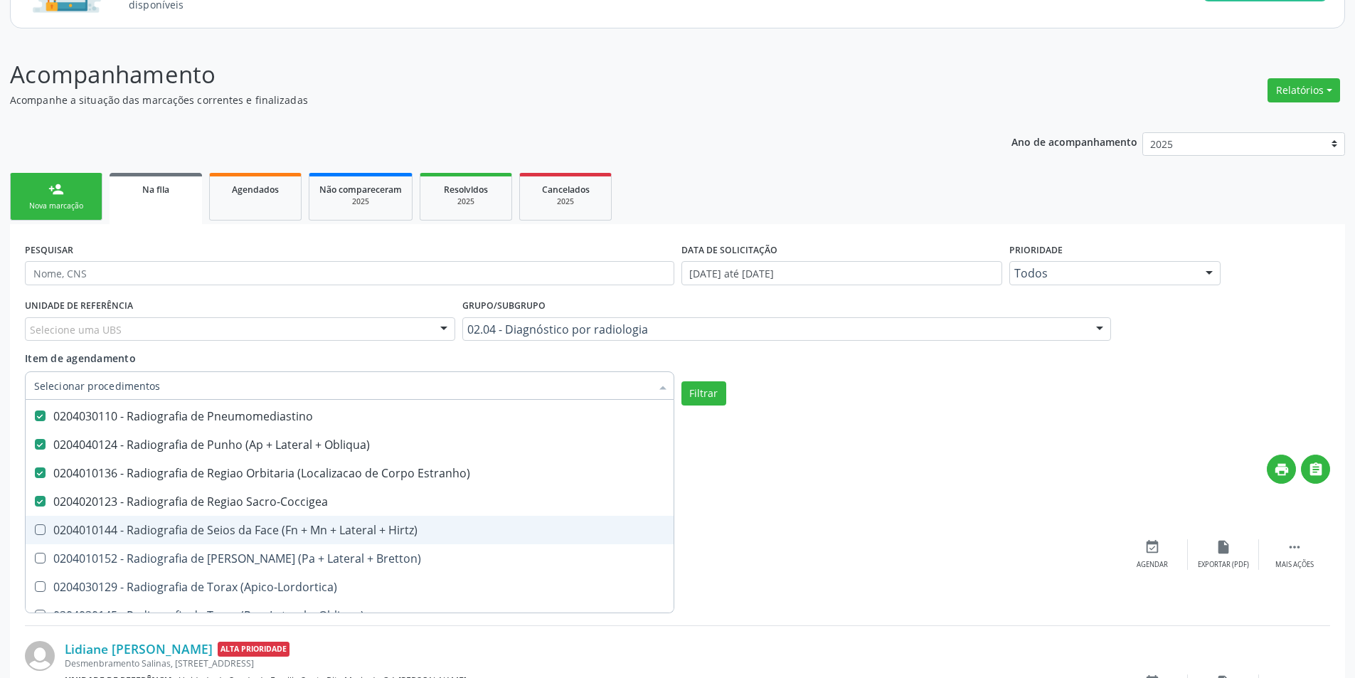
click at [361, 533] on div "0204010144 - Radiografia de Seios da Face (Fn + Mn + Lateral + Hirtz)" at bounding box center [349, 529] width 631 height 11
checkbox Hirtz\) "true"
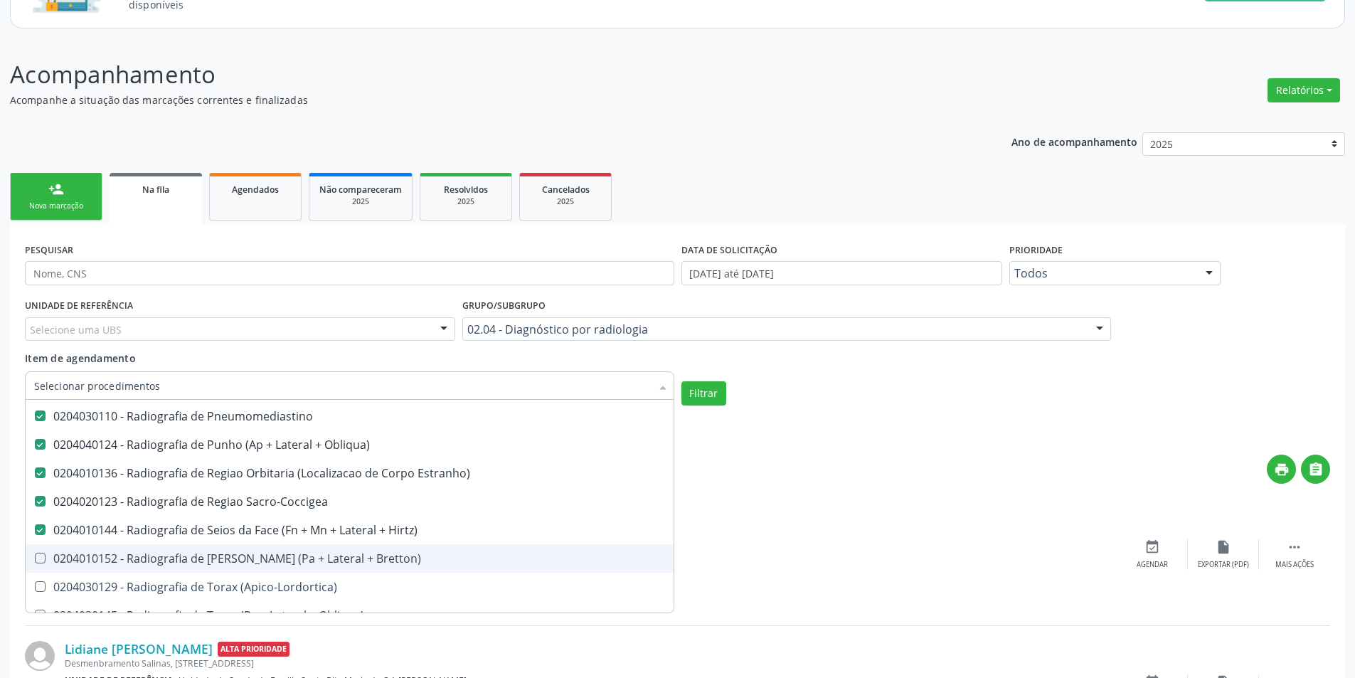
drag, startPoint x: 361, startPoint y: 558, endPoint x: 355, endPoint y: 580, distance: 23.0
click at [361, 561] on div "0204010152 - Radiografia de [PERSON_NAME] (Pa + Lateral + Bretton)" at bounding box center [349, 558] width 631 height 11
checkbox Bretton\) "true"
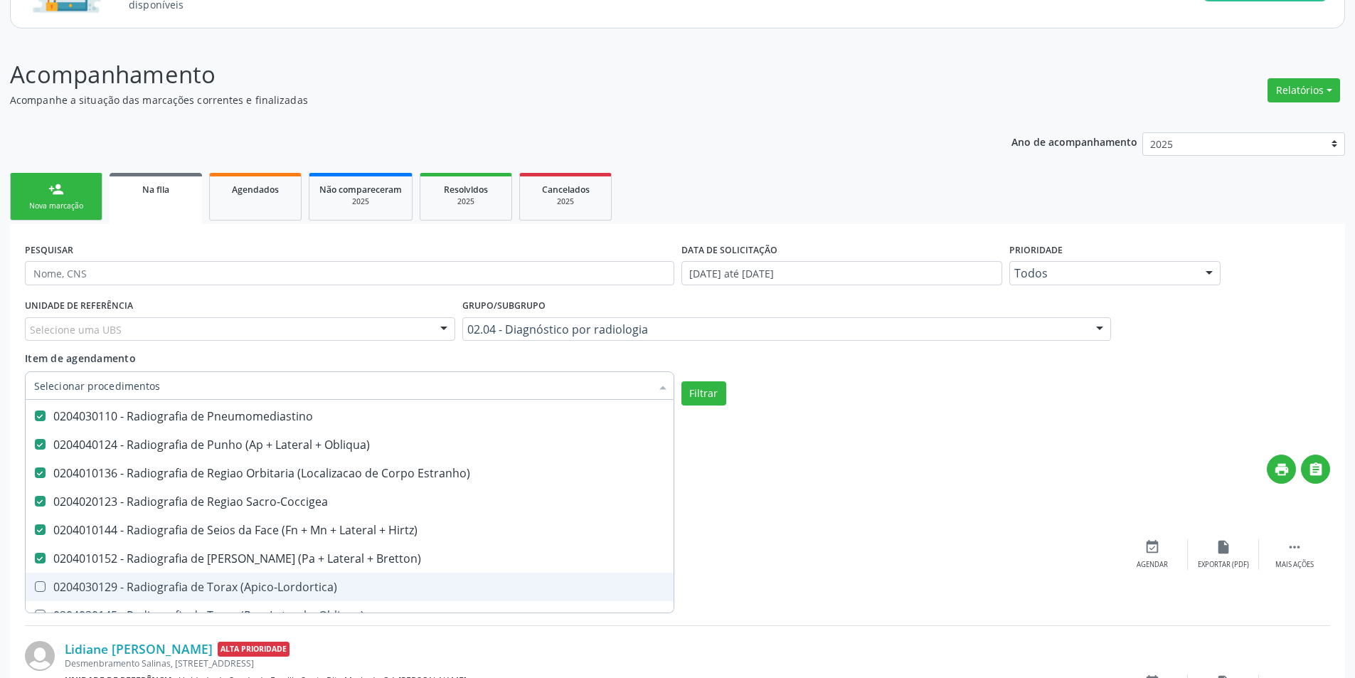
click at [355, 583] on div "0204030129 - Radiografia de Torax (Apico-Lordortica)" at bounding box center [349, 586] width 631 height 11
checkbox \(Apico-Lordortica\) "true"
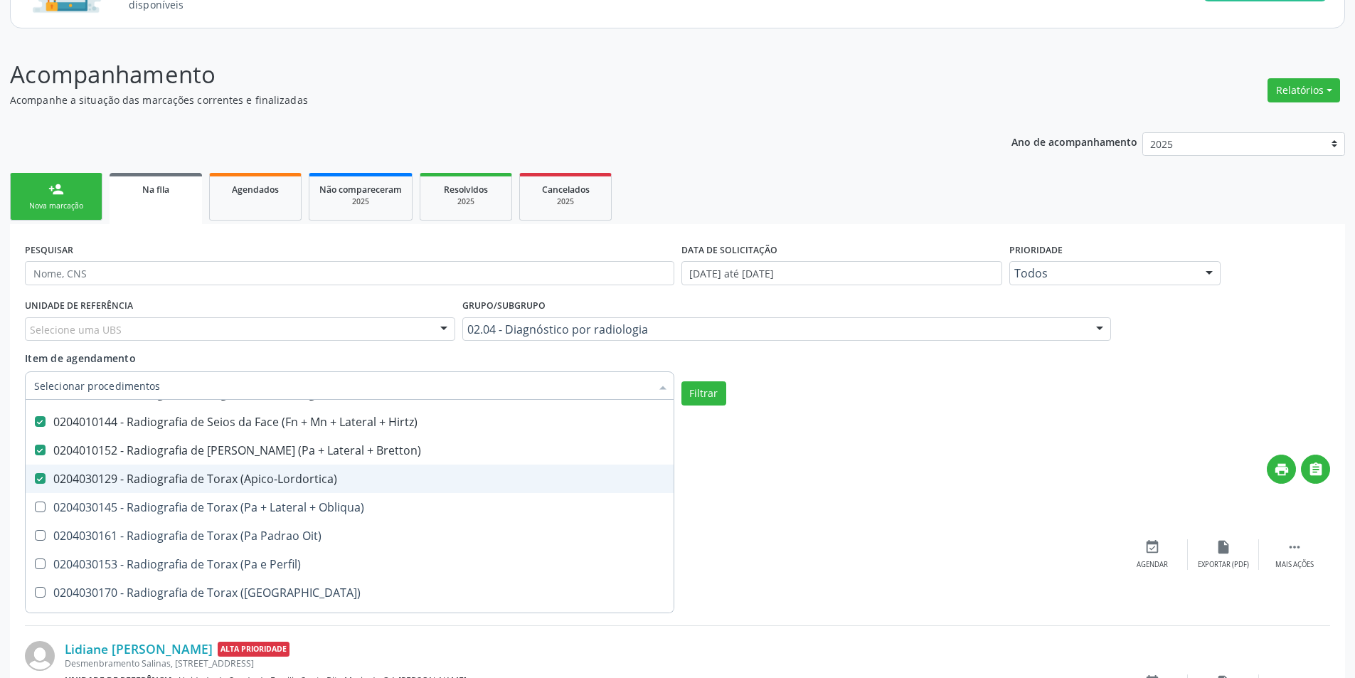
scroll to position [2561, 0]
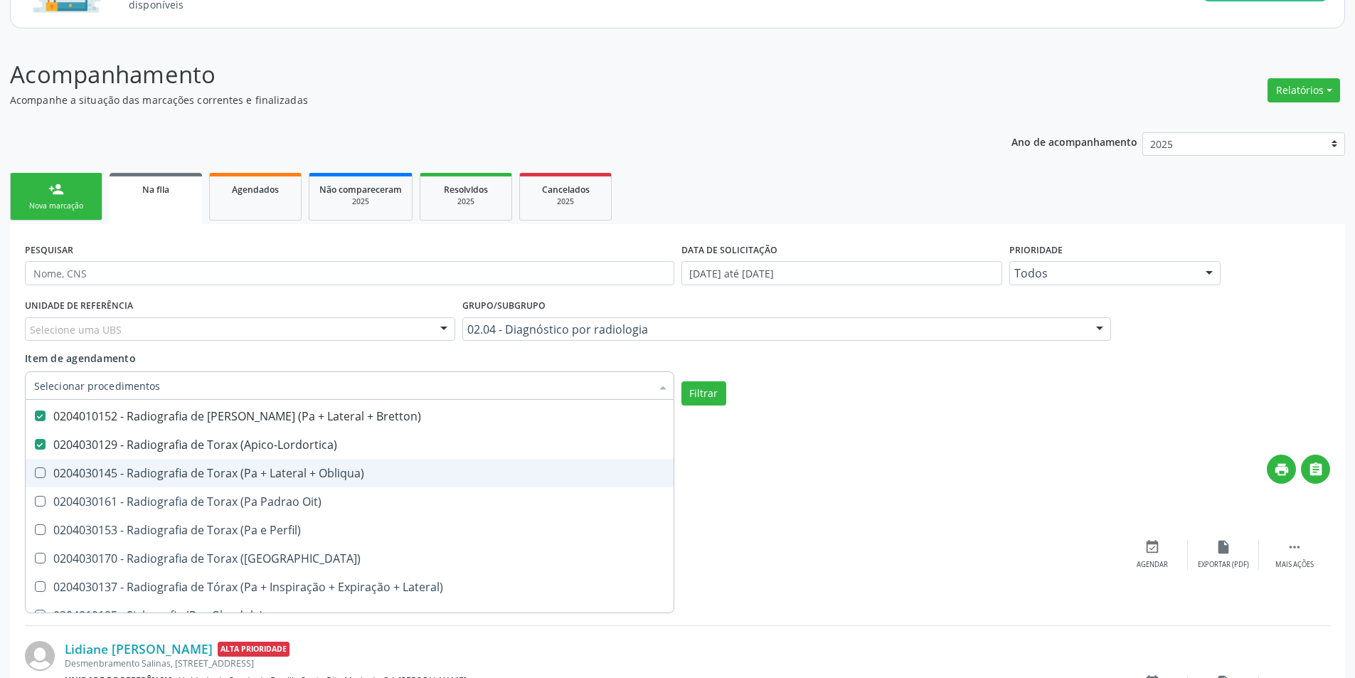
click at [332, 485] on span "0204030145 - Radiografia de Torax (Pa + Lateral + Obliqua)" at bounding box center [350, 473] width 648 height 28
checkbox Obliqua\) "true"
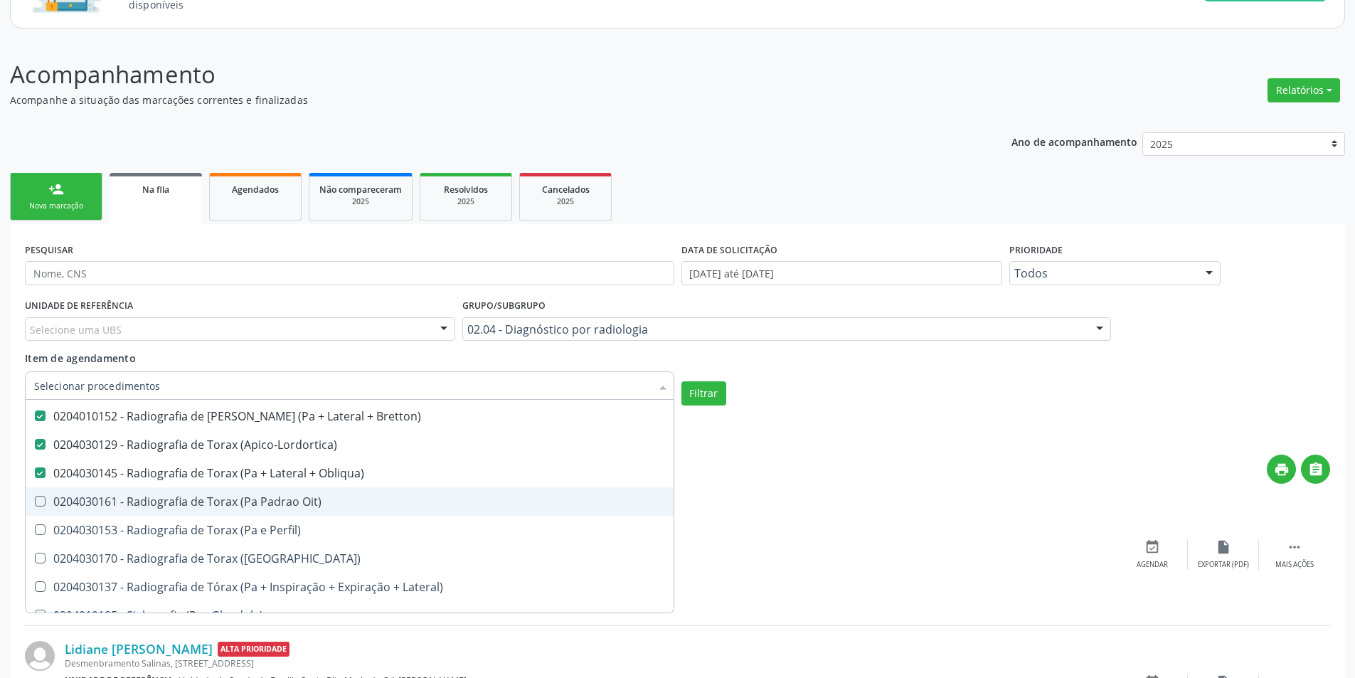
click at [333, 511] on span "0204030161 - Radiografia de Torax (Pa Padrao Oit)" at bounding box center [350, 501] width 648 height 28
checkbox Oit\) "true"
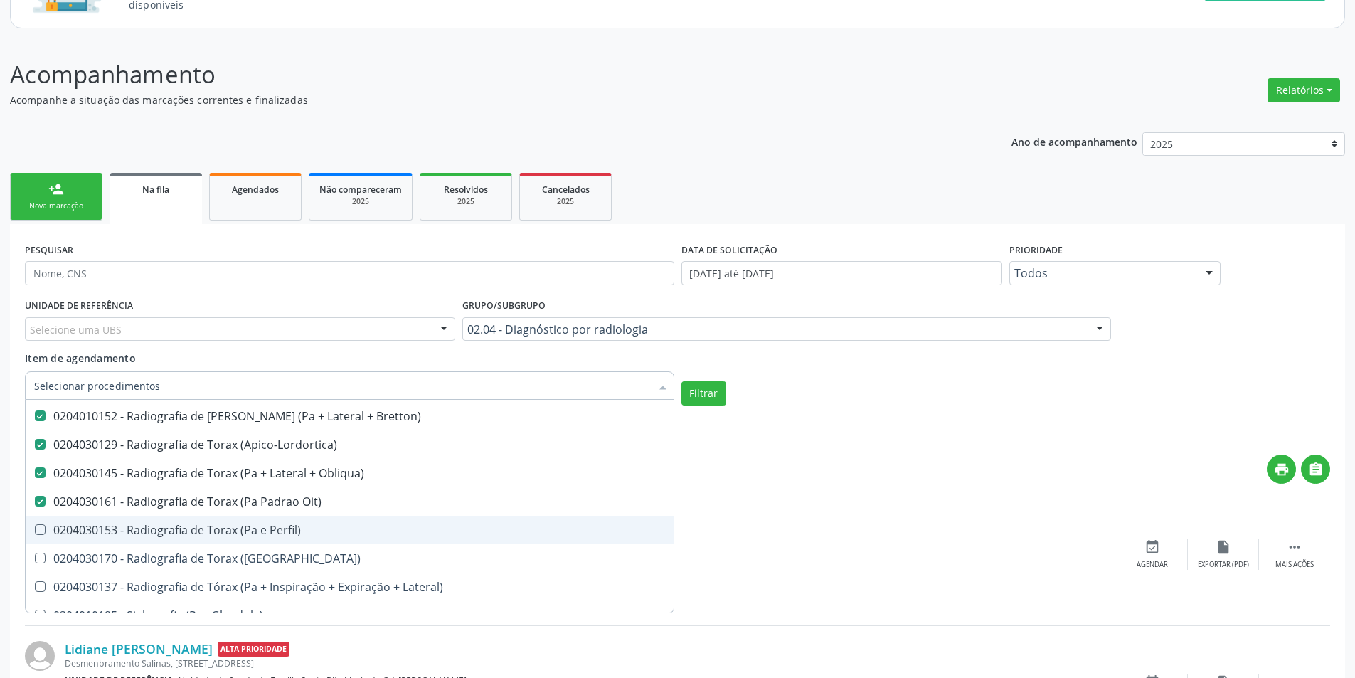
drag, startPoint x: 320, startPoint y: 523, endPoint x: 322, endPoint y: 546, distance: 23.5
click at [320, 524] on span "0204030153 - Radiografia de Torax (Pa e Perfil)" at bounding box center [350, 530] width 648 height 28
checkbox Perfil\) "true"
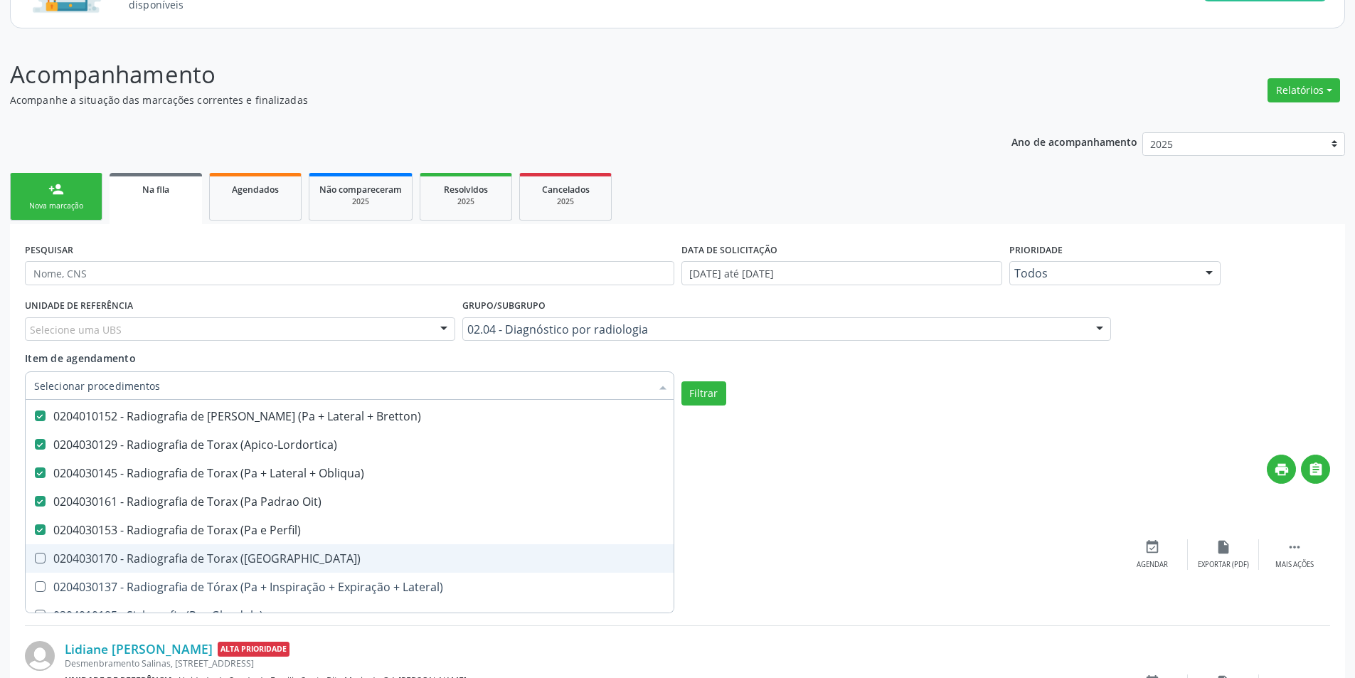
click at [319, 550] on span "0204030170 - Radiografia de Torax ([GEOGRAPHIC_DATA])" at bounding box center [350, 558] width 648 height 28
checkbox \(Pa\) "true"
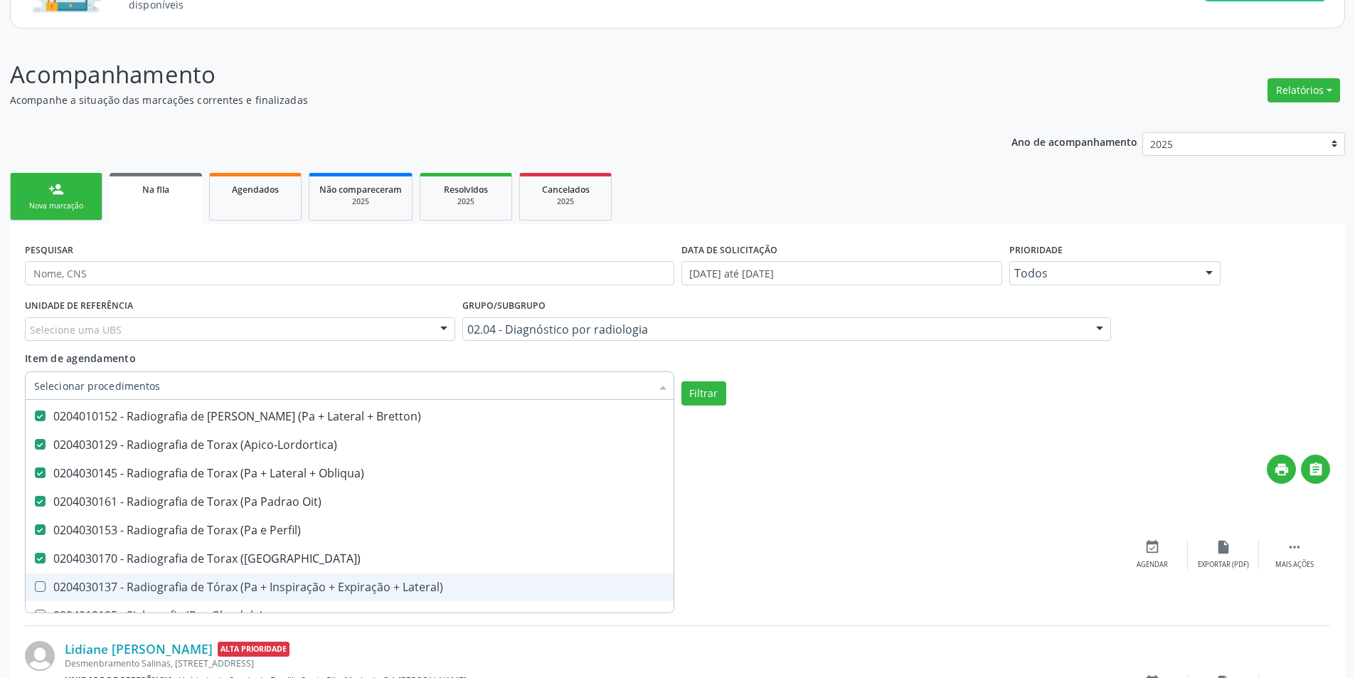
click at [332, 578] on span "0204030137 - Radiografia de Tórax (Pa + Inspiração + Expiração + Lateral)" at bounding box center [350, 587] width 648 height 28
checkbox Lateral\) "true"
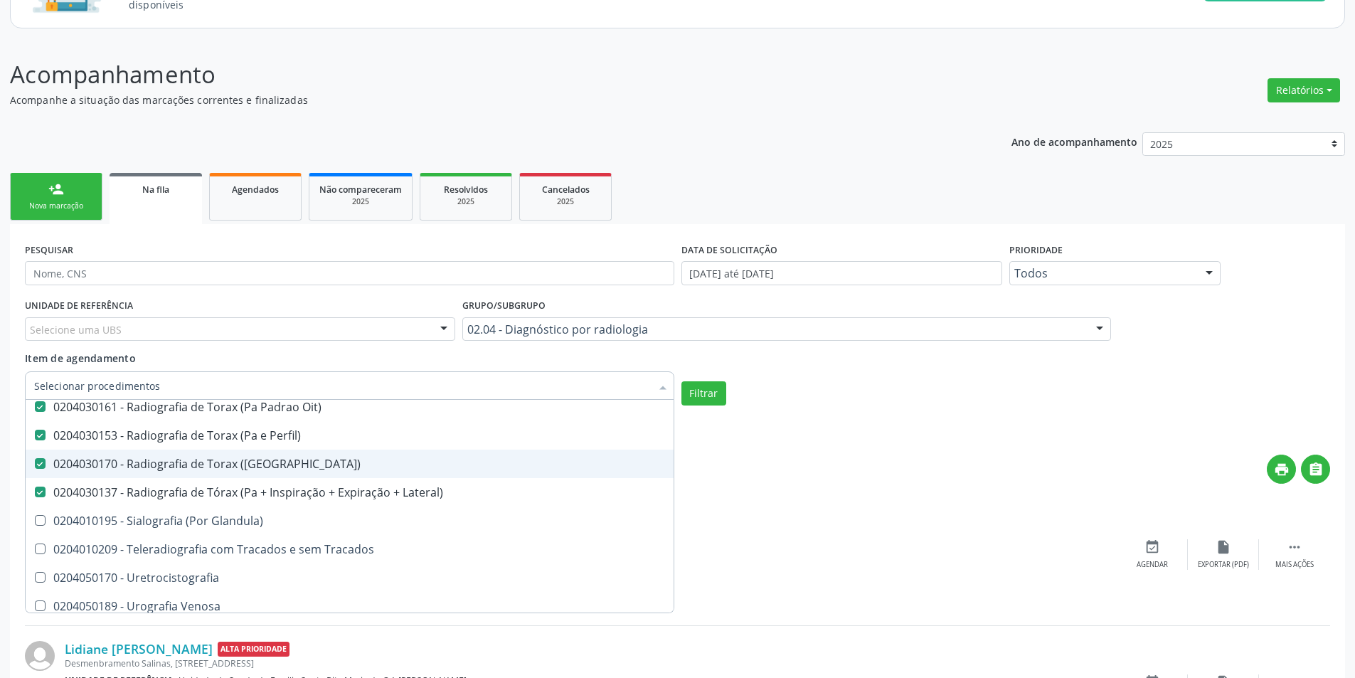
scroll to position [2664, 0]
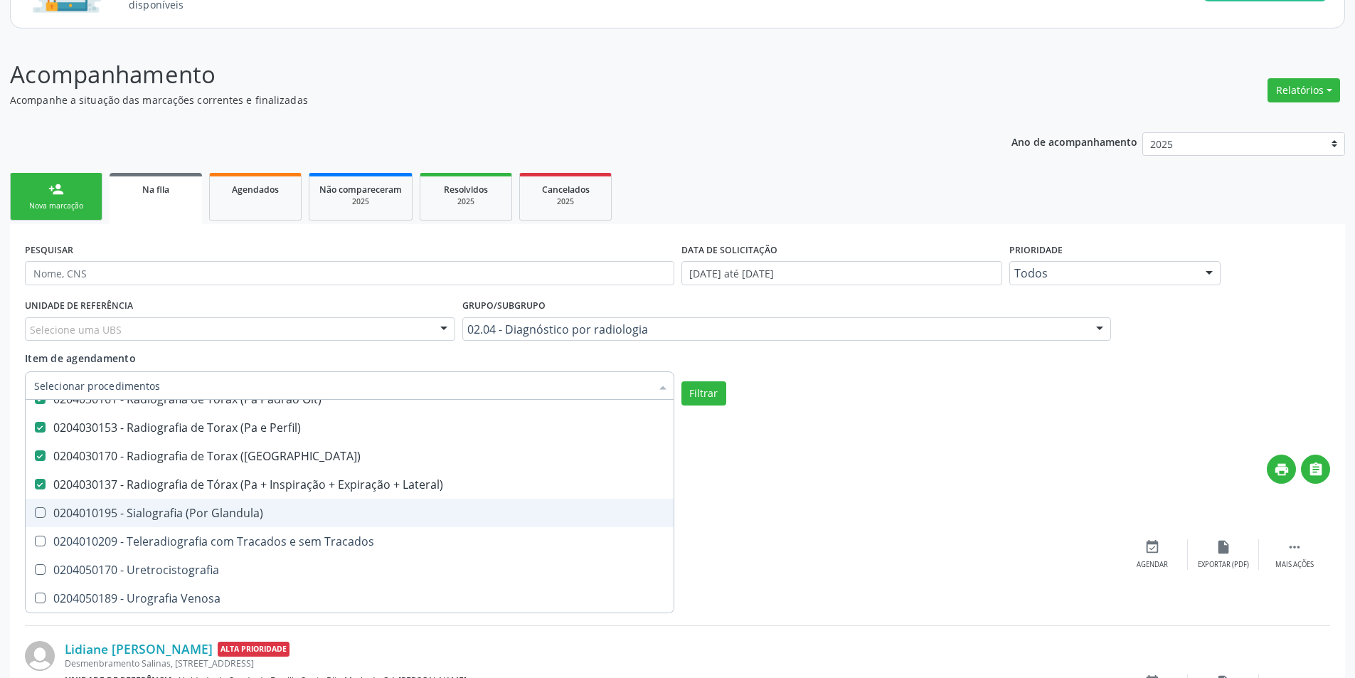
click at [330, 522] on span "0204010195 - Sialografia (Por Glandula)" at bounding box center [350, 513] width 648 height 28
checkbox Glandula\) "true"
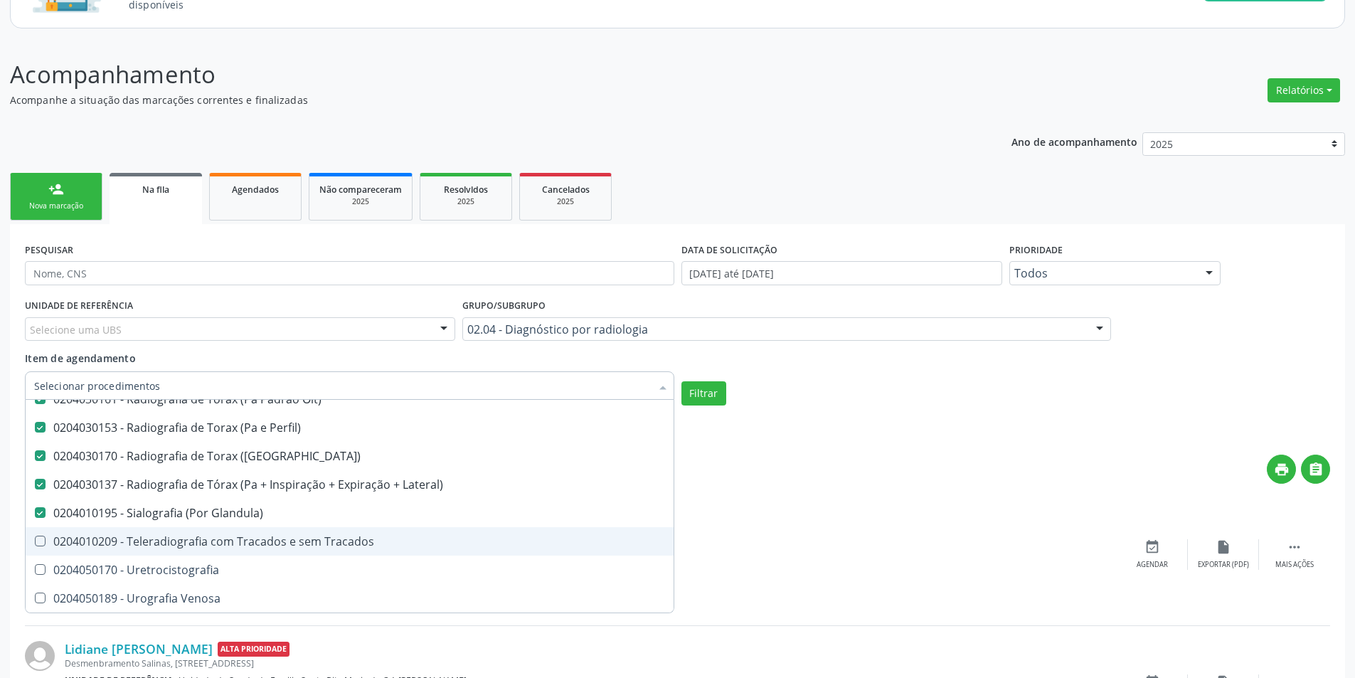
drag, startPoint x: 340, startPoint y: 551, endPoint x: 323, endPoint y: 581, distance: 34.4
click at [340, 552] on span "0204010209 - Teleradiografia com Tracados e sem Tracados" at bounding box center [350, 541] width 648 height 28
click at [339, 540] on div "0204010209 - Teleradiografia com Tracados e sem Tracados" at bounding box center [349, 541] width 631 height 11
checkbox Tracados "false"
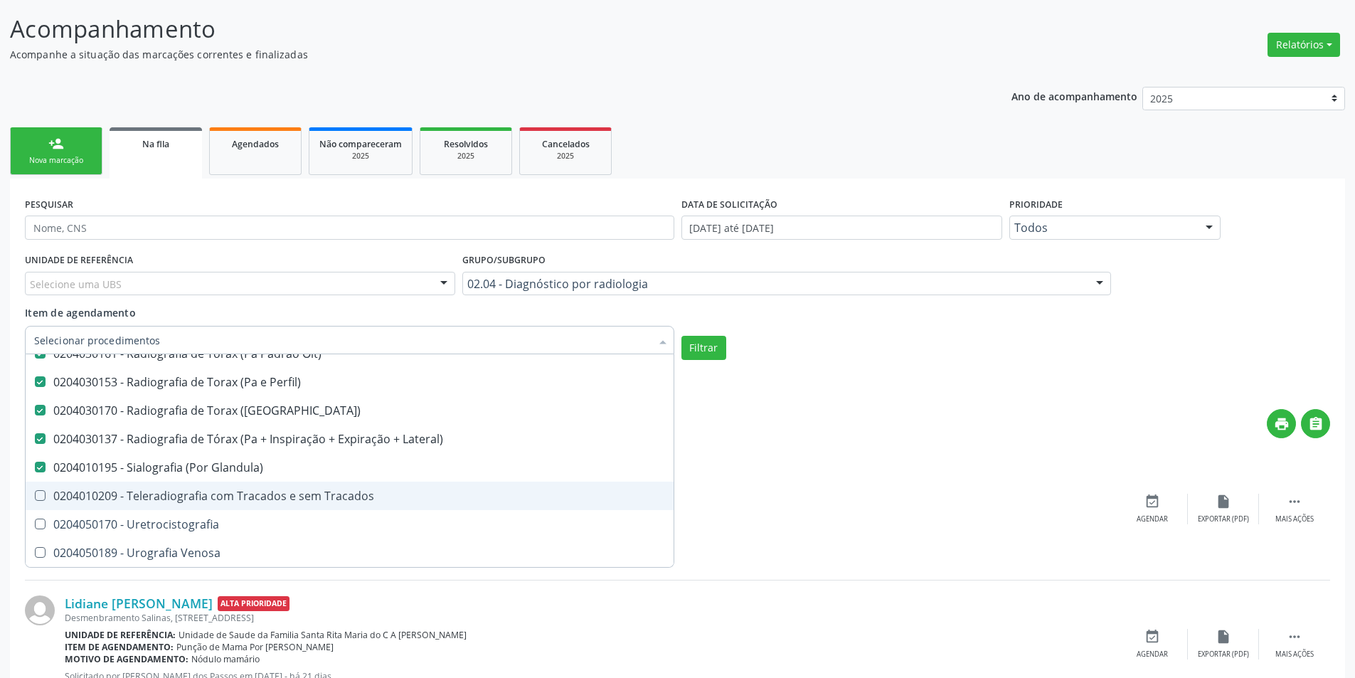
scroll to position [213, 0]
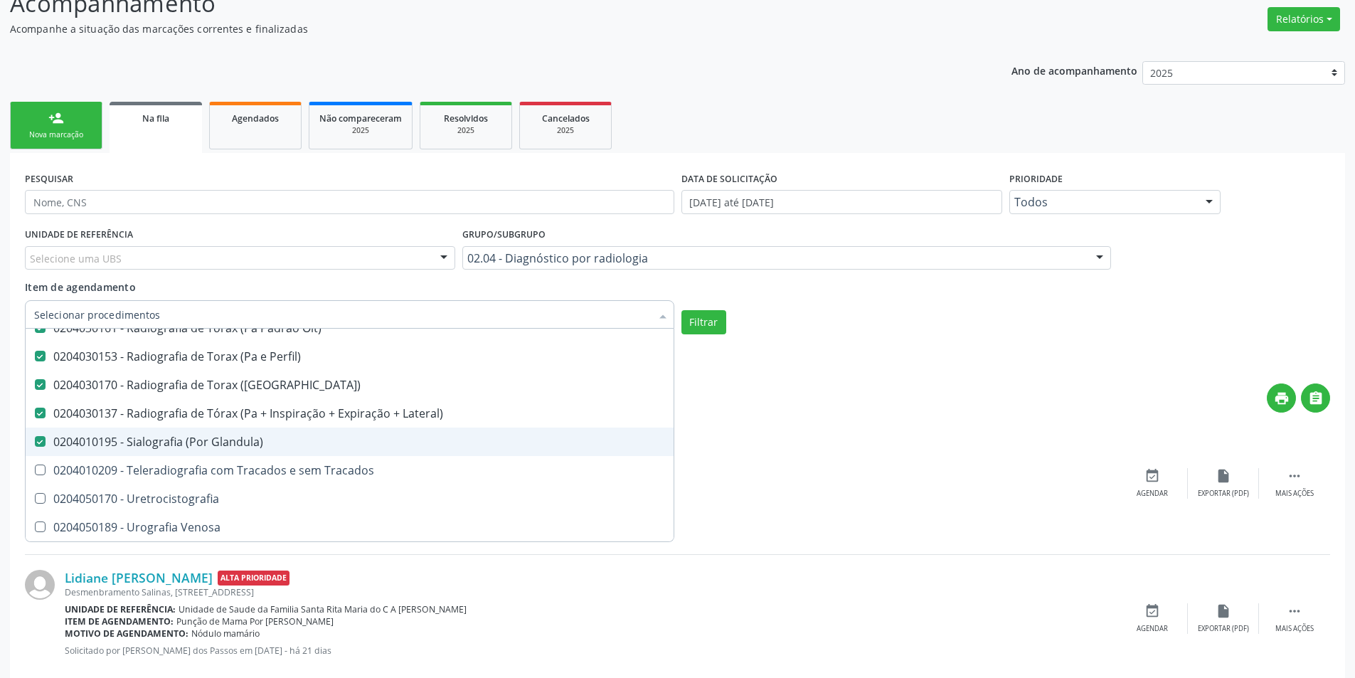
click at [356, 443] on div "0204010195 - Sialografia (Por Glandula)" at bounding box center [349, 441] width 631 height 11
checkbox Glandula\) "false"
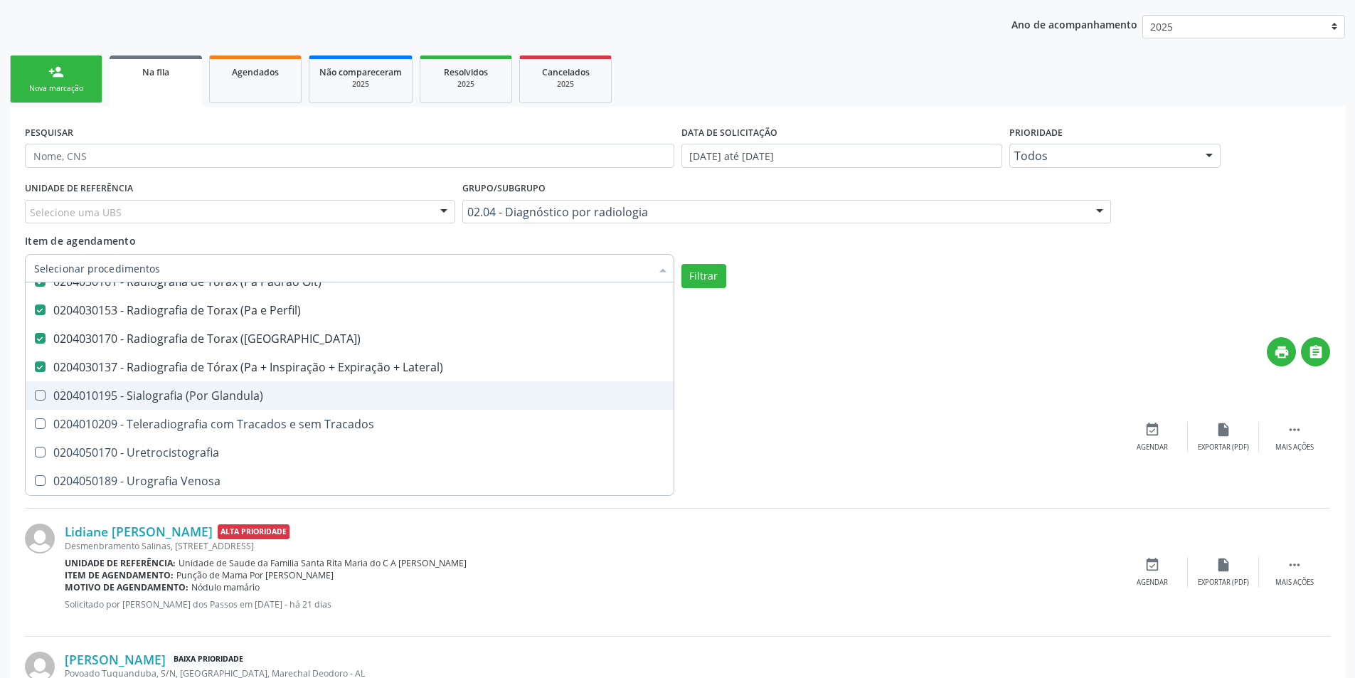
scroll to position [285, 0]
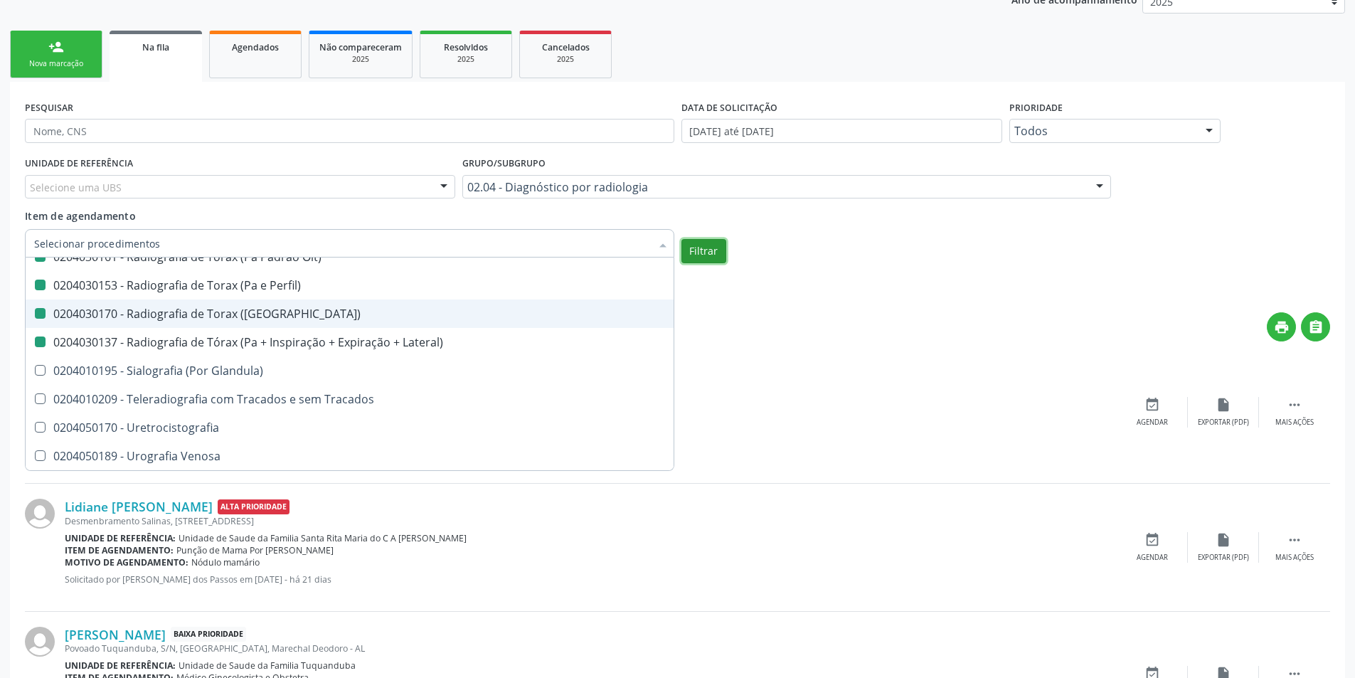
checkbox Unilateral "true"
checkbox Contraste "true"
checkbox Per-Operatoria "true"
checkbox Pos-Operatoria "true"
checkbox Dacriocistografia "true"
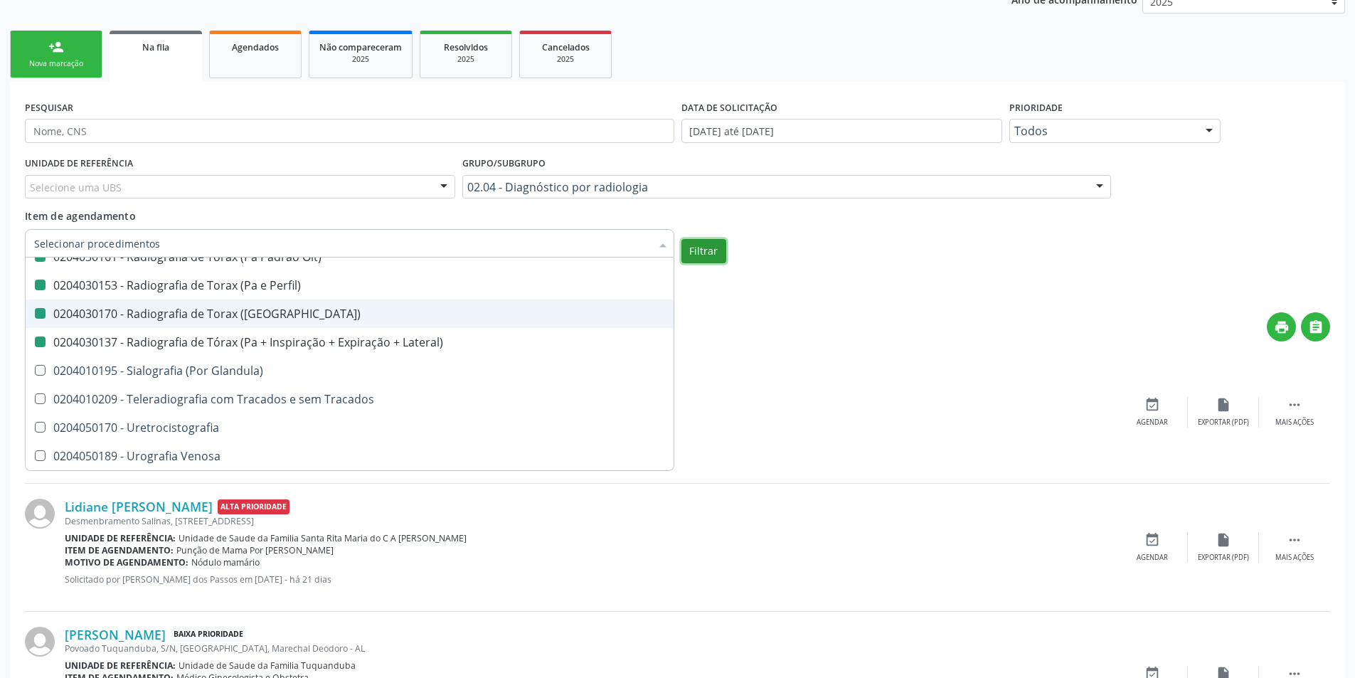
checkbox Femur\) "true"
checkbox Mama\) "true"
checkbox Hipotonica "true"
checkbox Escanometria "true"
checkbox Fistulografia "true"
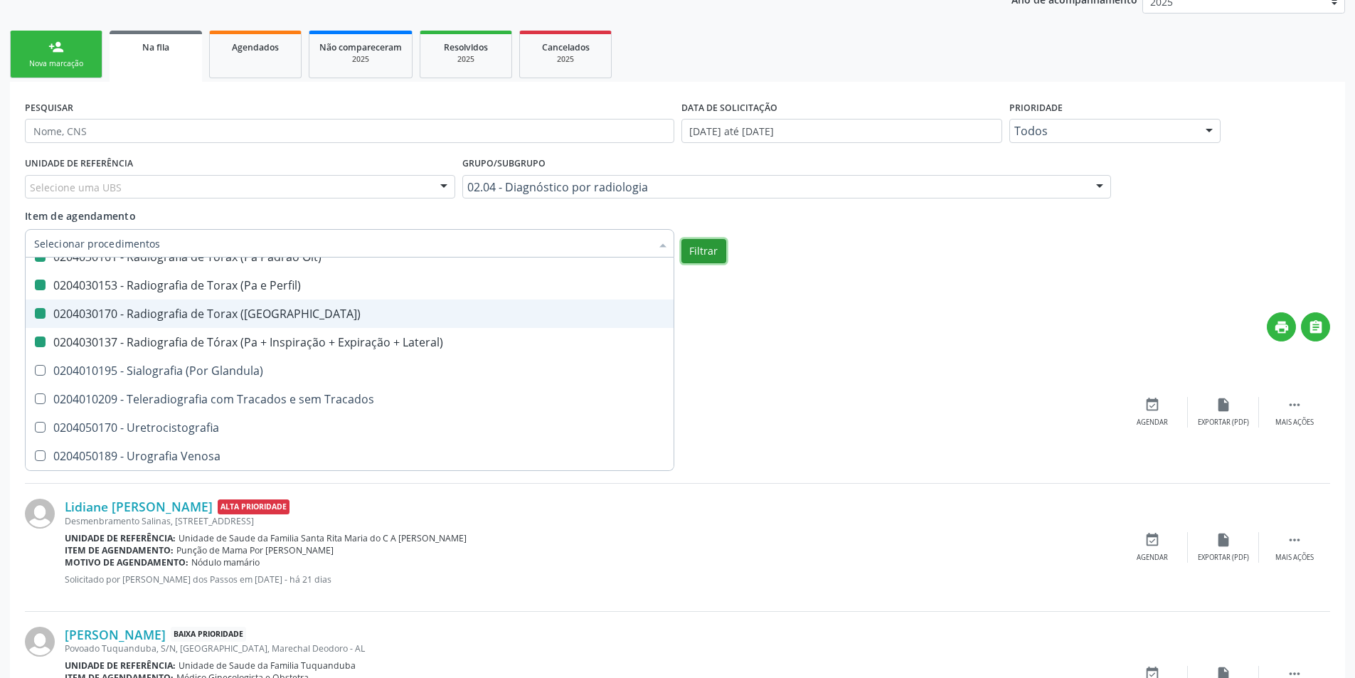
checkbox Histerossalpingografia "true"
checkbox Mamografia "true"
checkbox Rastreamento "true"
checkbox Mamografia "true"
checkbox Mielografia "true"
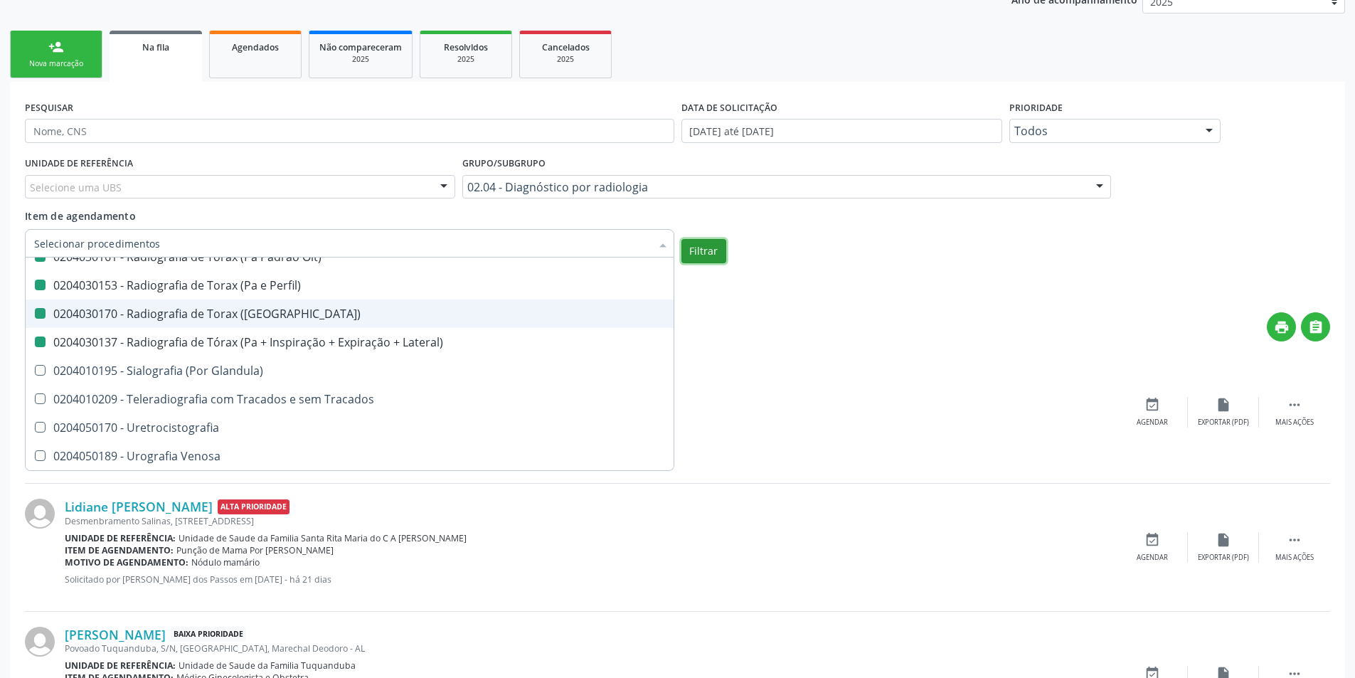
checkbox Percutanea "true"
checkbox Ascendente "true"
checkbox Vertebral "true"
checkbox Laringe "true"
checkbox Plano\) "true"
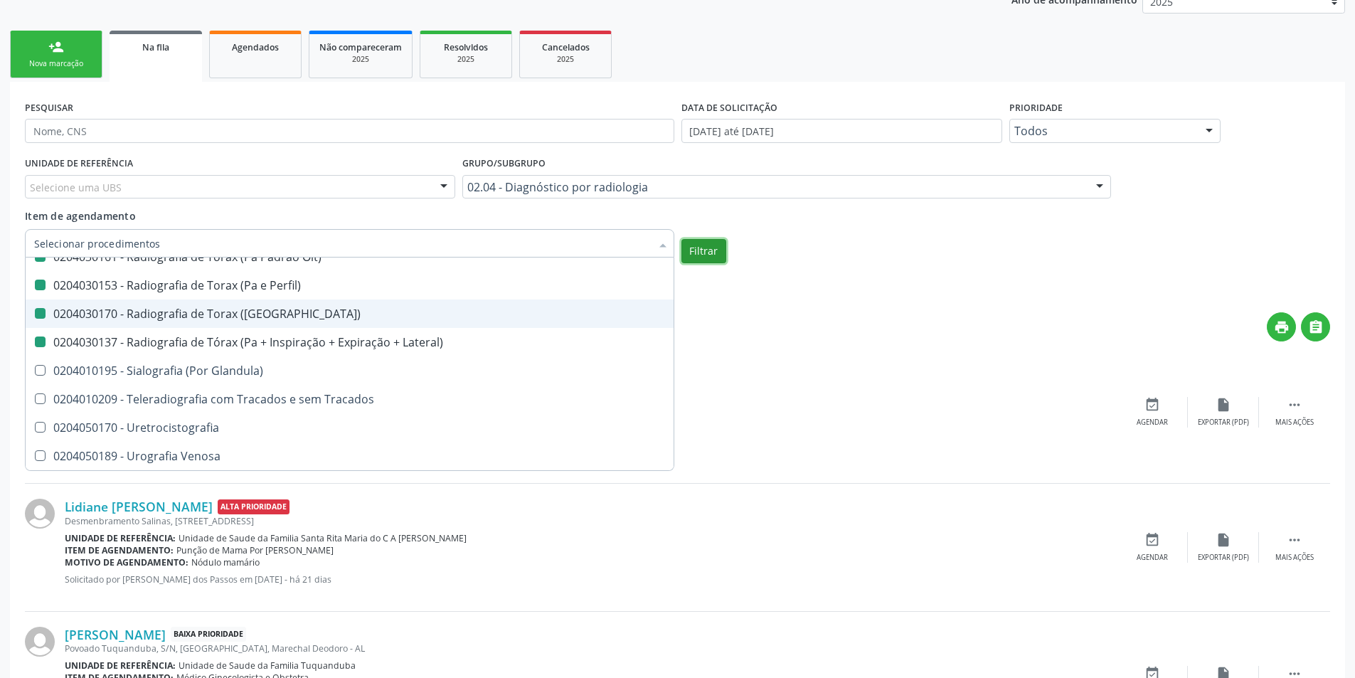
checkbox Planos "true"
checkbox Contraste "true"
checkbox Hirtz\) "true"
checkbox Wing\) "true"
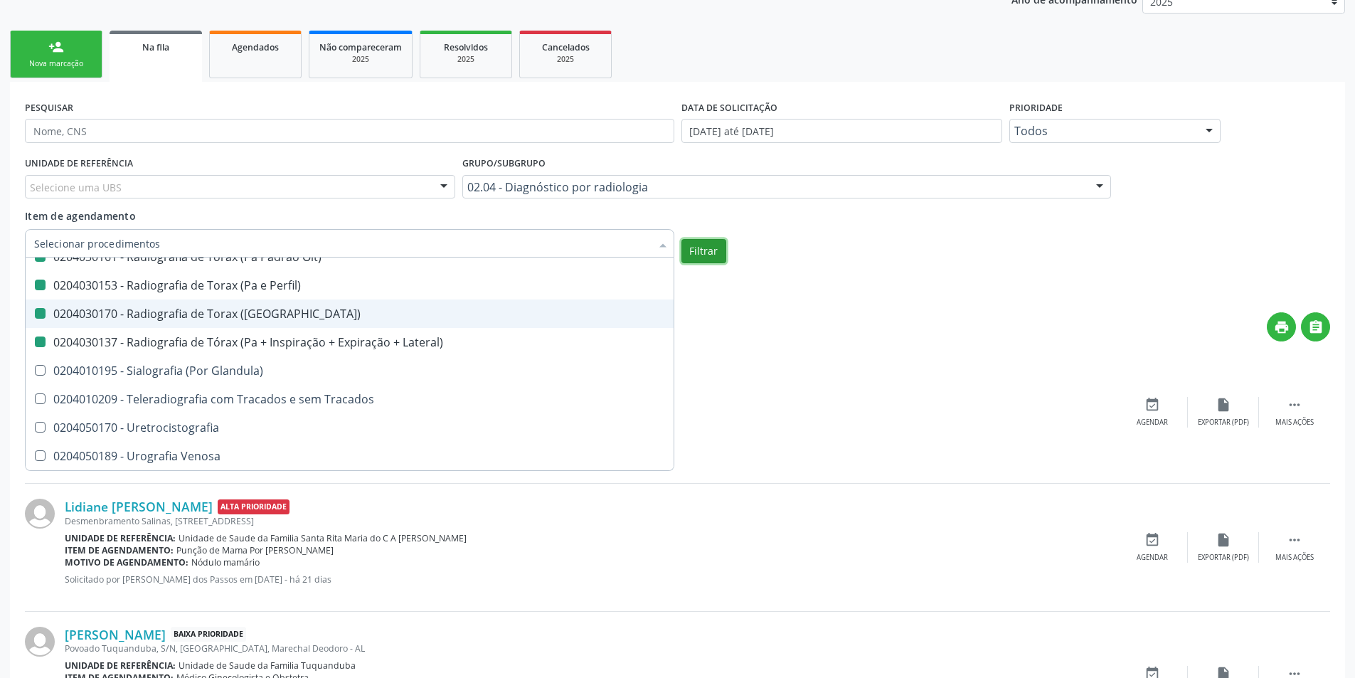
checkbox Oclusal "true"
checkbox \(Enteroclise\) "true"
checkbox Panoramica "true"
checkbox Escoliose\) "true"
checkbox Inferiores "true"
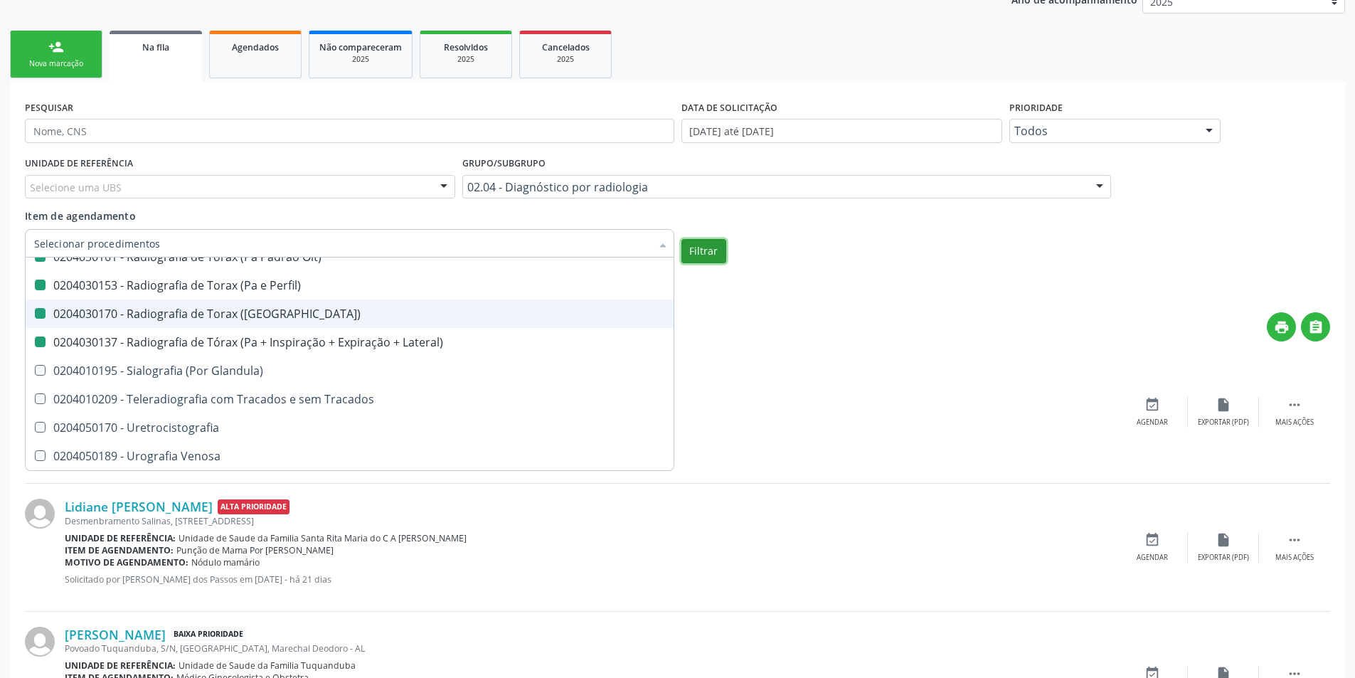
checkbox Periapical "true"
checkbox Antebraco "true"
checkbox Obliquas\) "true"
checkbox Acromio-Clavicular "true"
checkbox Coxa "false"
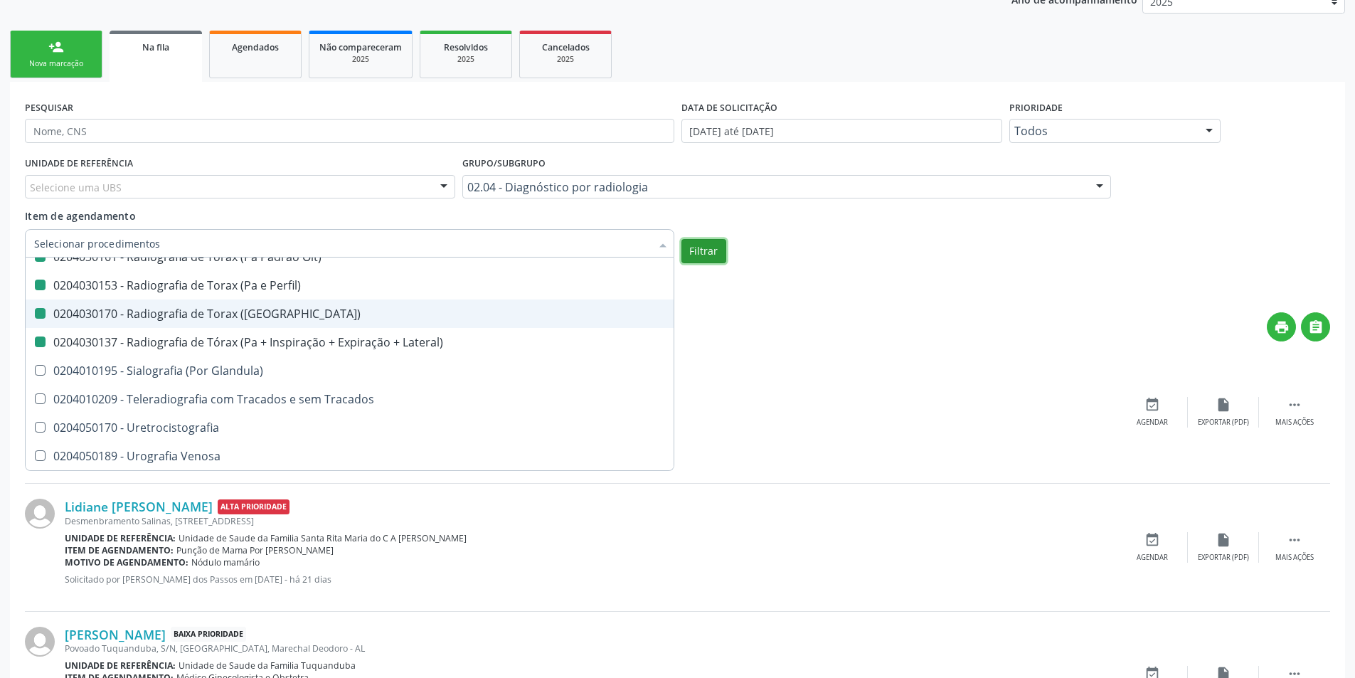
checkbox Hirtz\) "false"
checkbox Lateral\) "false"
checkbox Mao "false"
checkbox Posicoes\) "false"
checkbox Esofago "false"
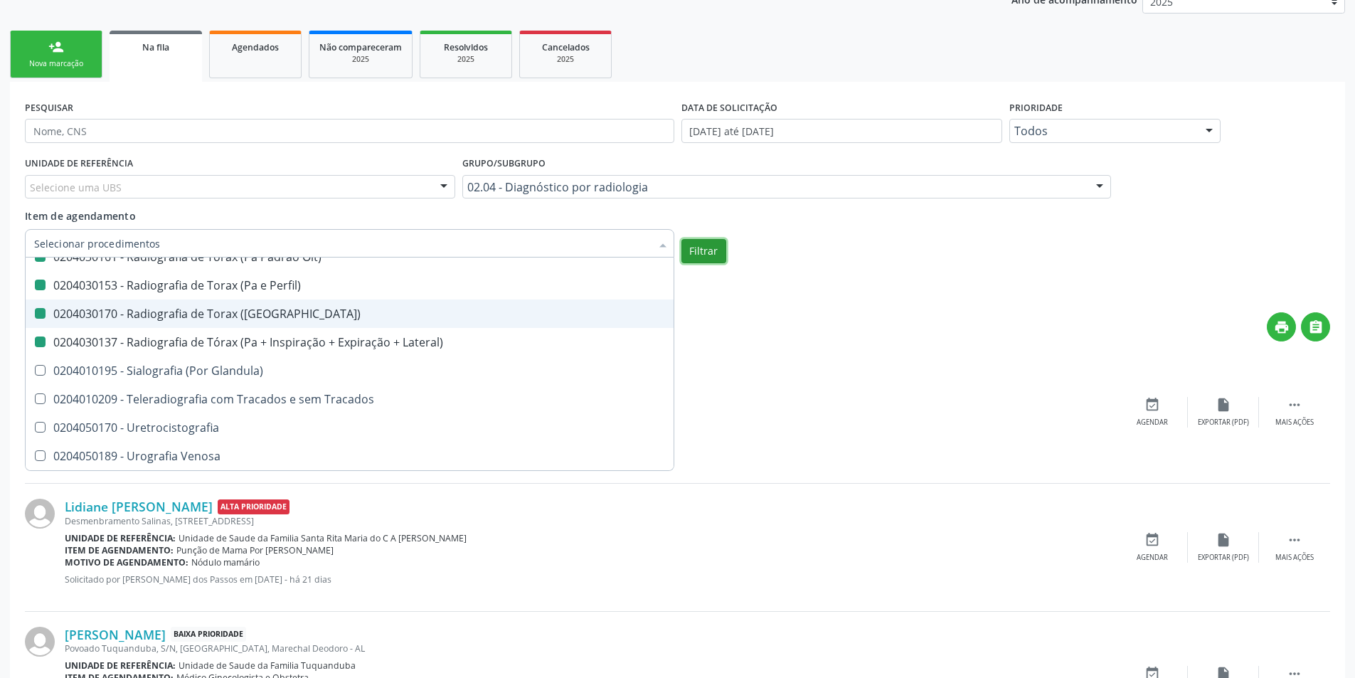
checkbox Esterno "false"
checkbox Duodeno "false"
checkbox \(Transito\) "false"
checkbox Lateral\) "false"
checkbox Axial\) "false"
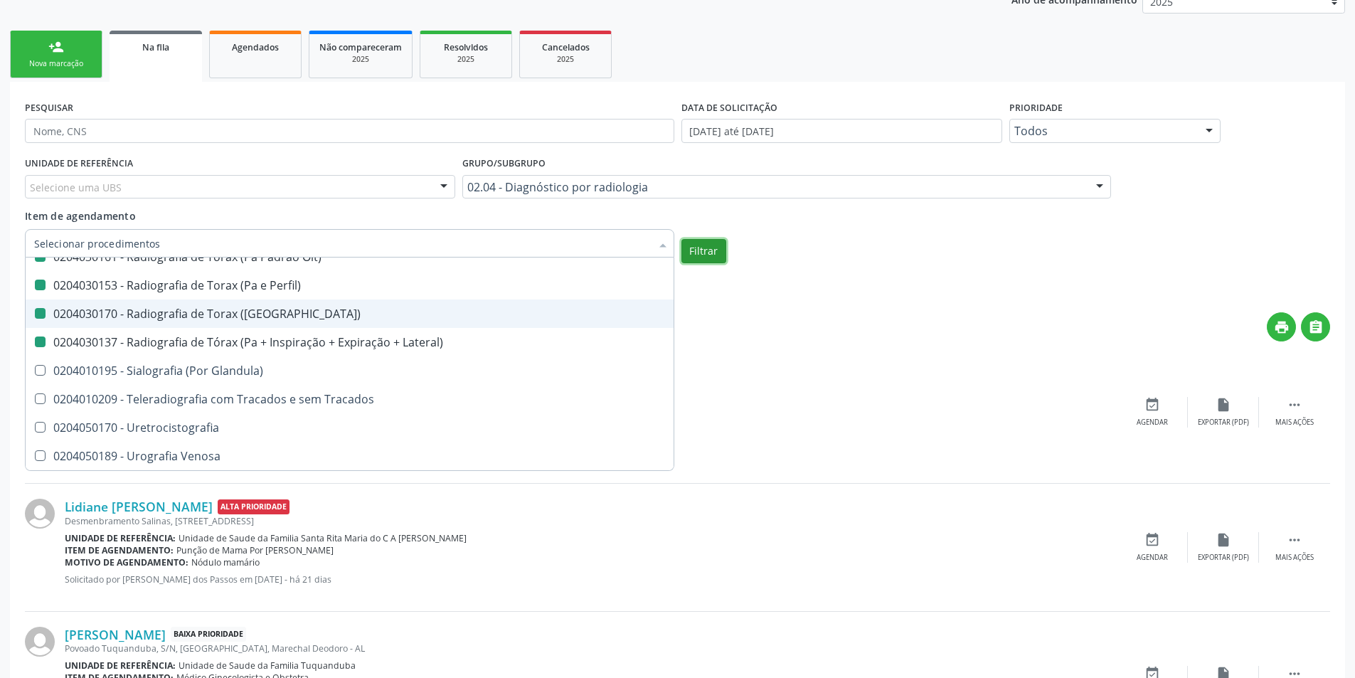
checkbox Axiais\) "false"
checkbox Laringe "false"
checkbox Mao "false"
checkbox Ossea\) "false"
checkbox \(Bilateral\) "false"
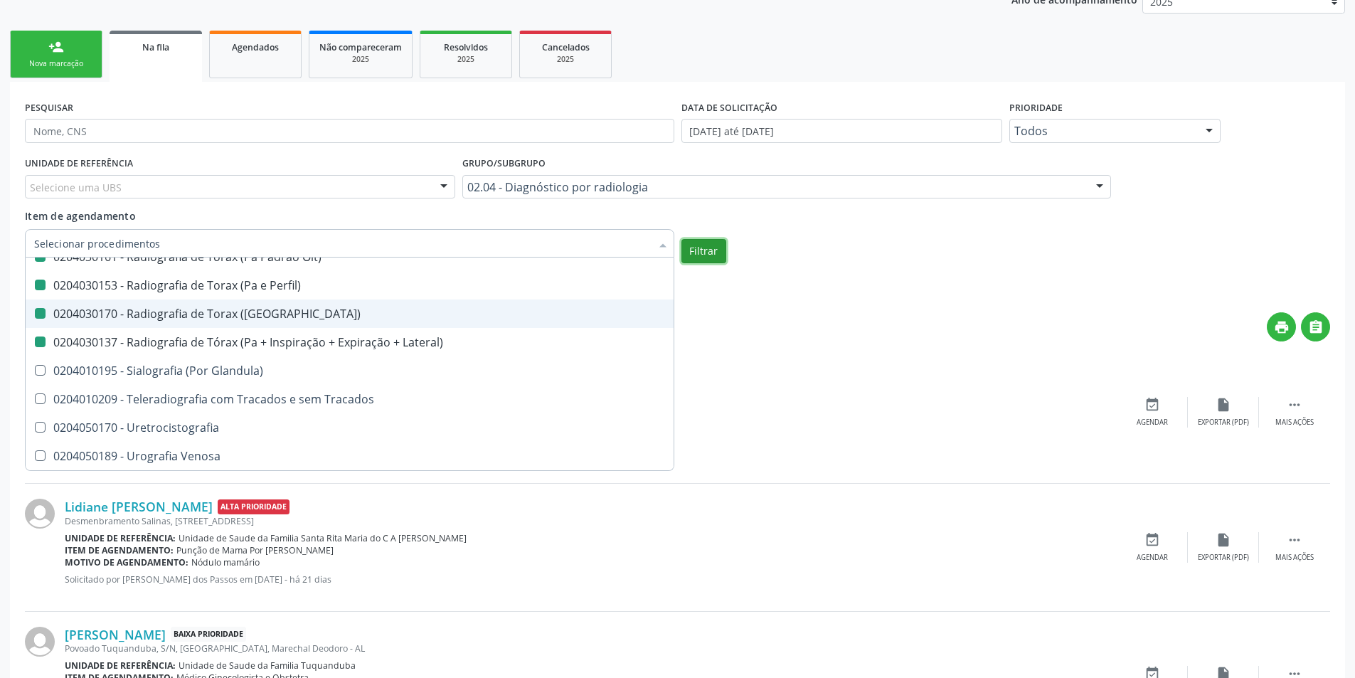
checkbox Obliqua\) "false"
checkbox Perfil\) "false"
checkbox Hirtz\) "false"
checkbox Pe "false"
checkbox Perna "false"
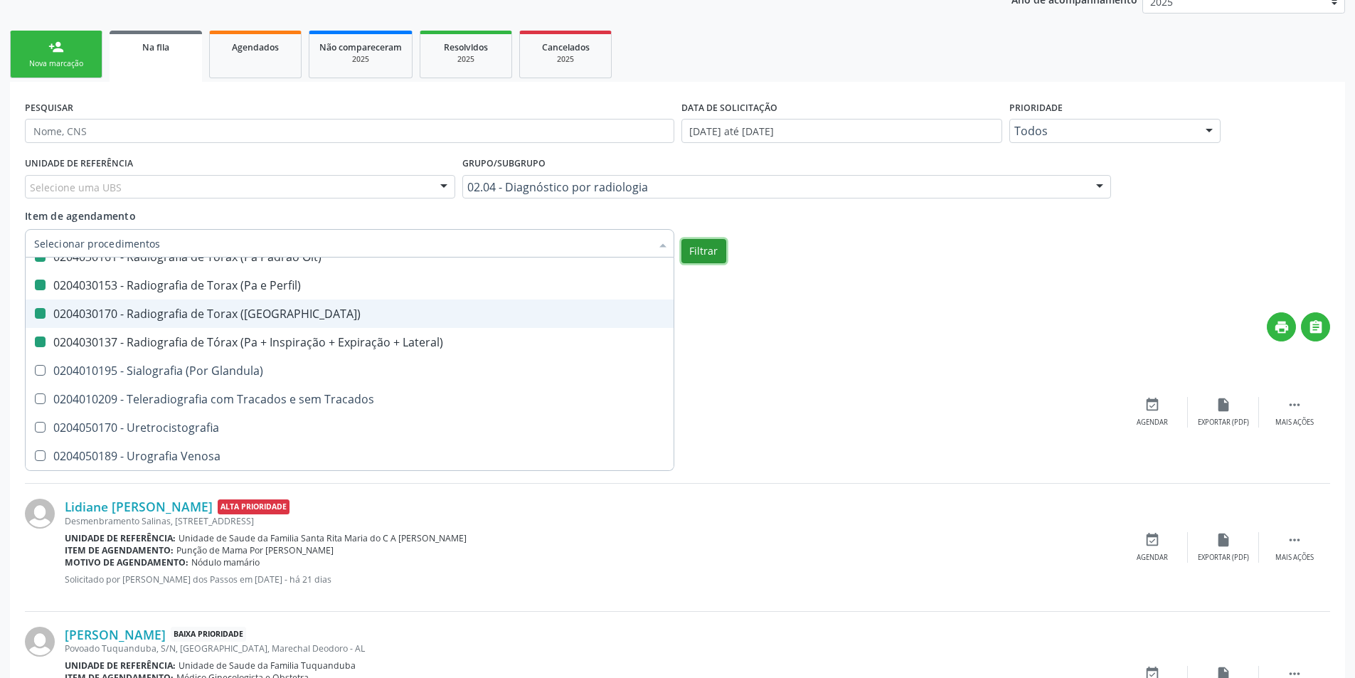
checkbox Pneumomediastino "false"
checkbox Obliqua\) "false"
checkbox Estranho\) "false"
checkbox Sacro-Coccigea "false"
checkbox Hirtz\) "false"
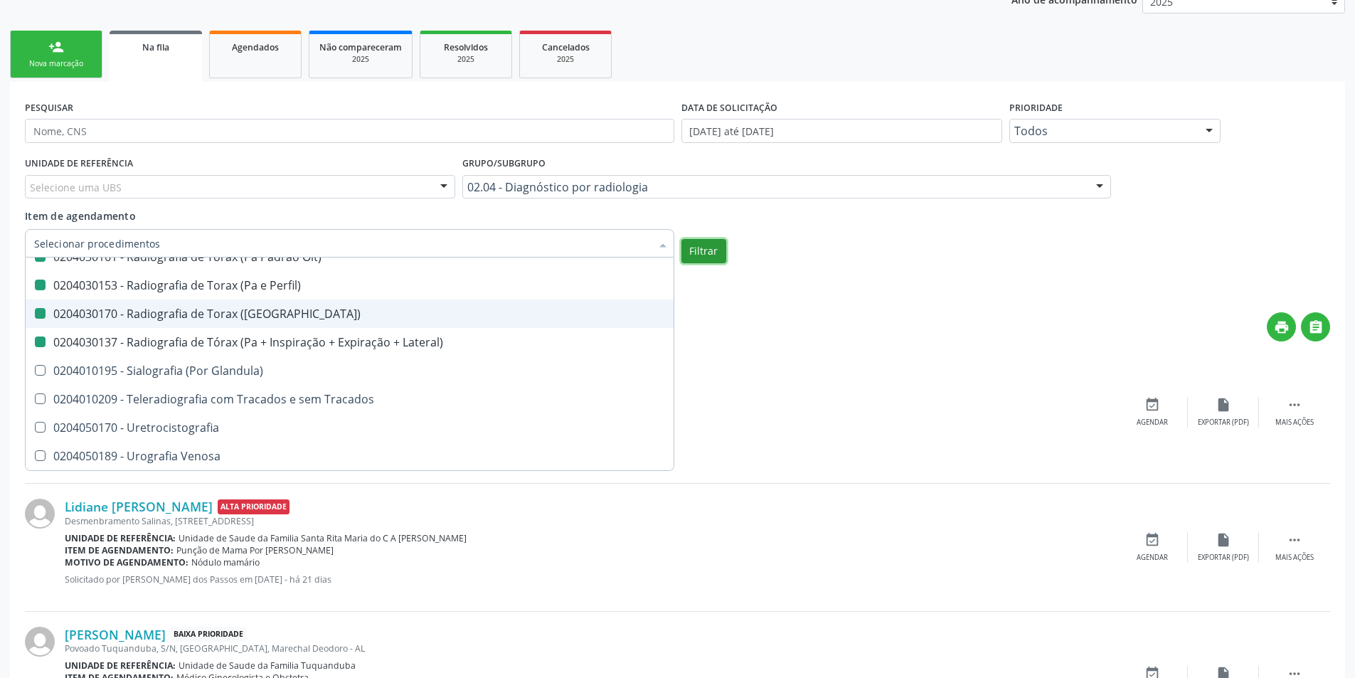
checkbox Bretton\) "false"
checkbox \(Apico-Lordortica\) "false"
checkbox Obliqua\) "false"
checkbox Oit\) "false"
checkbox Perfil\) "false"
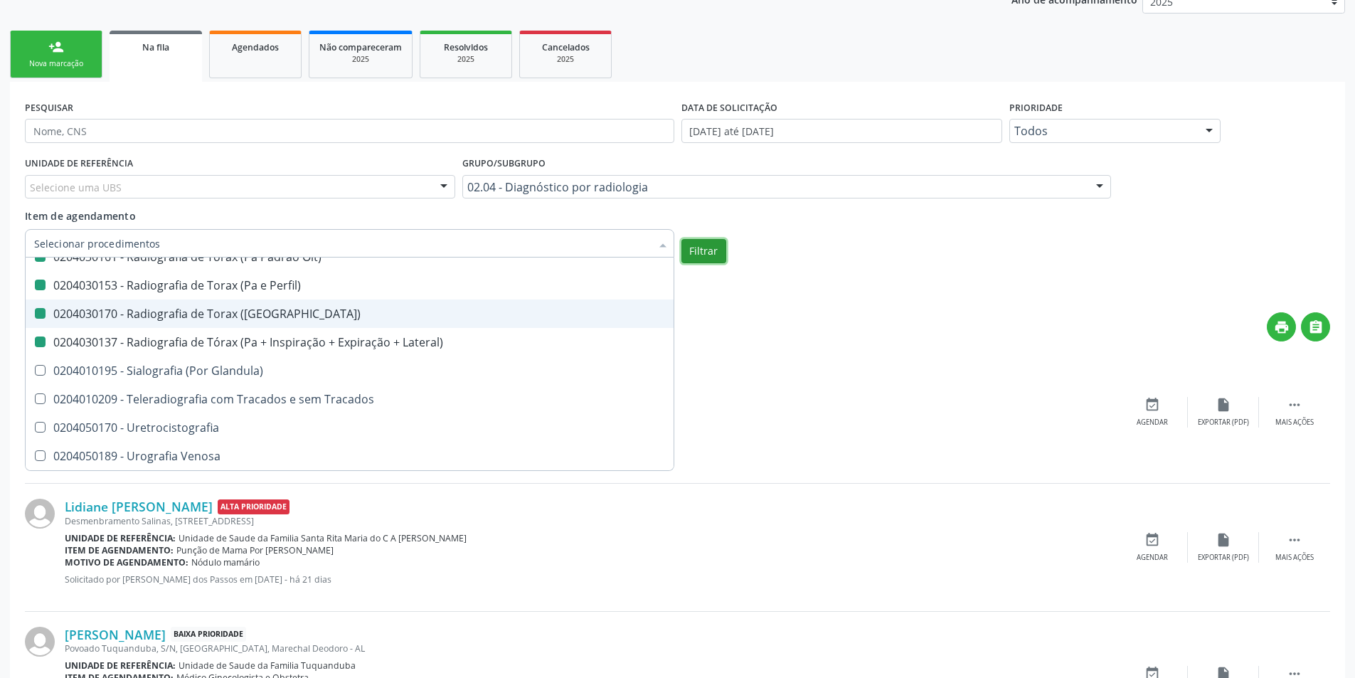
checkbox \(Pa\) "false"
checkbox Lateral\) "false"
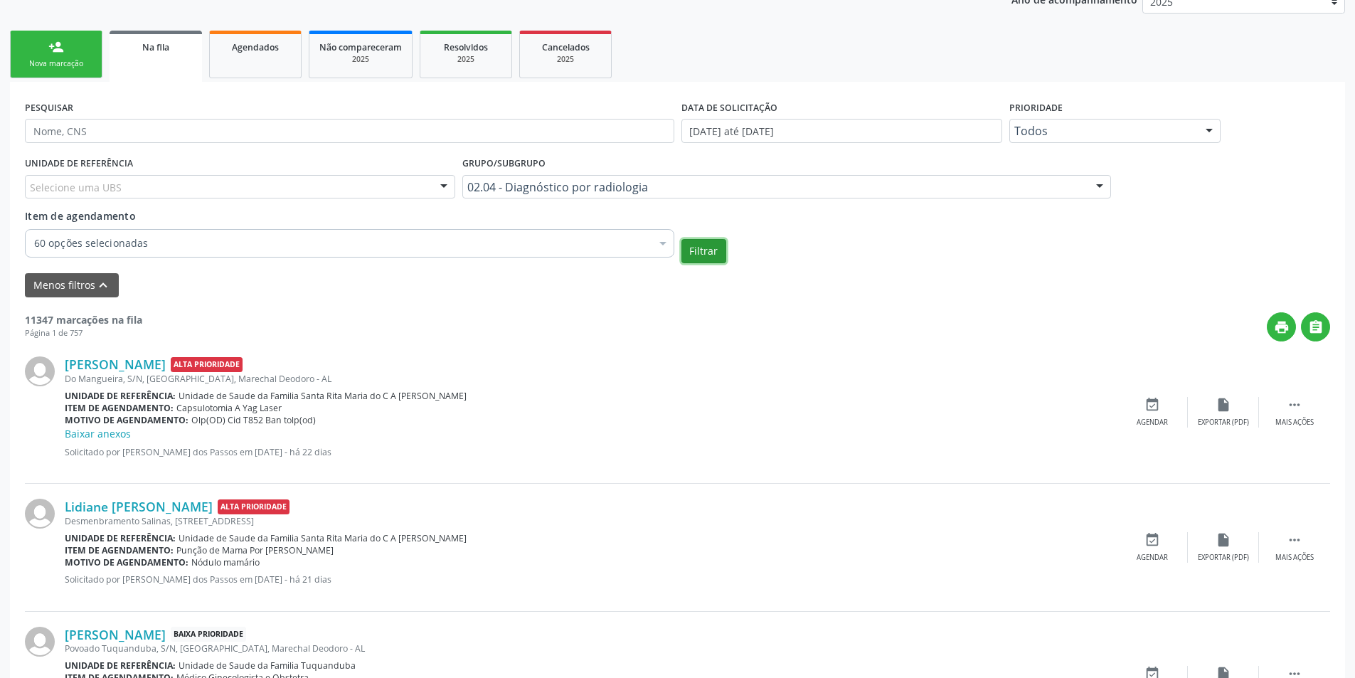
scroll to position [0, 0]
click at [701, 255] on button "Filtrar" at bounding box center [704, 251] width 45 height 24
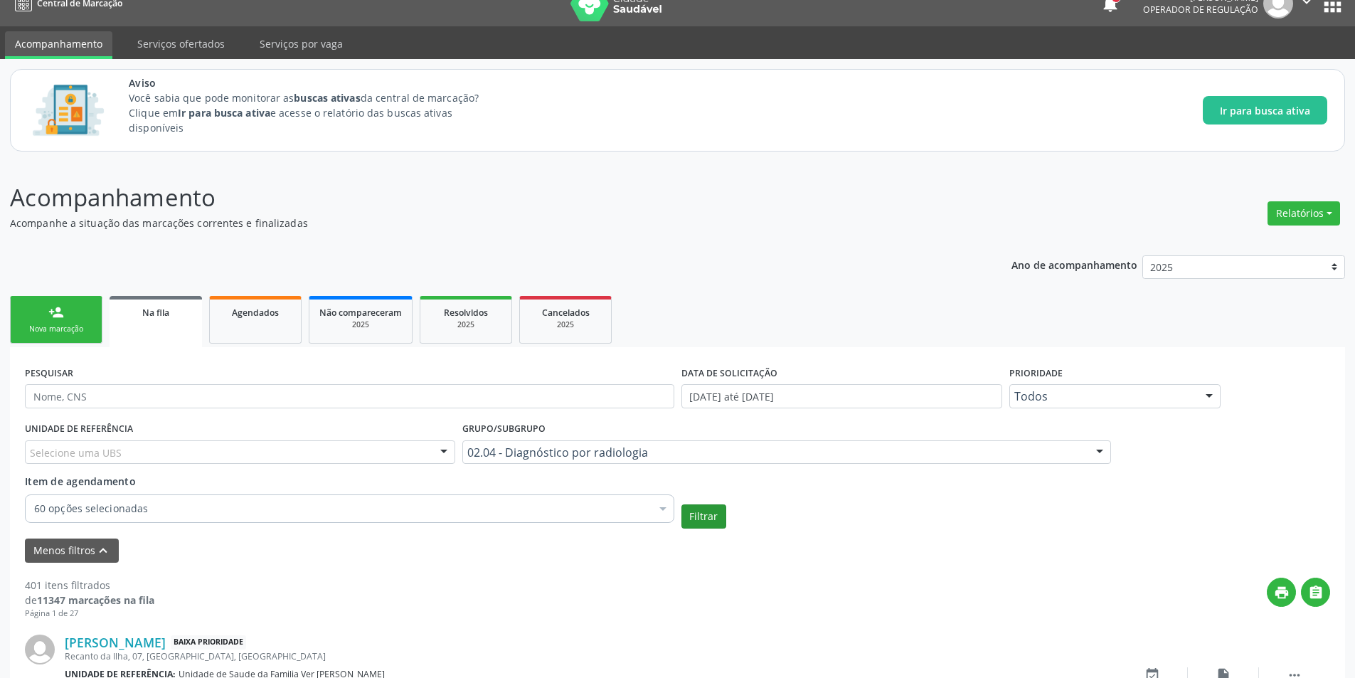
scroll to position [285, 0]
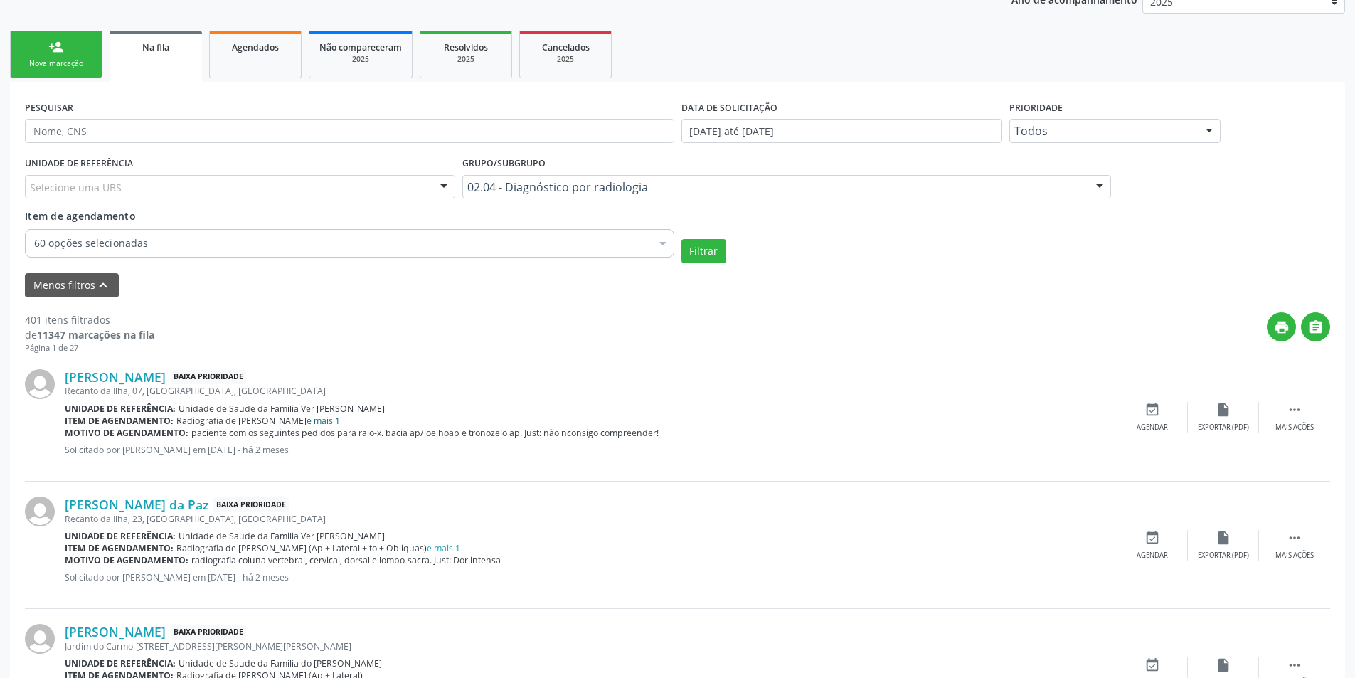
click at [307, 418] on link "e mais 1" at bounding box center [323, 421] width 33 height 12
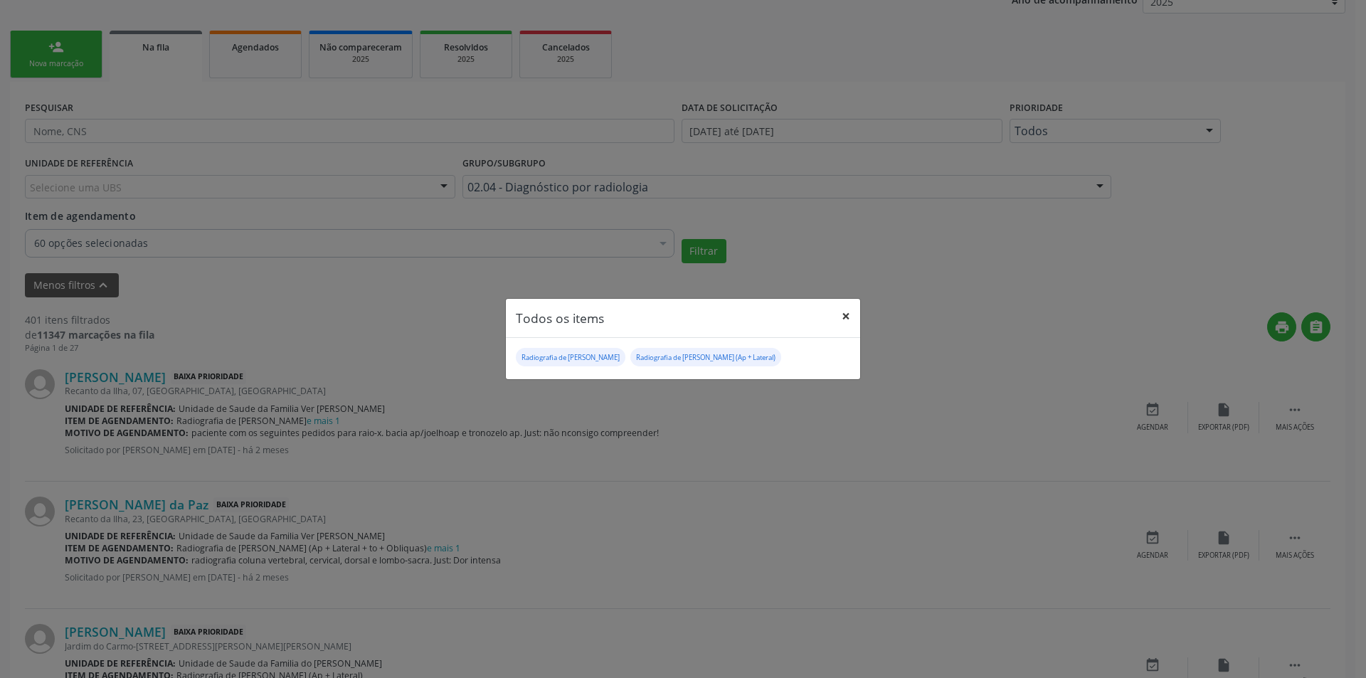
click at [845, 313] on button "×" at bounding box center [846, 316] width 28 height 35
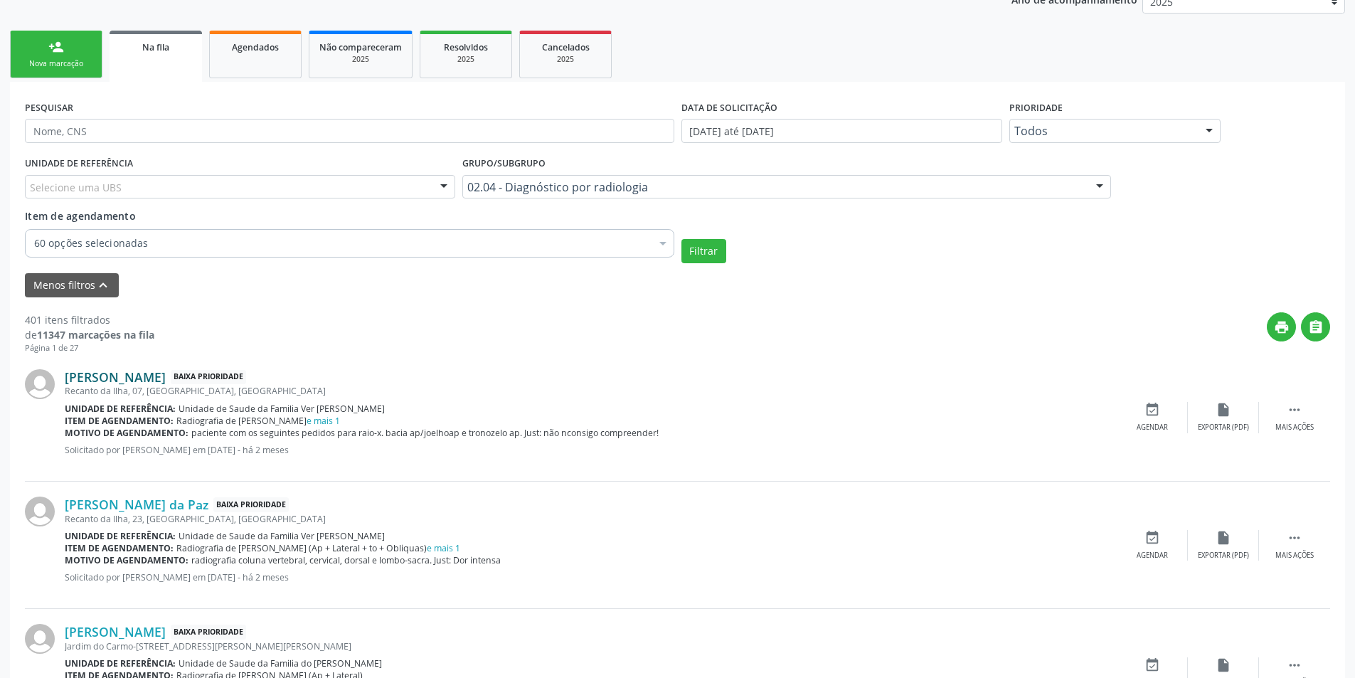
click at [150, 374] on link "Lorrany da Silva Santos" at bounding box center [115, 377] width 101 height 16
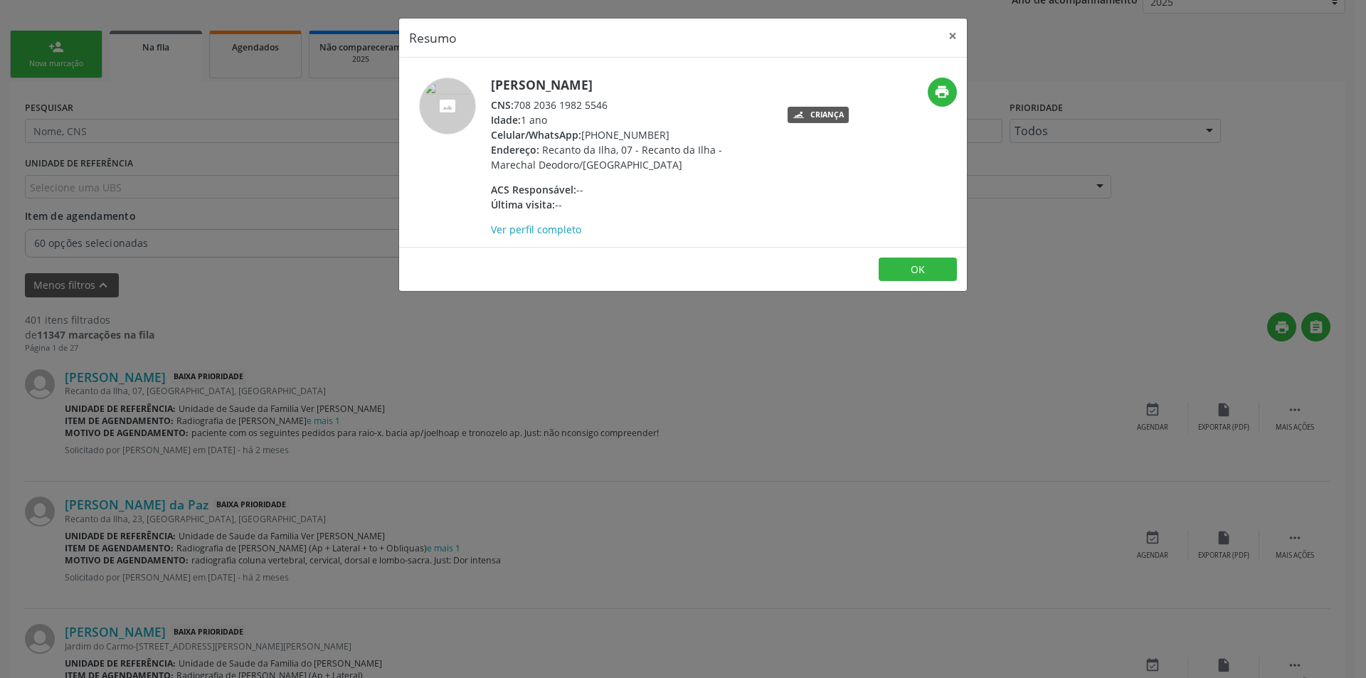
drag, startPoint x: 518, startPoint y: 103, endPoint x: 615, endPoint y: 105, distance: 96.8
click at [615, 105] on div "CNS: 708 2036 1982 5546" at bounding box center [629, 104] width 277 height 15
drag, startPoint x: 517, startPoint y: 102, endPoint x: 652, endPoint y: 109, distance: 135.4
click at [652, 109] on div "CNS: 708 2036 1982 5546" at bounding box center [629, 104] width 277 height 15
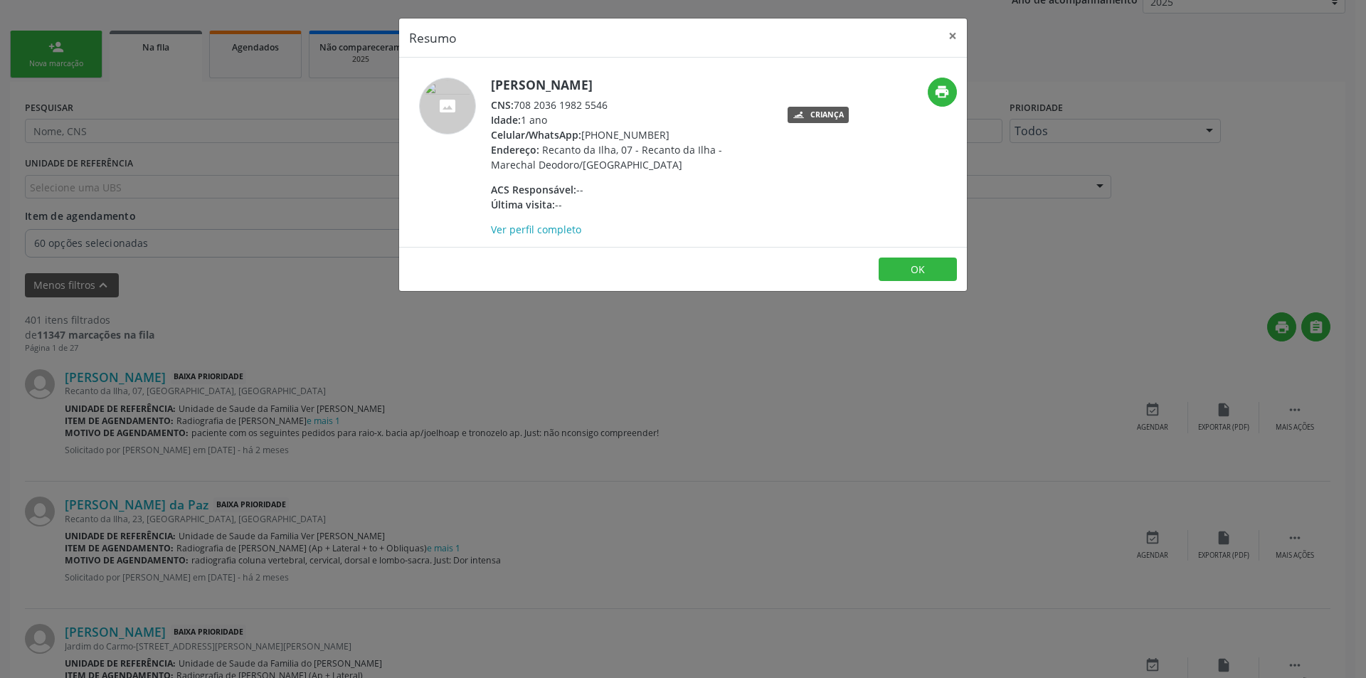
copy div "708 2036 1982 5546"
click at [936, 273] on button "OK" at bounding box center [918, 270] width 78 height 24
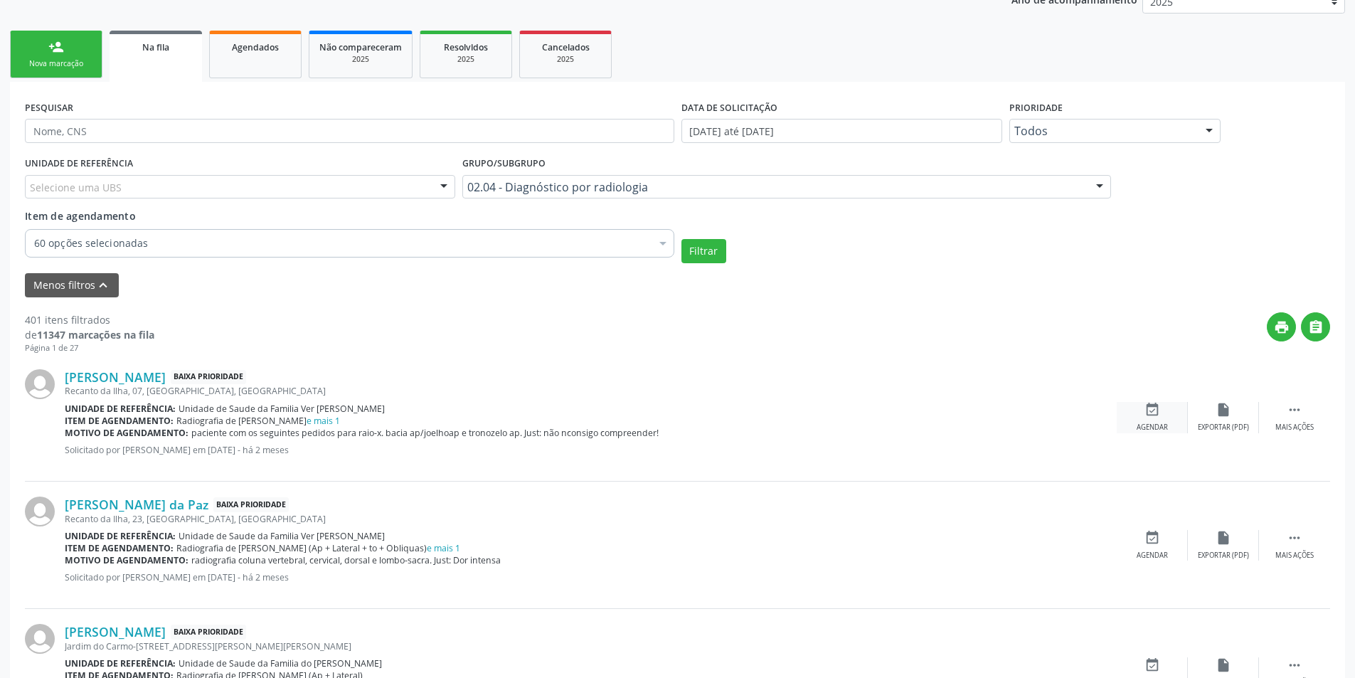
click at [1145, 419] on div "event_available Agendar" at bounding box center [1152, 417] width 71 height 31
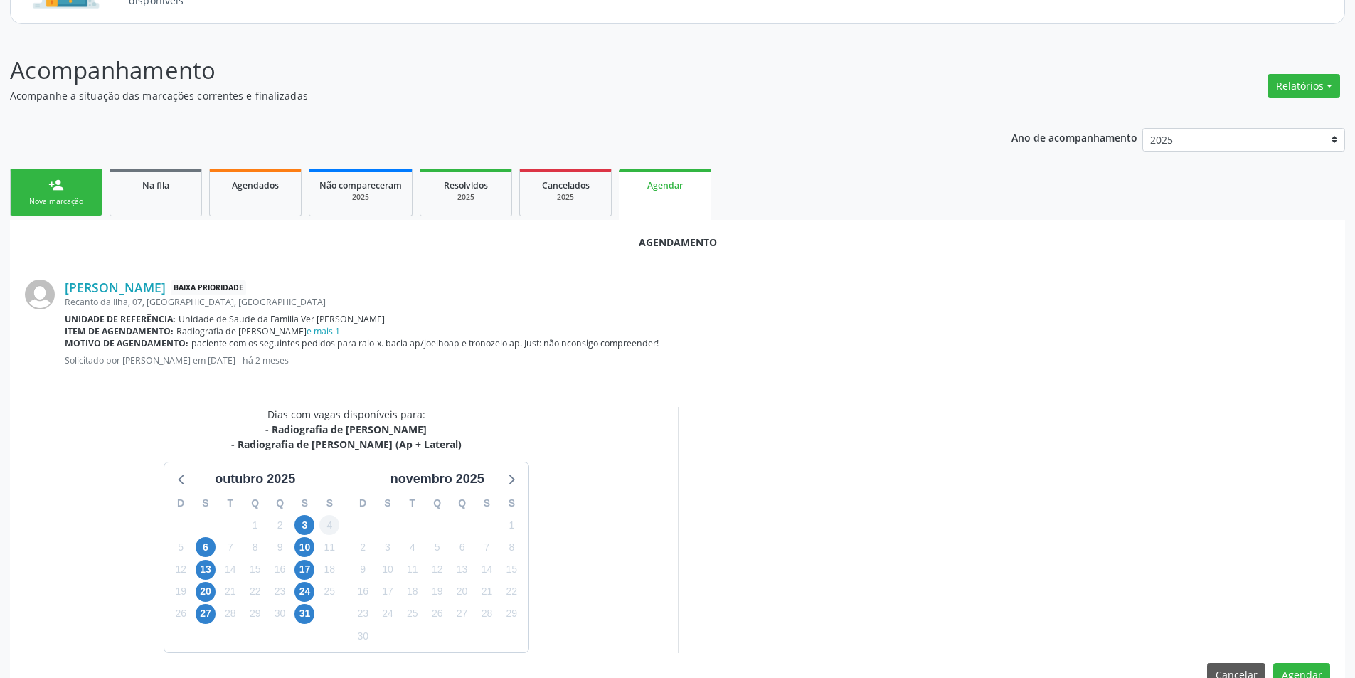
scroll to position [180, 0]
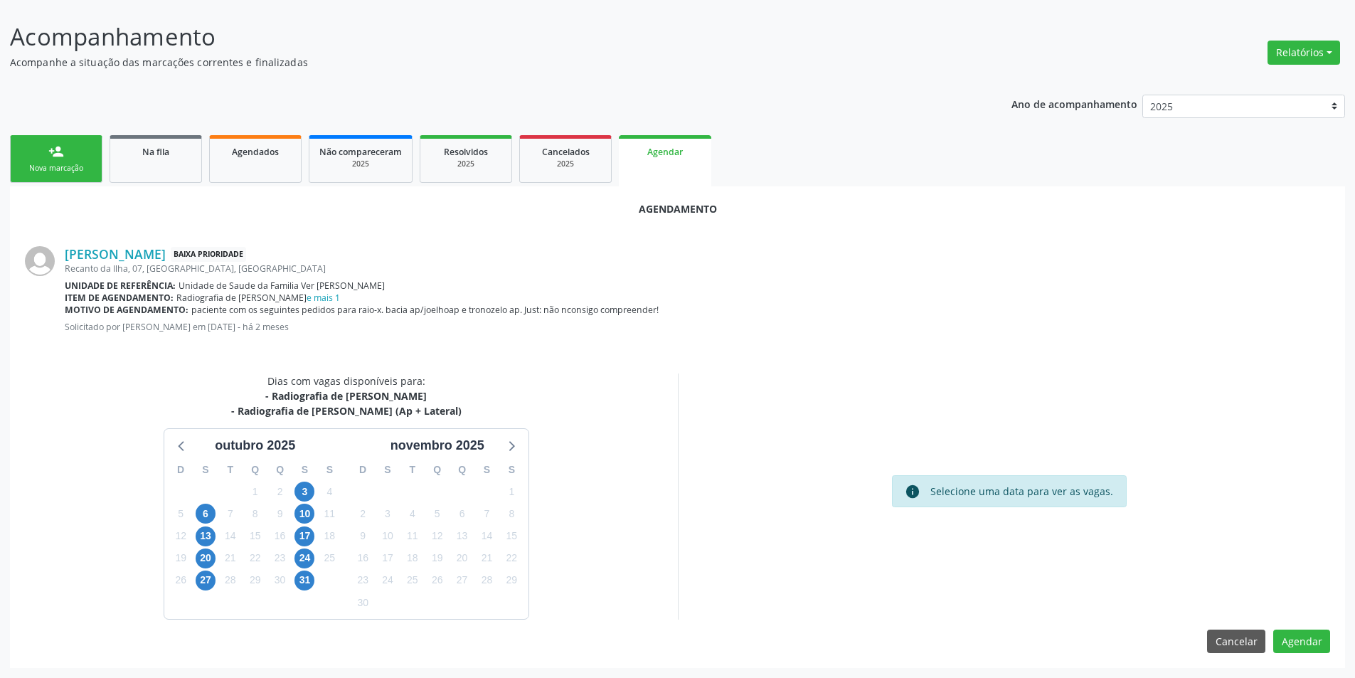
click at [196, 364] on div "Agendamento Lorrany da Silva Santos Baixa Prioridade Recanto da Ilha, 07, Recan…" at bounding box center [677, 427] width 1335 height 482
click at [1222, 637] on button "Cancelar" at bounding box center [1236, 642] width 58 height 24
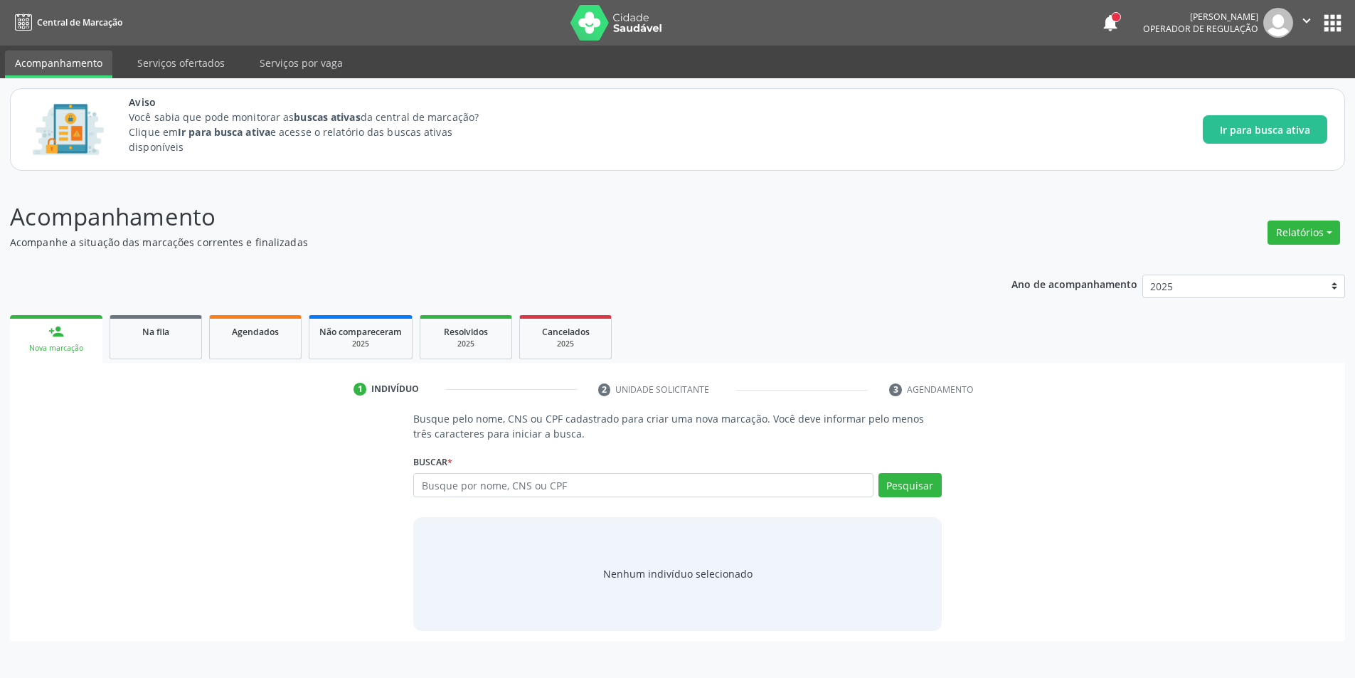
scroll to position [0, 0]
click at [159, 326] on span "Na fila" at bounding box center [155, 332] width 27 height 12
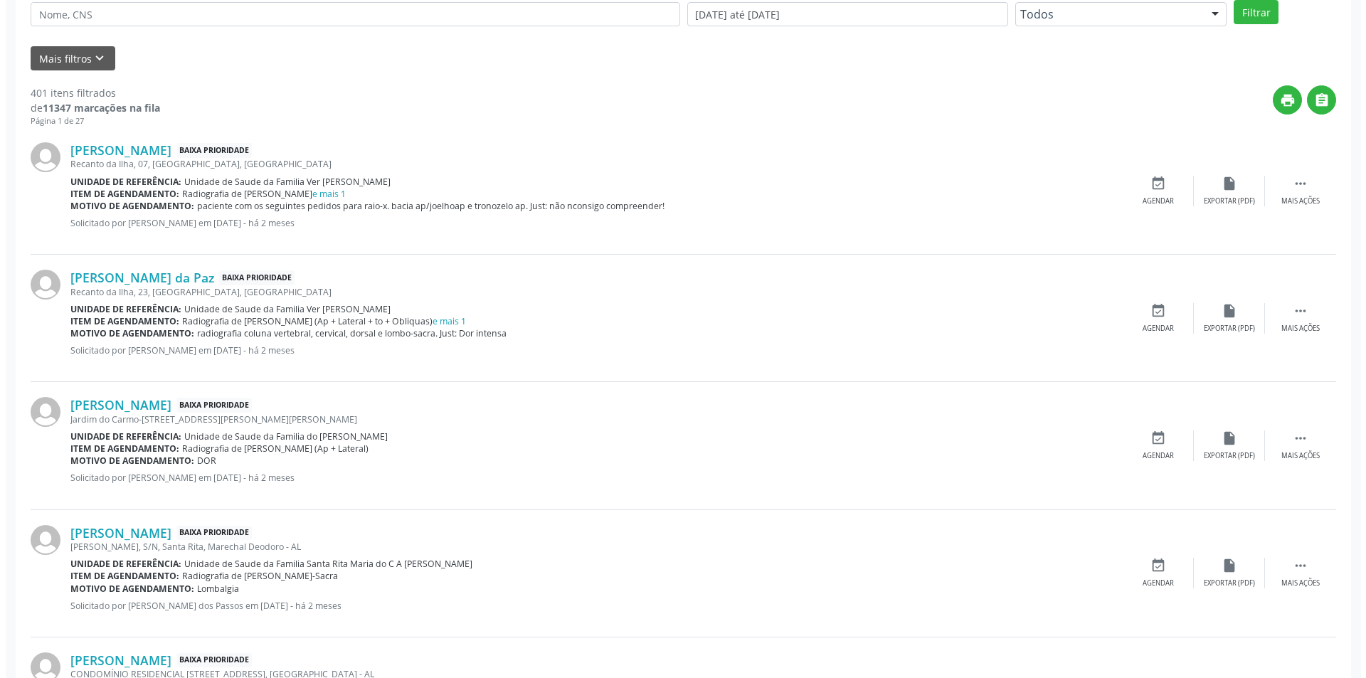
scroll to position [356, 0]
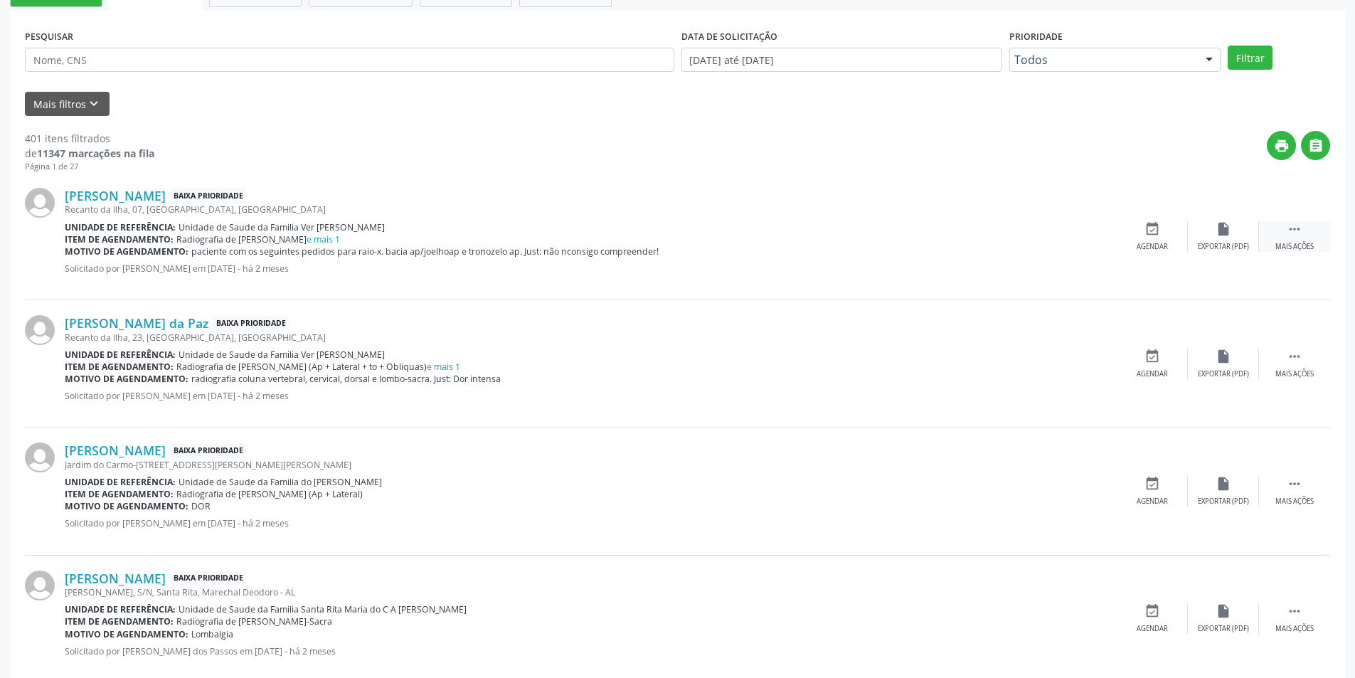
click at [1281, 232] on div " Mais ações" at bounding box center [1294, 236] width 71 height 31
click at [1158, 235] on icon "cancel" at bounding box center [1153, 229] width 16 height 16
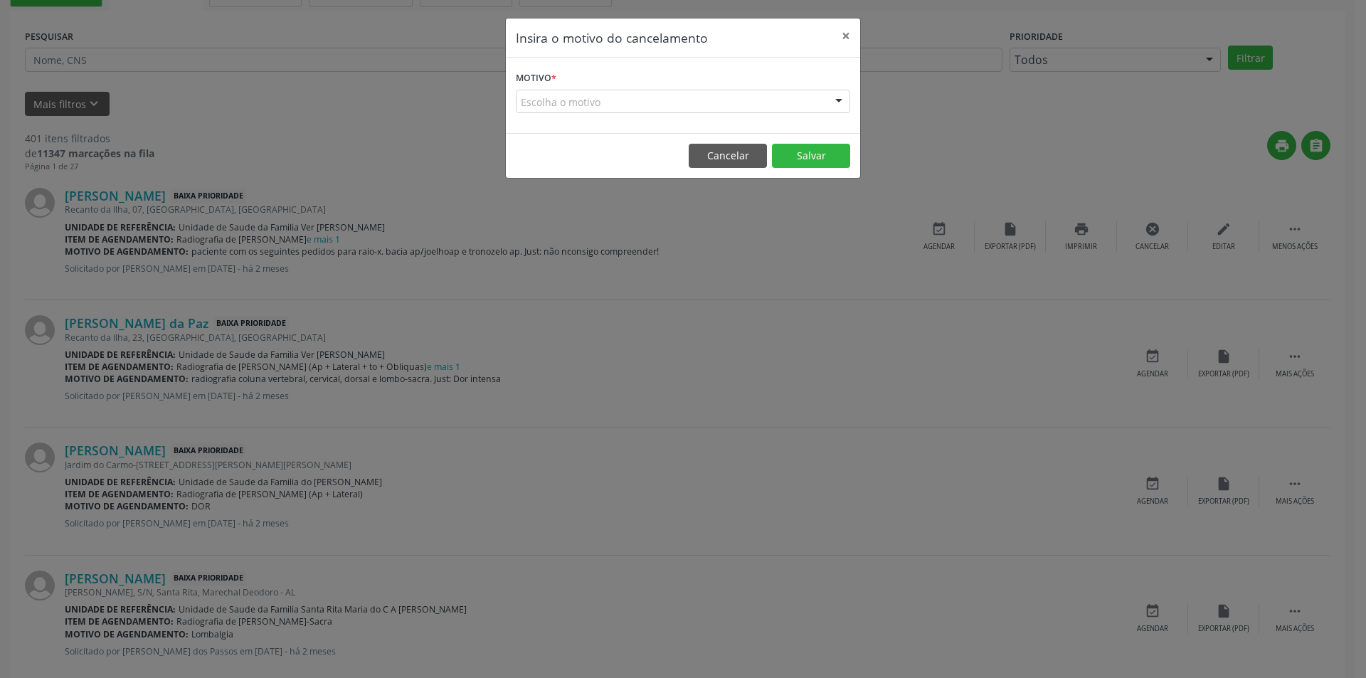
click at [578, 100] on div "Escolha o motivo" at bounding box center [683, 102] width 334 height 24
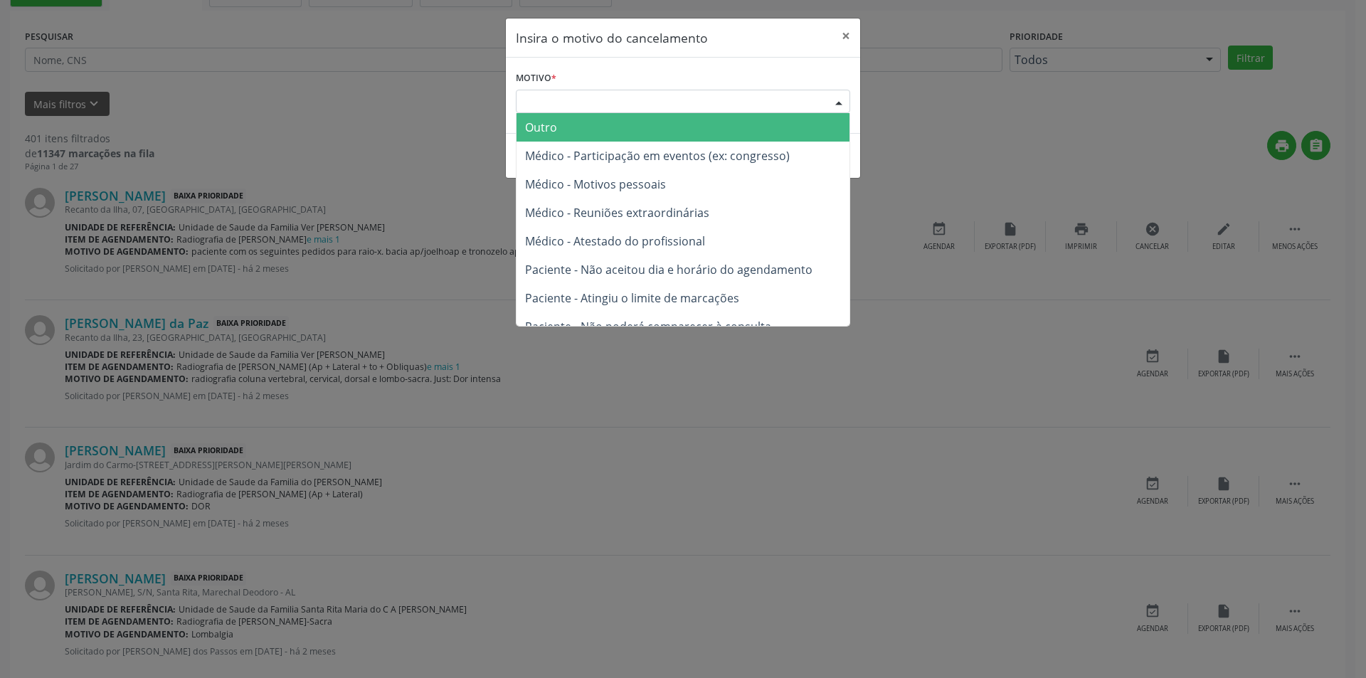
click at [593, 132] on span "Outro" at bounding box center [683, 127] width 333 height 28
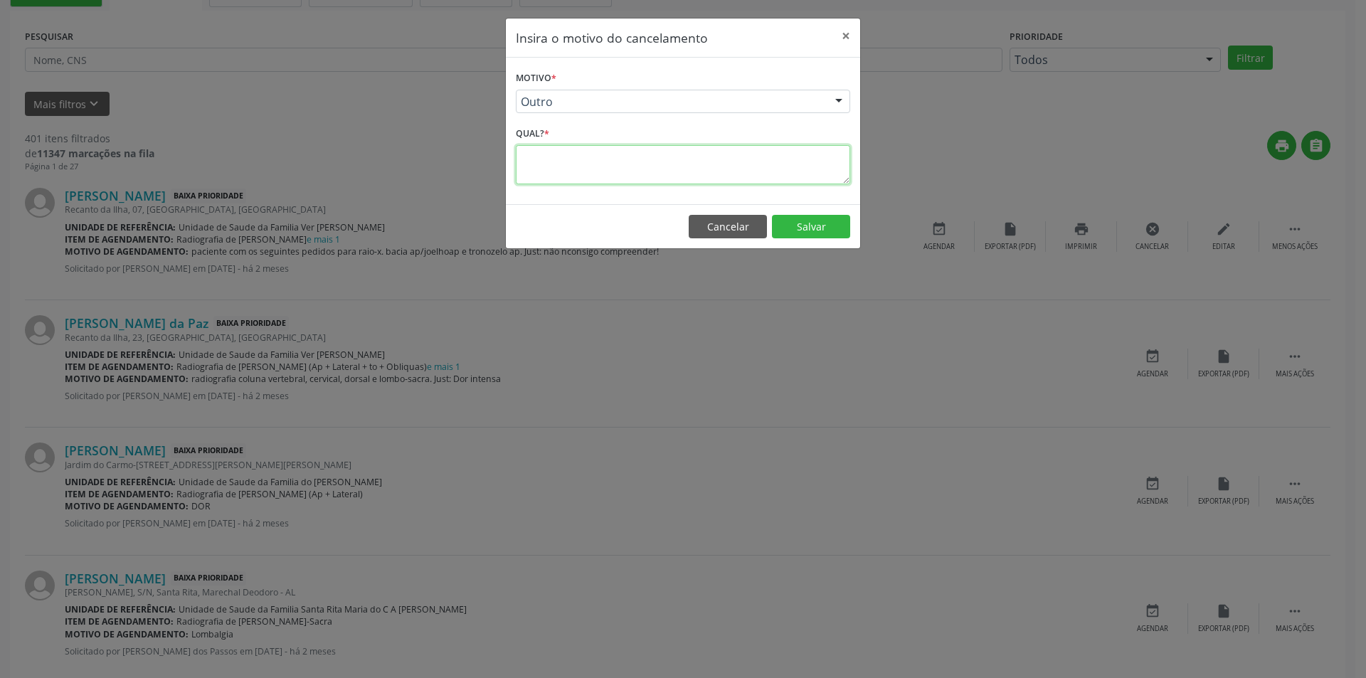
click at [587, 160] on textarea at bounding box center [683, 164] width 334 height 39
type textarea "p"
drag, startPoint x: 570, startPoint y: 157, endPoint x: 665, endPoint y: 157, distance: 95.3
click at [571, 157] on textarea "paciente ja fez exames !!" at bounding box center [683, 164] width 334 height 39
type textarea "paciente já fez exames !!"
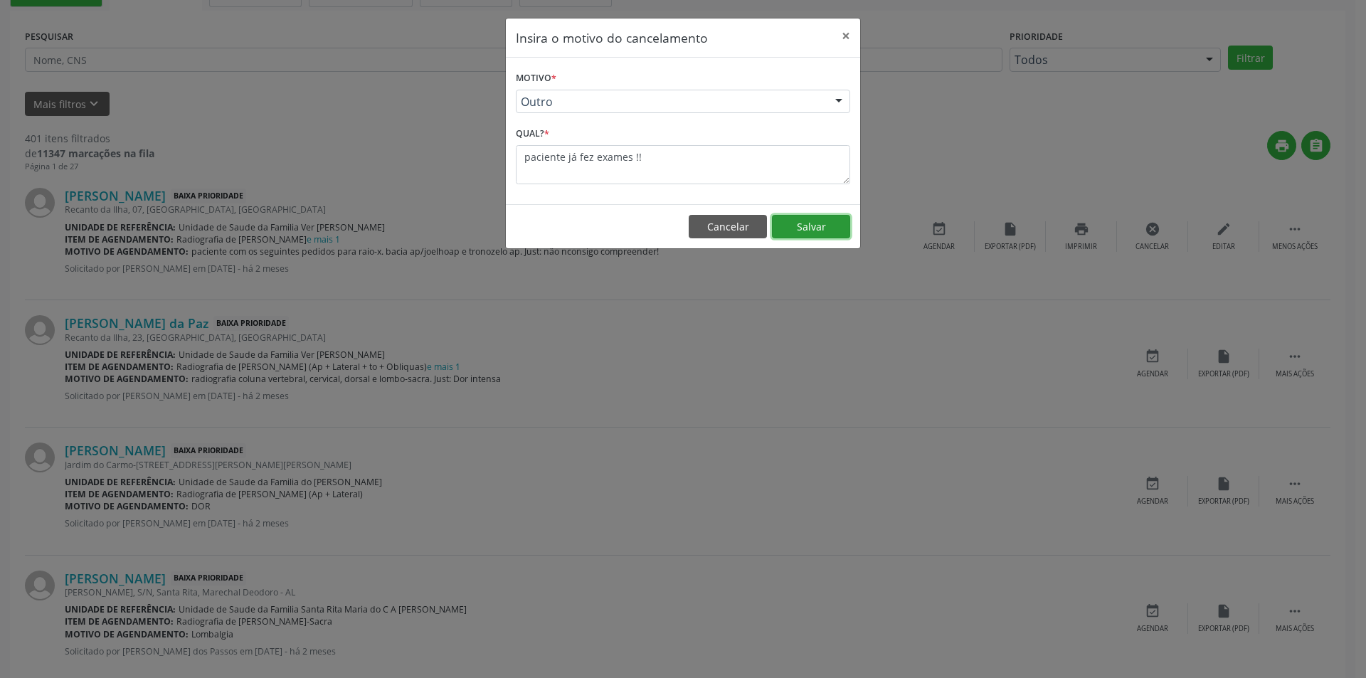
click at [823, 223] on button "Salvar" at bounding box center [811, 227] width 78 height 24
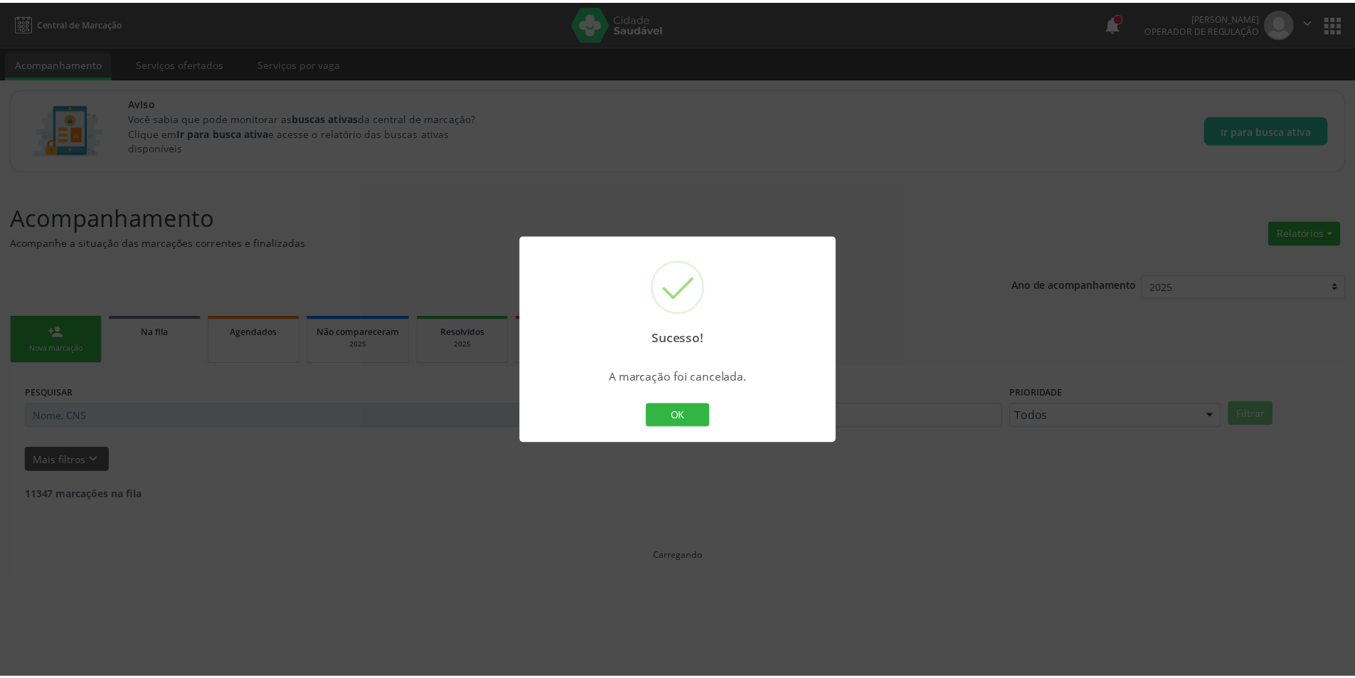
scroll to position [0, 0]
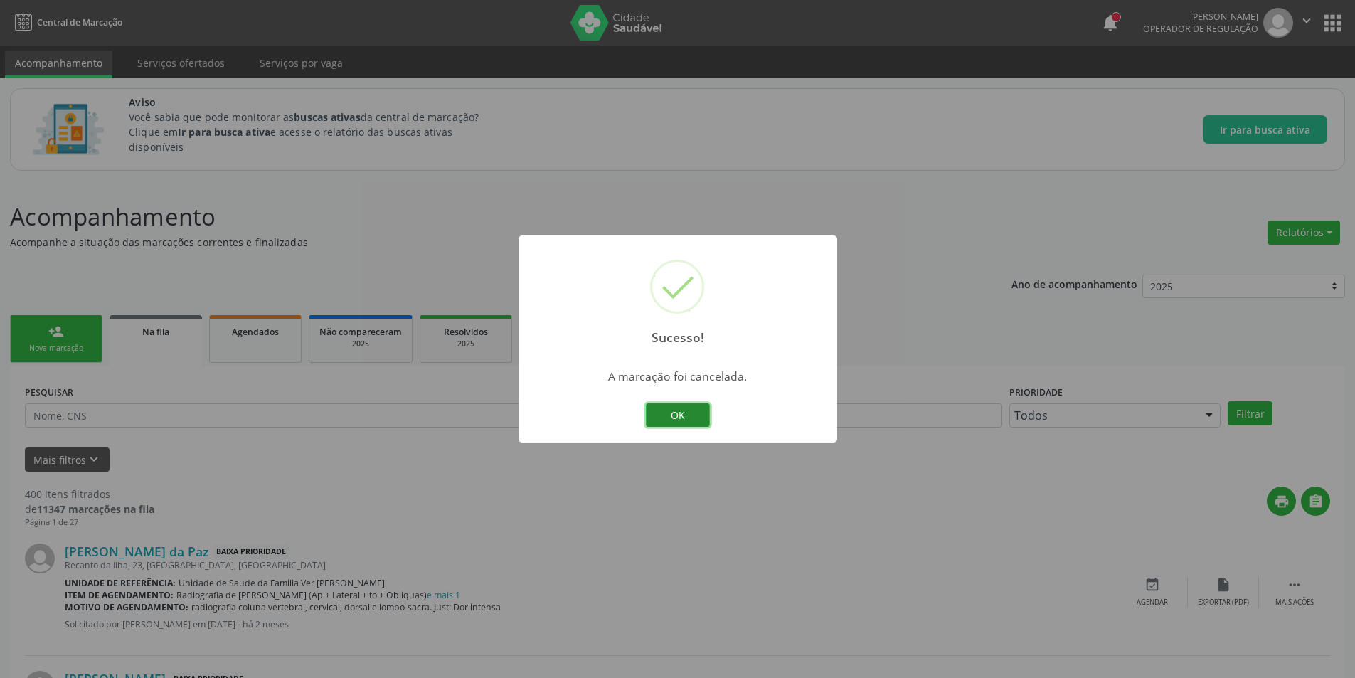
click at [684, 423] on button "OK" at bounding box center [678, 415] width 64 height 24
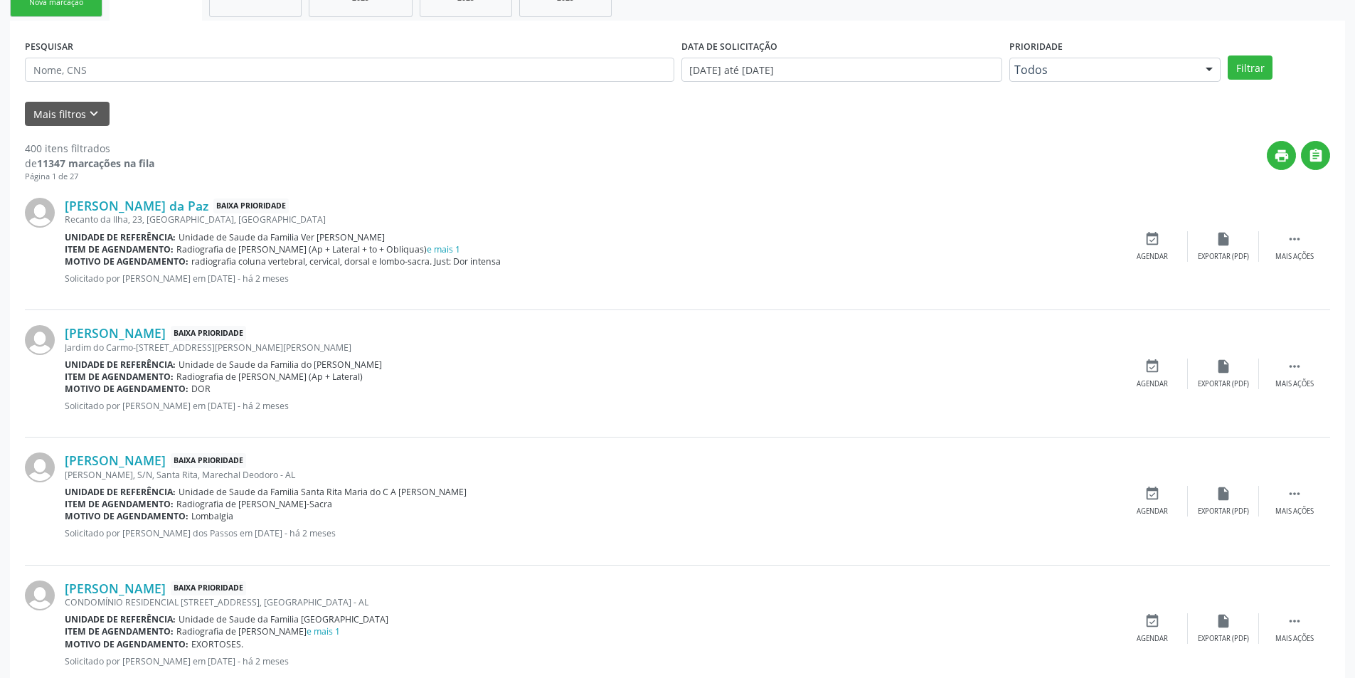
scroll to position [356, 0]
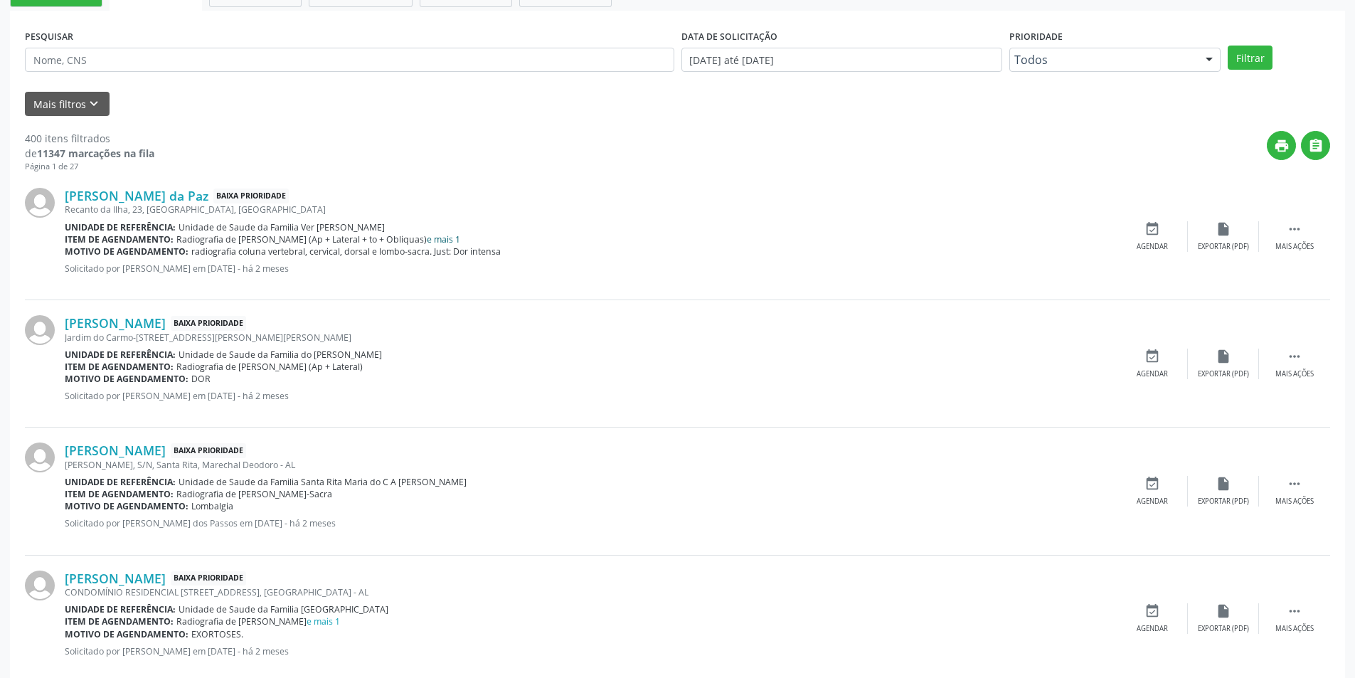
click at [445, 240] on link "e mais 1" at bounding box center [443, 239] width 33 height 12
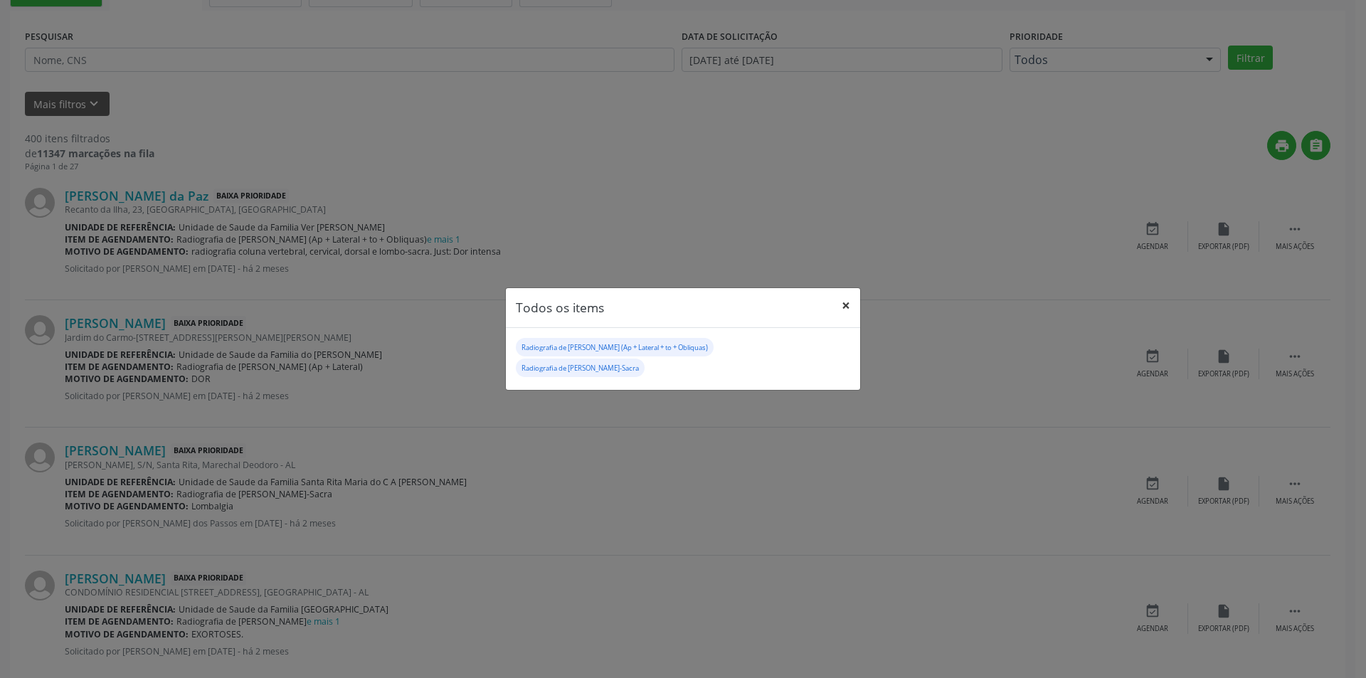
click at [850, 298] on button "×" at bounding box center [846, 305] width 28 height 35
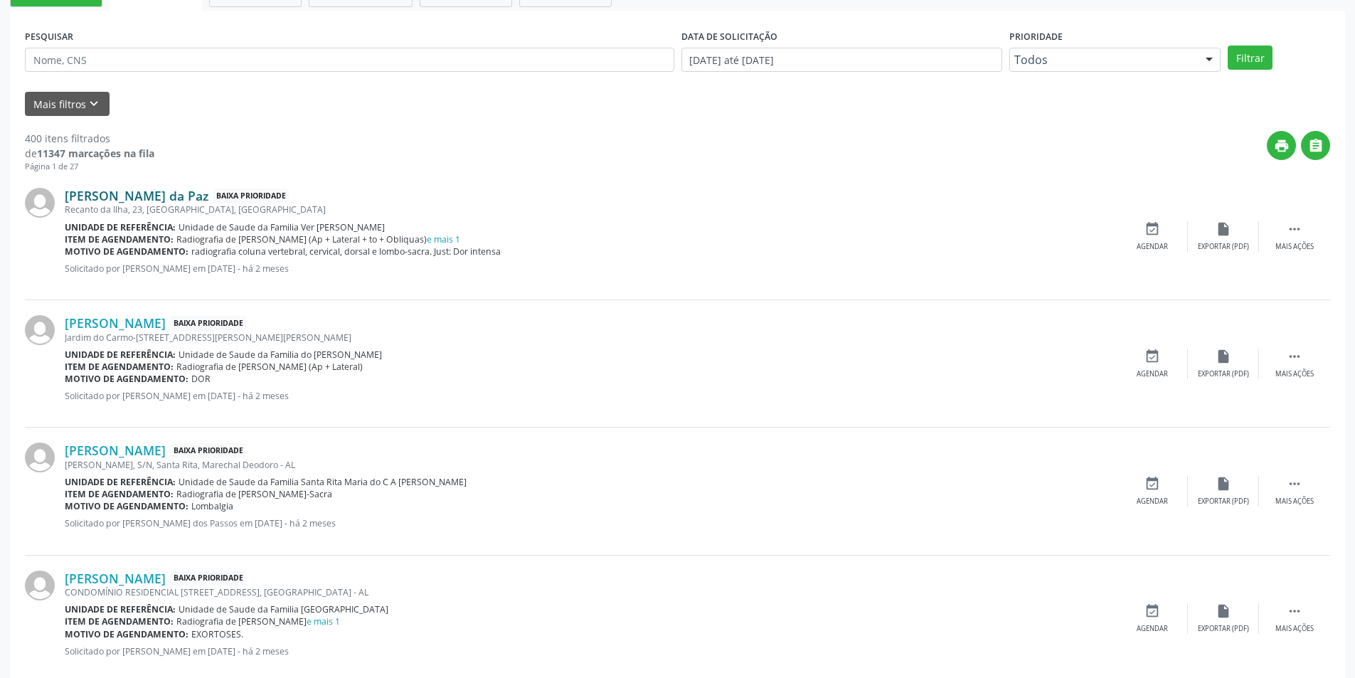
click at [132, 193] on link "Maria Stela da Paz" at bounding box center [137, 196] width 144 height 16
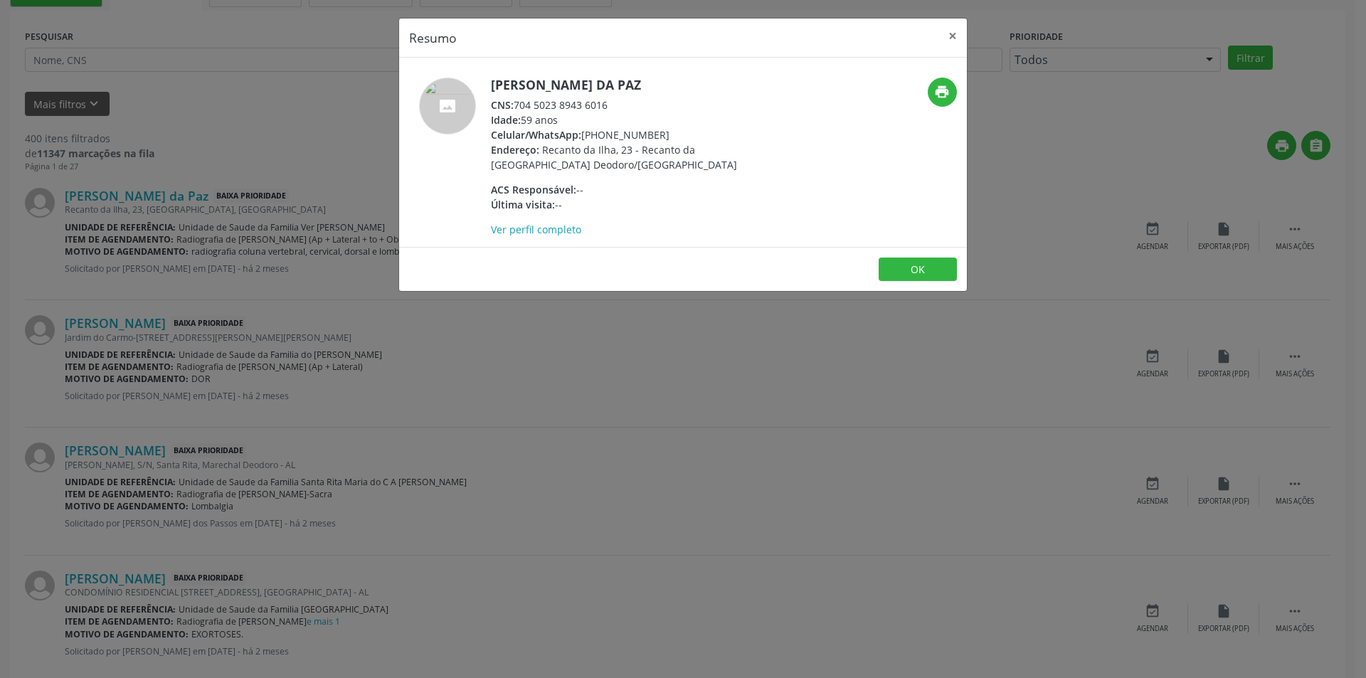
drag, startPoint x: 517, startPoint y: 100, endPoint x: 632, endPoint y: 100, distance: 115.3
click at [632, 100] on div "CNS: 704 5023 8943 6016" at bounding box center [629, 104] width 277 height 15
copy div "704 5023 8943 6016"
click at [922, 268] on button "OK" at bounding box center [918, 270] width 78 height 24
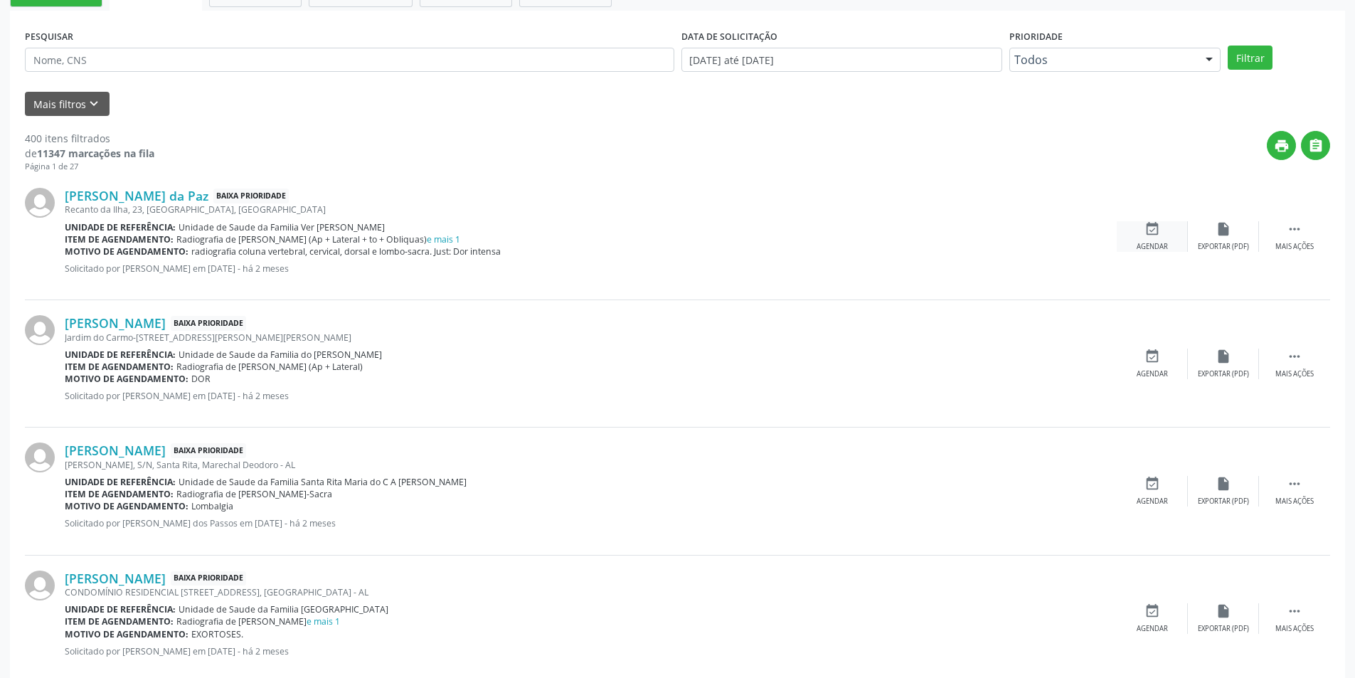
click at [1141, 226] on div "event_available Agendar" at bounding box center [1152, 236] width 71 height 31
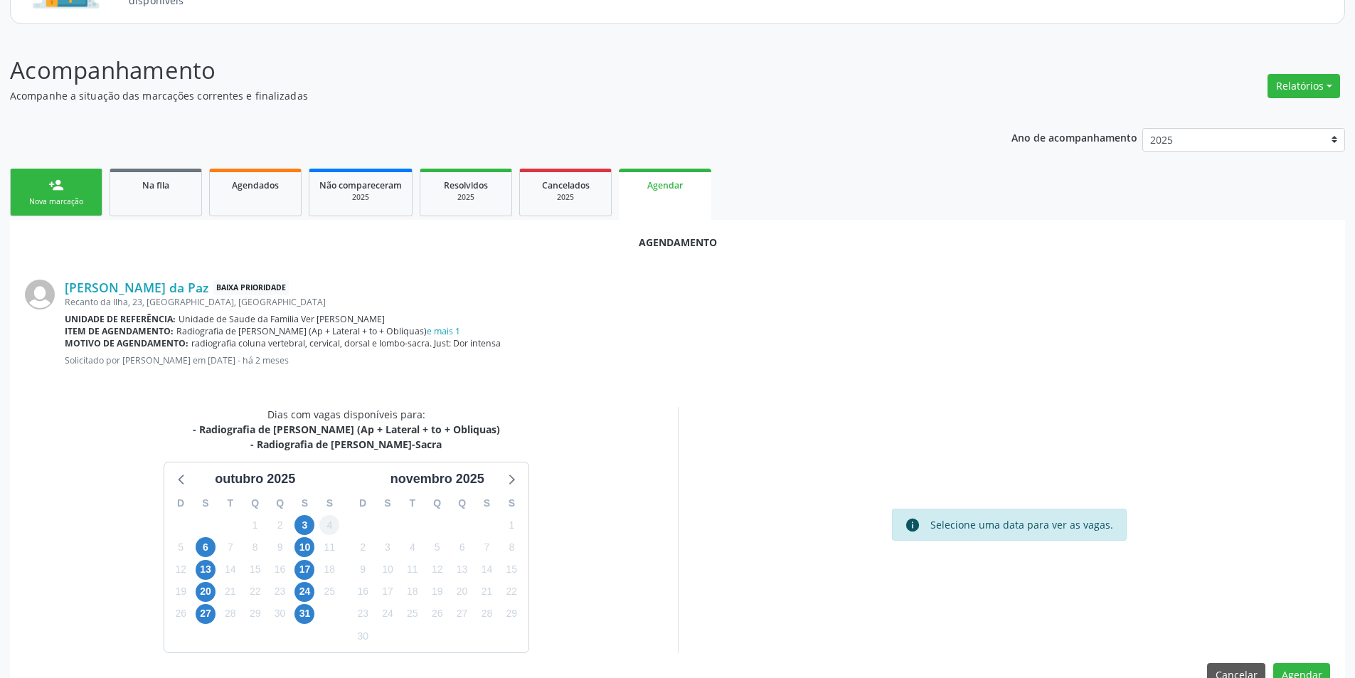
scroll to position [180, 0]
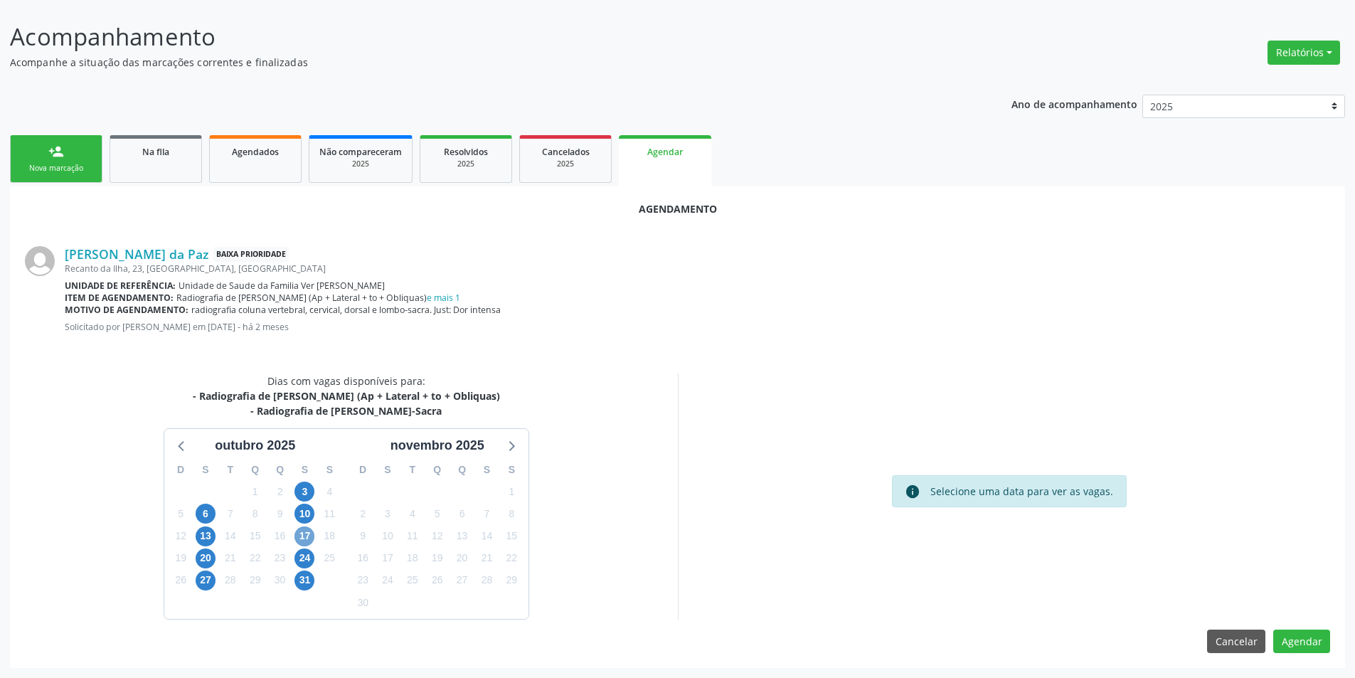
click at [300, 529] on span "17" at bounding box center [305, 536] width 20 height 20
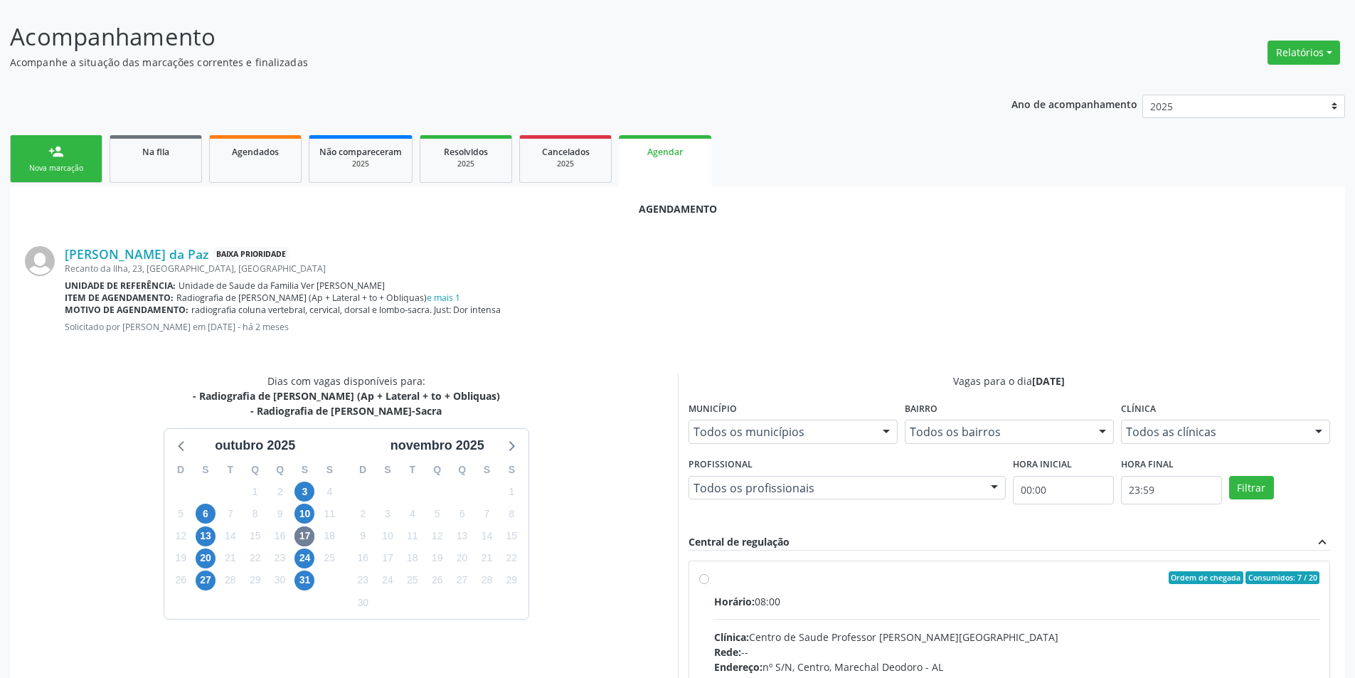
click at [714, 580] on label "Ordem de chegada Consumidos: 7 / 20 Horário: 08:00 Clínica: Centro de Saude Pro…" at bounding box center [1017, 680] width 606 height 218
click at [703, 580] on input "Ordem de chegada Consumidos: 7 / 20 Horário: 08:00 Clínica: Centro de Saude Pro…" at bounding box center [704, 577] width 10 height 13
radio input "true"
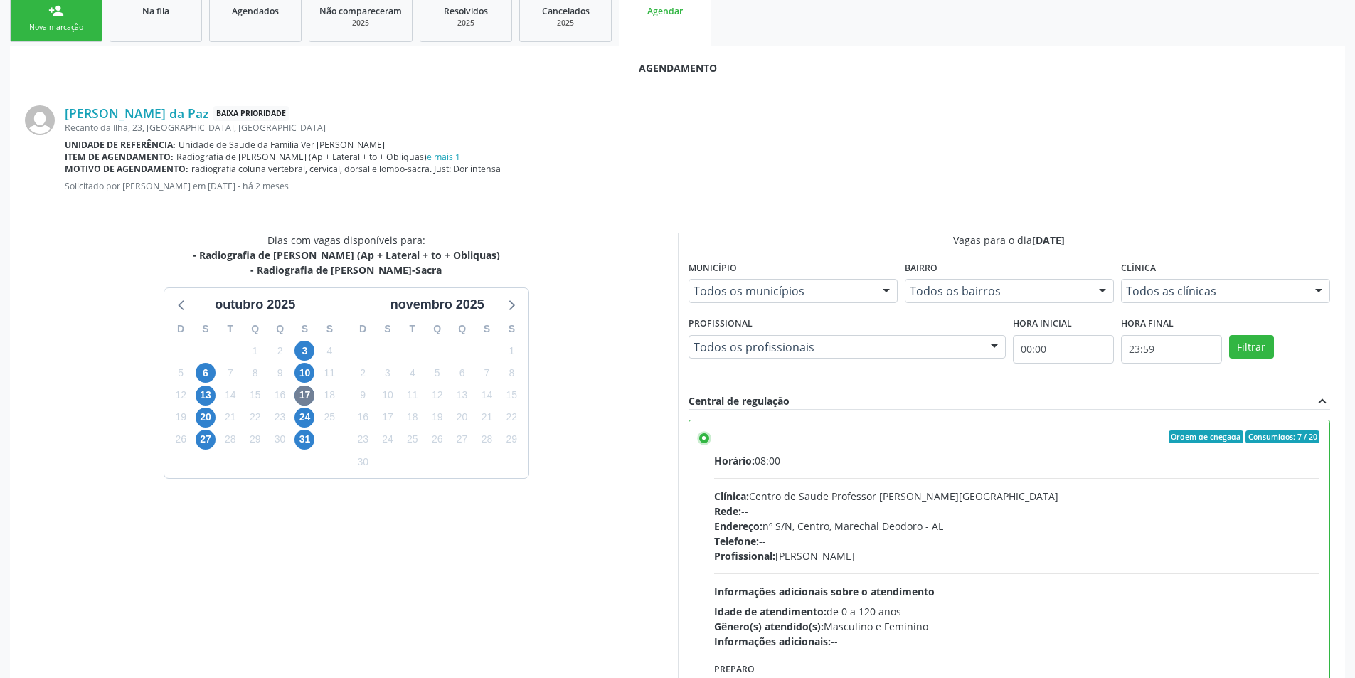
scroll to position [396, 0]
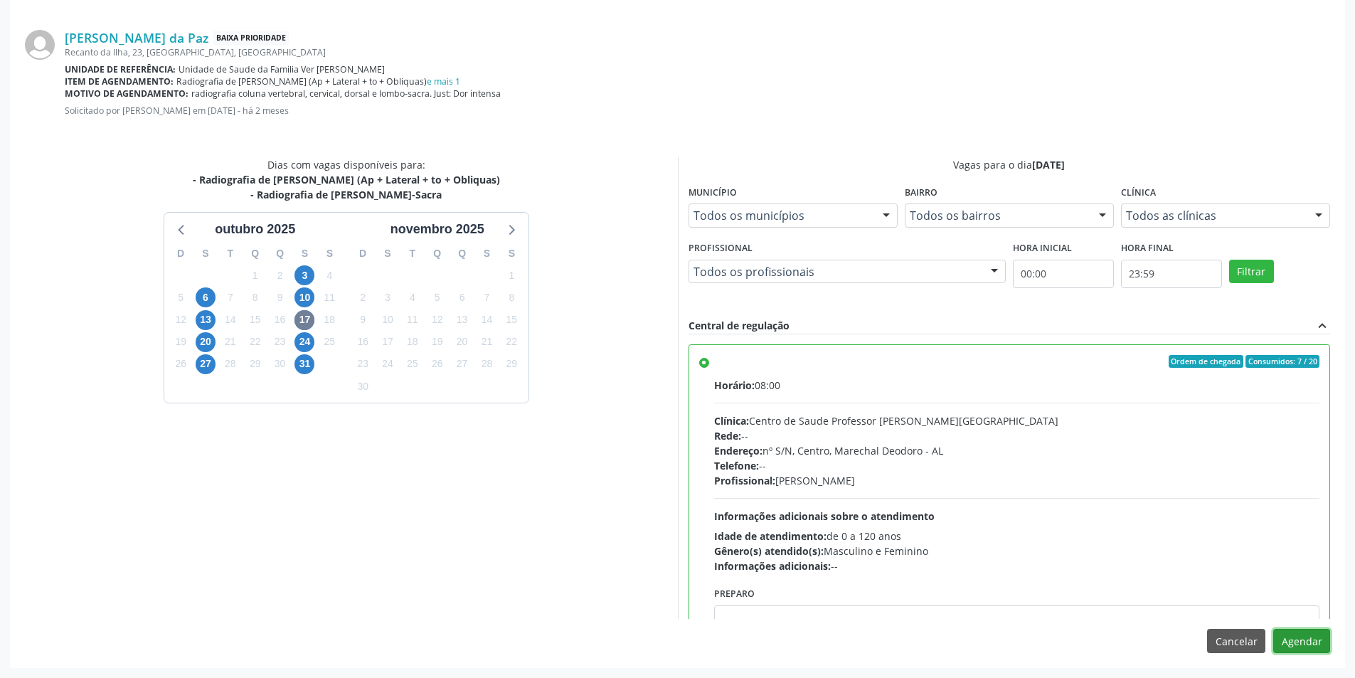
click at [1315, 639] on button "Agendar" at bounding box center [1302, 641] width 57 height 24
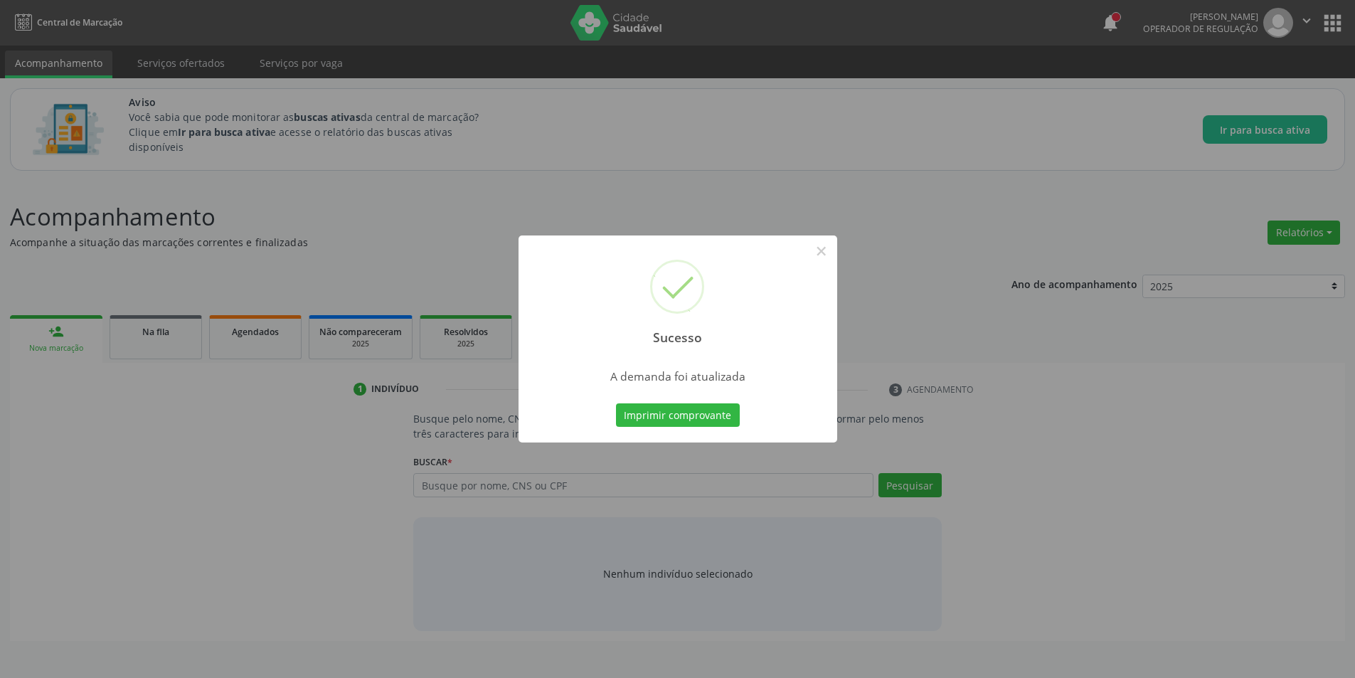
scroll to position [0, 0]
drag, startPoint x: 825, startPoint y: 252, endPoint x: 730, endPoint y: 297, distance: 105.3
click at [824, 252] on button "×" at bounding box center [827, 251] width 24 height 24
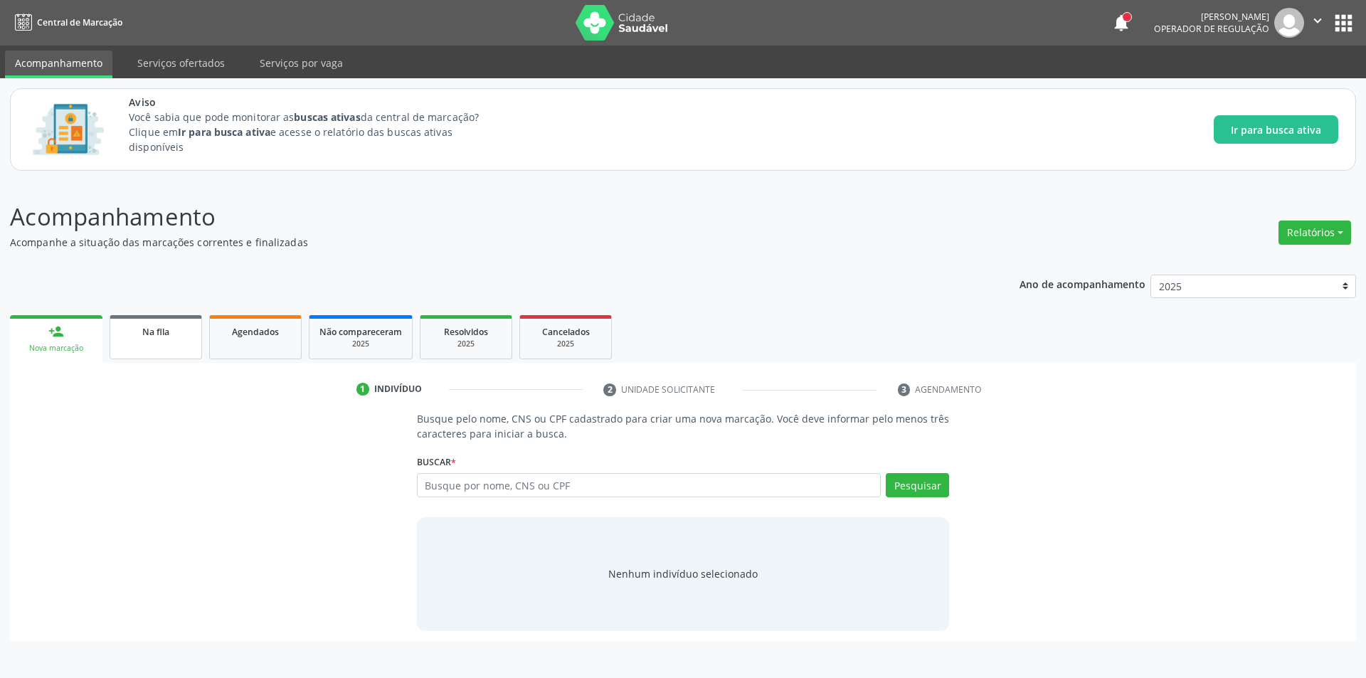
click at [158, 329] on span "Na fila" at bounding box center [155, 332] width 27 height 12
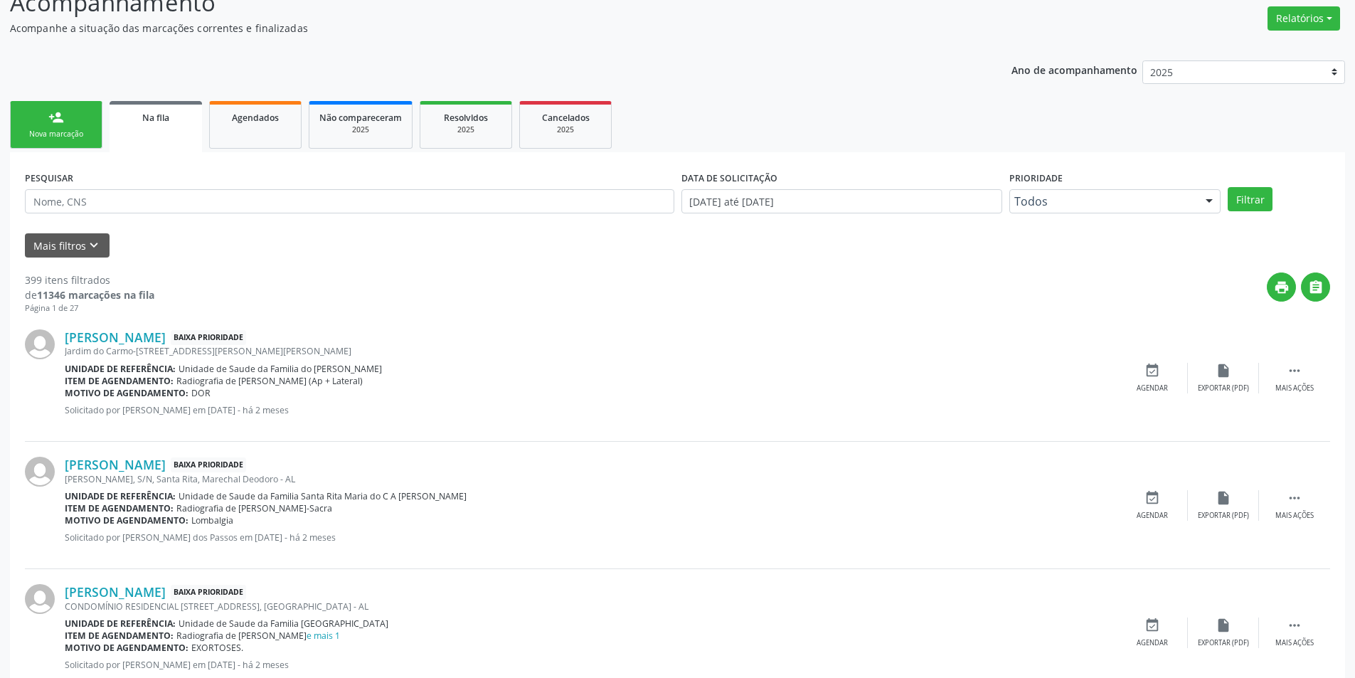
scroll to position [427, 0]
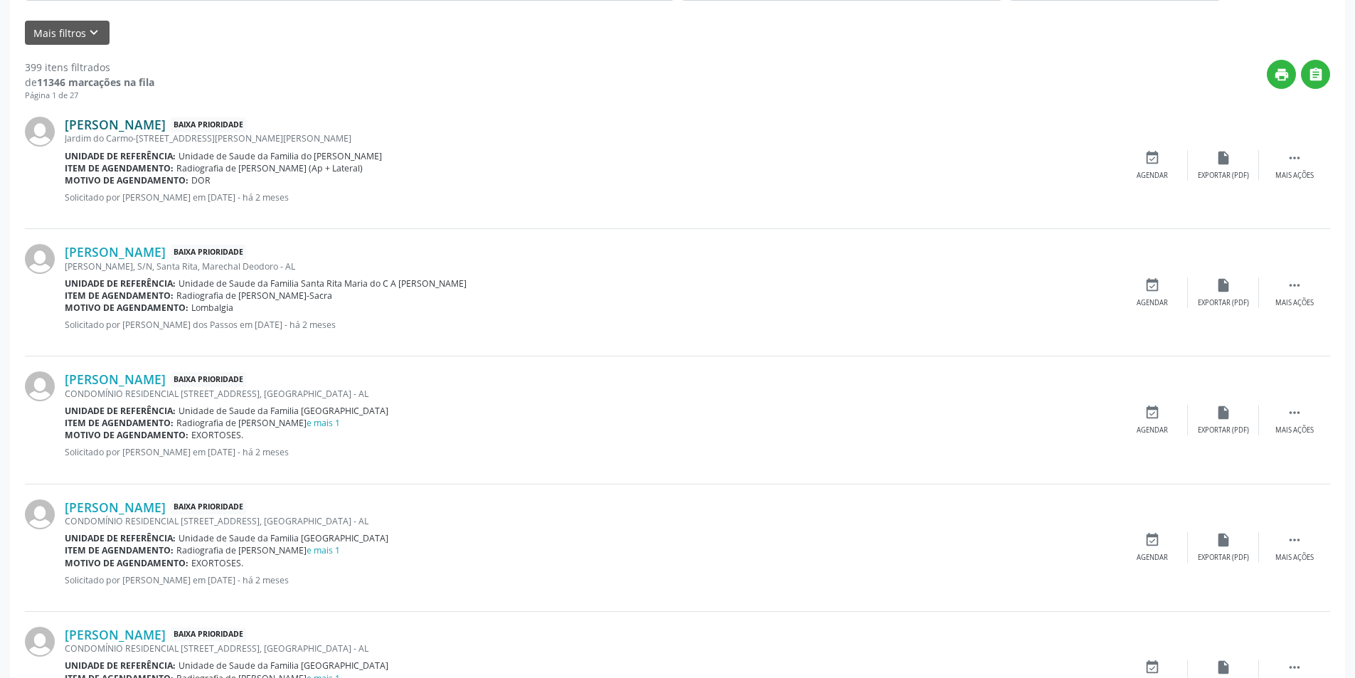
click at [166, 127] on link "Ismael dos Santos Miranda" at bounding box center [115, 125] width 101 height 16
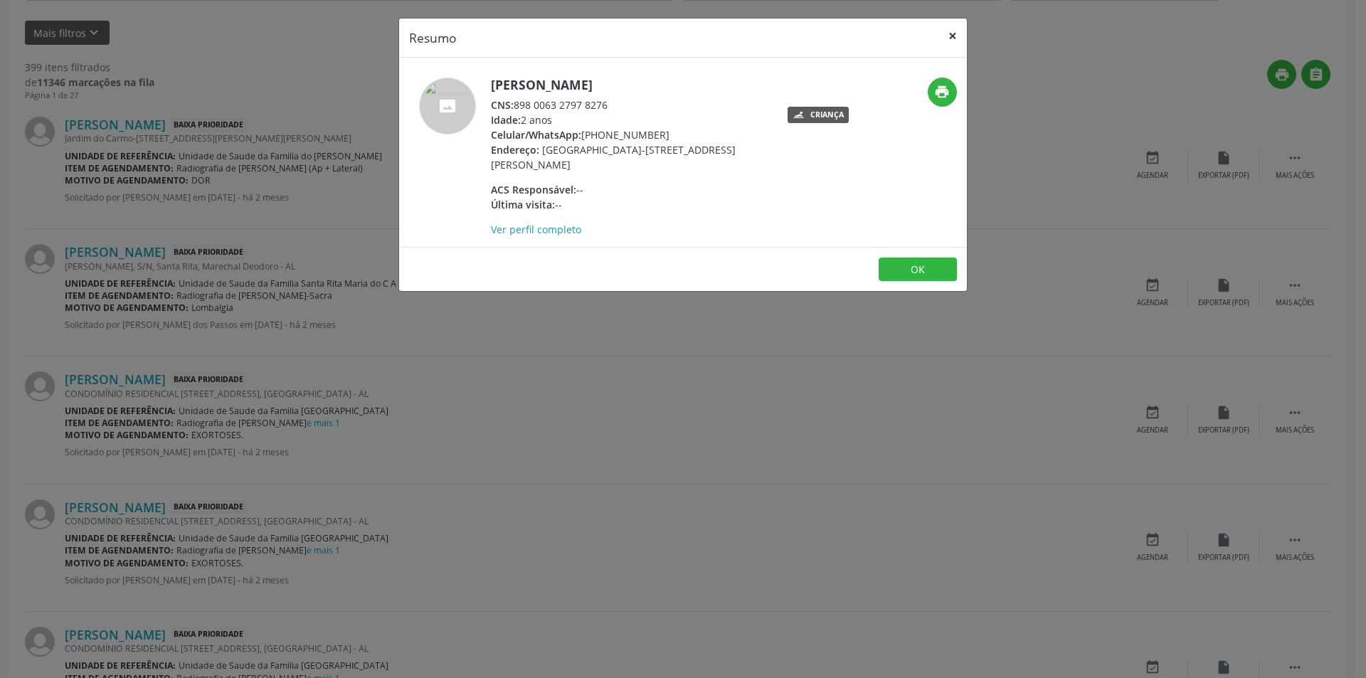
click at [948, 36] on button "×" at bounding box center [952, 35] width 28 height 35
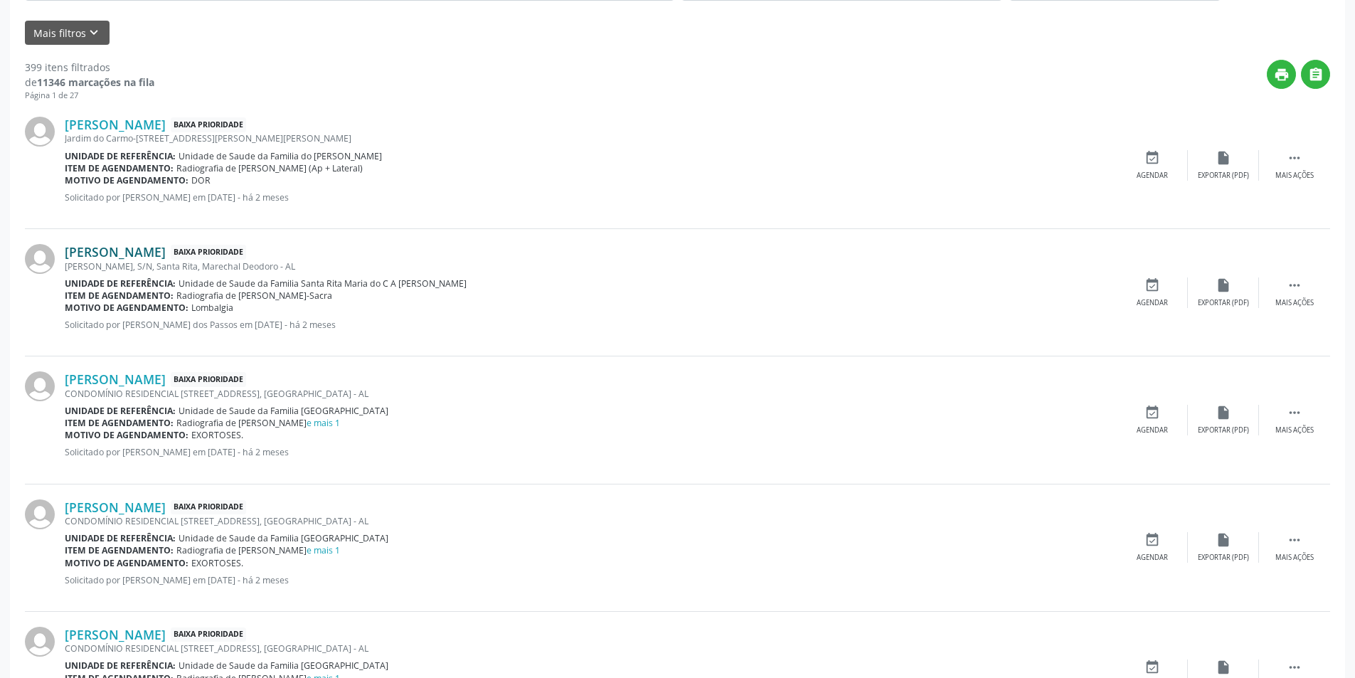
click at [156, 248] on link "Flavio Santos Nascimento" at bounding box center [115, 252] width 101 height 16
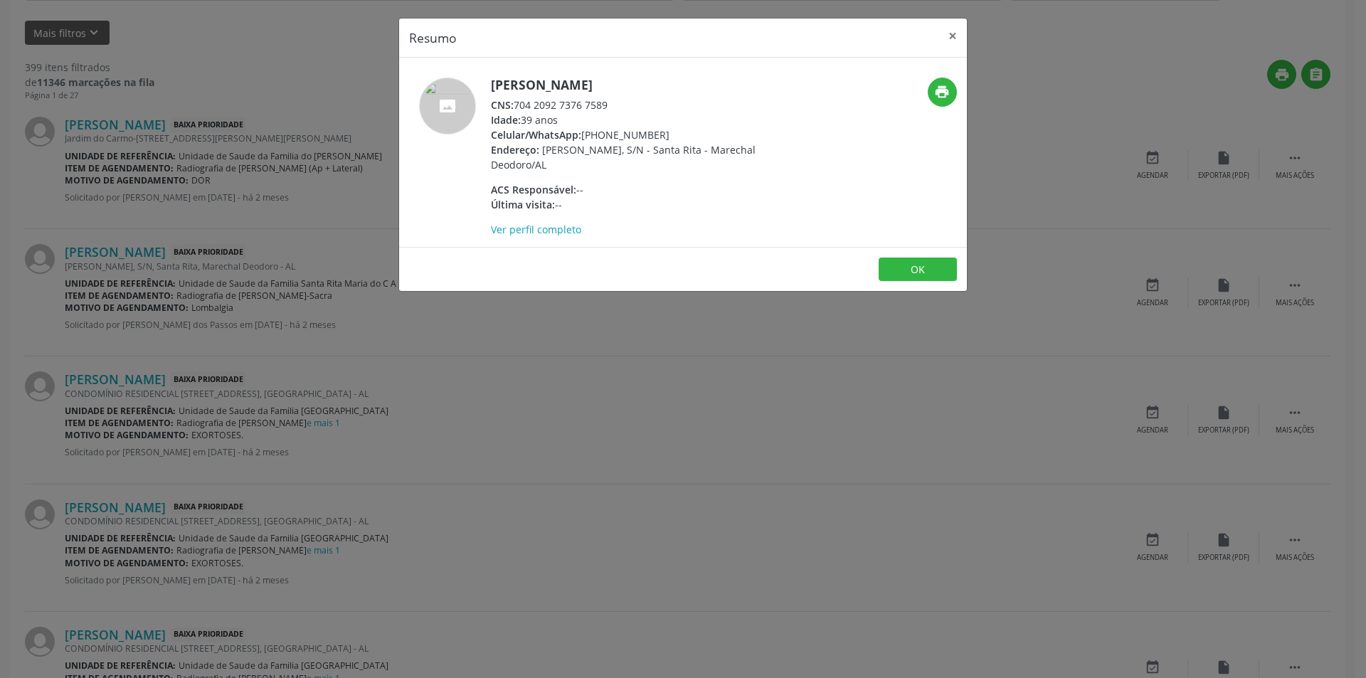
drag, startPoint x: 517, startPoint y: 102, endPoint x: 645, endPoint y: 100, distance: 128.8
click at [645, 100] on div "CNS: 704 2092 7376 7589" at bounding box center [629, 104] width 277 height 15
copy div "704 2092 7376 7589"
click at [915, 263] on button "OK" at bounding box center [918, 270] width 78 height 24
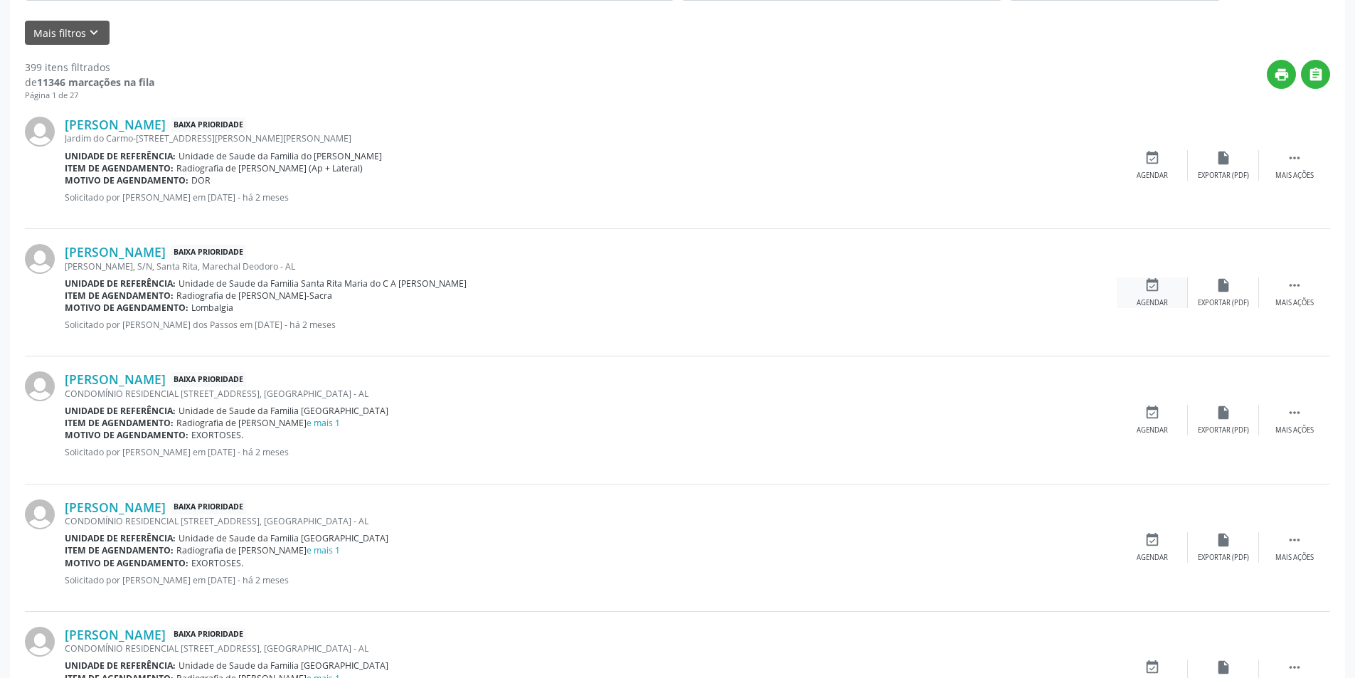
click at [1161, 285] on div "event_available Agendar" at bounding box center [1152, 292] width 71 height 31
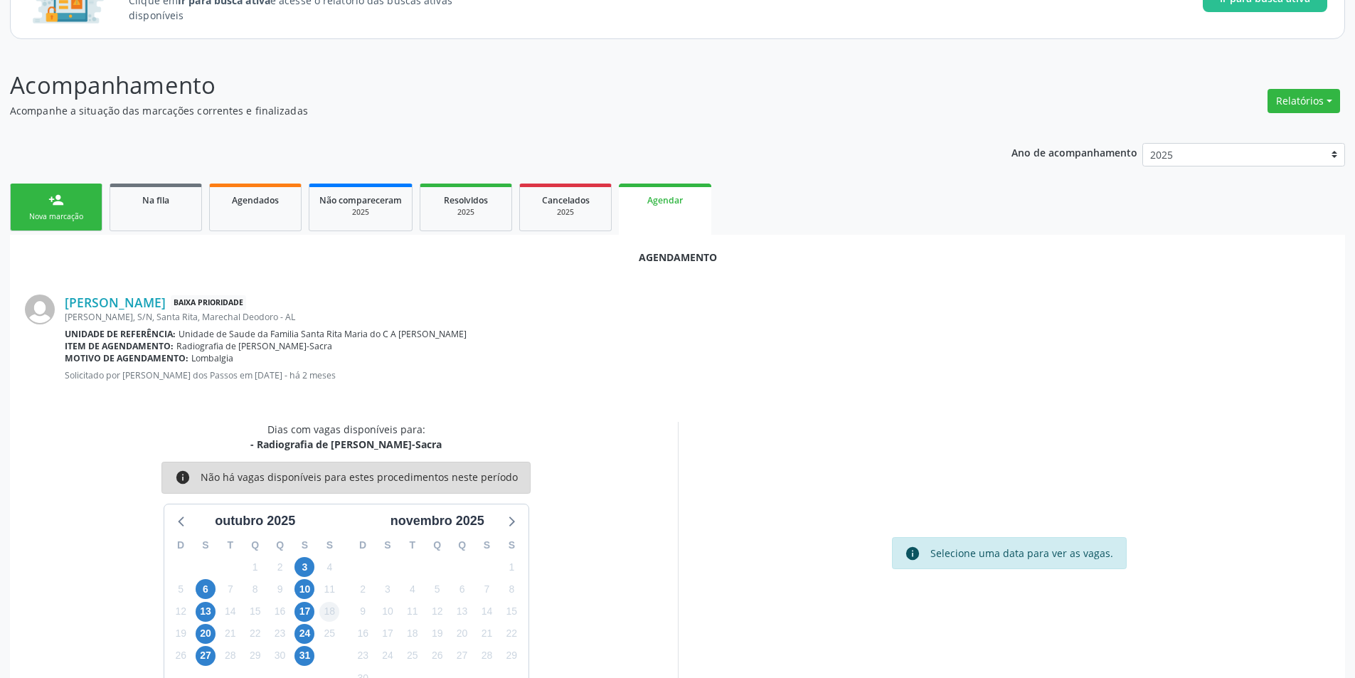
scroll to position [165, 0]
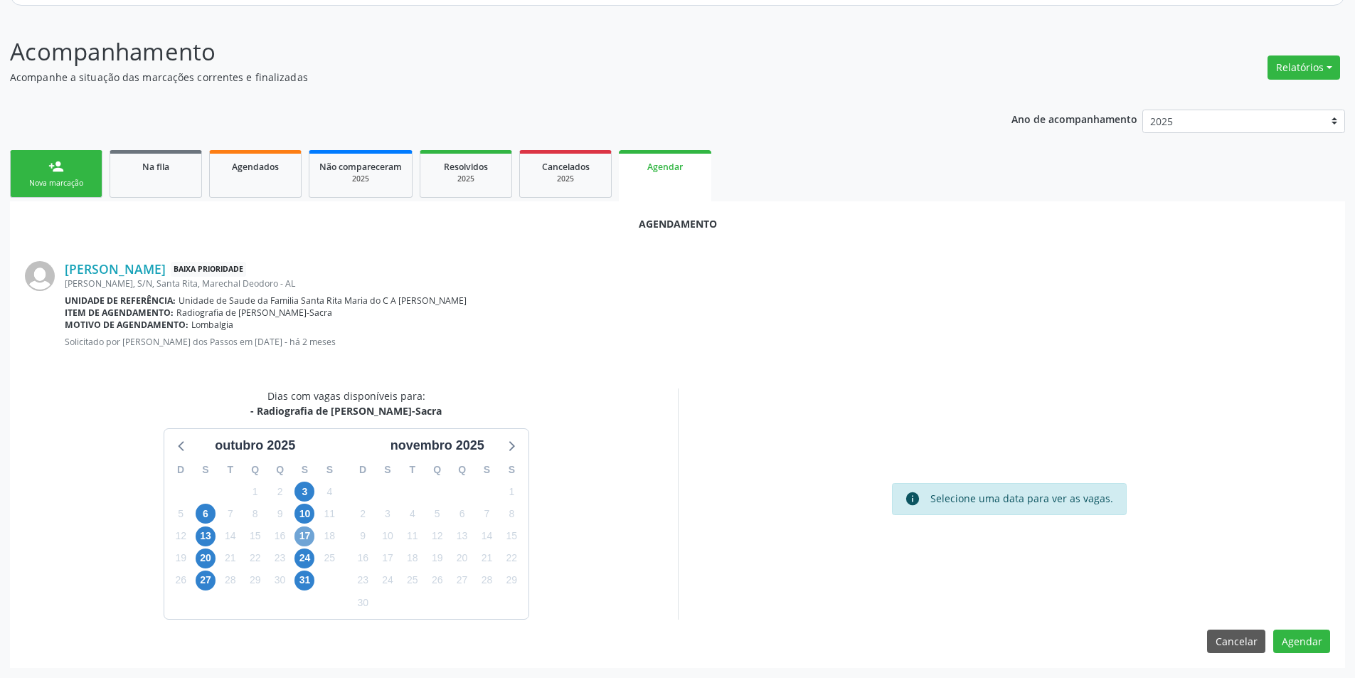
click at [310, 531] on span "17" at bounding box center [305, 536] width 20 height 20
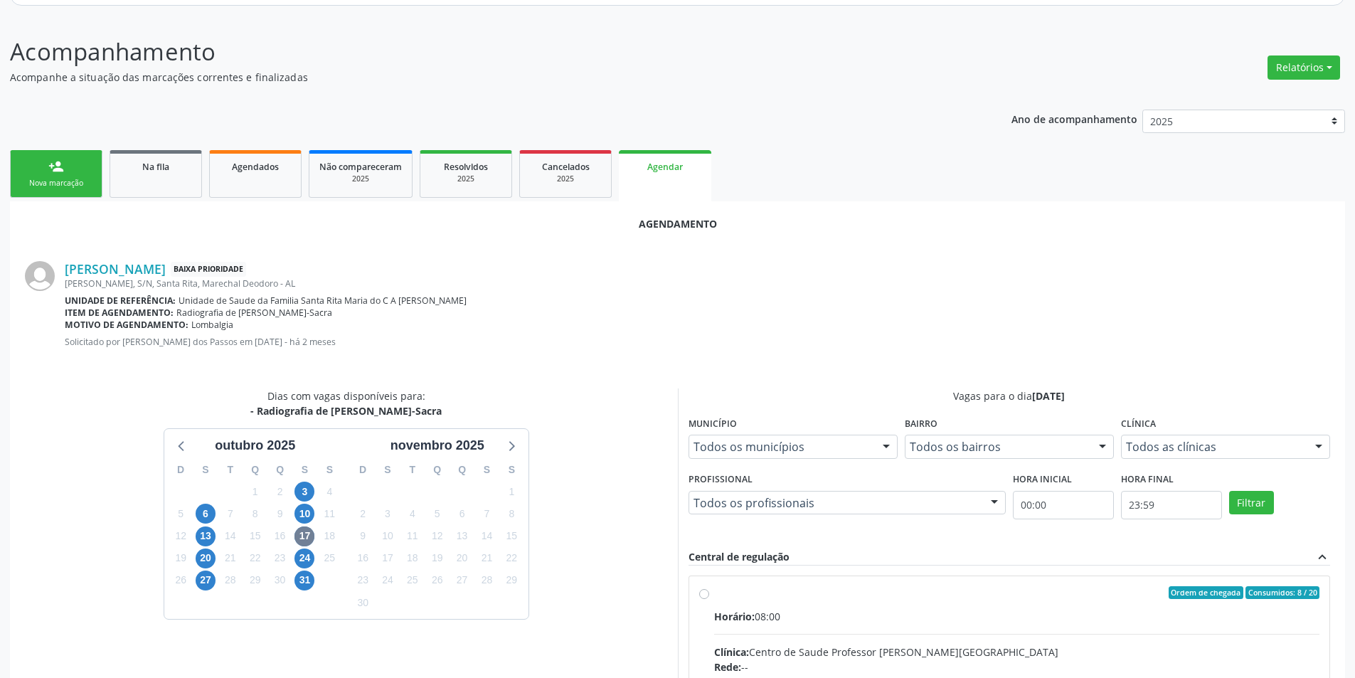
radio input "true"
click at [669, 583] on div "Dias com vagas disponíveis para: - Radiografia de Coluna Lombo-Sacra outubro 20…" at bounding box center [346, 619] width 663 height 462
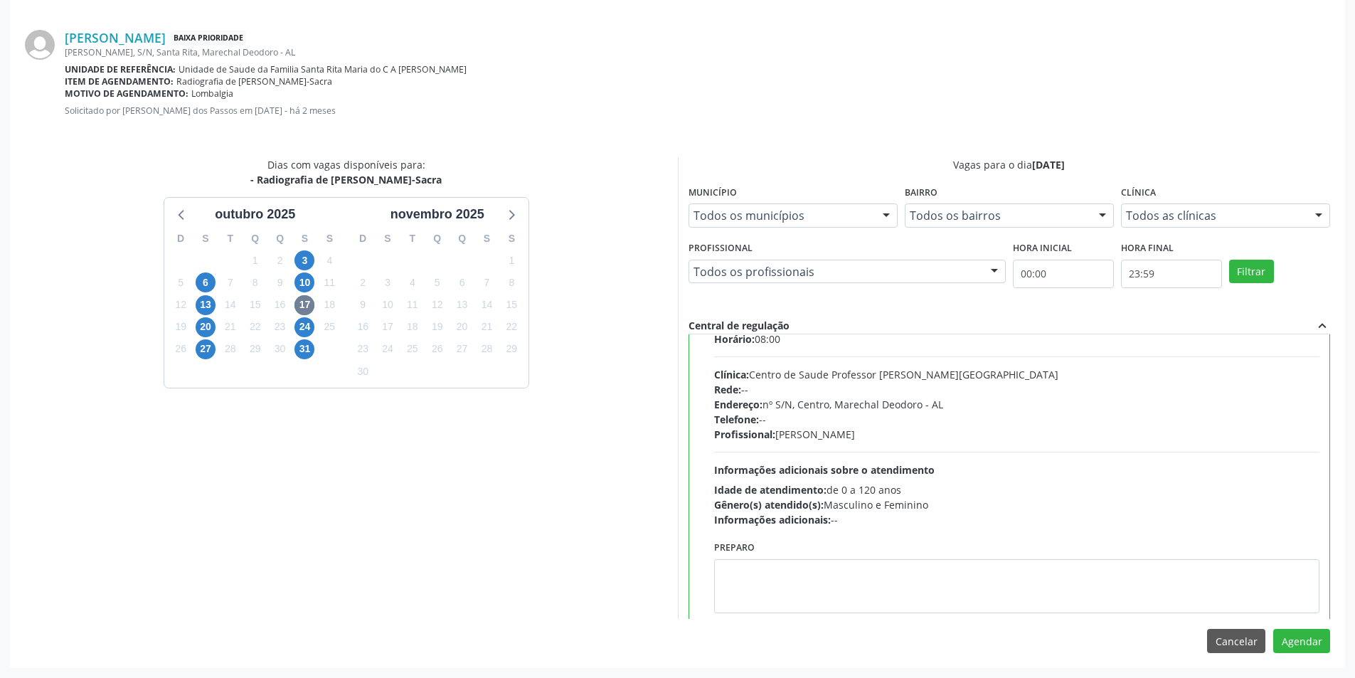
scroll to position [70, 0]
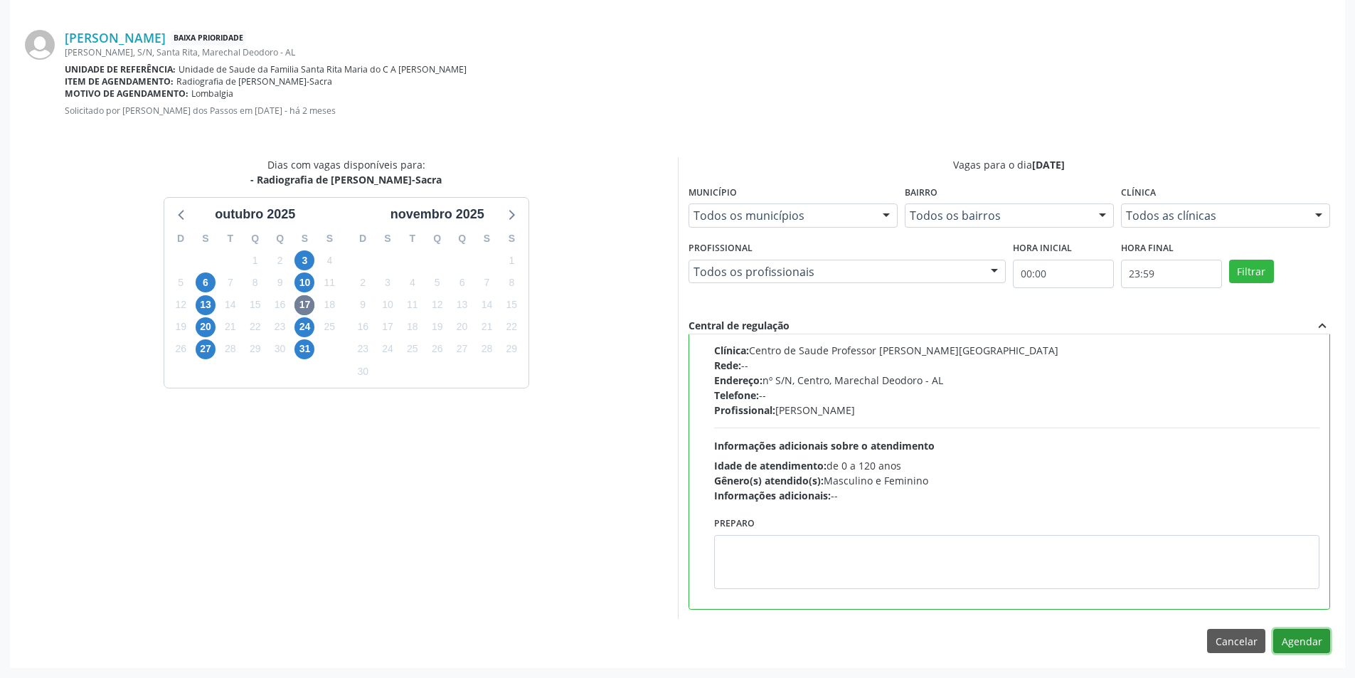
click at [1315, 649] on button "Agendar" at bounding box center [1302, 641] width 57 height 24
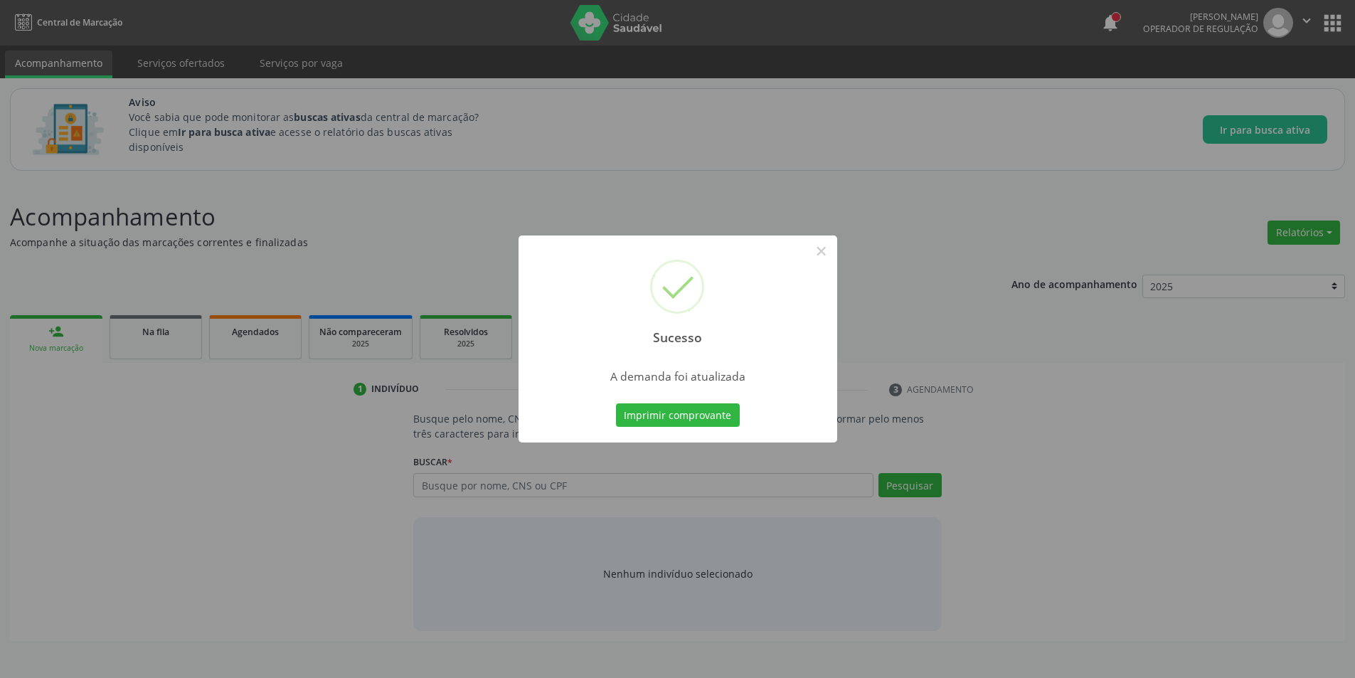
scroll to position [0, 0]
click at [832, 254] on button "×" at bounding box center [827, 251] width 24 height 24
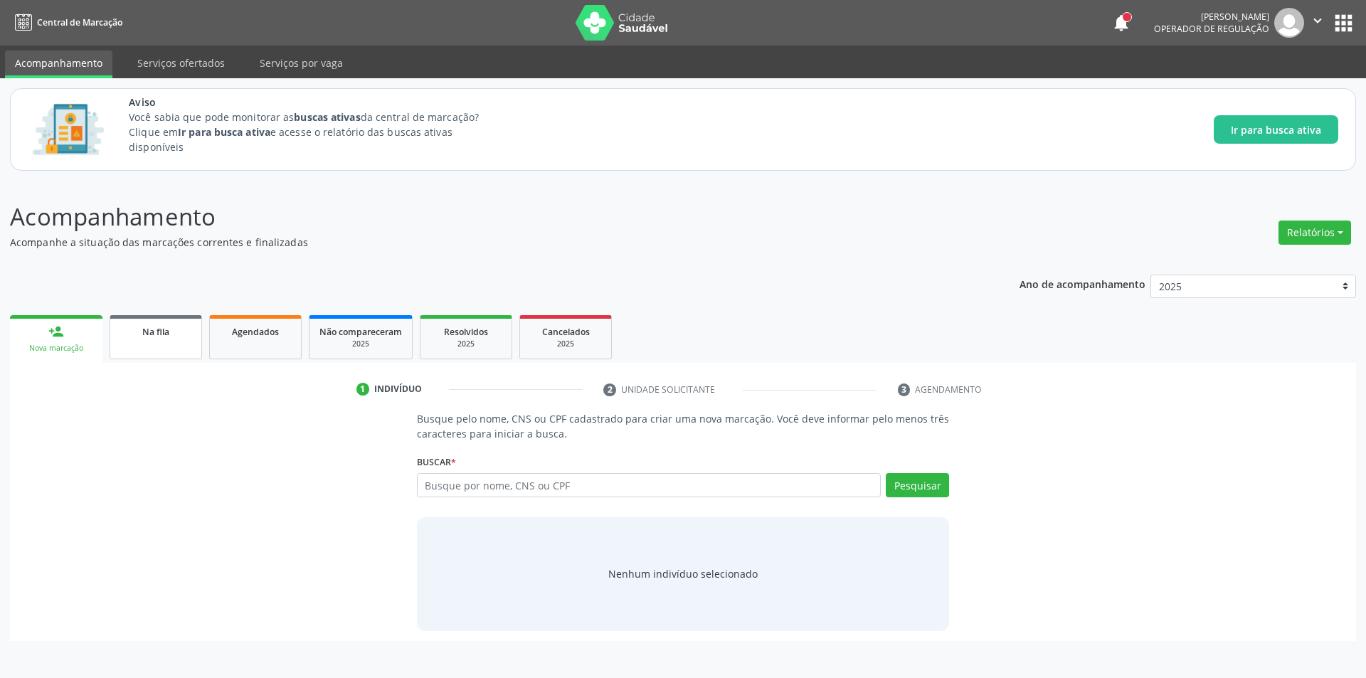
click at [147, 332] on span "Na fila" at bounding box center [155, 332] width 27 height 12
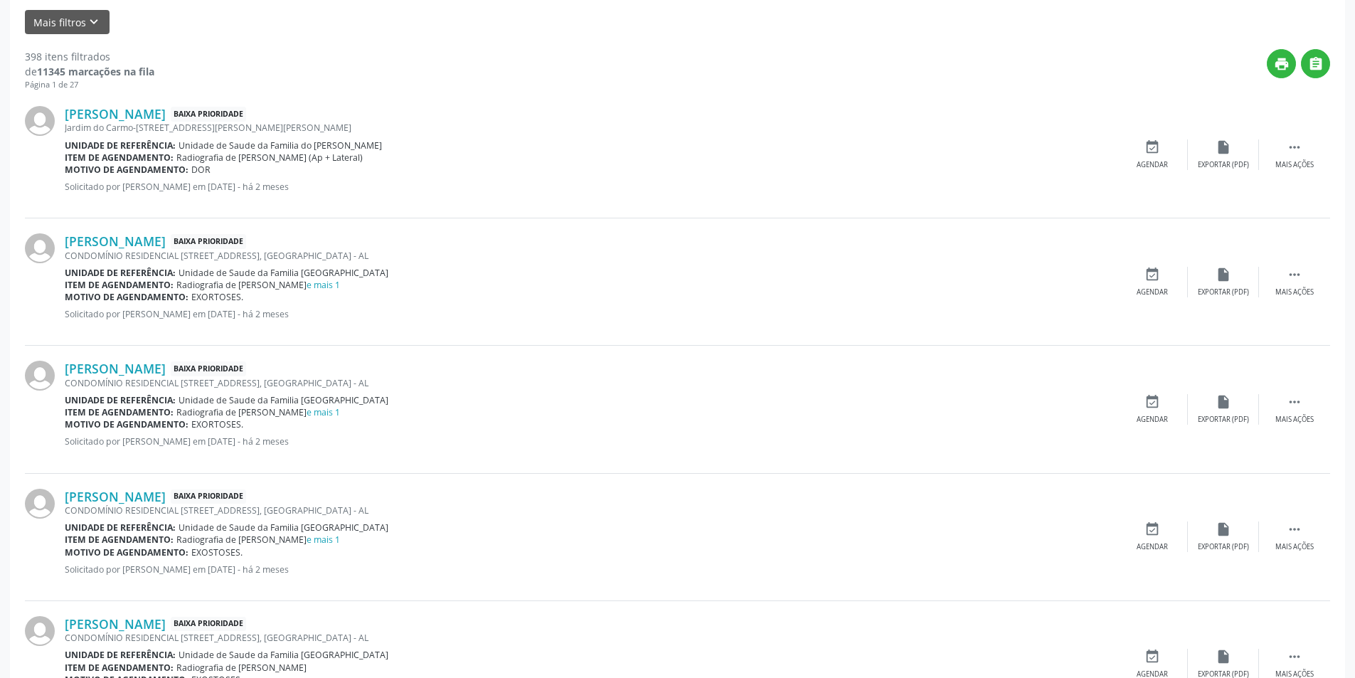
scroll to position [427, 0]
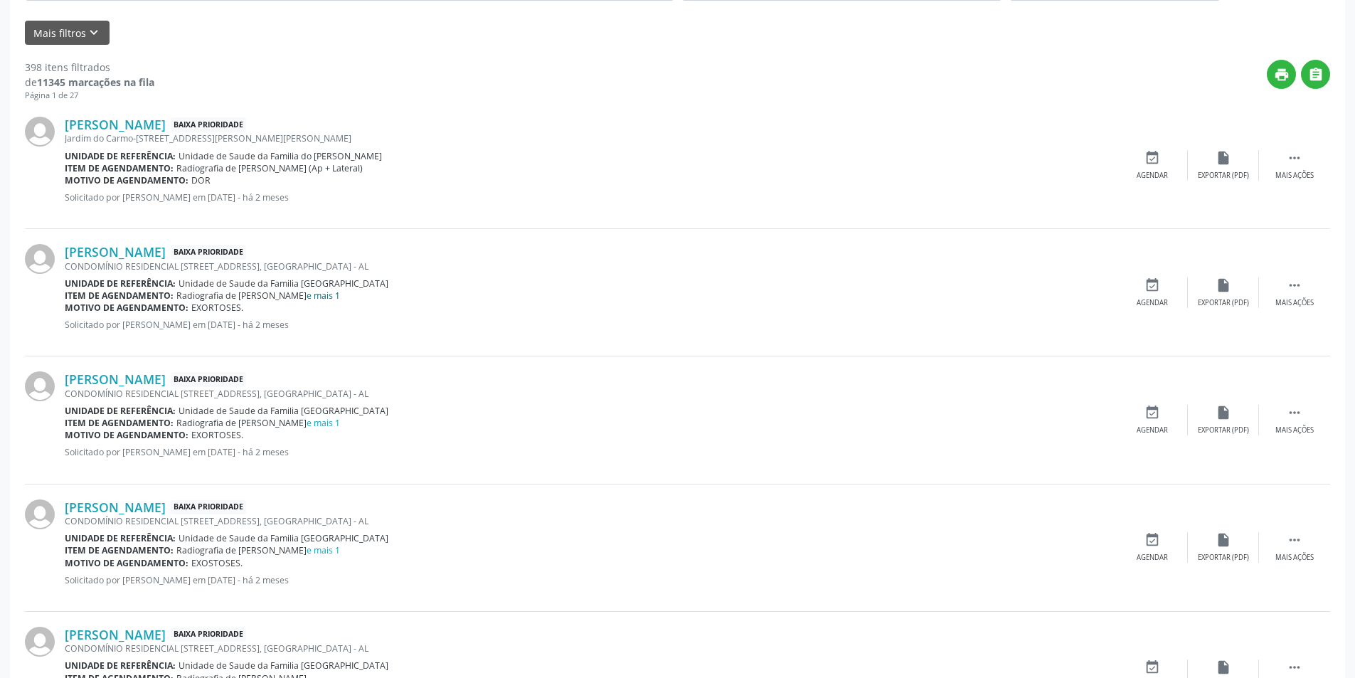
click at [307, 295] on link "e mais 1" at bounding box center [323, 296] width 33 height 12
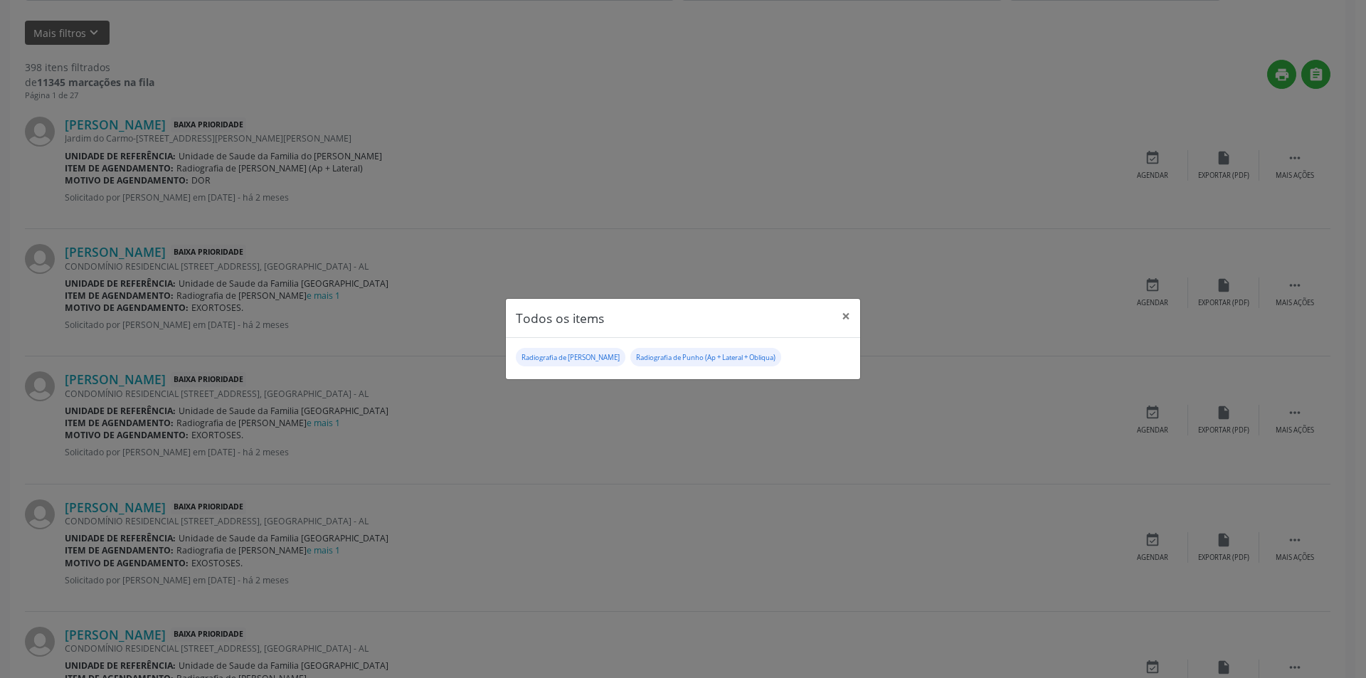
click at [196, 253] on div "Todos os items × Radiografia de Mao Radiografia de Punho (Ap + Lateral + Obliqu…" at bounding box center [683, 339] width 1366 height 678
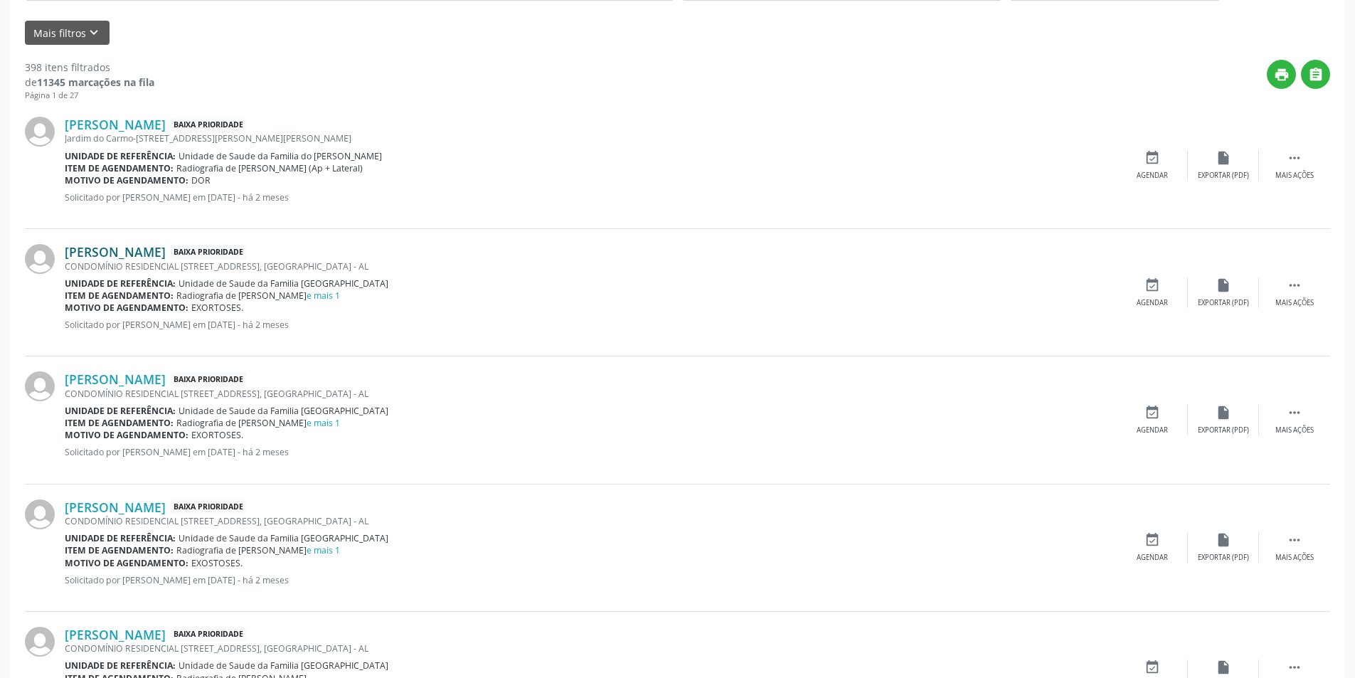
click at [166, 248] on link "Luiz Vinicius Moraes Cardoso" at bounding box center [115, 252] width 101 height 16
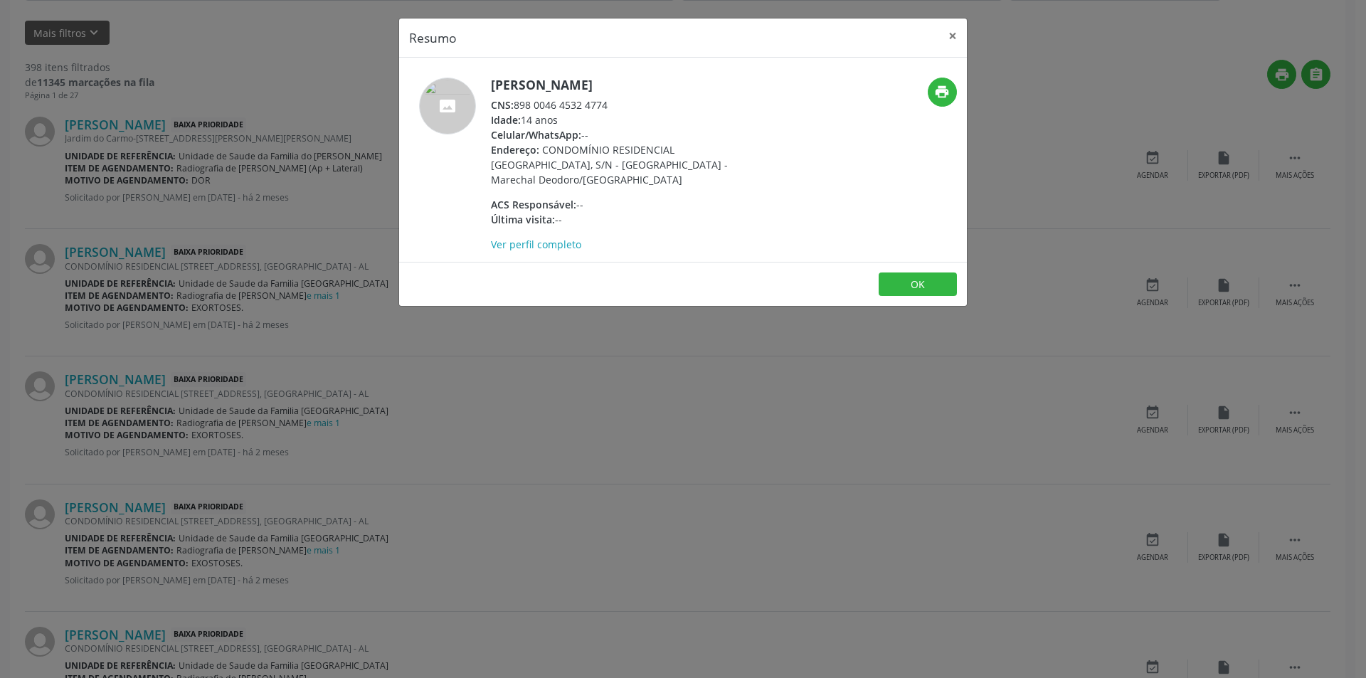
click at [705, 330] on div "Resumo × Luiz Vinicius Moraes Cardoso CNS: 898 0046 4532 4774 Idade: 14 anos Ce…" at bounding box center [683, 339] width 1366 height 678
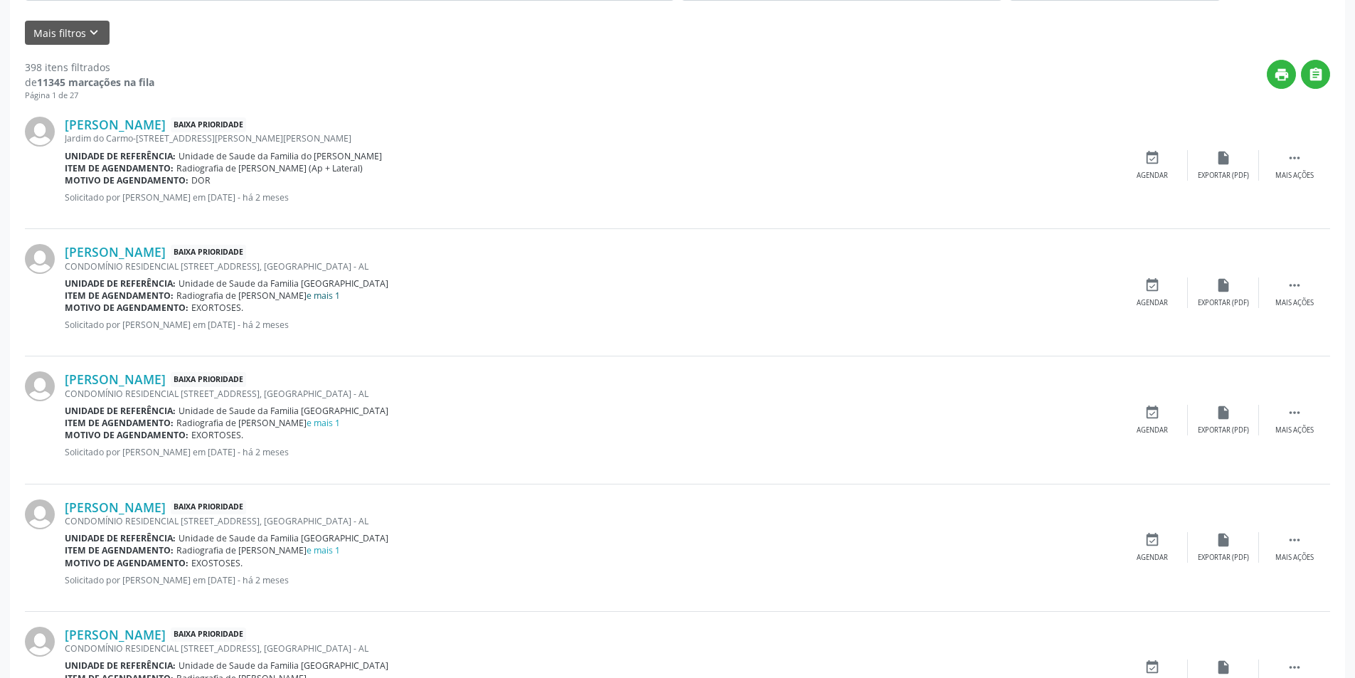
click at [307, 292] on link "e mais 1" at bounding box center [323, 296] width 33 height 12
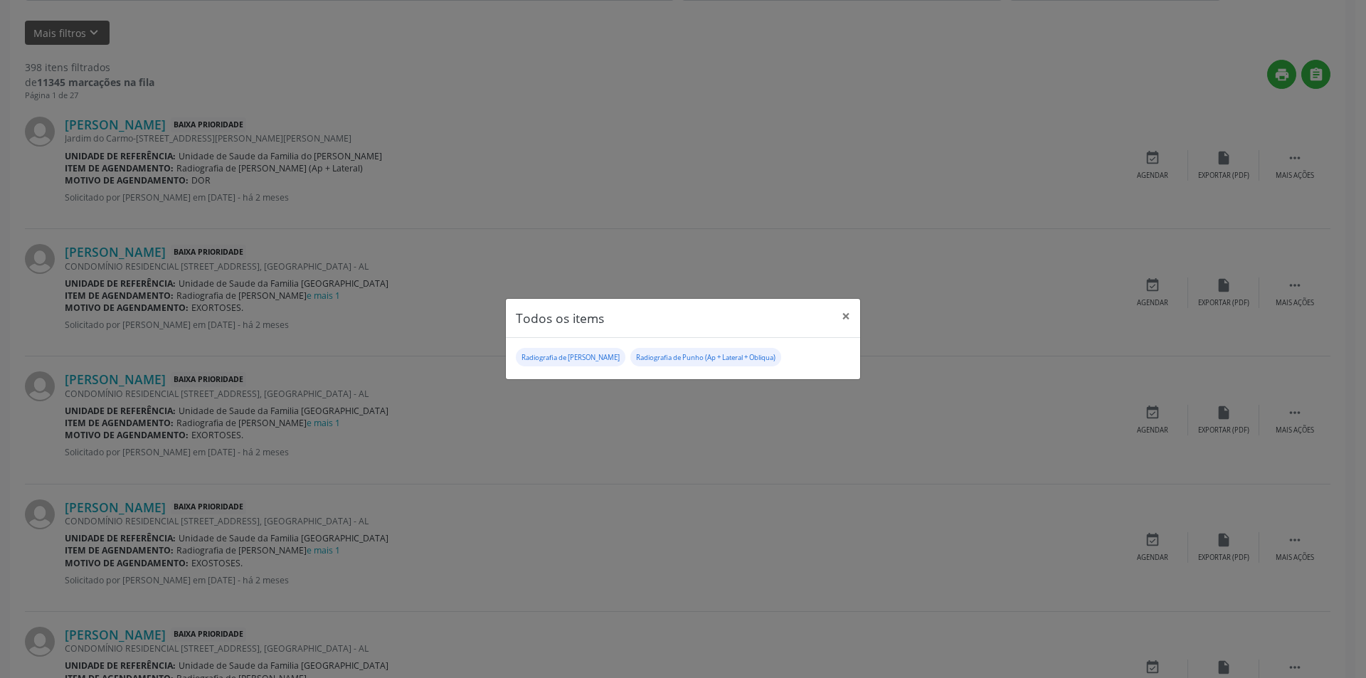
click at [412, 443] on div "Todos os items × Radiografia de Mao Radiografia de Punho (Ap + Lateral + Obliqu…" at bounding box center [683, 339] width 1366 height 678
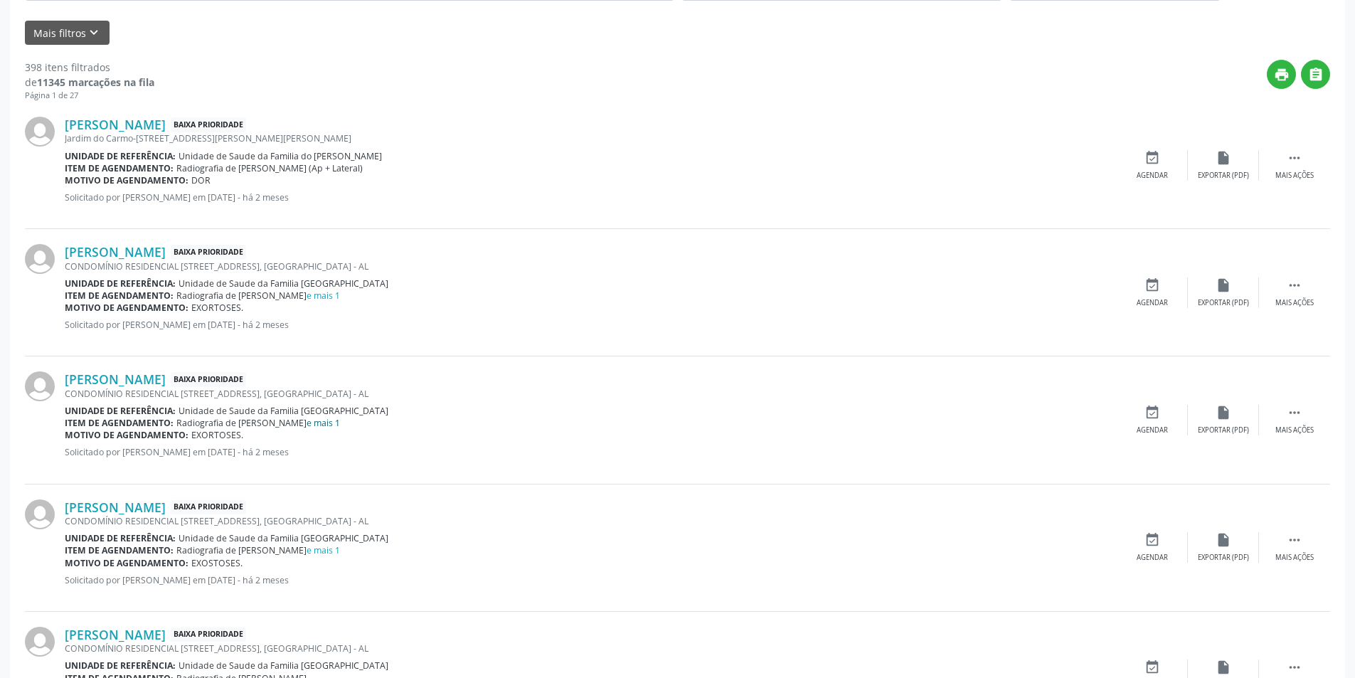
click at [307, 423] on link "e mais 1" at bounding box center [323, 423] width 33 height 12
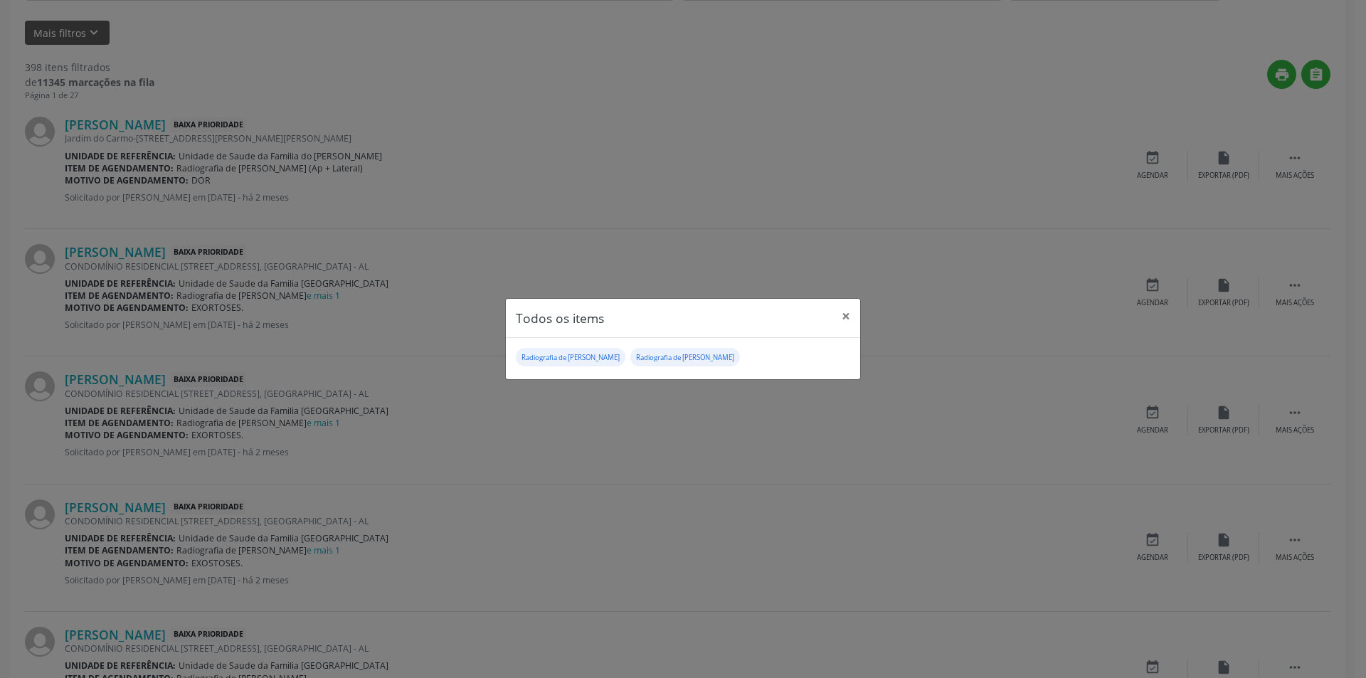
click at [559, 418] on div "Todos os items × Radiografia de Braco Radiografia de Perna" at bounding box center [683, 339] width 1366 height 678
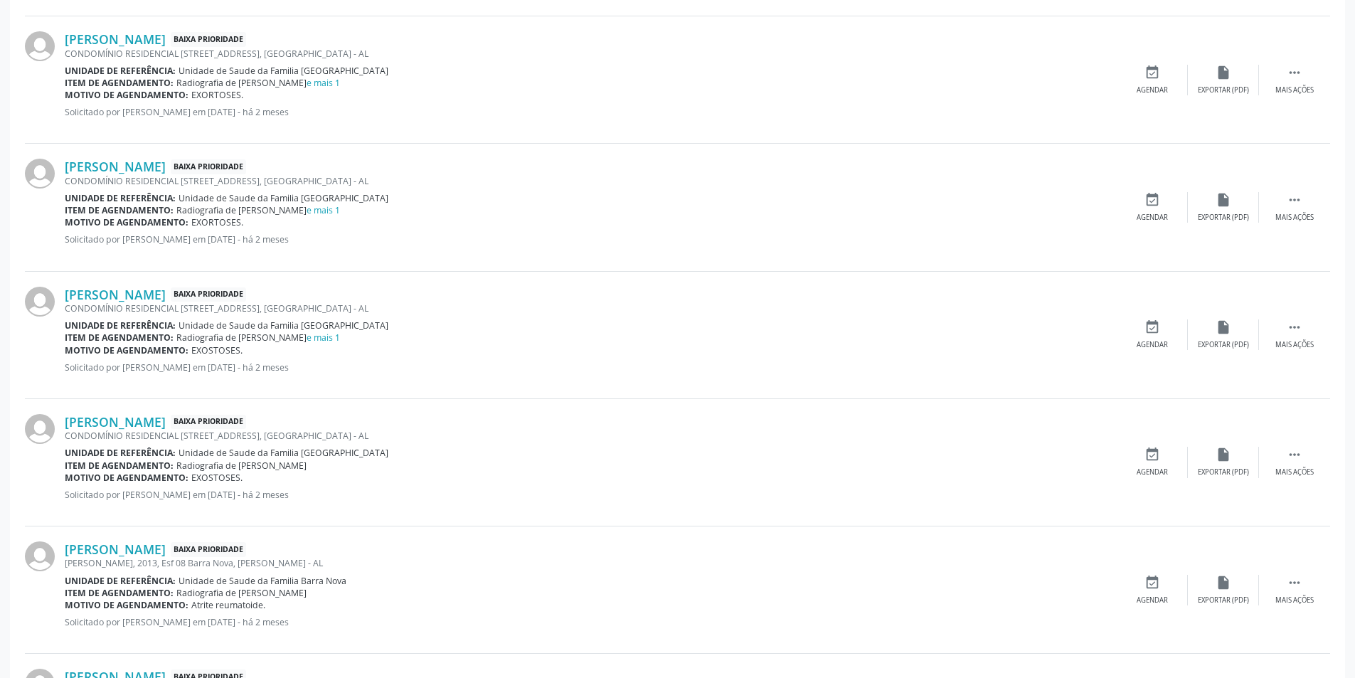
scroll to position [640, 0]
click at [307, 336] on link "e mais 1" at bounding box center [323, 337] width 33 height 12
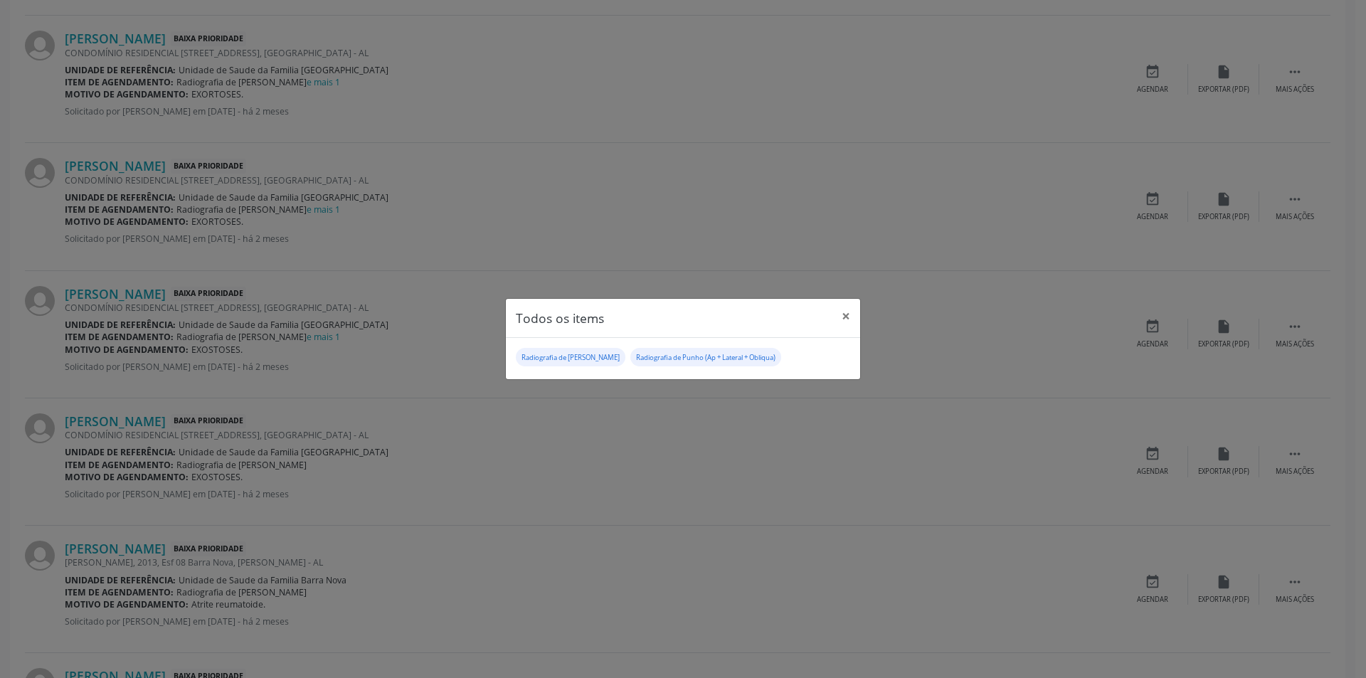
click at [709, 263] on div "Todos os items × Radiografia de Braco Radiografia de Punho (Ap + Lateral + Obli…" at bounding box center [683, 339] width 1366 height 678
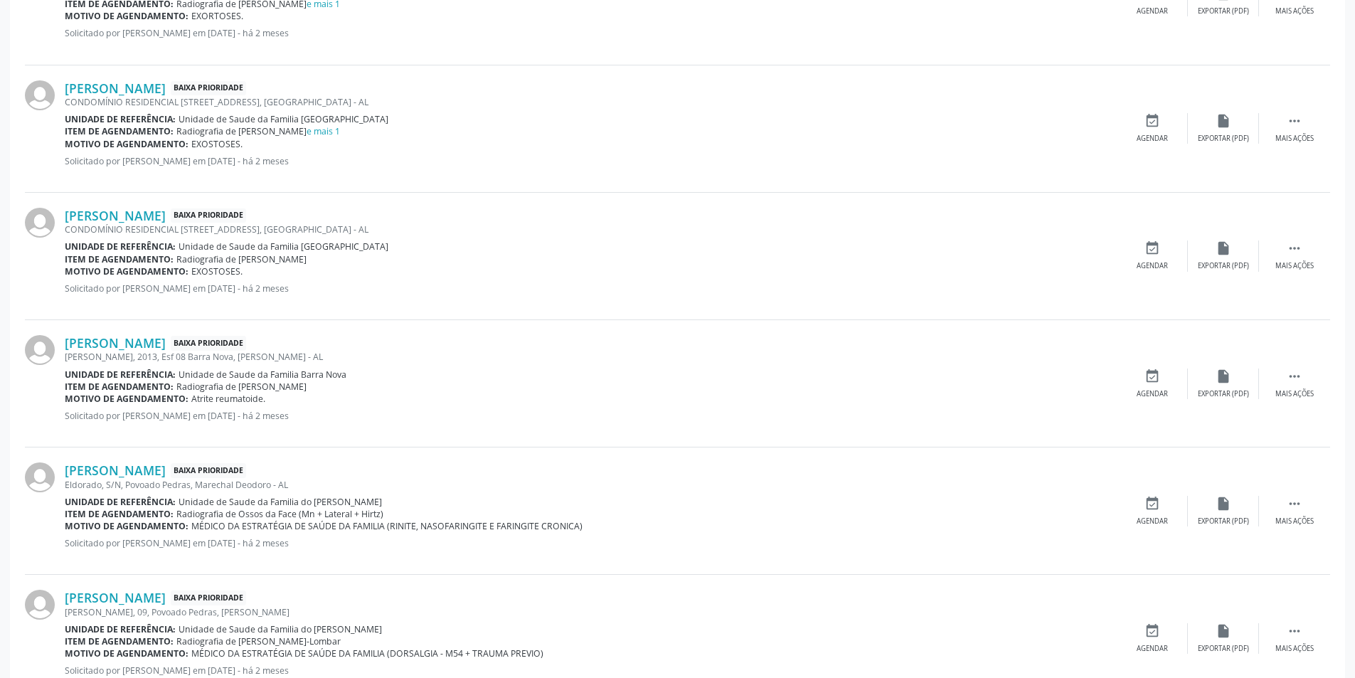
scroll to position [925, 0]
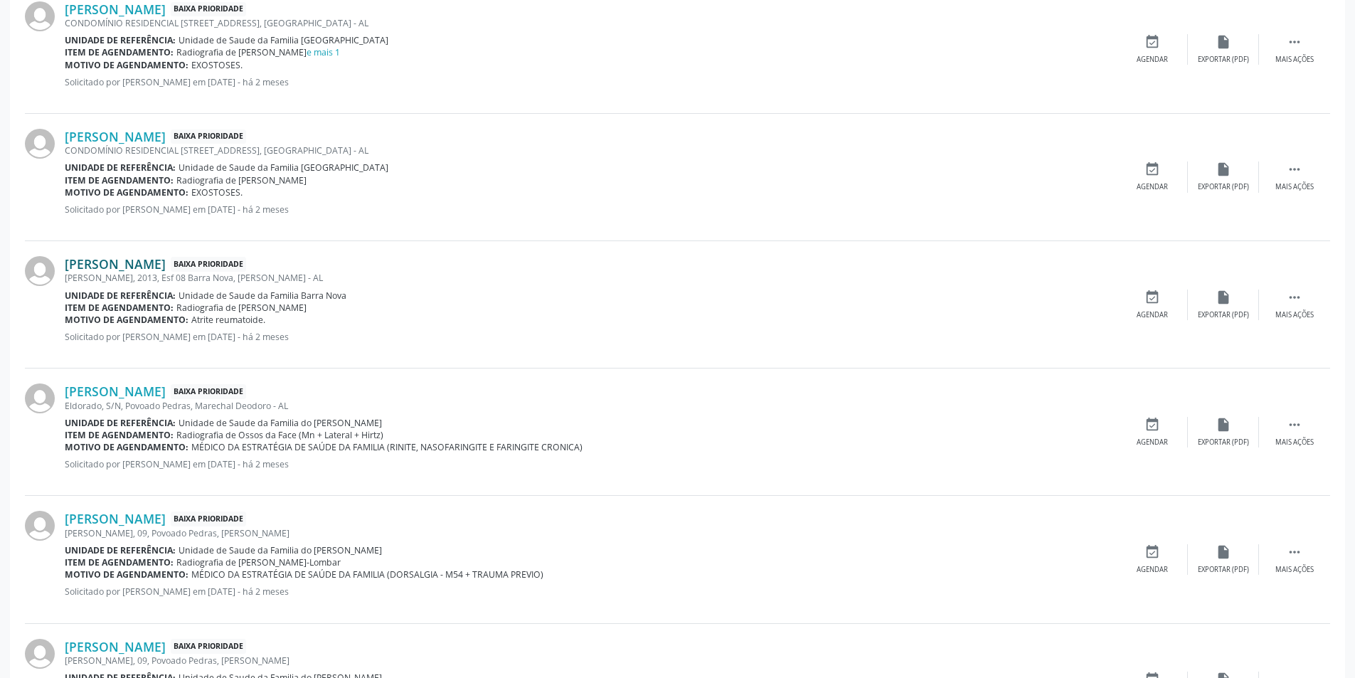
click at [137, 266] on link "Maria Jacira da Silva" at bounding box center [115, 264] width 101 height 16
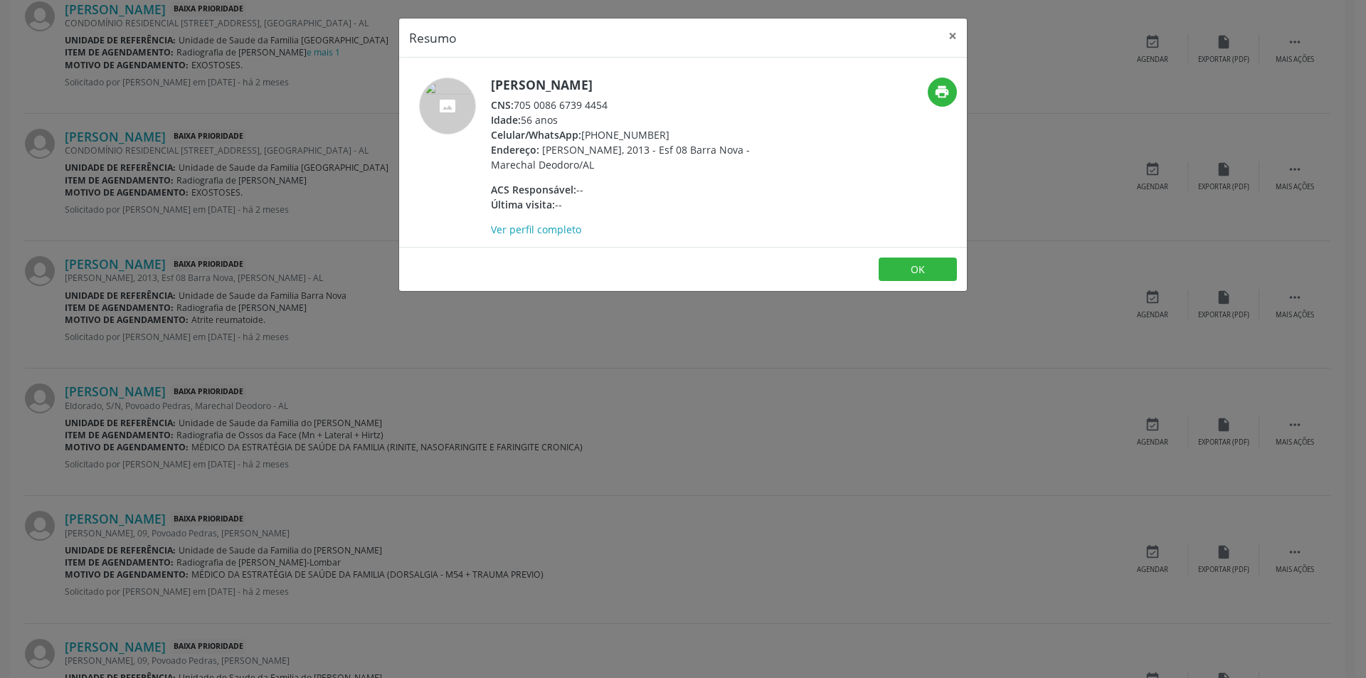
drag, startPoint x: 516, startPoint y: 104, endPoint x: 637, endPoint y: 102, distance: 121.7
click at [637, 102] on div "CNS: 705 0086 6739 4454" at bounding box center [629, 104] width 277 height 15
copy div "705 0086 6739 4454"
click at [908, 263] on button "OK" at bounding box center [918, 270] width 78 height 24
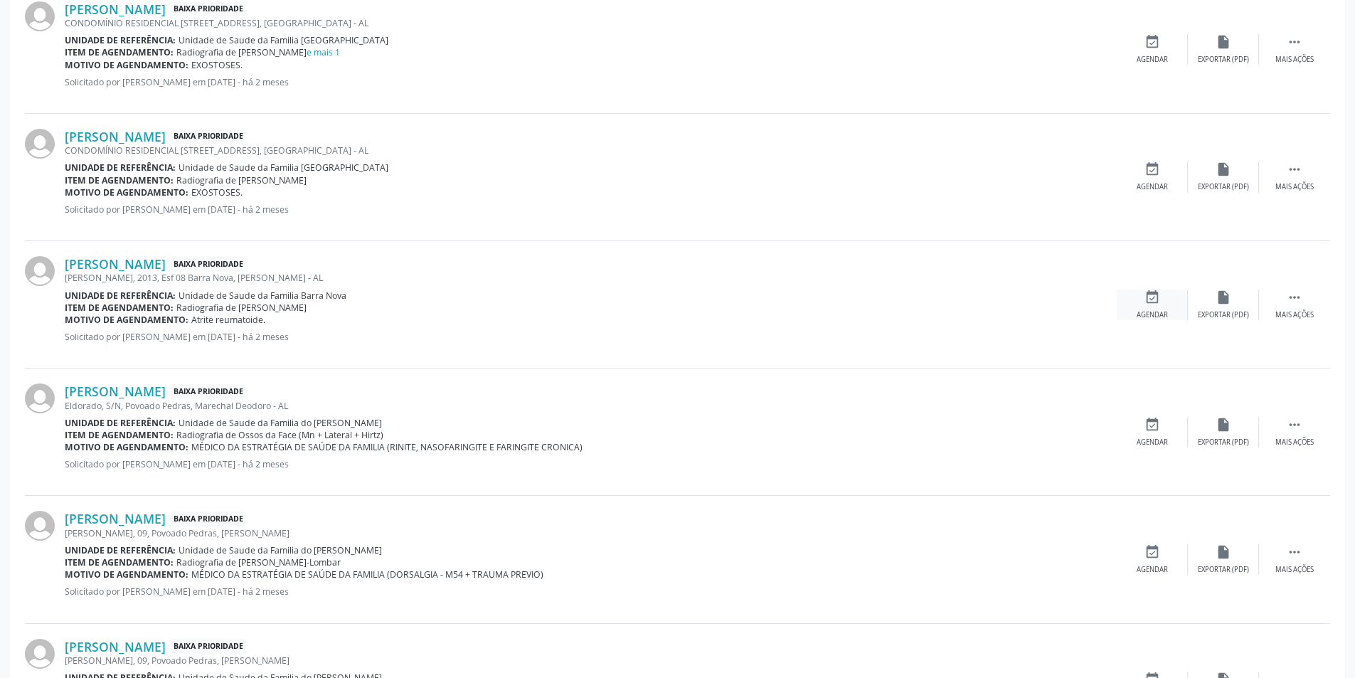
click at [1150, 297] on icon "event_available" at bounding box center [1153, 298] width 16 height 16
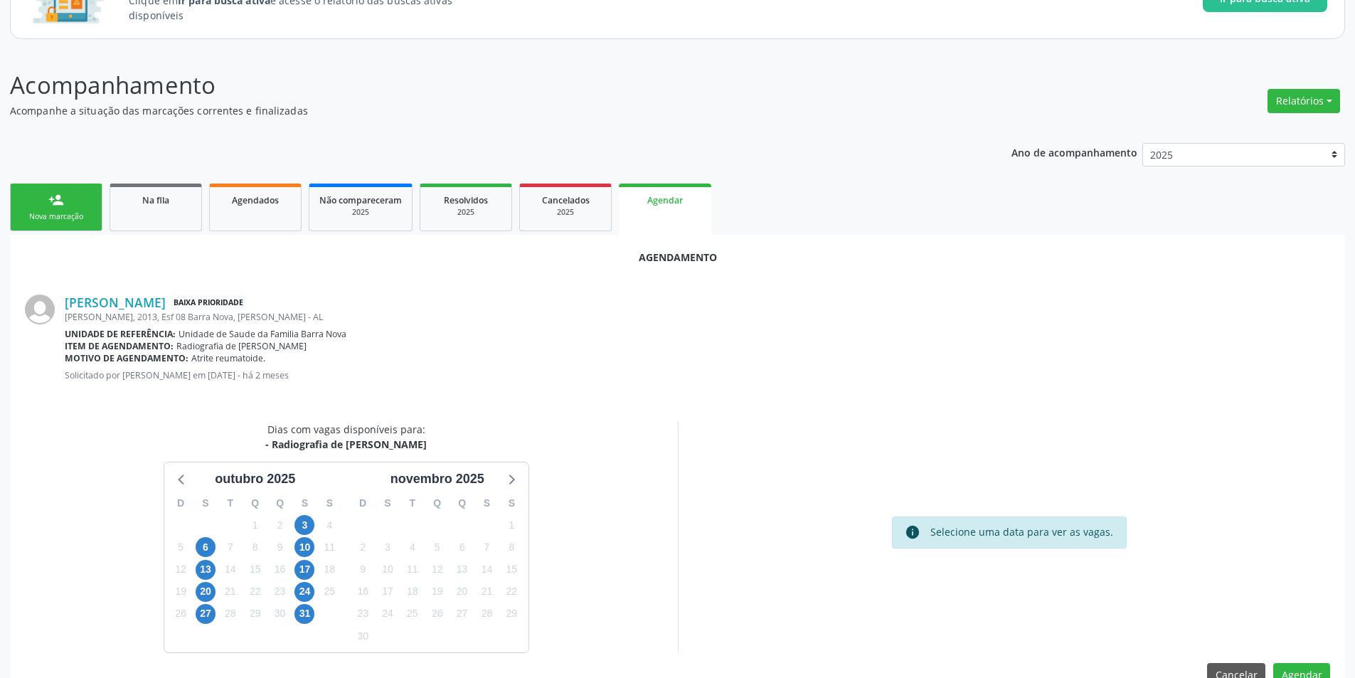
scroll to position [165, 0]
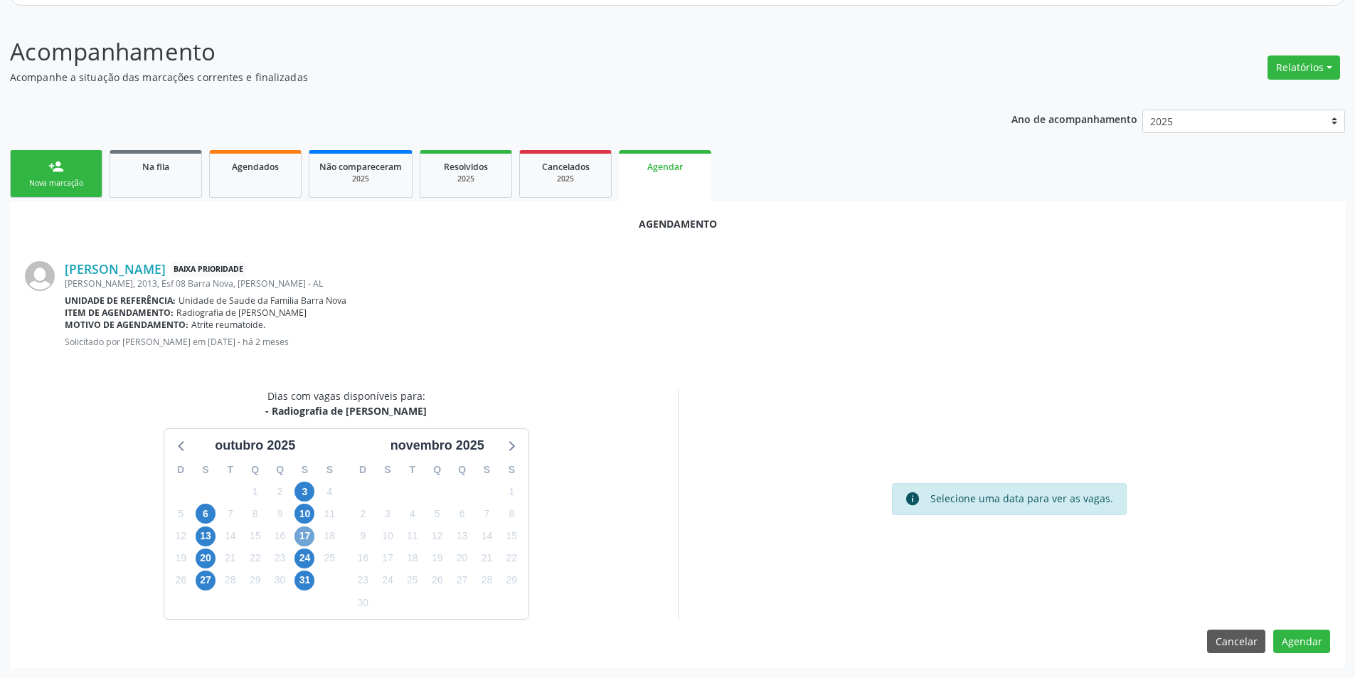
click at [309, 532] on span "17" at bounding box center [305, 536] width 20 height 20
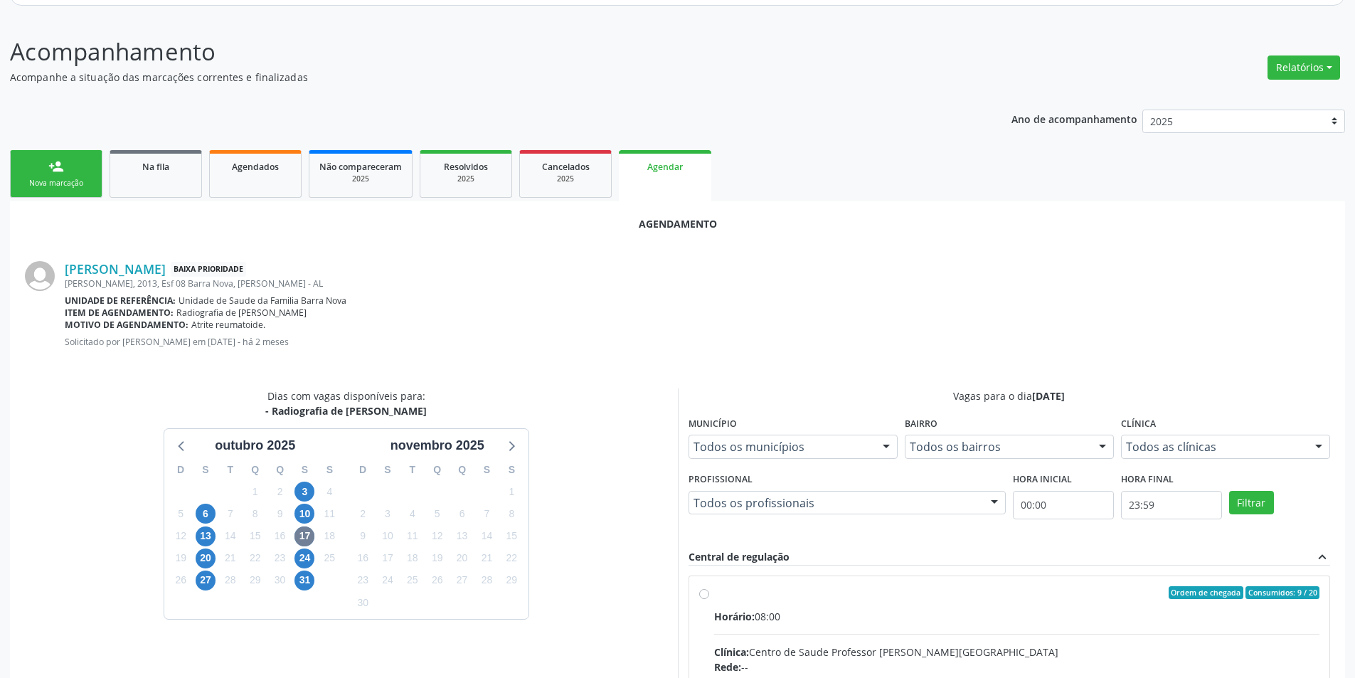
click at [702, 593] on input "Ordem de chegada Consumidos: 9 / 20 Horário: 08:00 Clínica: Centro de Saude Pro…" at bounding box center [704, 592] width 10 height 13
radio input "true"
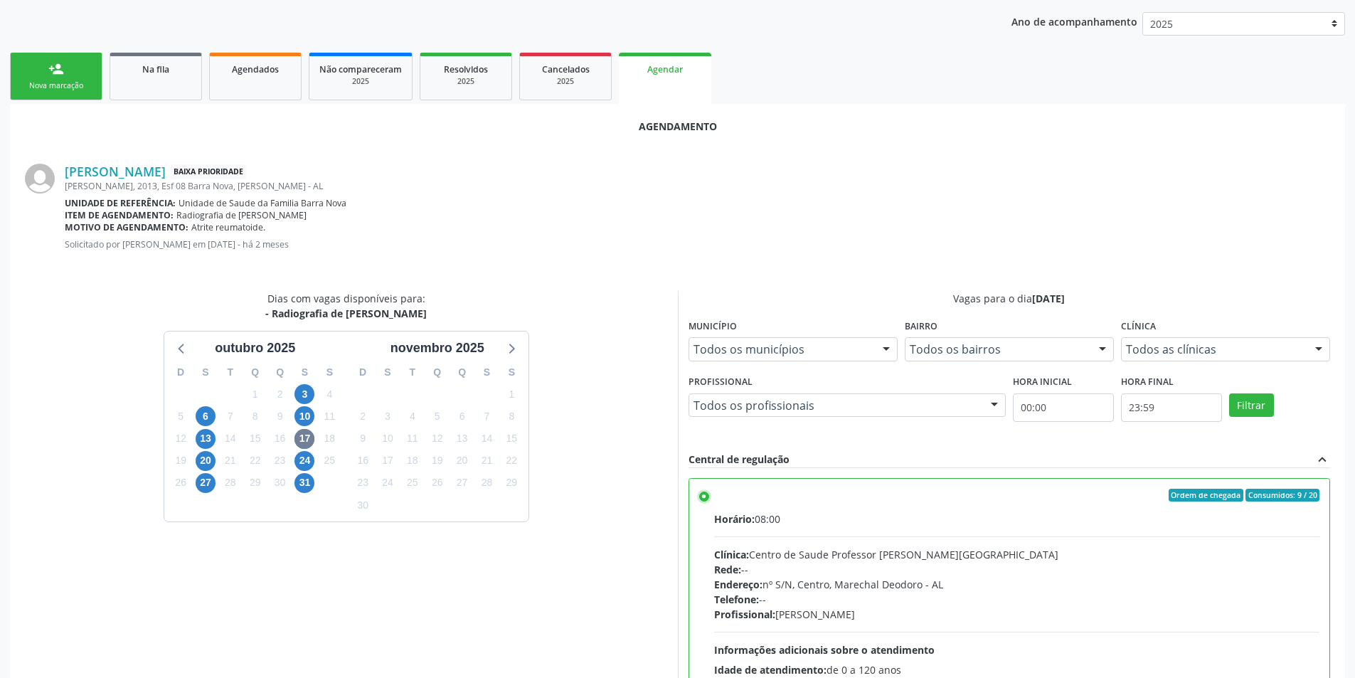
scroll to position [396, 0]
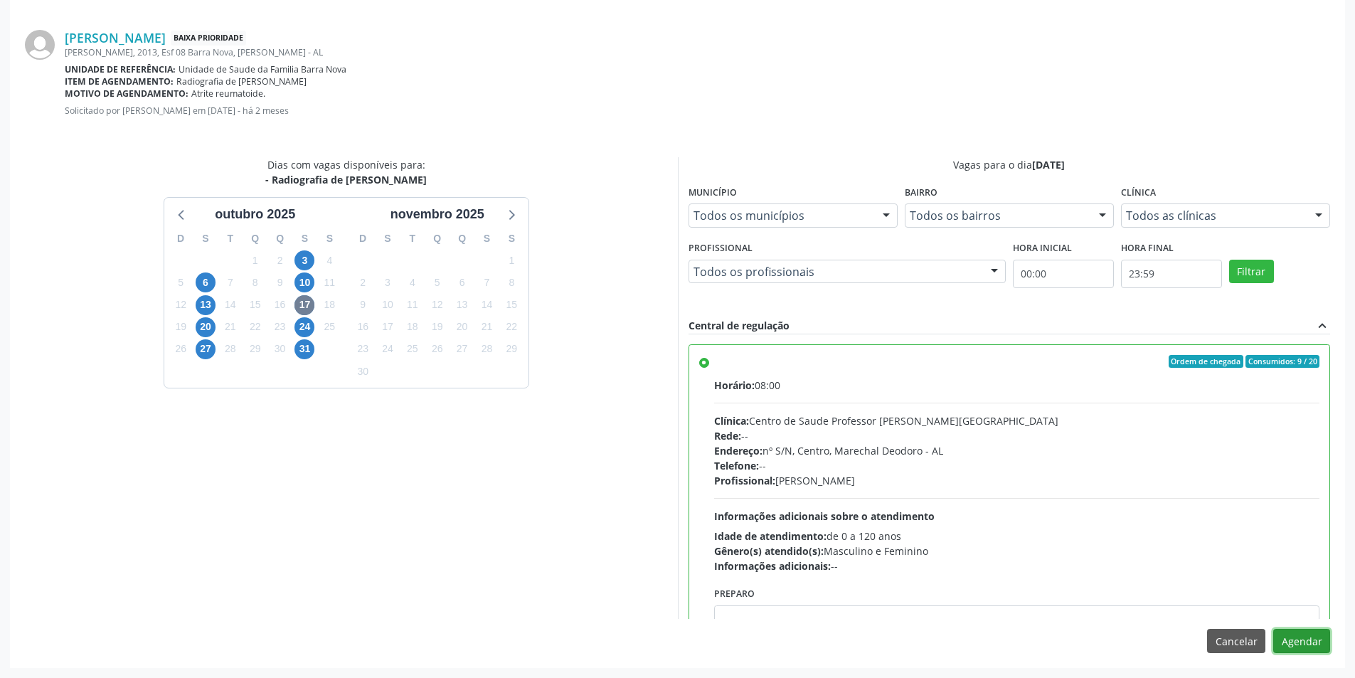
click at [1328, 643] on button "Agendar" at bounding box center [1302, 641] width 57 height 24
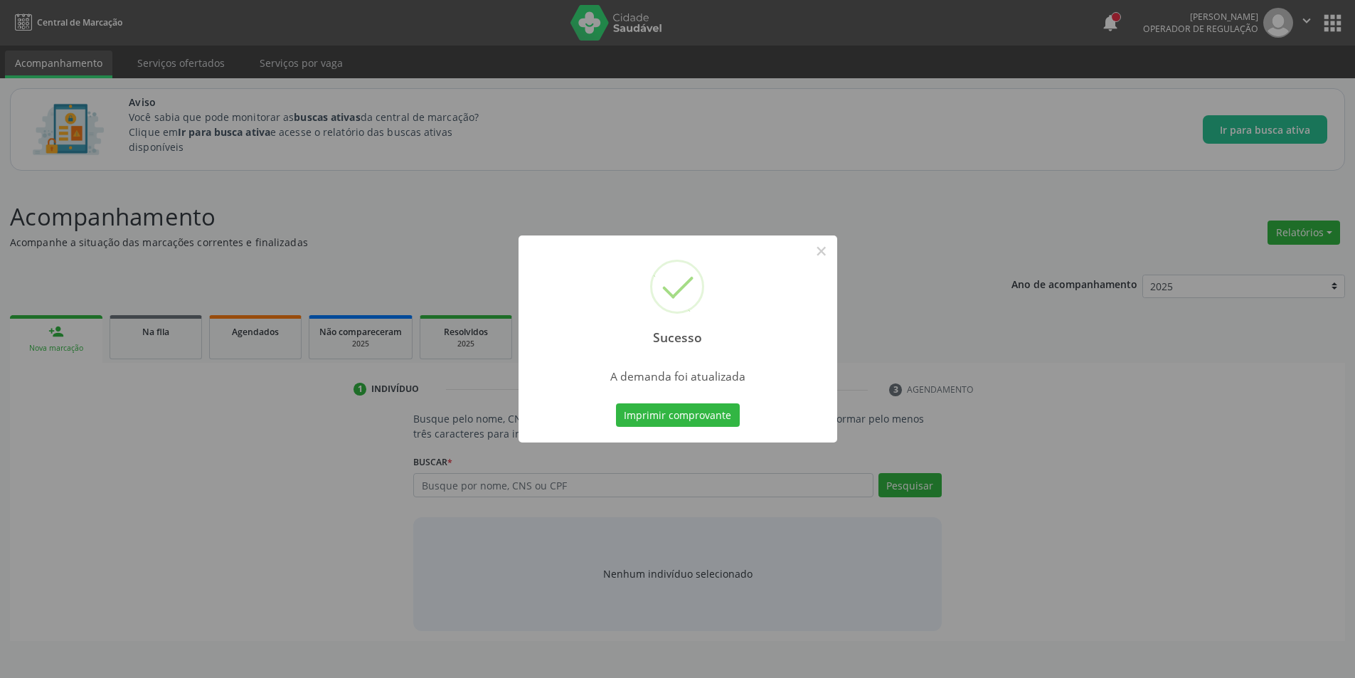
scroll to position [0, 0]
click at [828, 250] on button "×" at bounding box center [827, 251] width 24 height 24
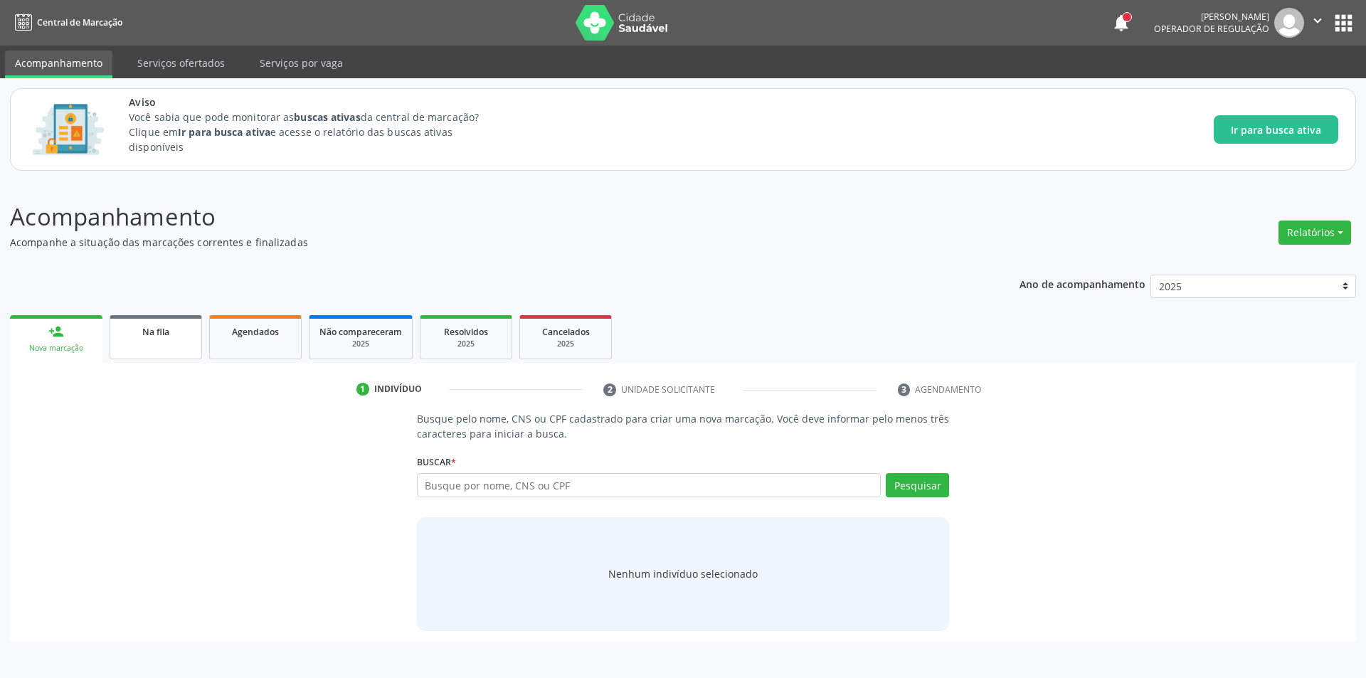
click at [166, 341] on link "Na fila" at bounding box center [156, 337] width 92 height 44
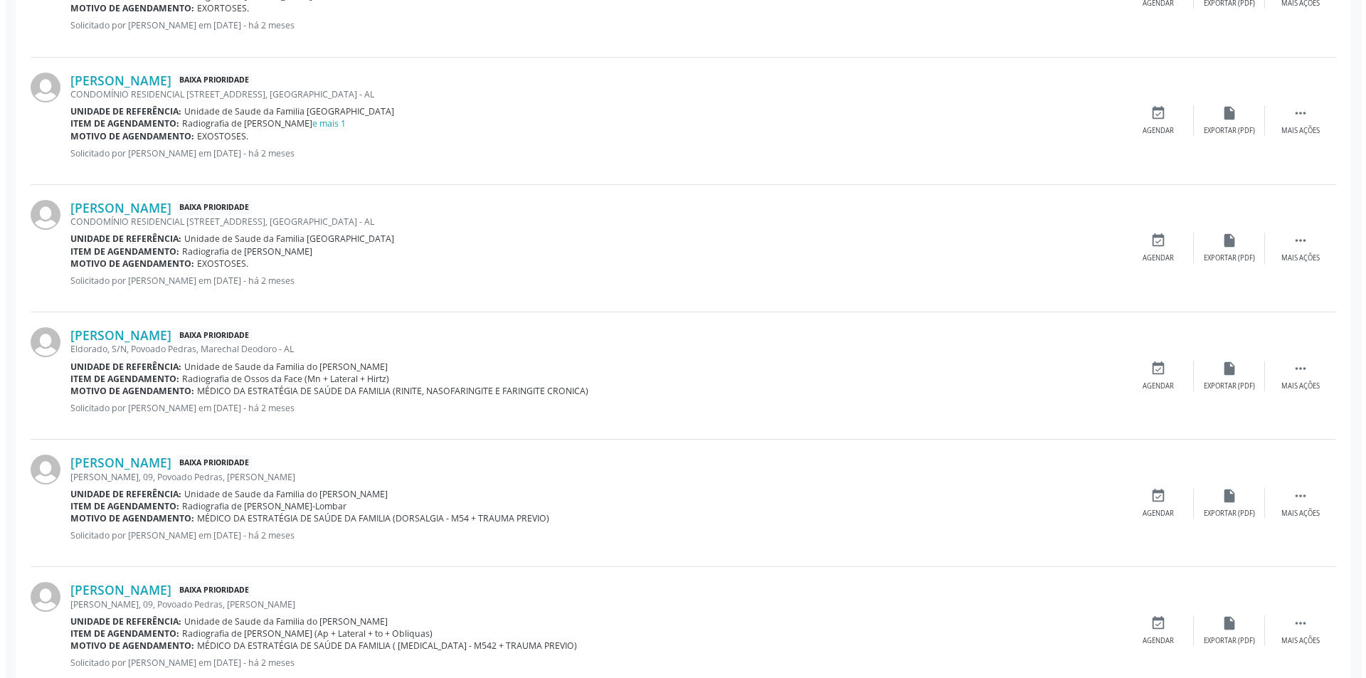
scroll to position [925, 0]
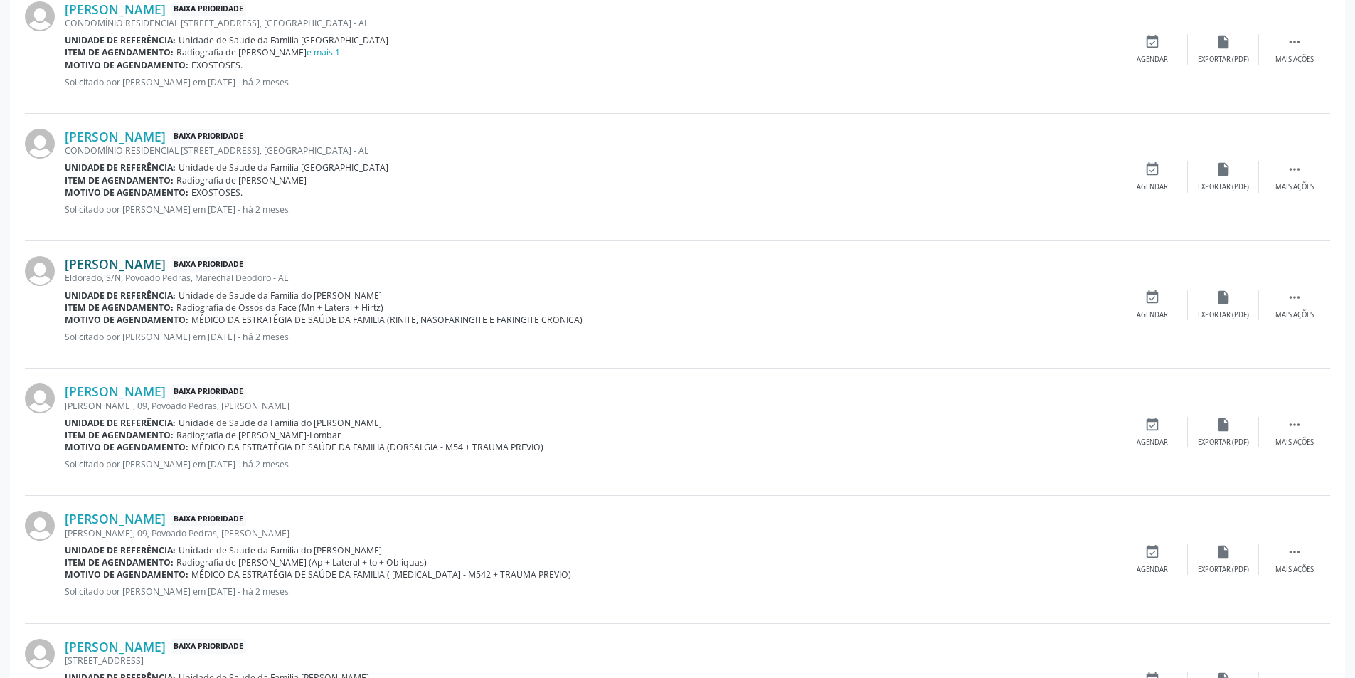
click at [144, 262] on link "Ewerton Luiz Ferreira de Oliveira" at bounding box center [115, 264] width 101 height 16
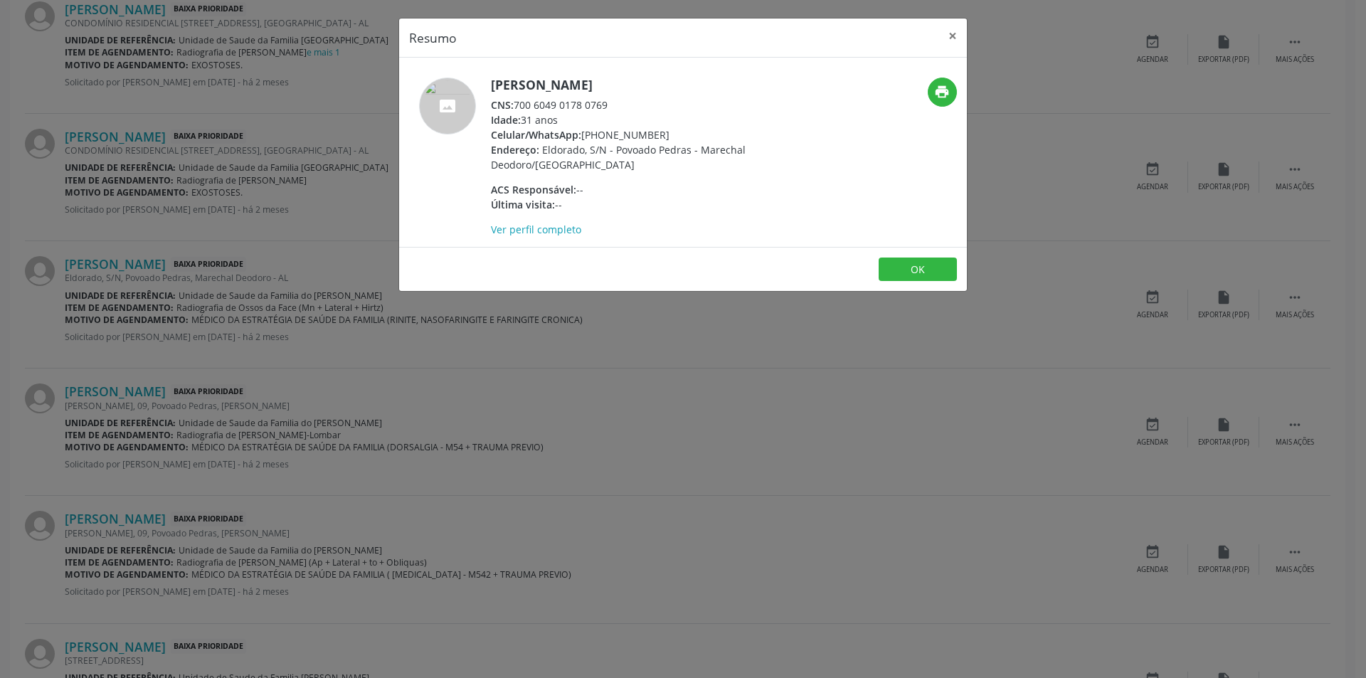
drag, startPoint x: 518, startPoint y: 103, endPoint x: 629, endPoint y: 103, distance: 111.0
click at [629, 103] on div "CNS: 700 6049 0178 0769" at bounding box center [629, 104] width 277 height 15
copy div "700 6049 0178 0769"
